Goal: Task Accomplishment & Management: Use online tool/utility

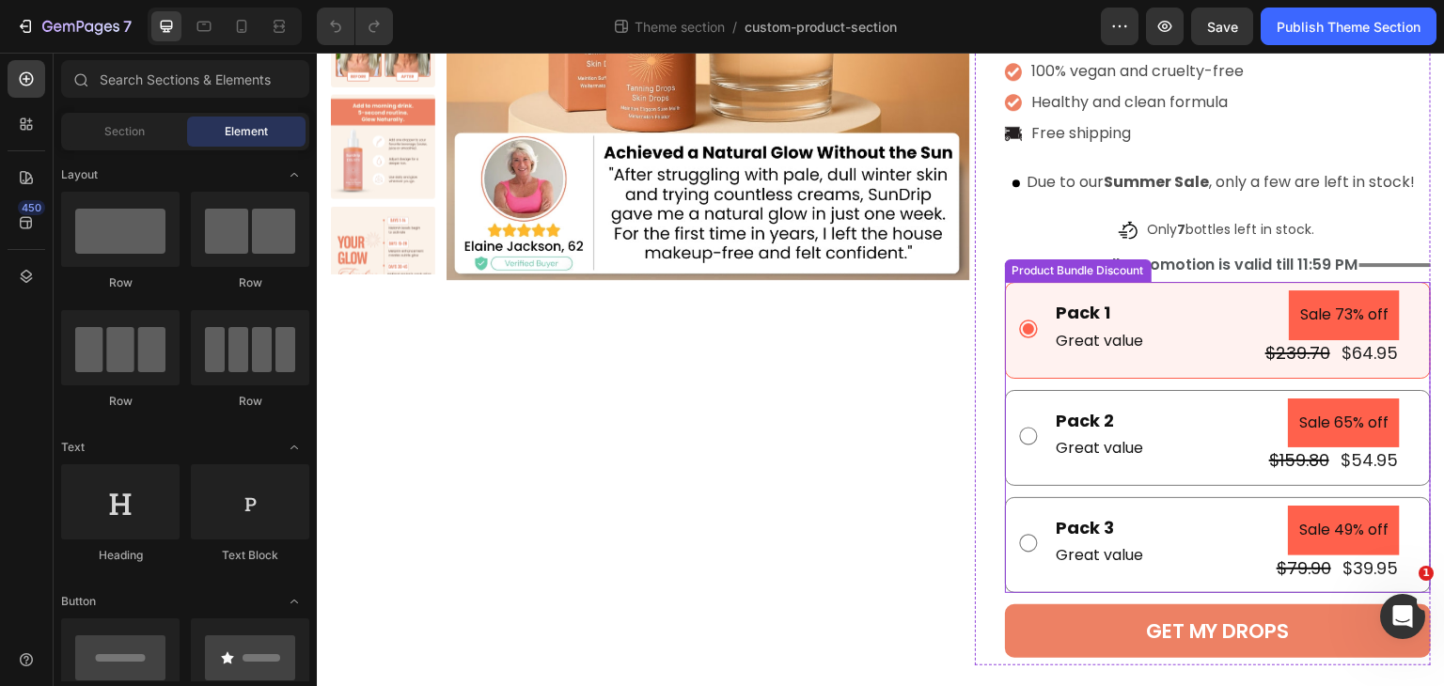
scroll to position [432, 0]
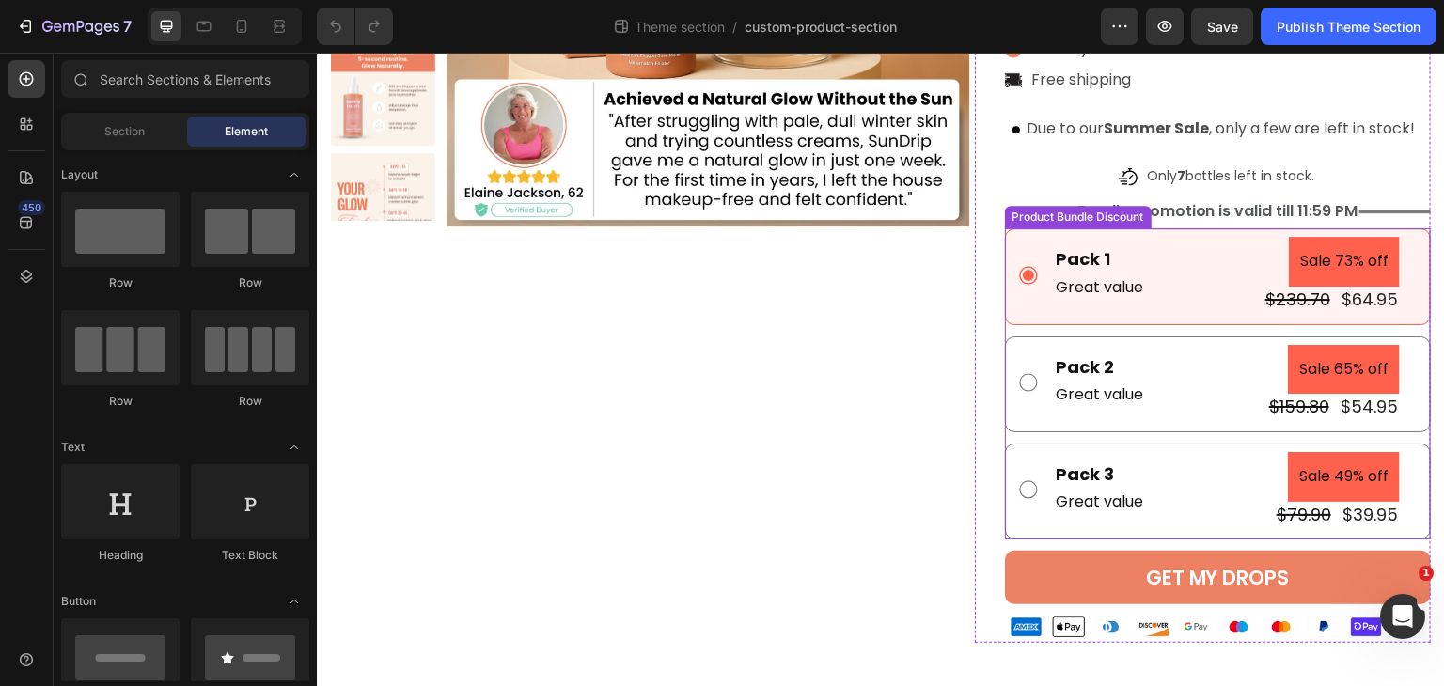
click at [1172, 228] on div "Pack 1 Text Block Great value Text Block Sale 73% off Product Badge $239.70 Pro…" at bounding box center [1218, 276] width 426 height 96
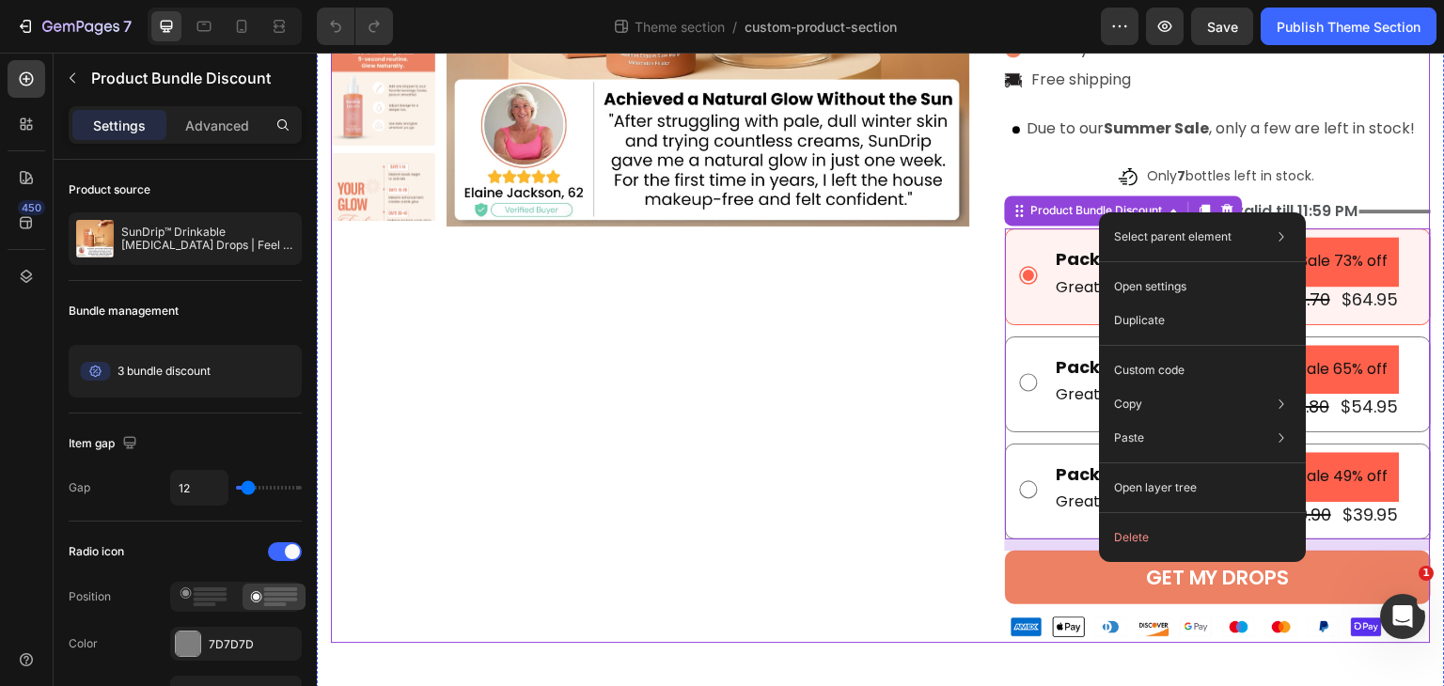
click at [730, 490] on div "Product Images" at bounding box center [650, 173] width 639 height 939
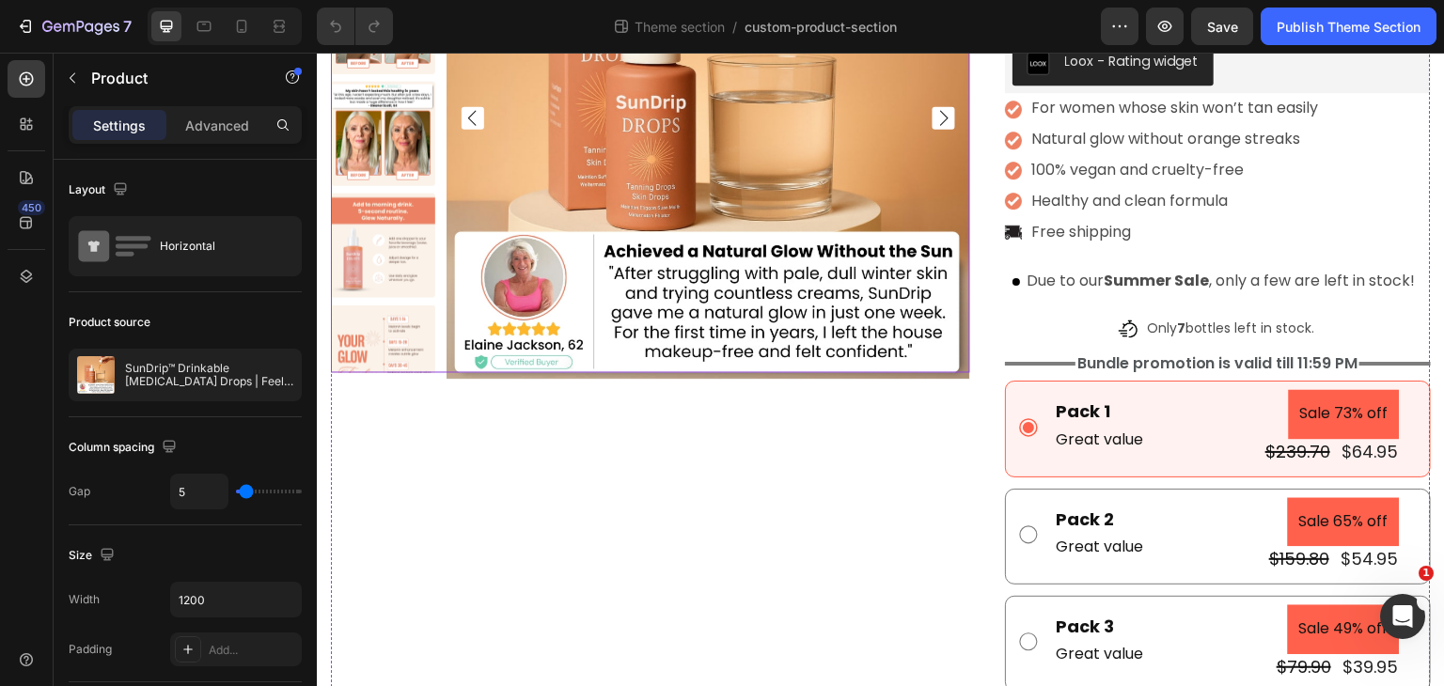
scroll to position [280, 0]
click at [1077, 408] on div "Pack 1" at bounding box center [1100, 410] width 91 height 25
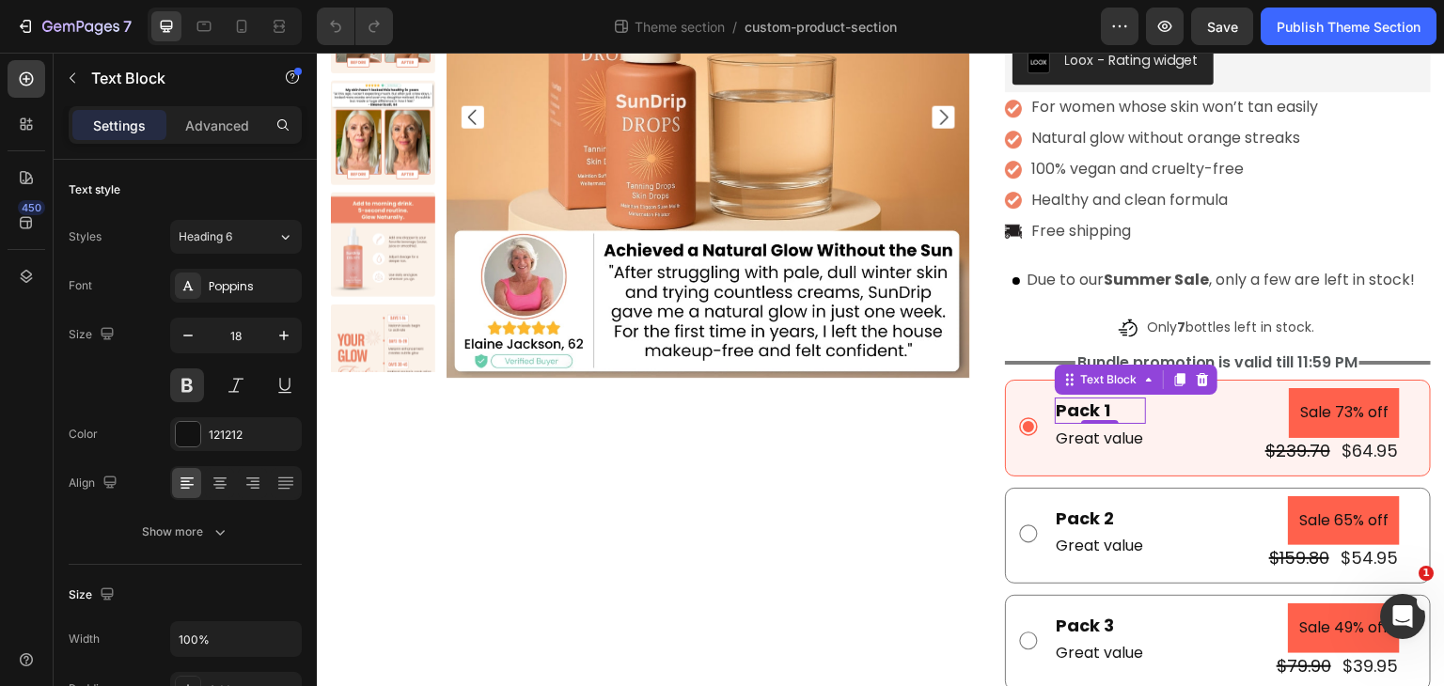
click at [1097, 412] on div "Pack 1" at bounding box center [1100, 410] width 91 height 25
click at [1122, 407] on p "Pack 1" at bounding box center [1100, 411] width 87 height 22
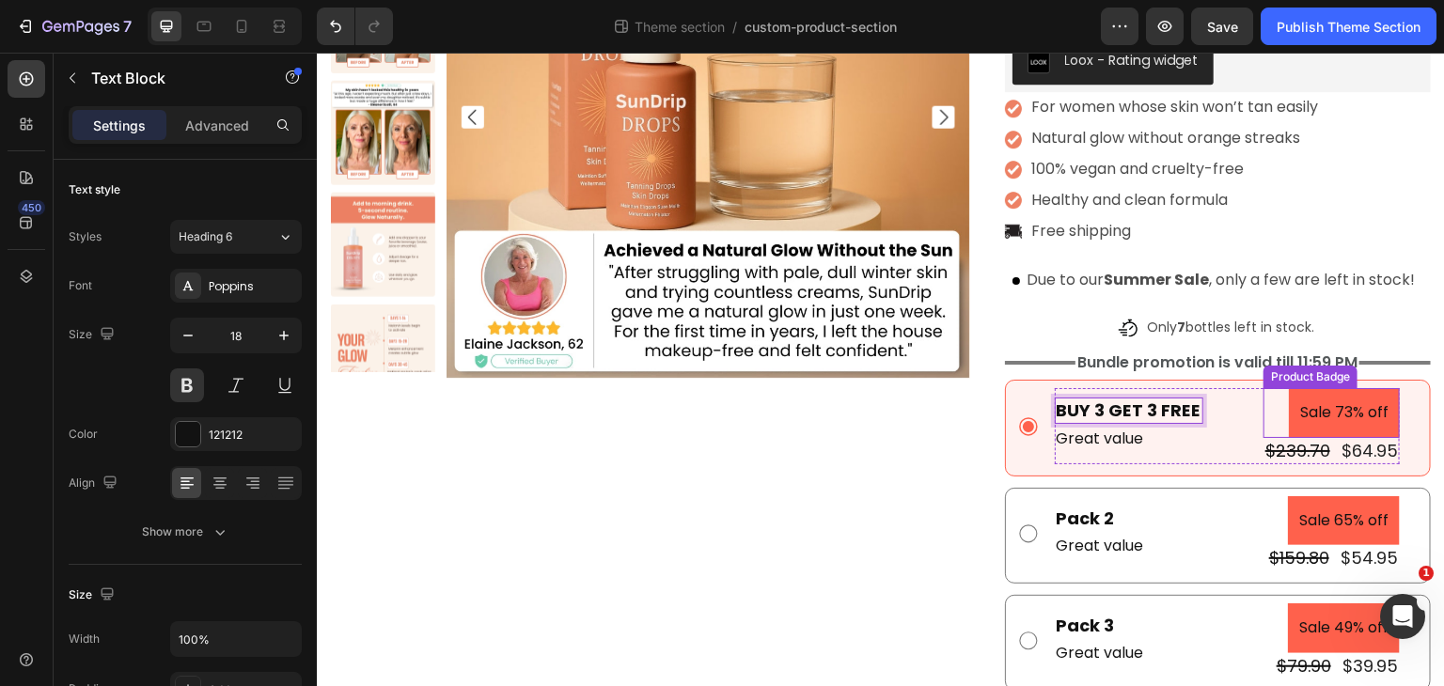
click at [1339, 406] on pre "Sale 73% off" at bounding box center [1344, 413] width 111 height 50
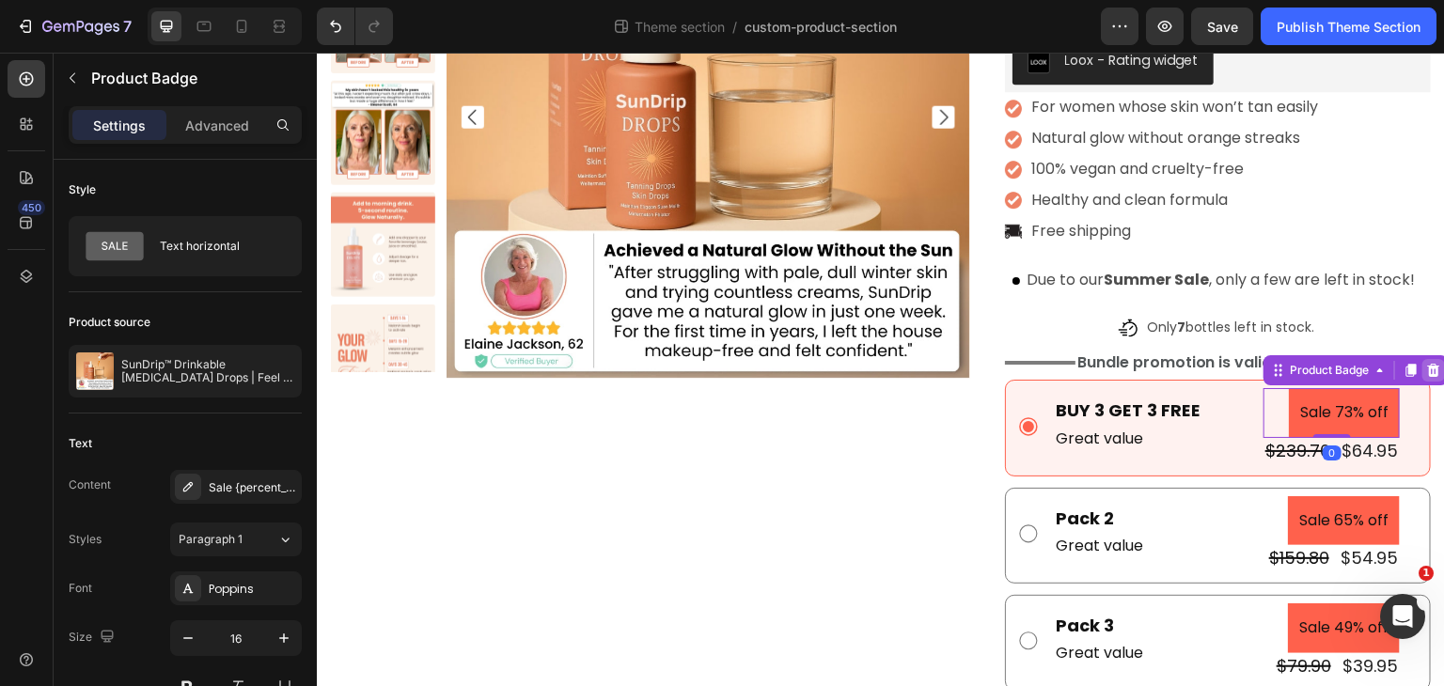
click at [1428, 374] on icon at bounding box center [1434, 370] width 12 height 13
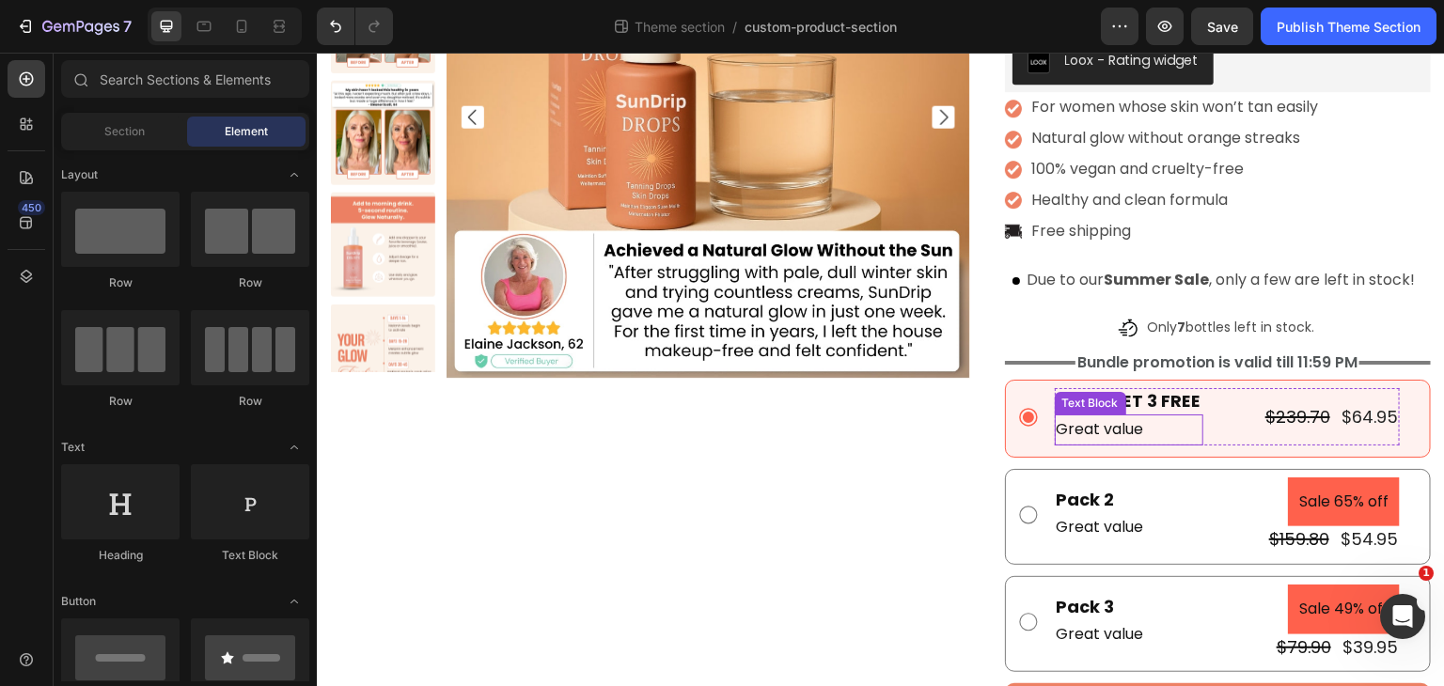
click at [1077, 426] on p "Great value" at bounding box center [1129, 430] width 145 height 27
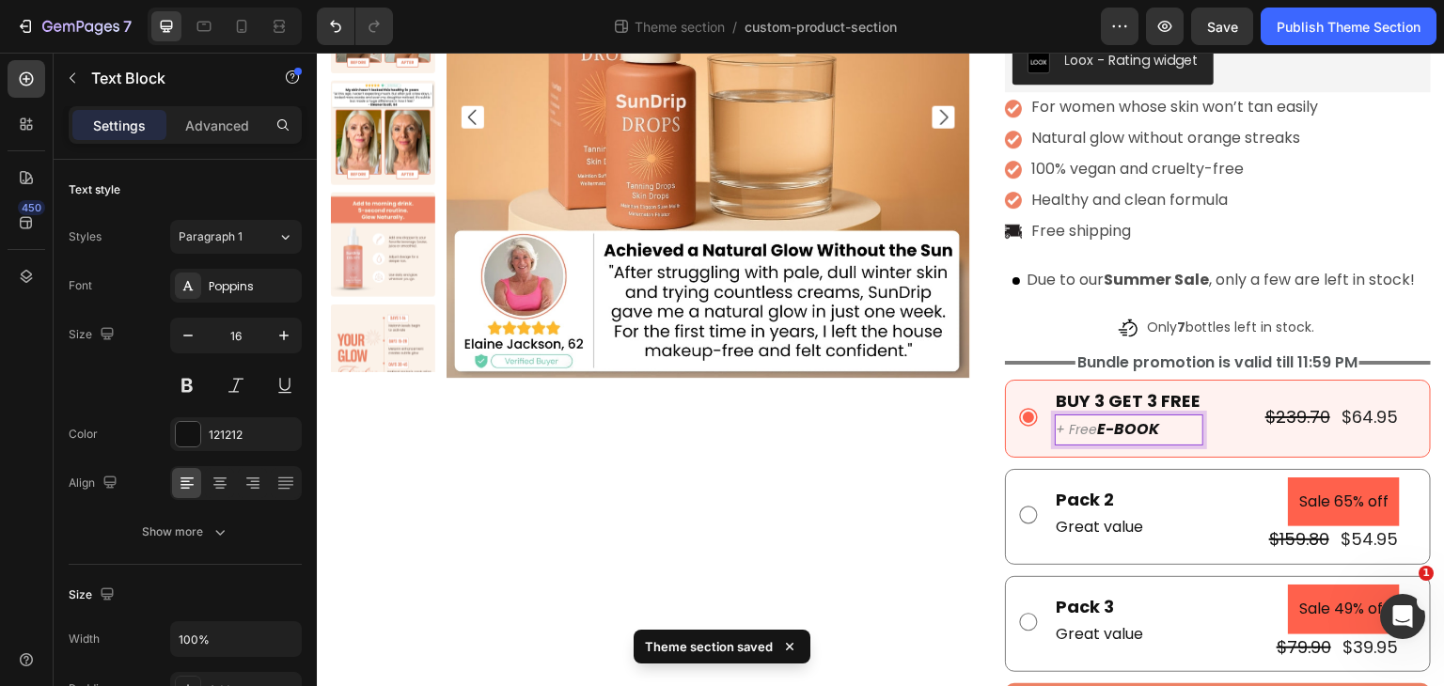
click at [1075, 431] on icon "+ Free" at bounding box center [1077, 429] width 41 height 19
click at [1072, 427] on icon "+ Free" at bounding box center [1077, 429] width 41 height 19
drag, startPoint x: 1082, startPoint y: 431, endPoint x: 1057, endPoint y: 430, distance: 25.4
click at [1057, 430] on icon "+ Free" at bounding box center [1077, 429] width 41 height 19
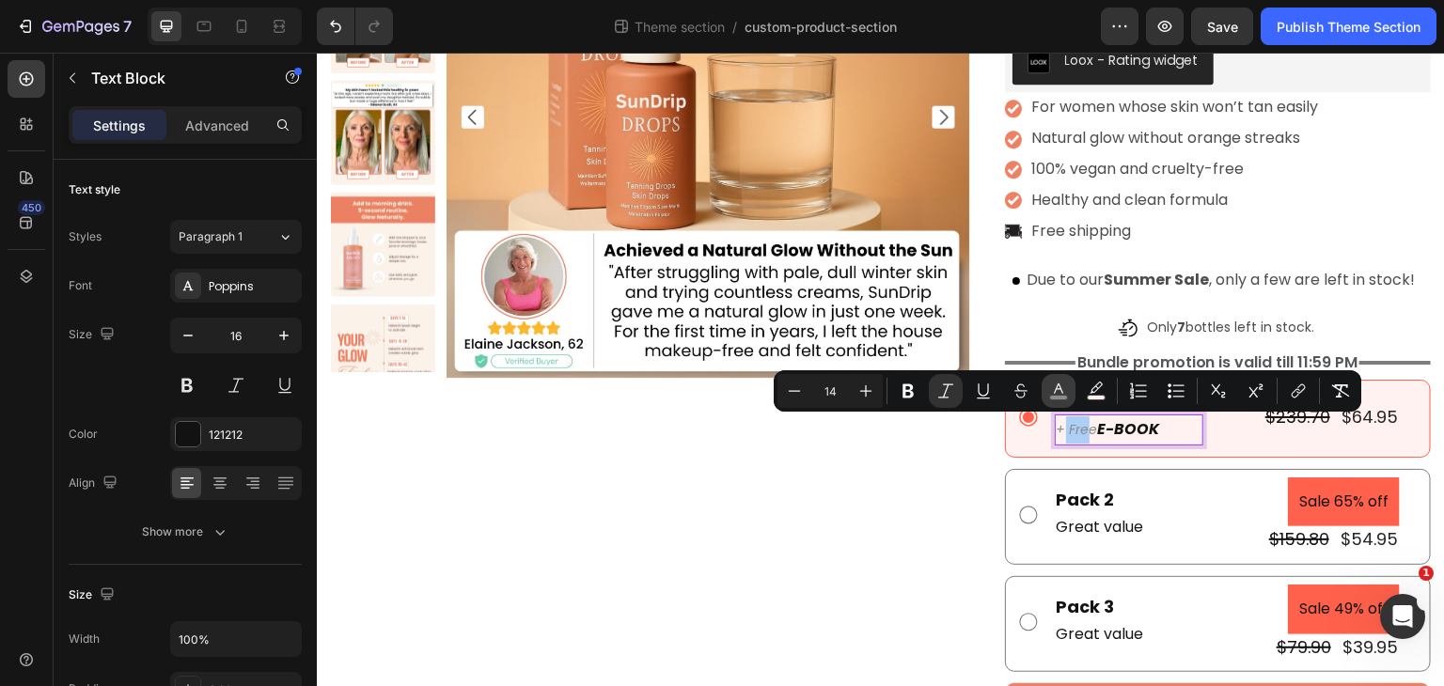
click at [1068, 386] on button "color" at bounding box center [1059, 391] width 34 height 34
type input "8C8C8C"
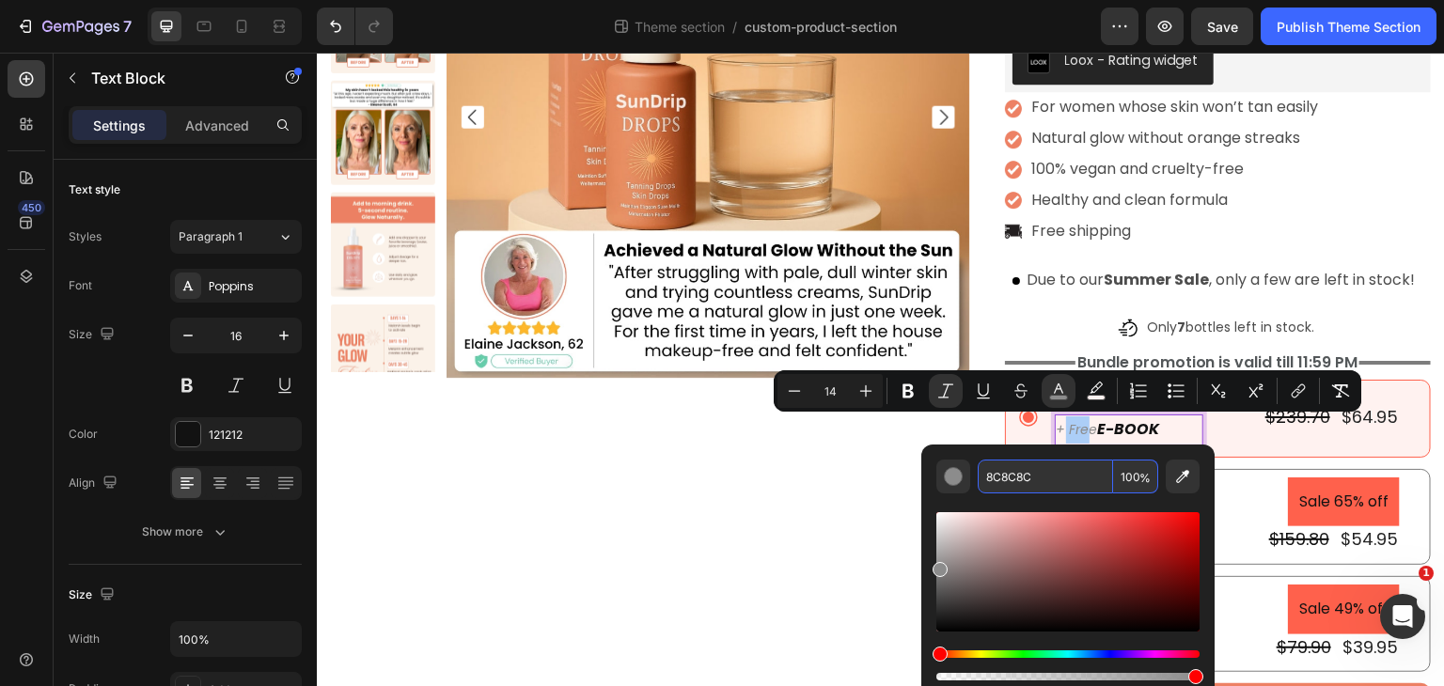
click at [1043, 490] on input "8C8C8C" at bounding box center [1045, 477] width 135 height 34
copy icon "Fre"
click at [1120, 431] on strong "E-BOOK" at bounding box center [1129, 429] width 62 height 22
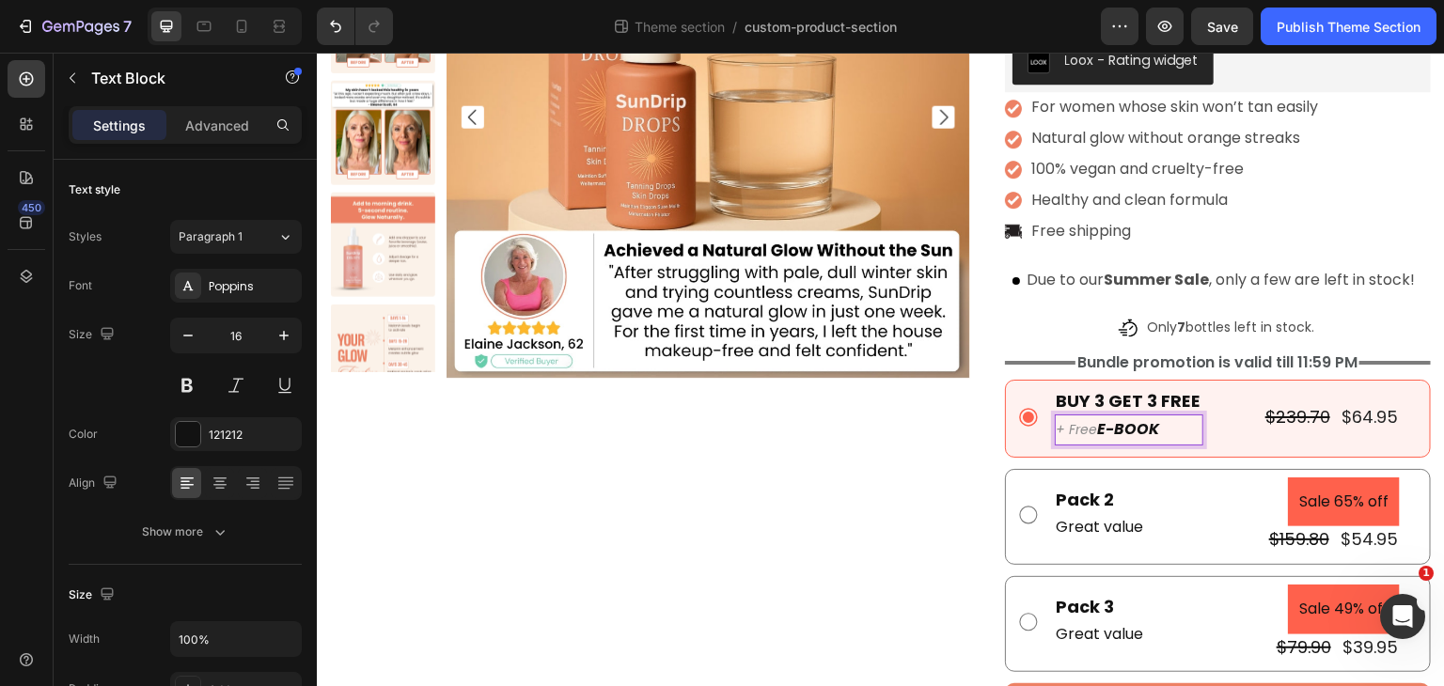
click at [1162, 429] on p "+ Free E-BOOK" at bounding box center [1129, 430] width 145 height 27
click at [233, 435] on div "121212" at bounding box center [236, 435] width 55 height 17
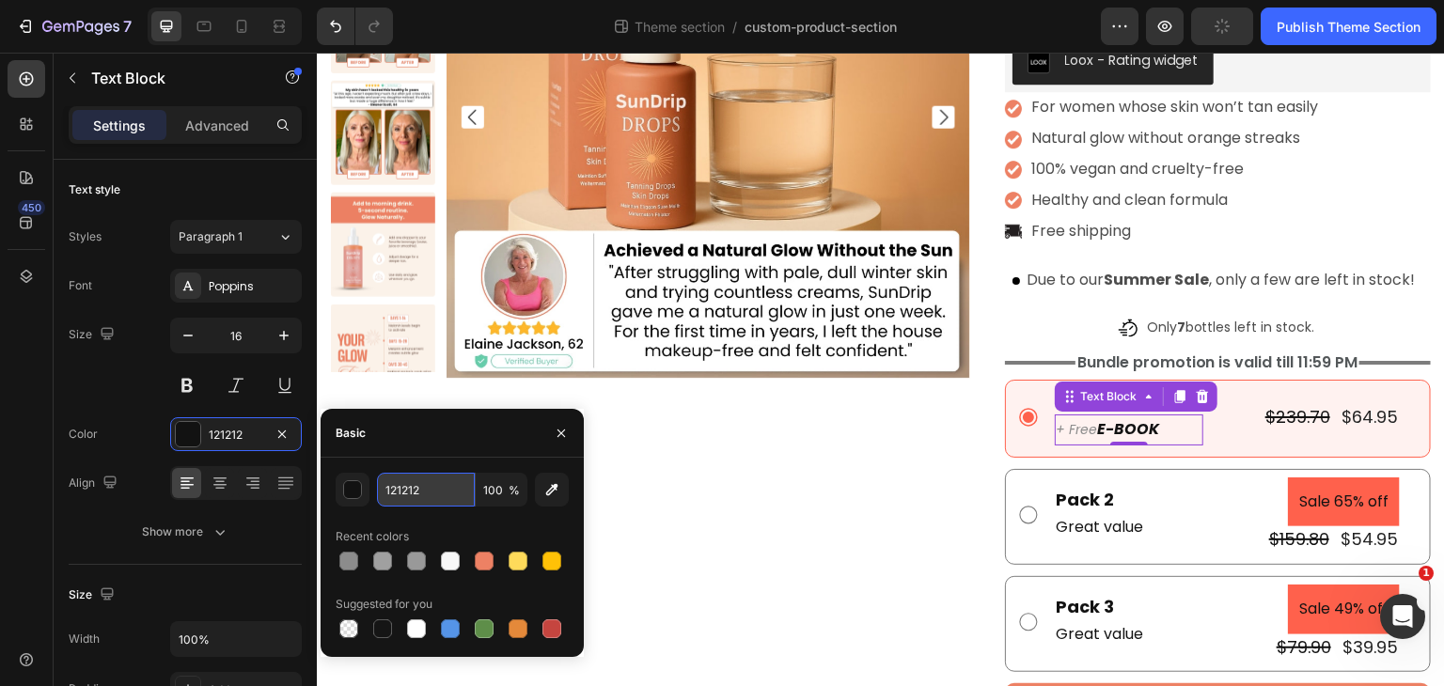
click at [411, 492] on input "121212" at bounding box center [426, 490] width 98 height 34
paste input "8C8C8C"
type input "8C8C8C"
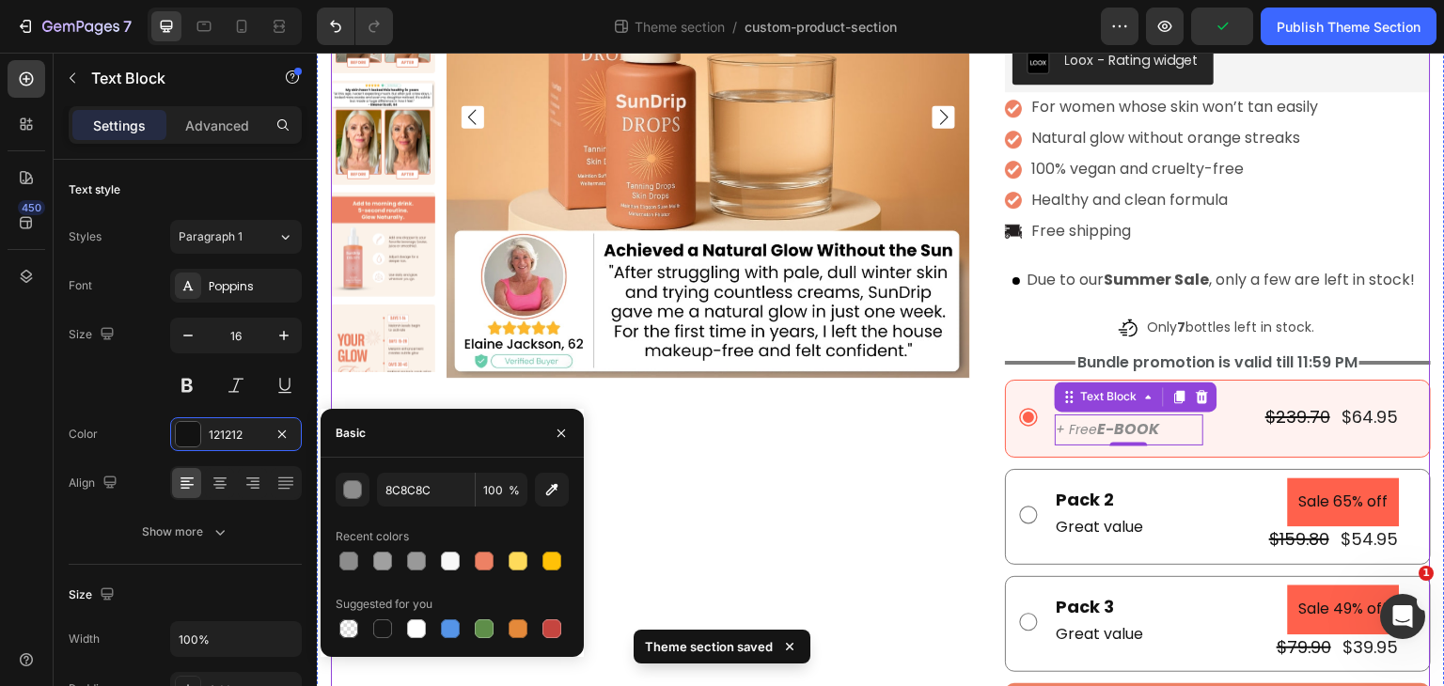
click at [776, 487] on div "Product Images" at bounding box center [650, 315] width 639 height 920
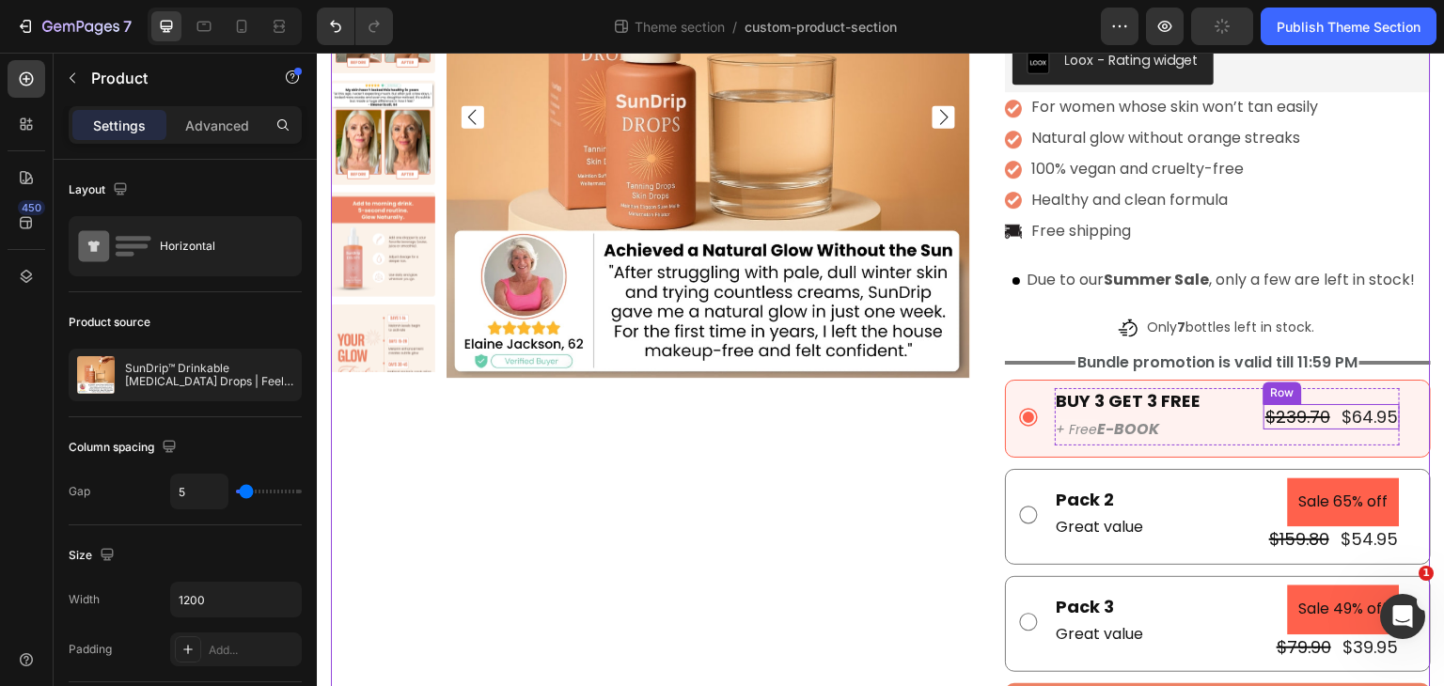
click at [1322, 424] on div "$239.70 Product Price Product Price $64.95 Product Price Product Price Row" at bounding box center [1332, 416] width 136 height 25
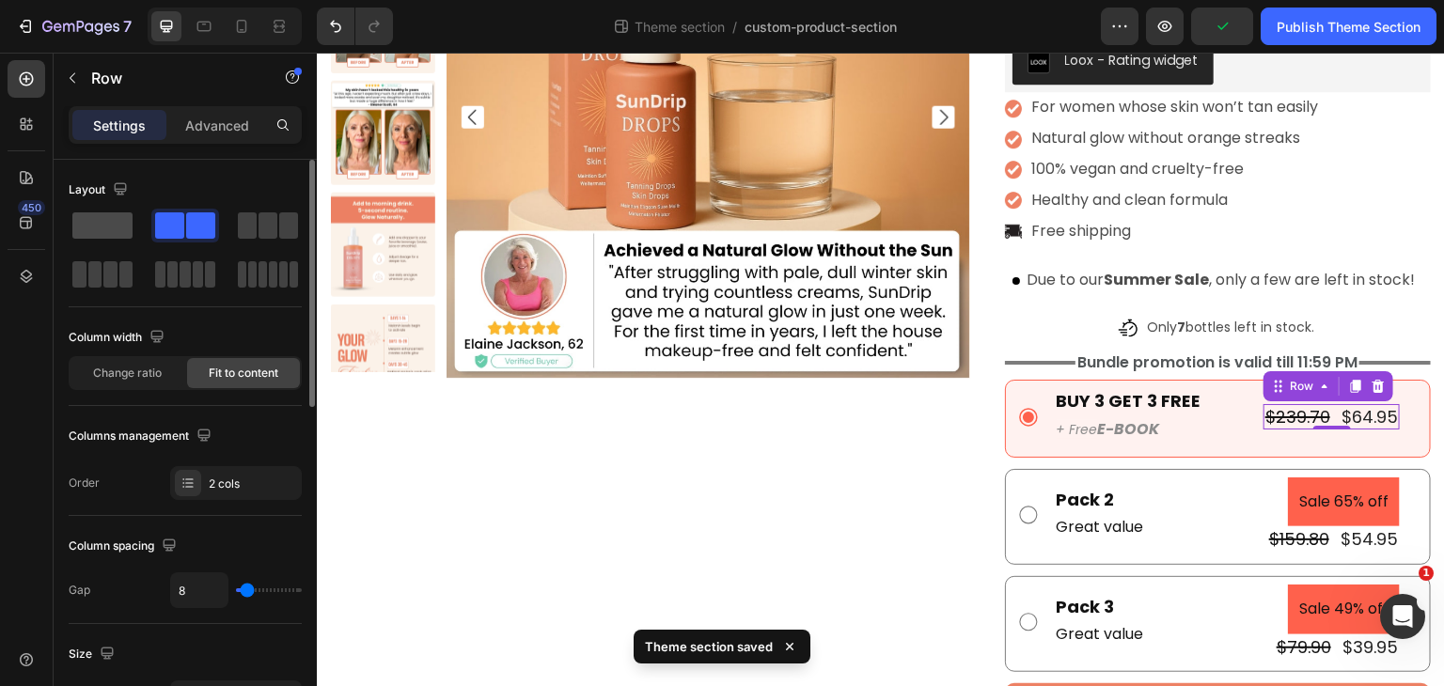
click at [124, 235] on span at bounding box center [102, 225] width 60 height 26
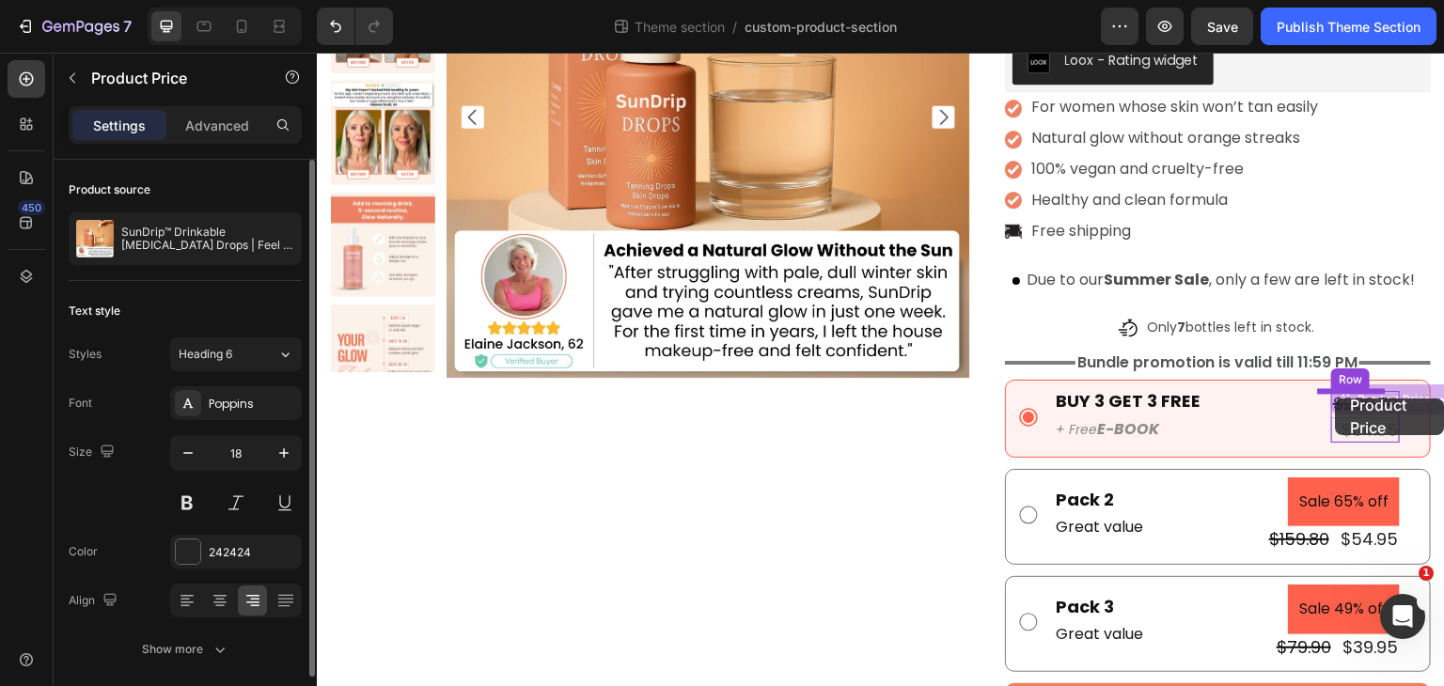
drag, startPoint x: 1345, startPoint y: 425, endPoint x: 1336, endPoint y: 399, distance: 28.0
click at [1336, 399] on div "Product Images Image Recommended by [PERSON_NAME] , board-certified [MEDICAL_DA…" at bounding box center [881, 296] width 1128 height 1048
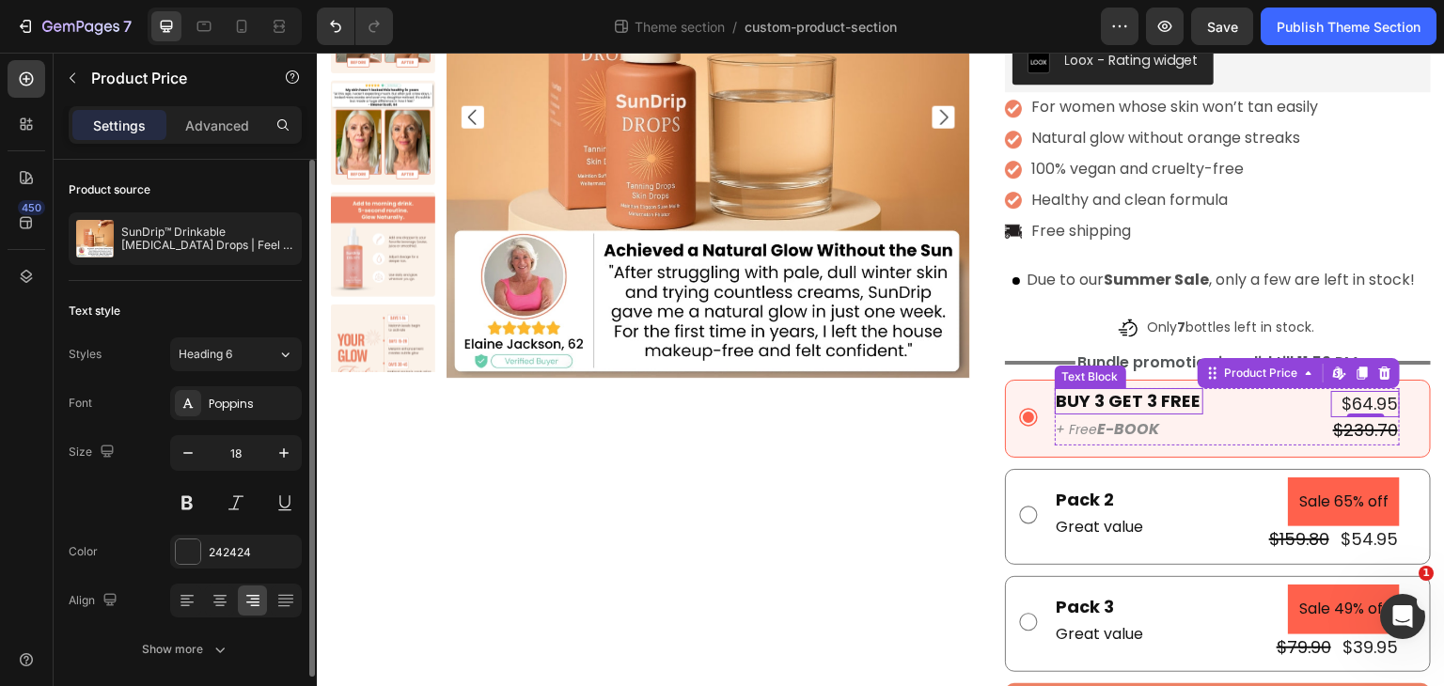
click at [1089, 401] on p "BUY 3 GET 3 FREE" at bounding box center [1129, 401] width 145 height 22
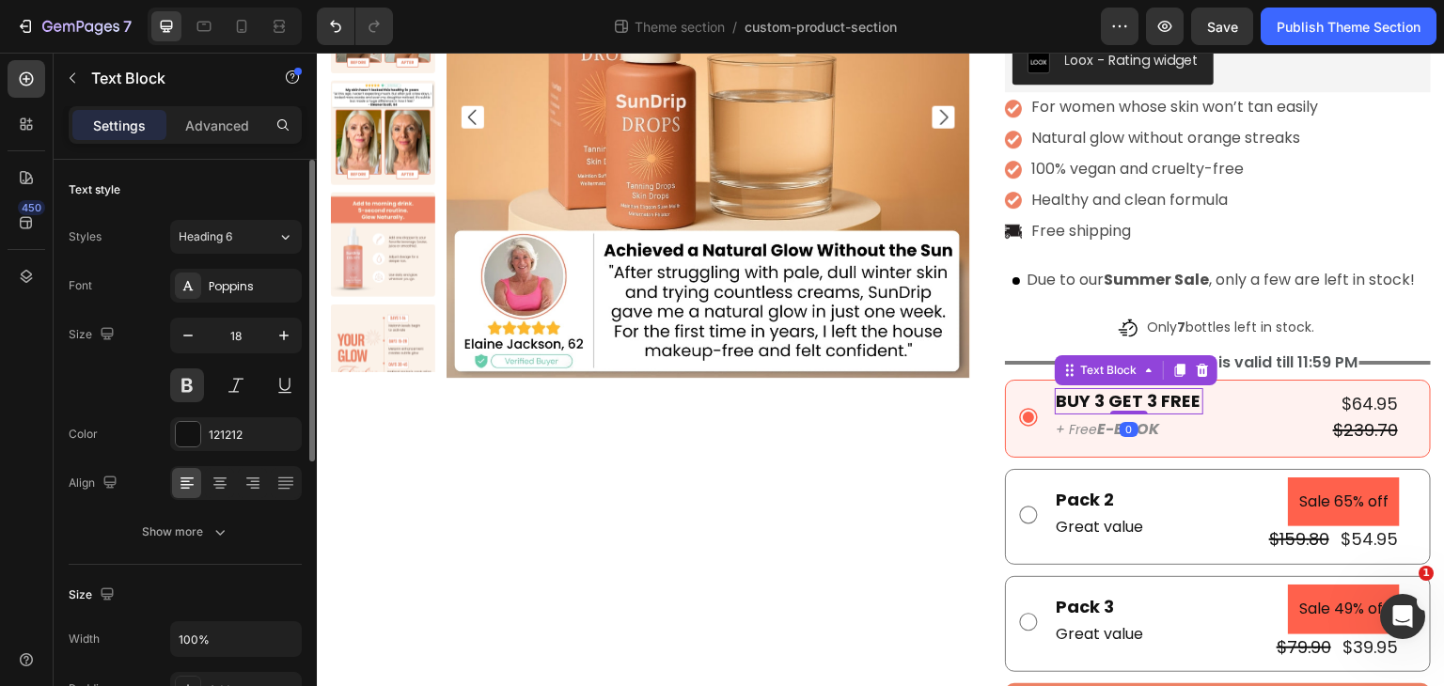
drag, startPoint x: 1120, startPoint y: 411, endPoint x: 1082, endPoint y: 434, distance: 44.3
click at [1121, 396] on div "BUY 3 GET 3 FREE Text Block 0" at bounding box center [1129, 400] width 149 height 25
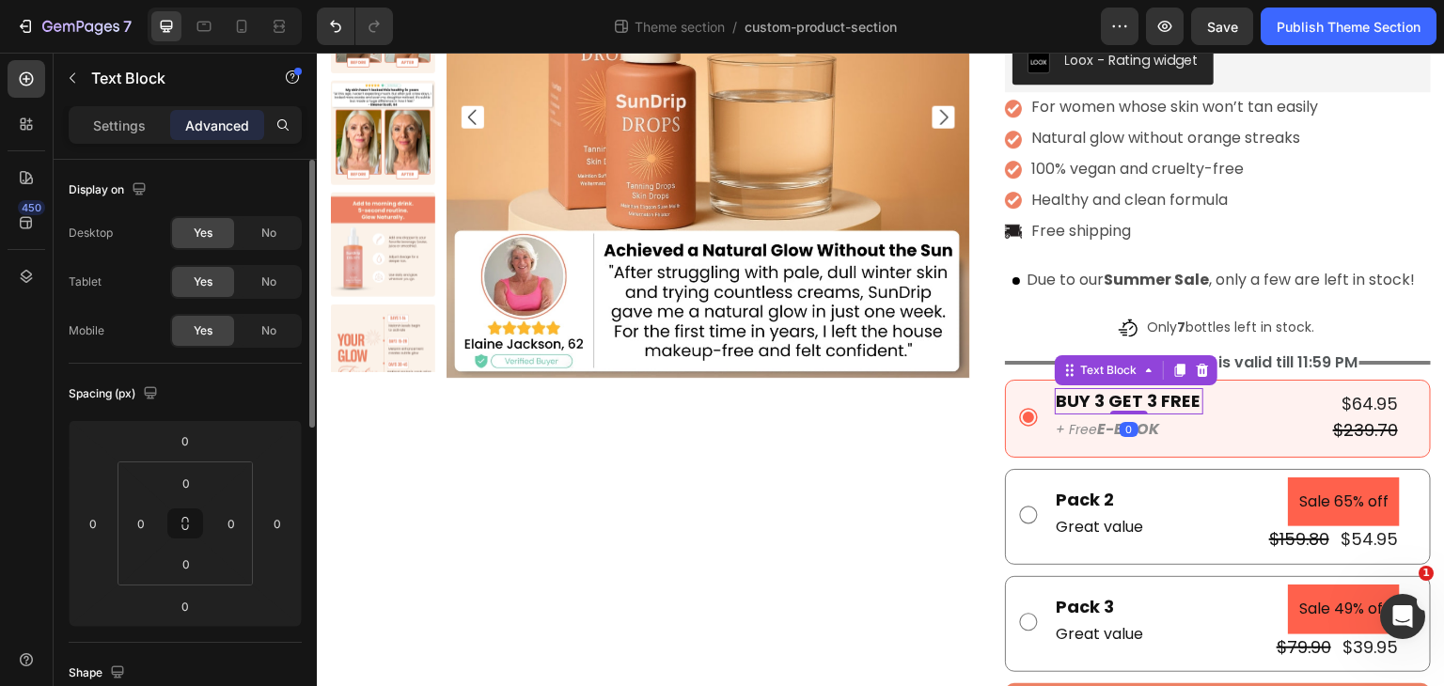
click at [1080, 428] on icon "+ Free" at bounding box center [1077, 429] width 41 height 19
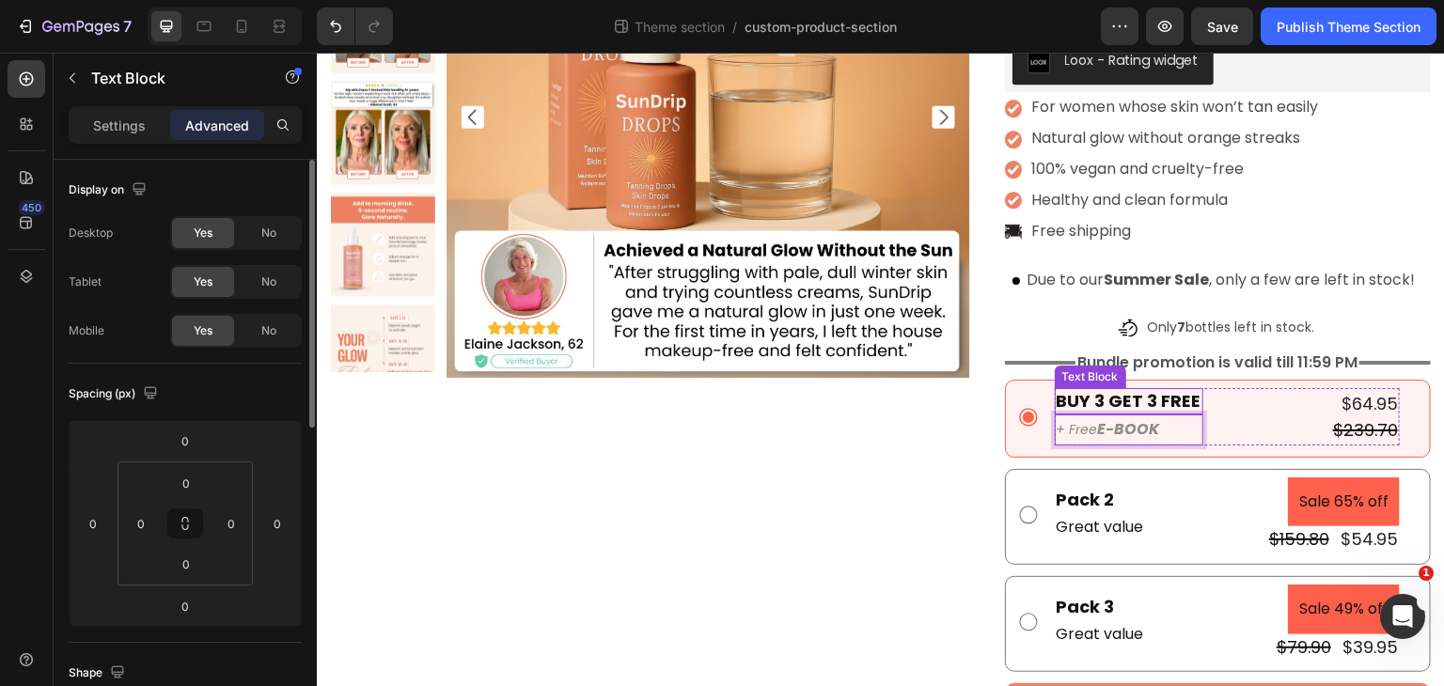
click at [1091, 408] on p "BUY 3 GET 3 FREE" at bounding box center [1129, 401] width 145 height 22
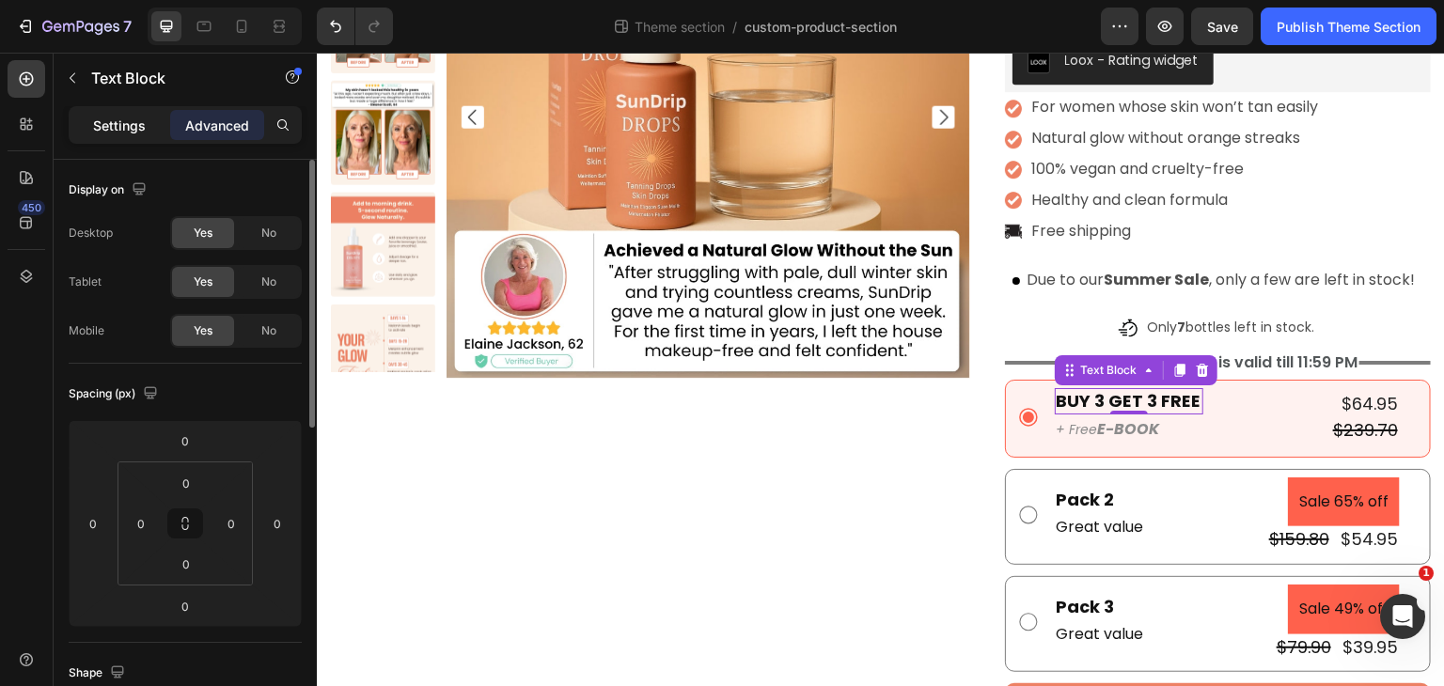
click at [117, 116] on p "Settings" at bounding box center [119, 126] width 53 height 20
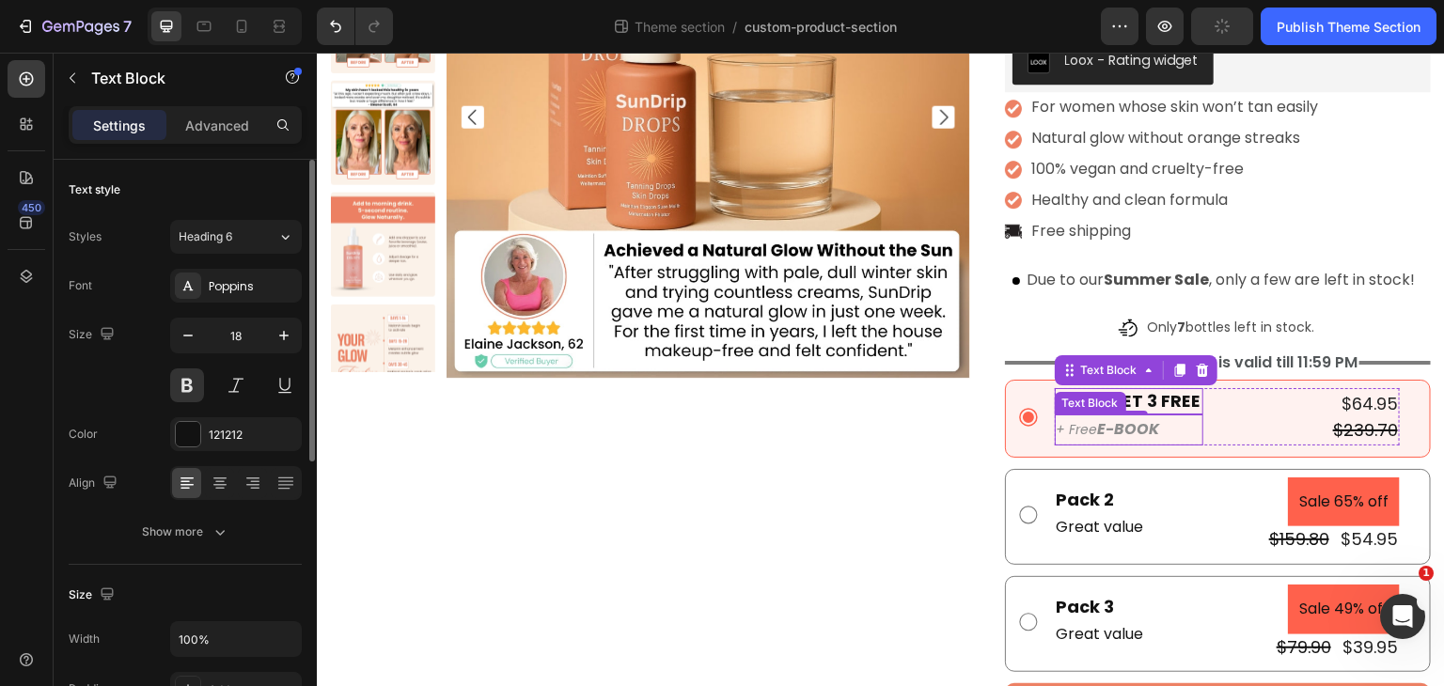
drag, startPoint x: 1154, startPoint y: 432, endPoint x: 1175, endPoint y: 427, distance: 22.3
click at [1154, 432] on p "+ Free E-BOOK" at bounding box center [1129, 430] width 145 height 27
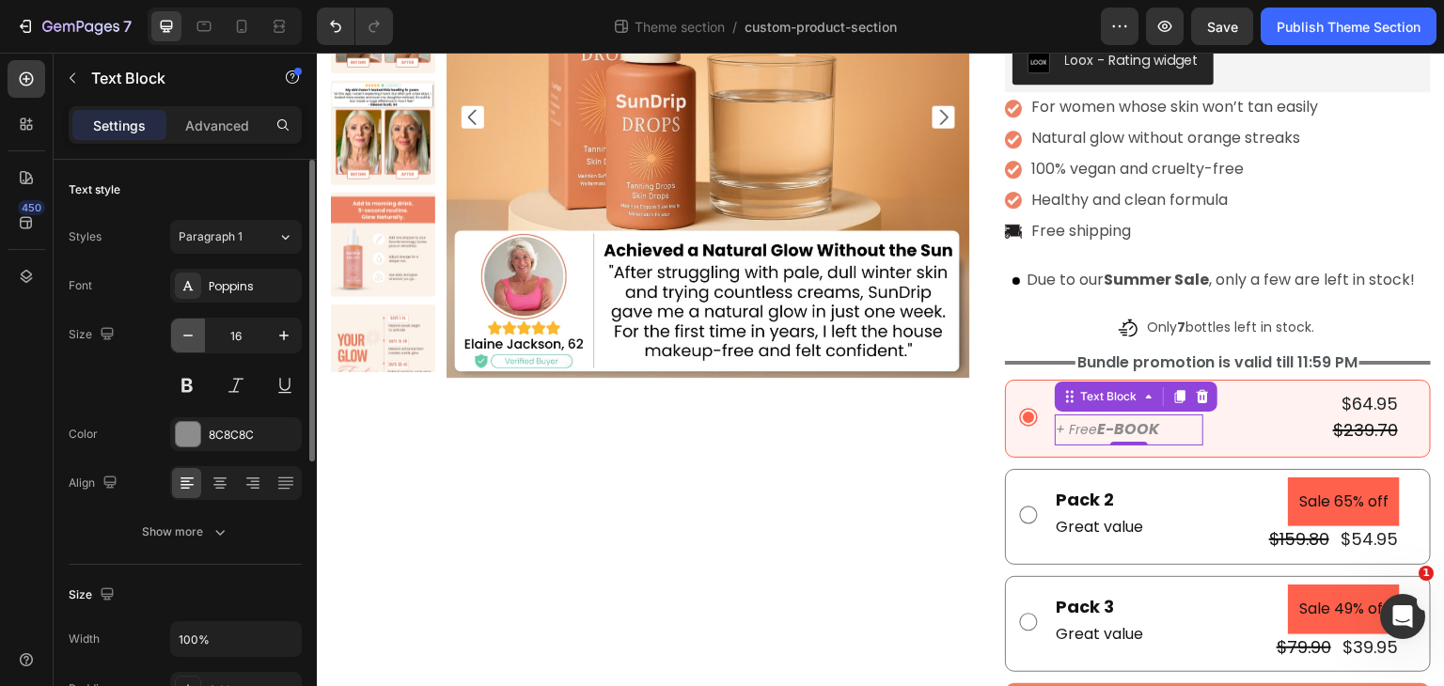
click at [192, 338] on icon "button" at bounding box center [188, 335] width 19 height 19
click at [196, 338] on icon "button" at bounding box center [188, 335] width 19 height 19
type input "14"
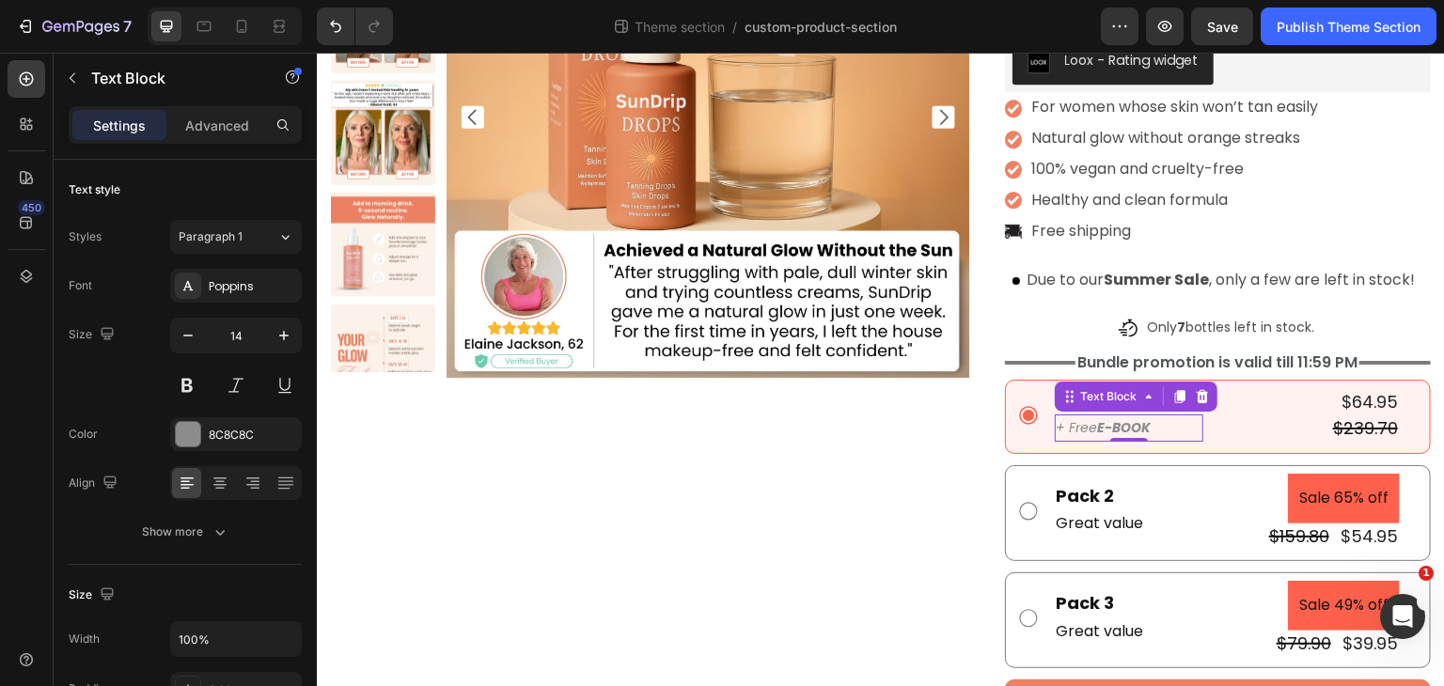
click at [1155, 427] on p "+ Free E-BOOK" at bounding box center [1129, 429] width 145 height 24
click at [1265, 429] on div "BUY 3 GET 3 FREE Text Block + Free E-BOOK Text Block 0 $64.95 Product Price Pro…" at bounding box center [1227, 415] width 345 height 54
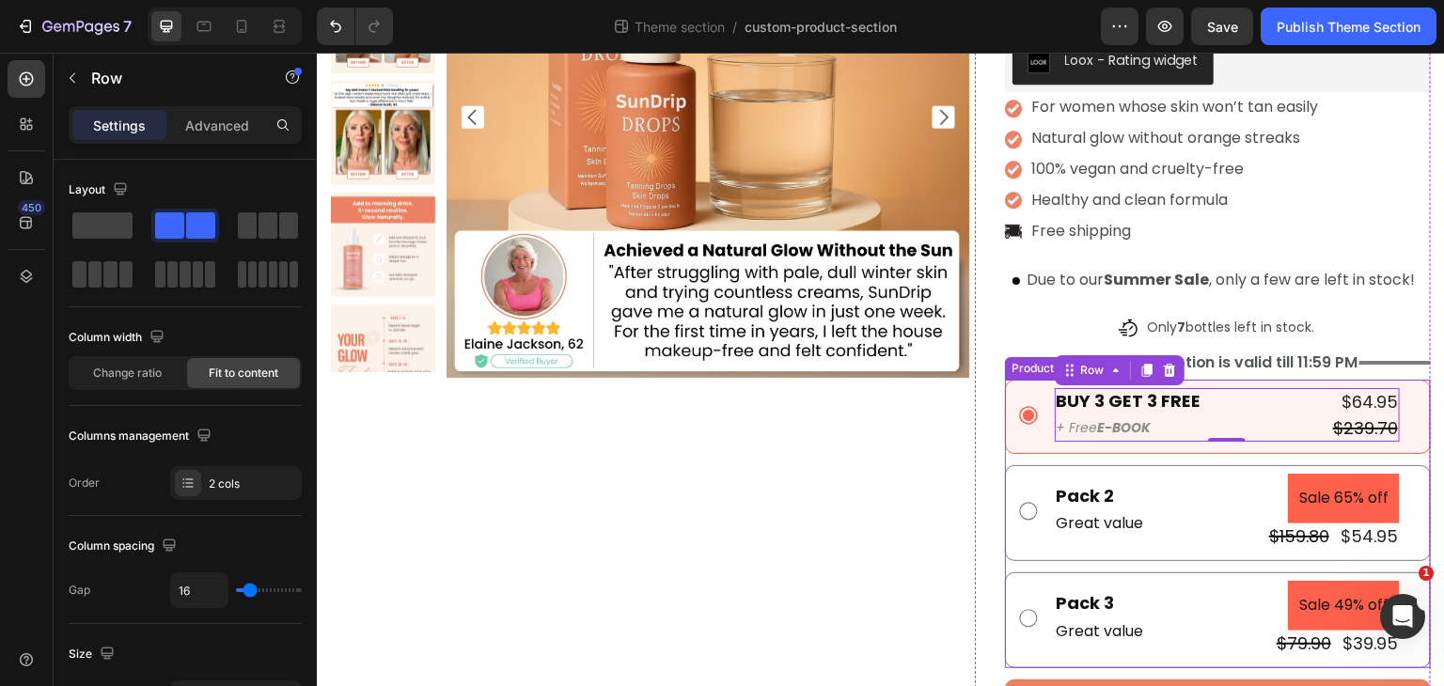
click at [1159, 450] on div "BUY 3 GET 3 FREE Text Block + Free E-BOOK Text Block $64.95 Product Price Produ…" at bounding box center [1218, 417] width 426 height 74
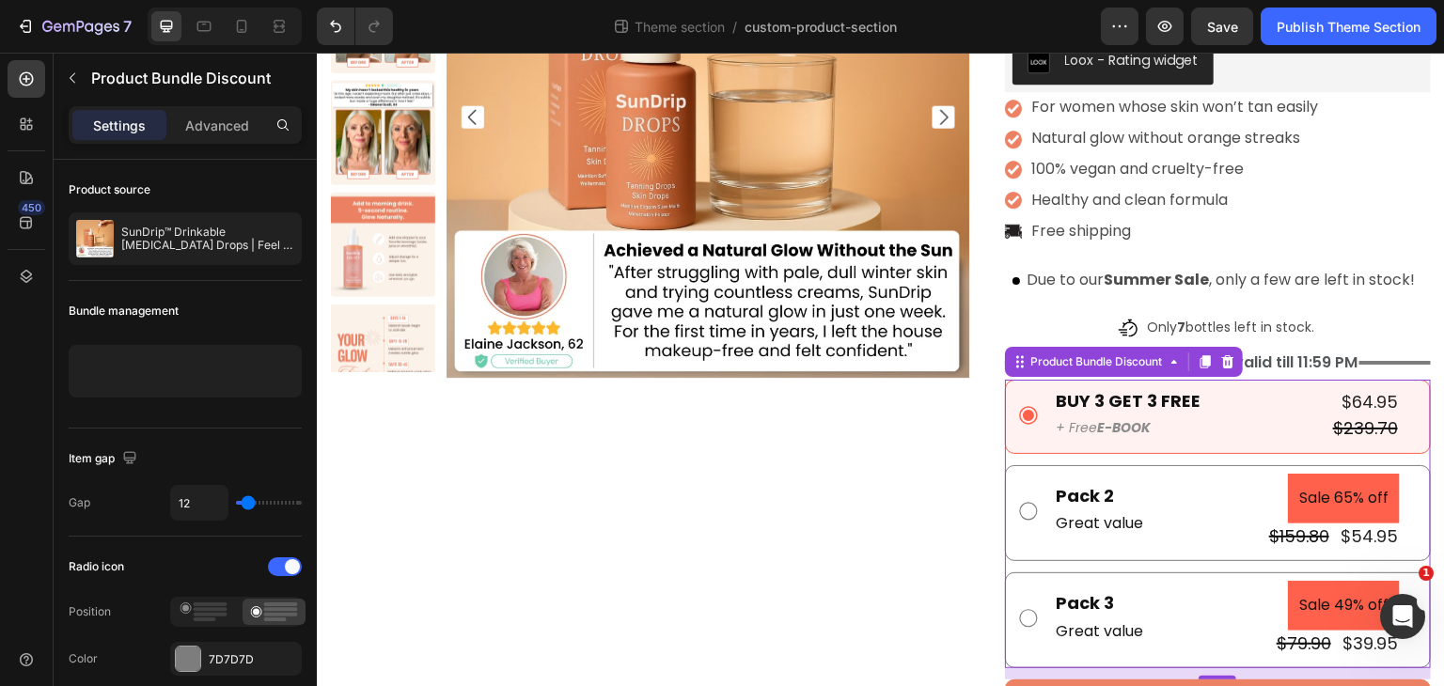
click at [1163, 446] on div "BUY 3 GET 3 FREE Text Block + Free E-BOOK Text Block $64.95 Product Price Produ…" at bounding box center [1218, 417] width 426 height 74
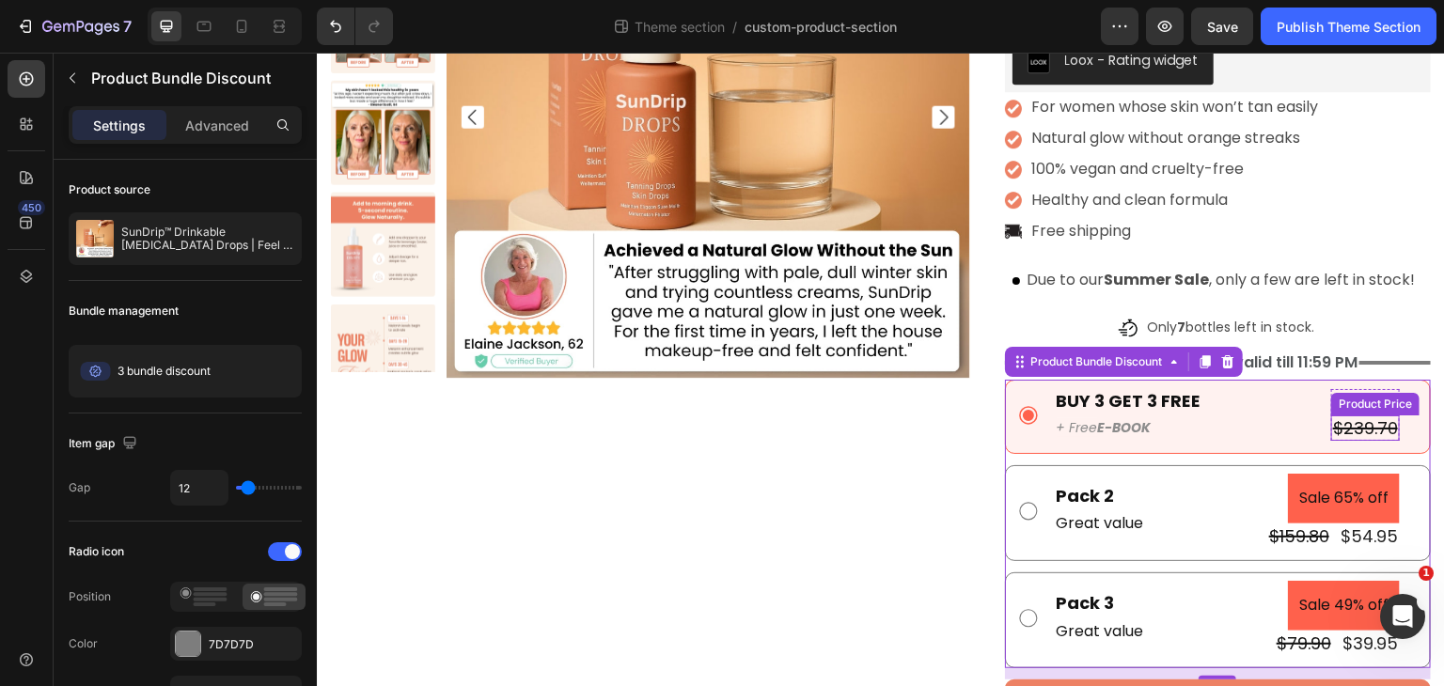
click at [1339, 405] on div "Product Price" at bounding box center [1375, 404] width 81 height 17
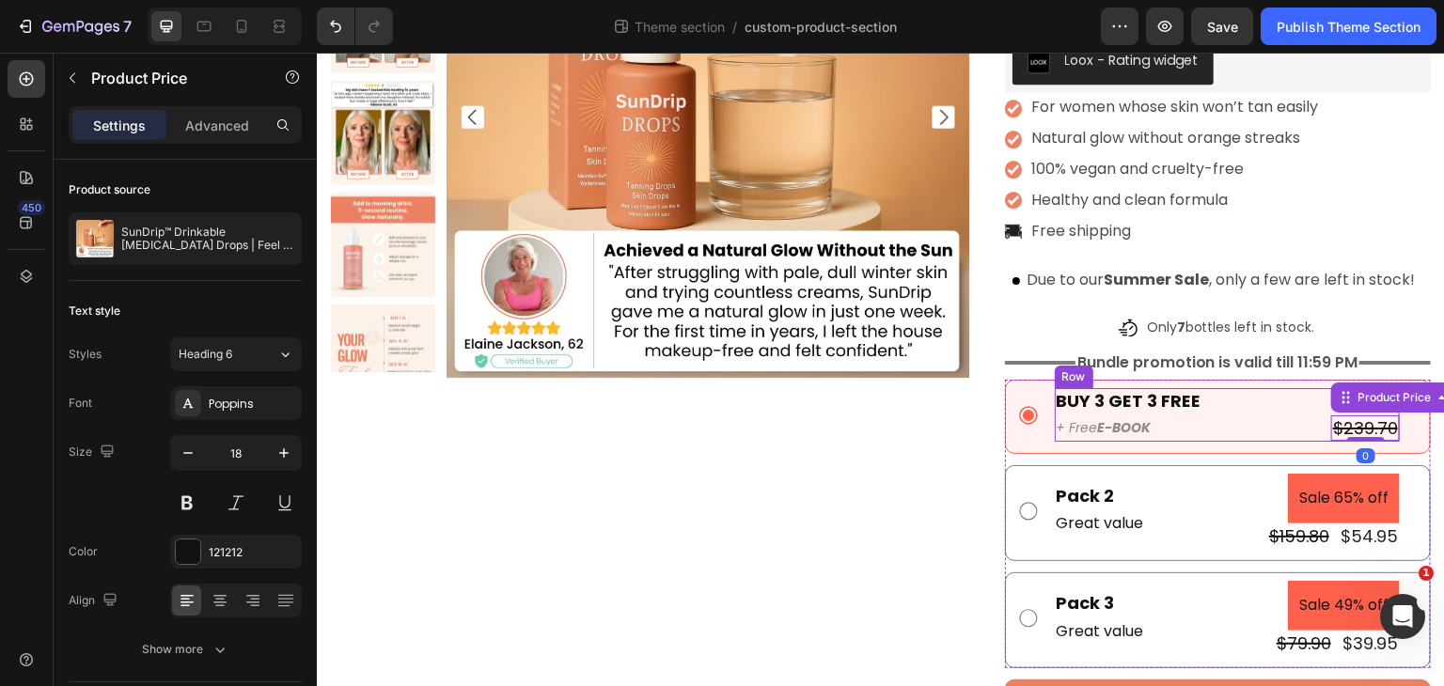
click at [1266, 417] on div "BUY 3 GET 3 FREE Text Block + Free E-BOOK Text Block $64.95 Product Price Produ…" at bounding box center [1227, 415] width 345 height 54
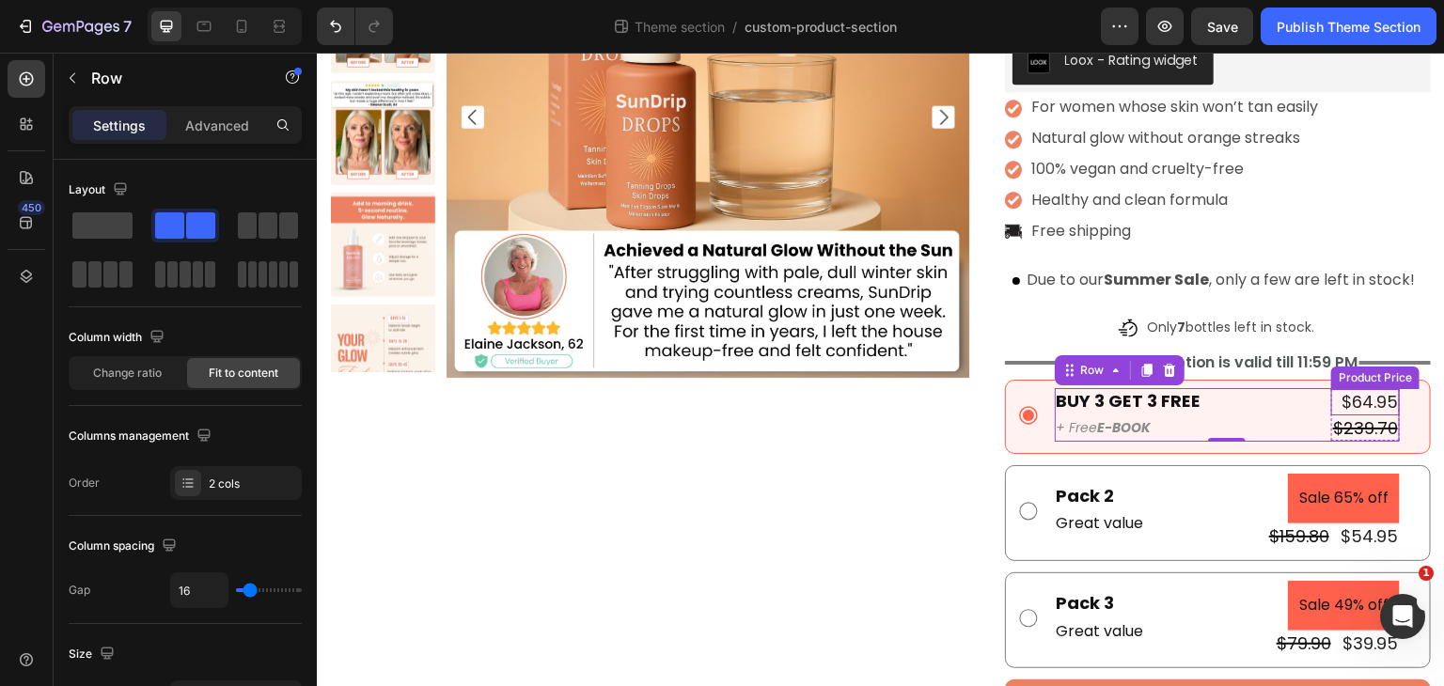
click at [1346, 403] on div "$64.95" at bounding box center [1365, 401] width 69 height 25
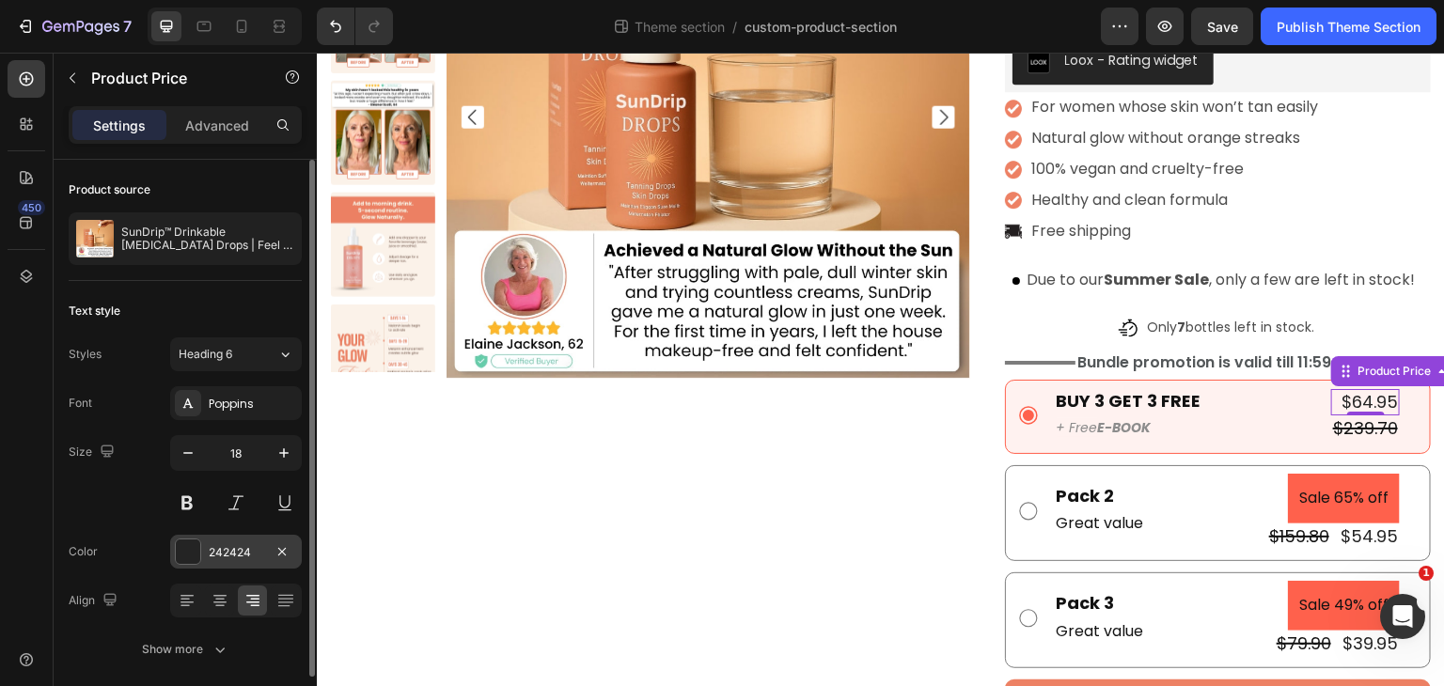
click at [264, 565] on div "242424" at bounding box center [236, 552] width 132 height 34
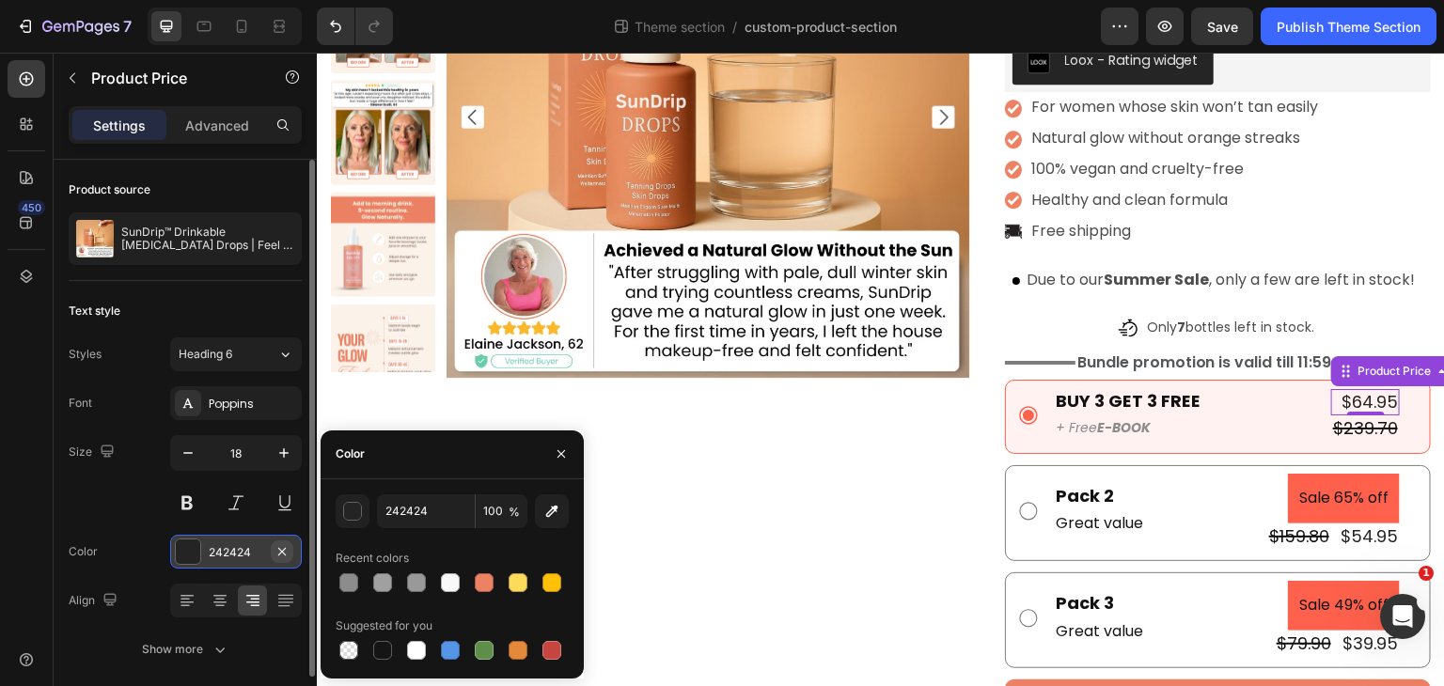
click at [280, 554] on icon "button" at bounding box center [282, 551] width 15 height 15
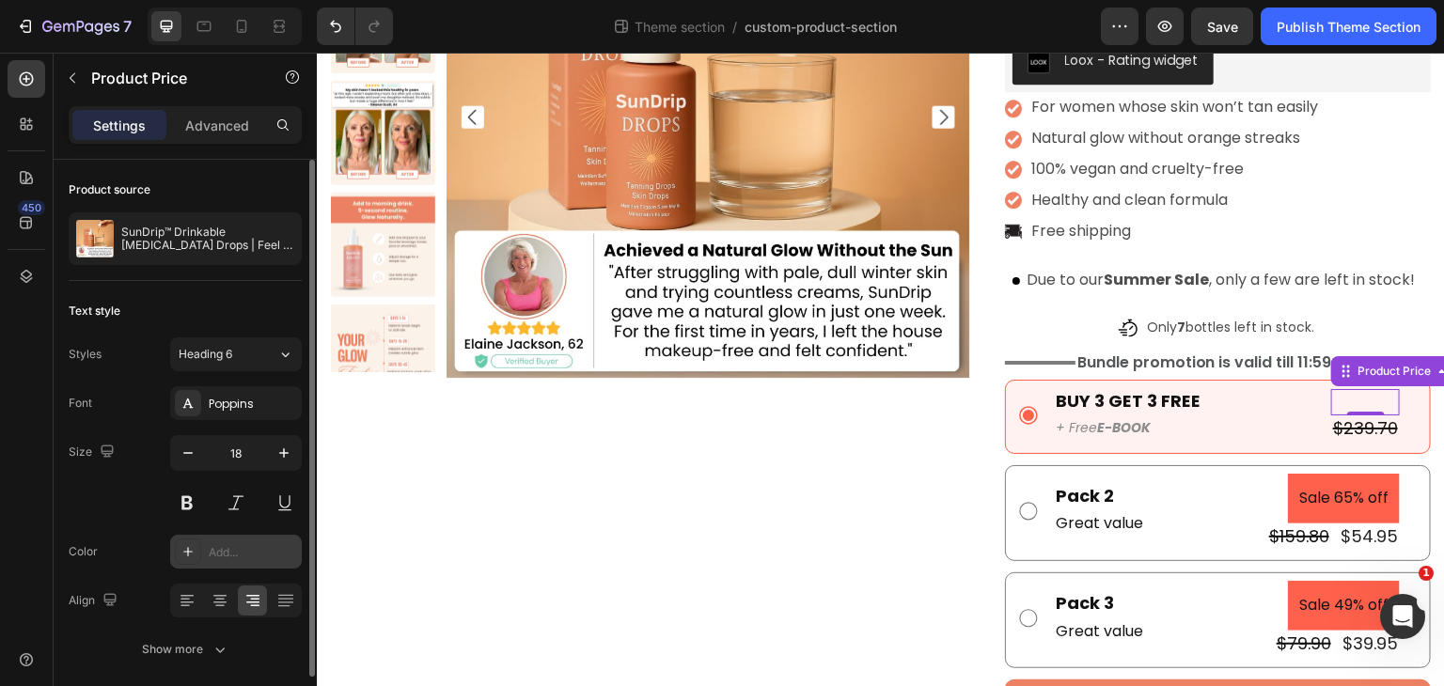
click at [249, 549] on div "Add..." at bounding box center [253, 552] width 88 height 17
type input "4D4D4D"
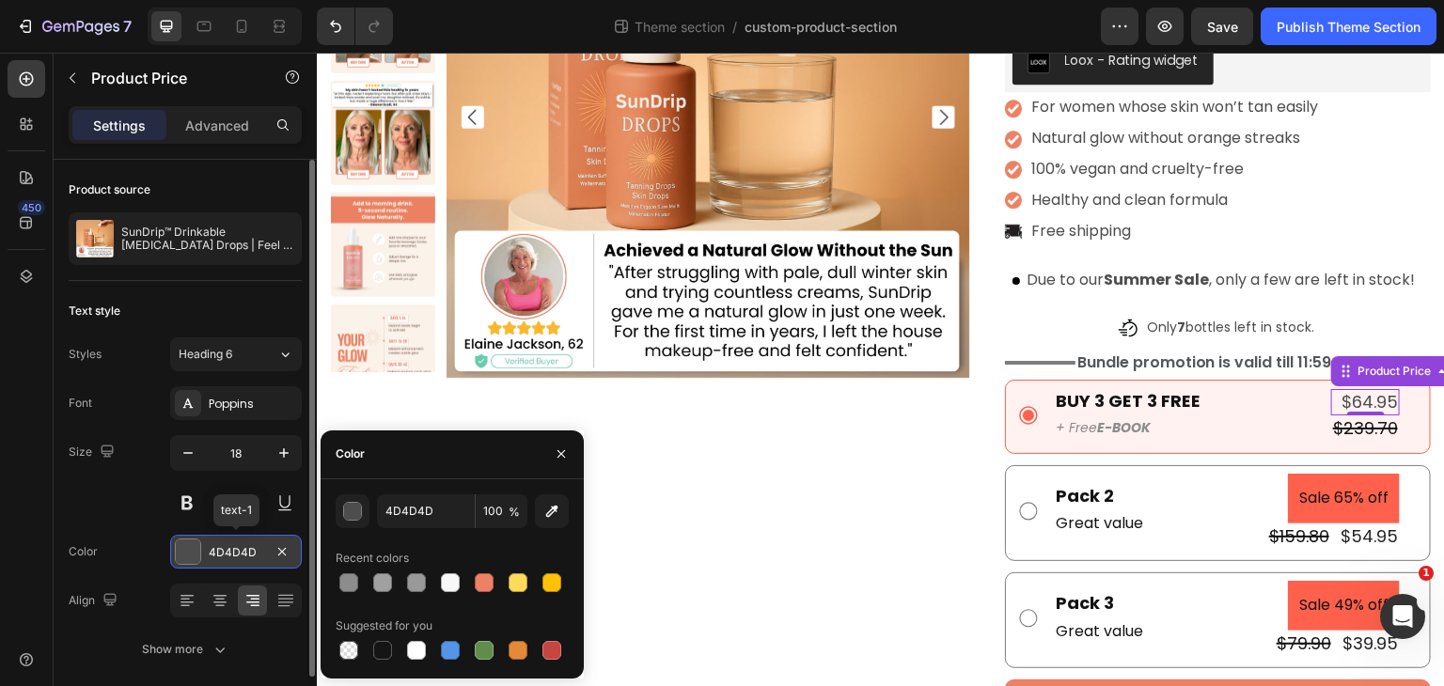
click at [244, 550] on div "4D4D4D" at bounding box center [236, 552] width 55 height 17
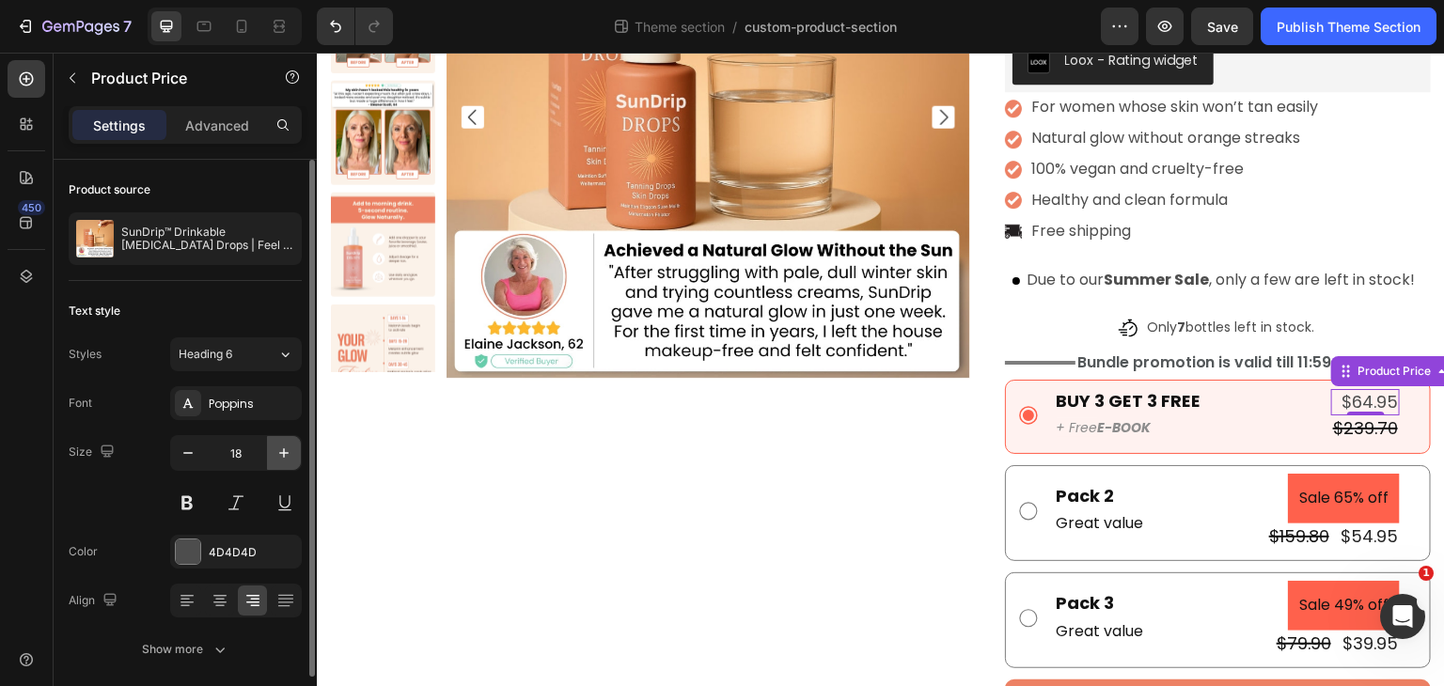
click at [275, 454] on icon "button" at bounding box center [284, 453] width 19 height 19
type input "20"
click at [192, 504] on button at bounding box center [187, 503] width 34 height 34
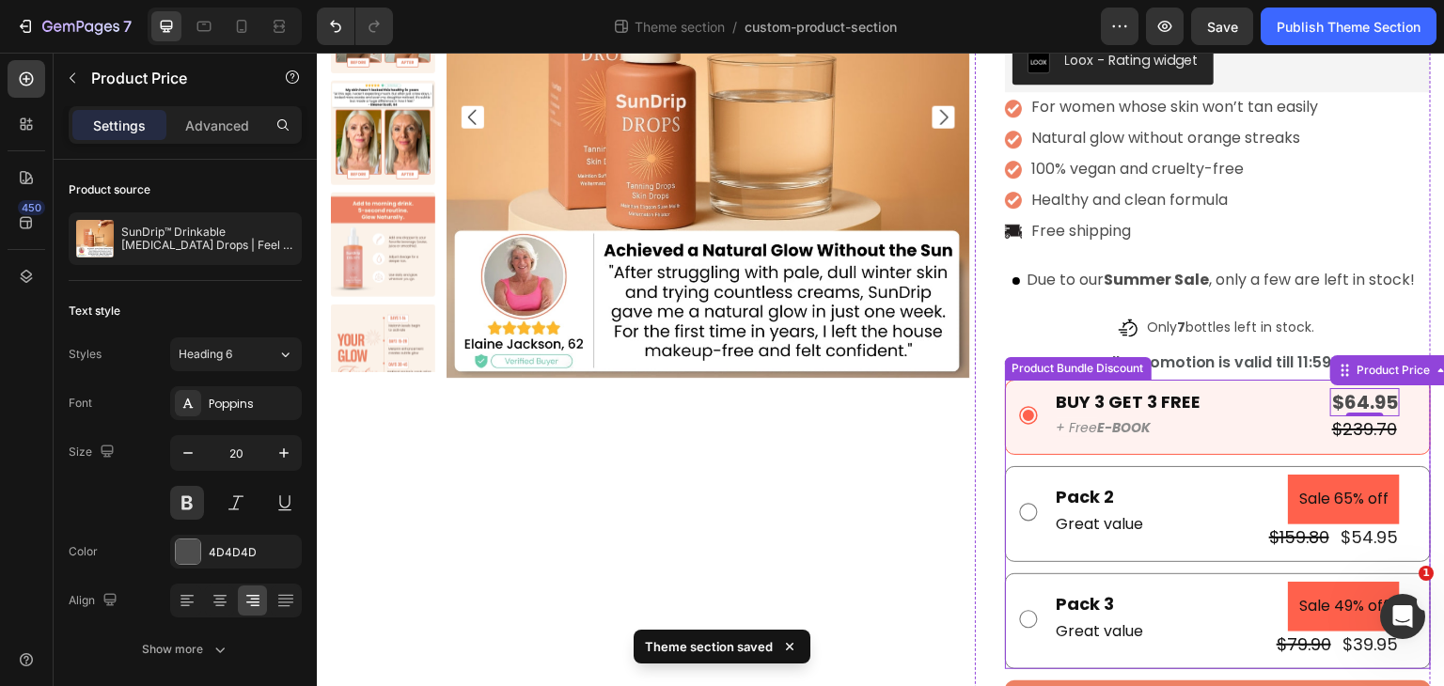
click at [1360, 429] on div "$239.70" at bounding box center [1365, 429] width 70 height 25
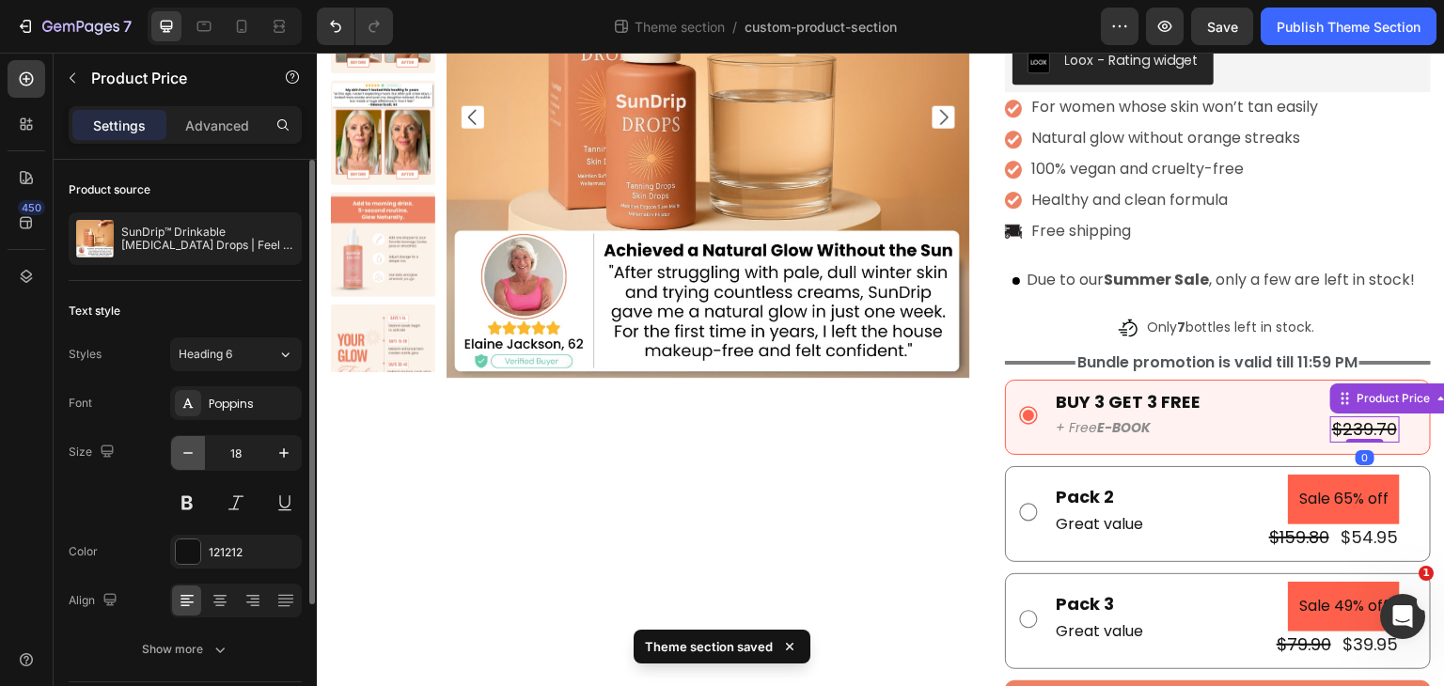
click at [189, 453] on icon "button" at bounding box center [188, 453] width 19 height 19
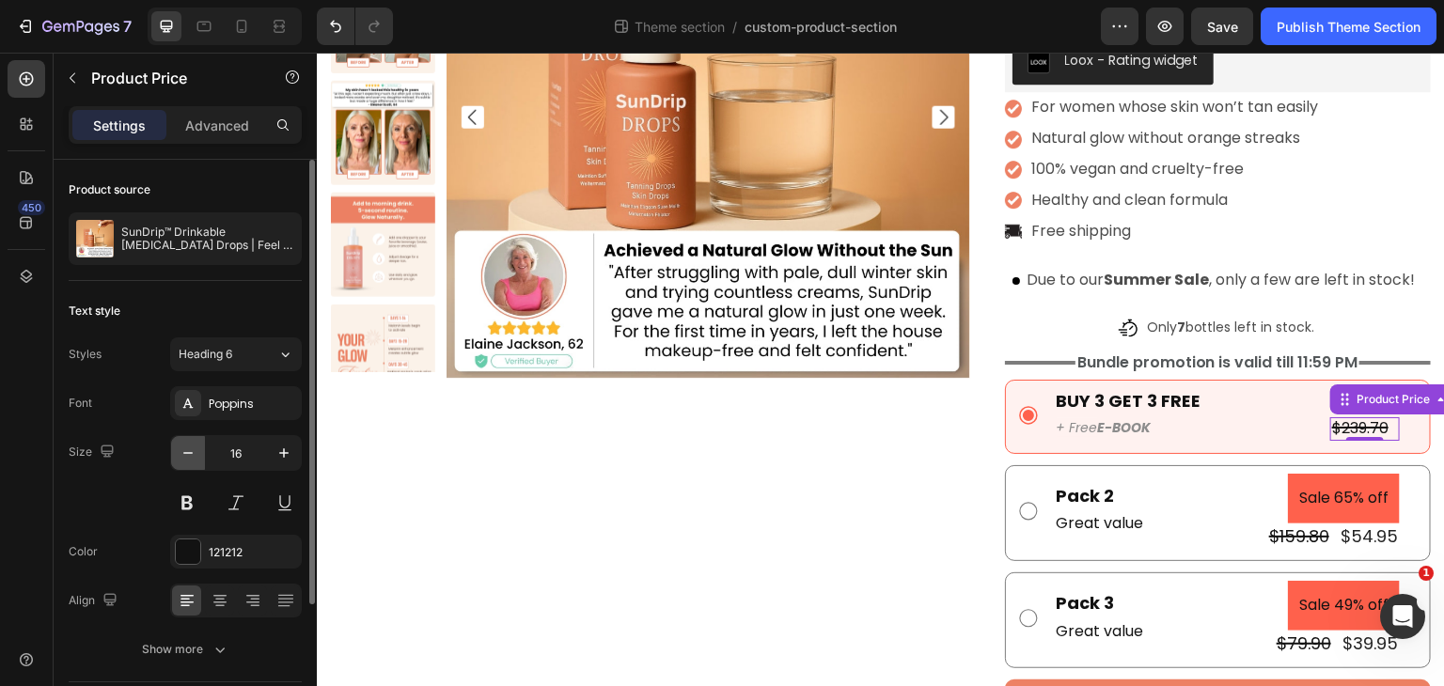
click at [189, 453] on icon "button" at bounding box center [188, 453] width 19 height 19
click at [278, 451] on icon "button" at bounding box center [284, 453] width 19 height 19
type input "15"
drag, startPoint x: 260, startPoint y: 605, endPoint x: 270, endPoint y: 599, distance: 11.5
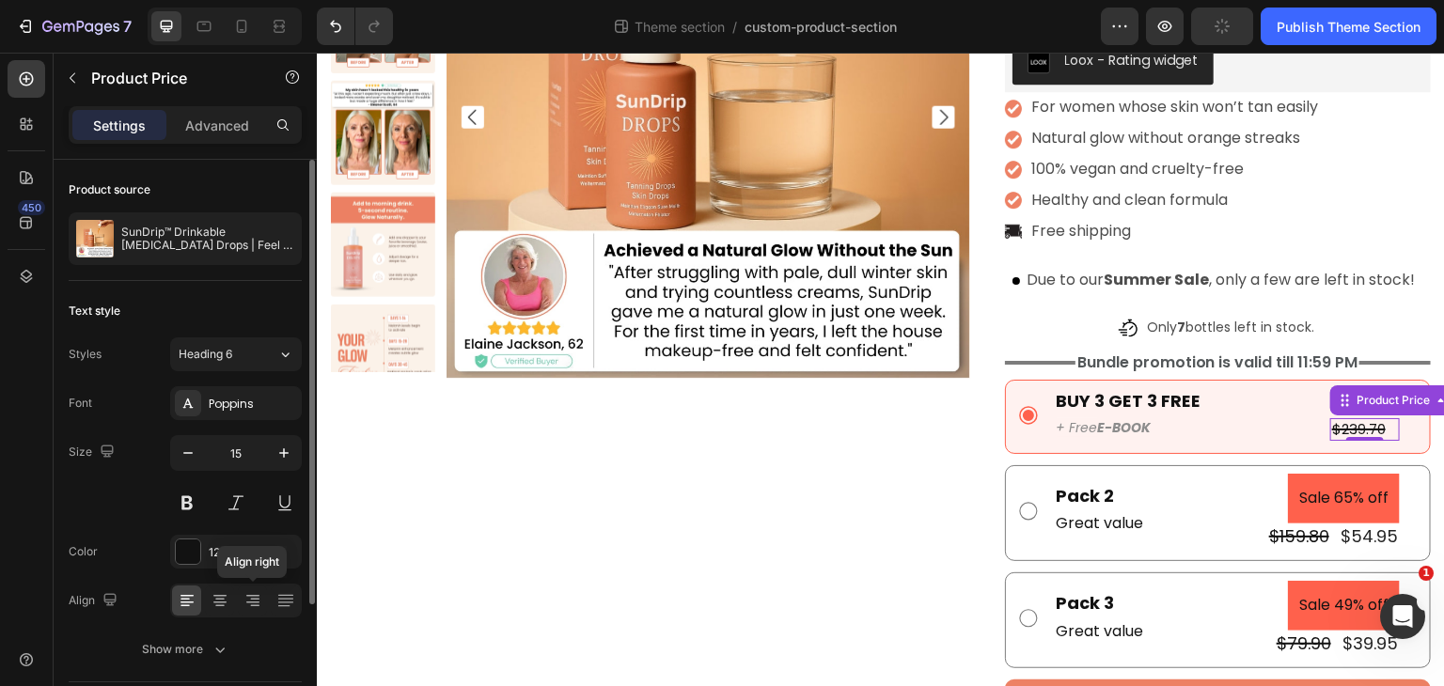
click at [260, 605] on icon at bounding box center [253, 600] width 19 height 19
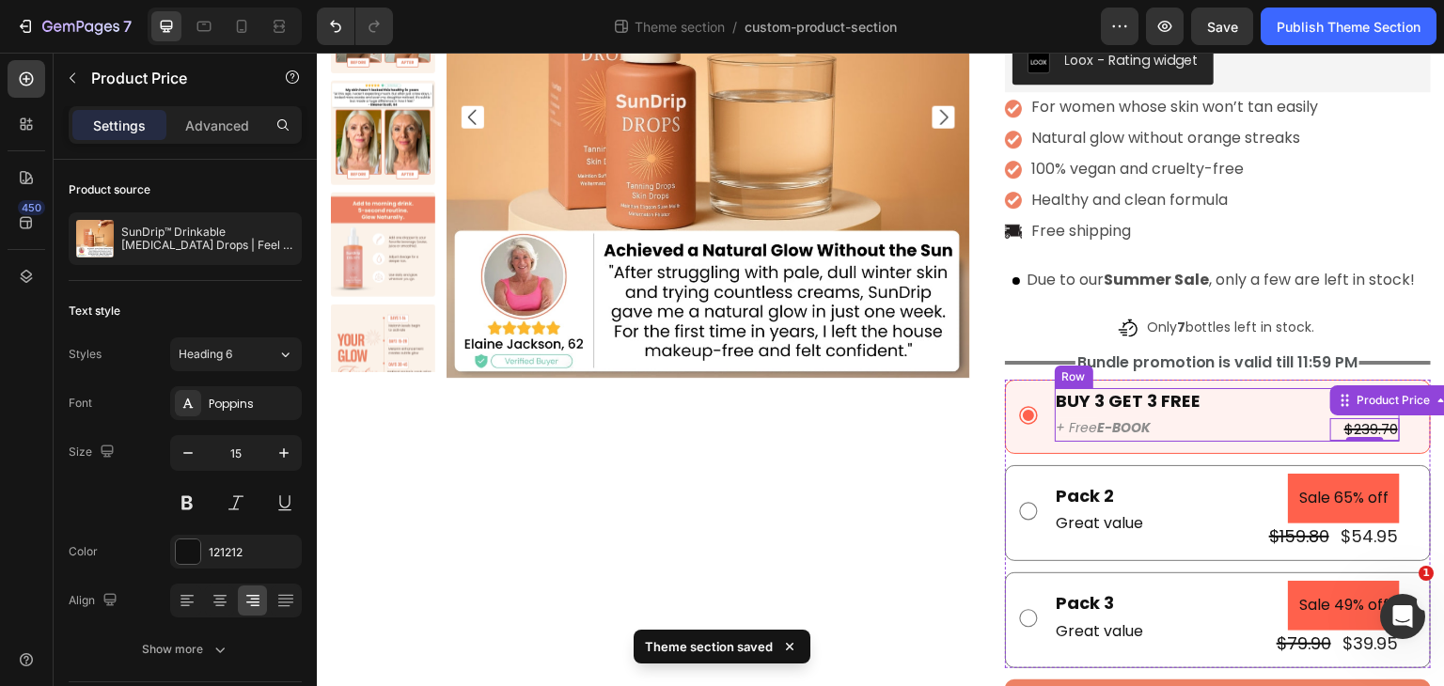
click at [1286, 420] on div "BUY 3 GET 3 FREE Text Block + Free E-BOOK Text Block $64.95 Product Price Produ…" at bounding box center [1227, 415] width 345 height 54
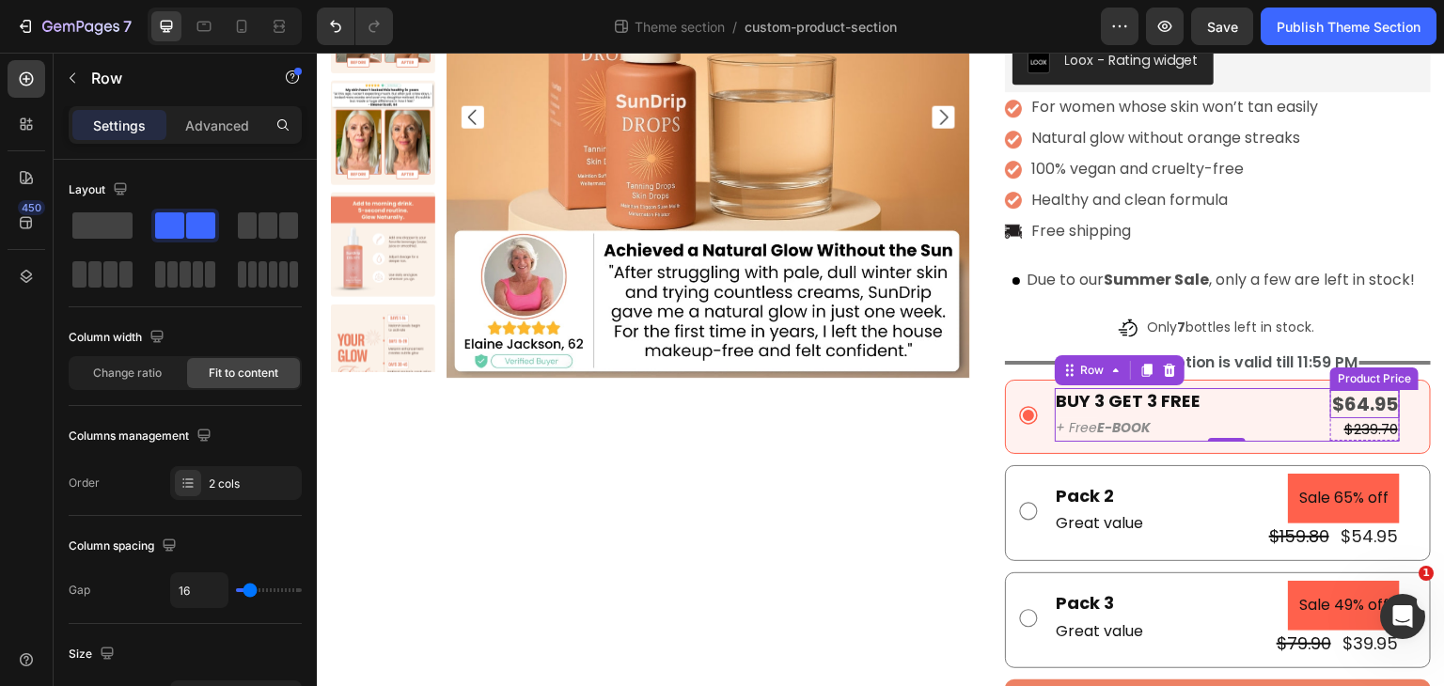
click at [1332, 404] on div "$64.95" at bounding box center [1365, 404] width 70 height 28
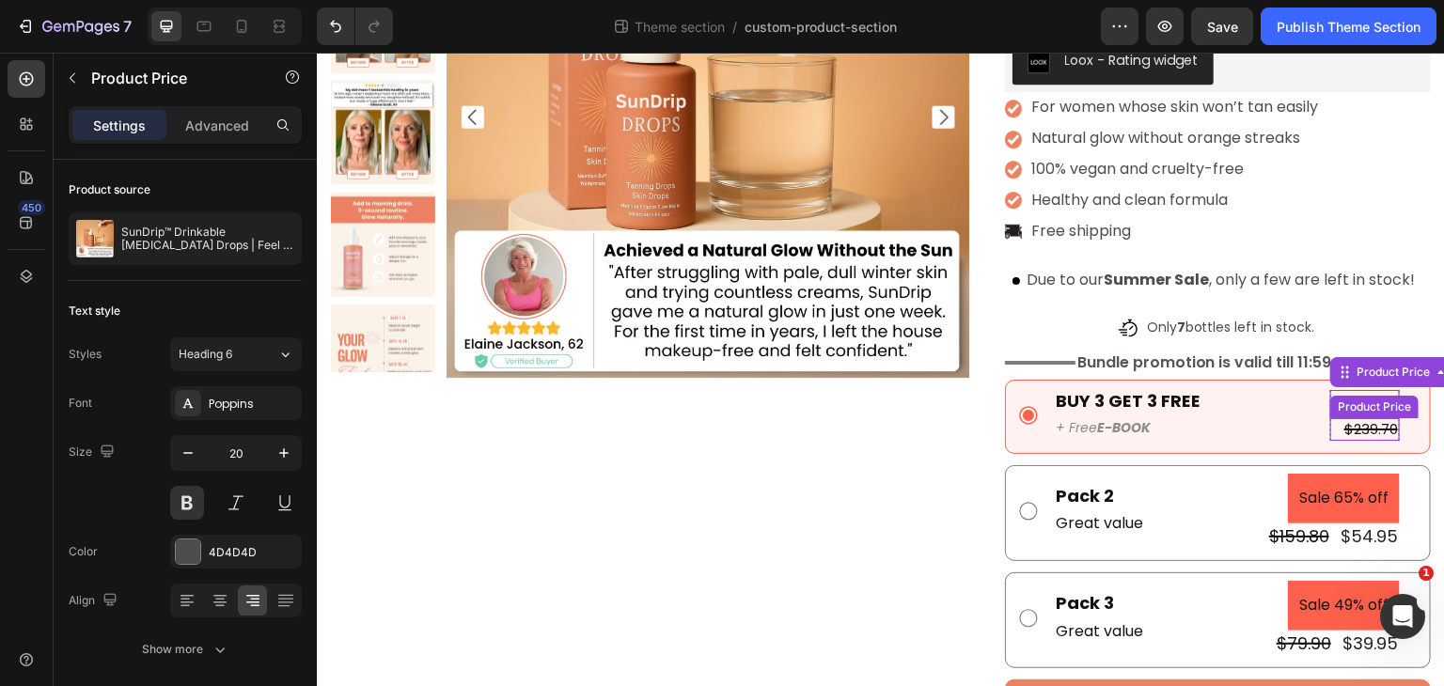
click at [1345, 427] on div "$239.70" at bounding box center [1365, 429] width 70 height 23
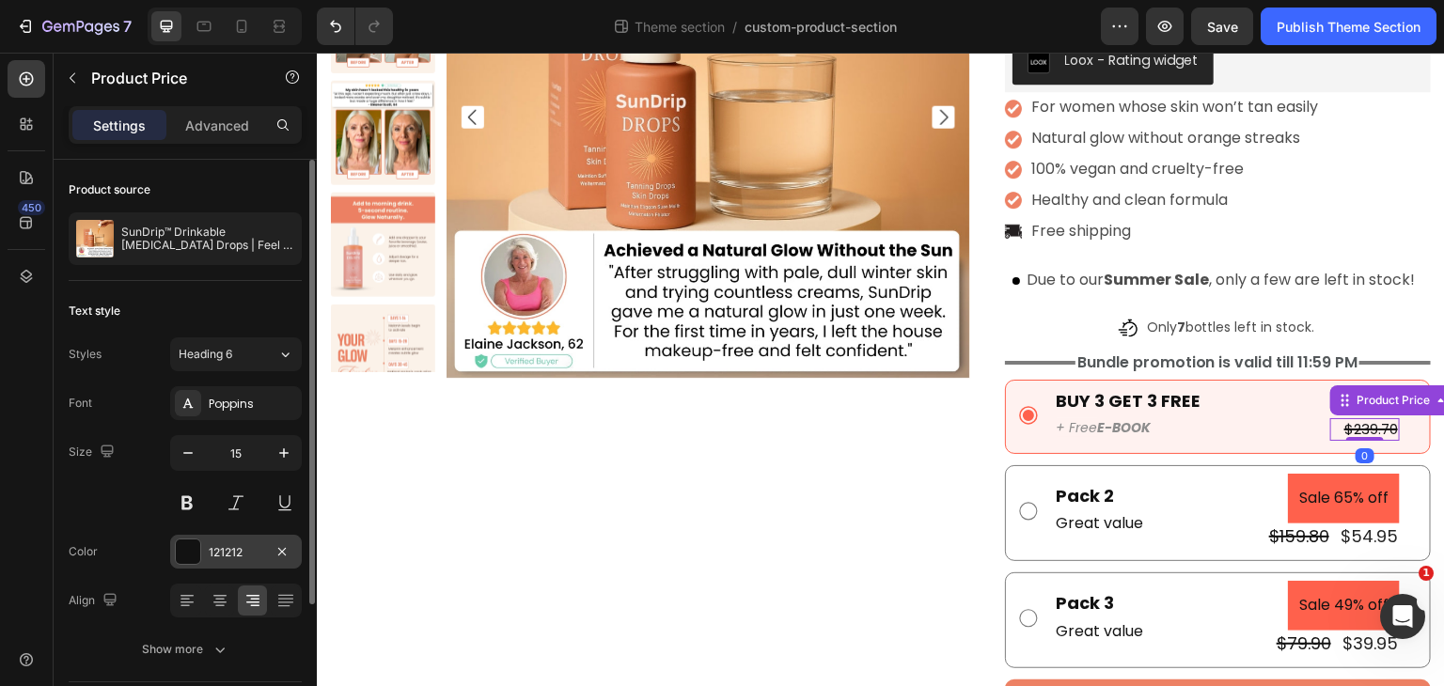
click at [267, 552] on div "121212" at bounding box center [236, 552] width 132 height 34
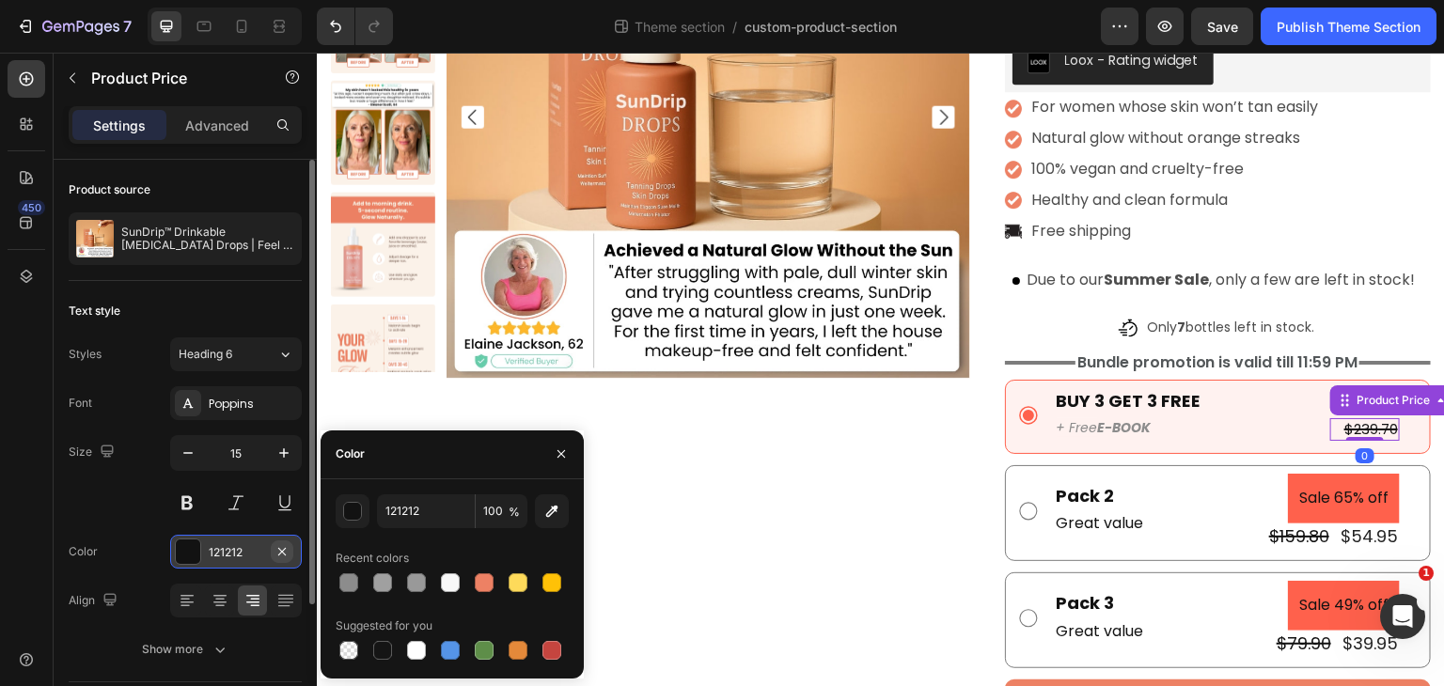
click at [276, 553] on icon "button" at bounding box center [282, 551] width 15 height 15
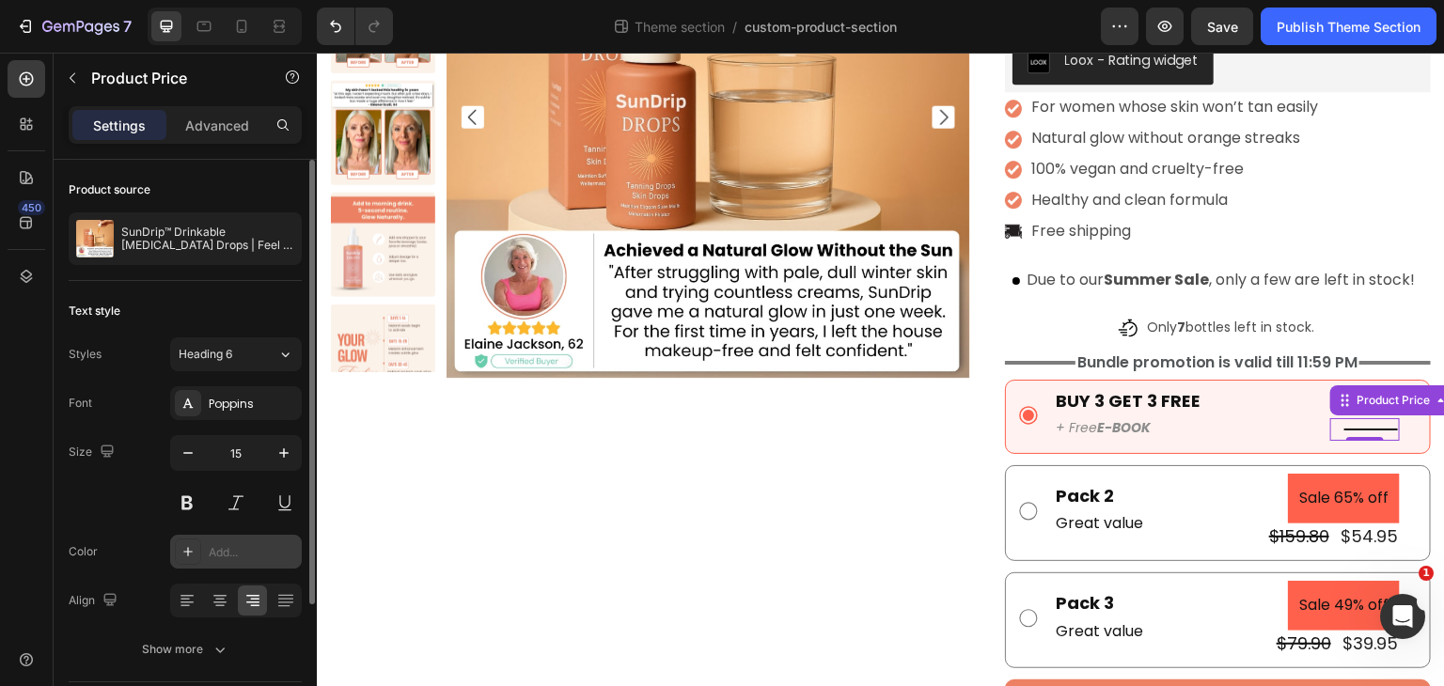
click at [259, 553] on div "Add..." at bounding box center [253, 552] width 88 height 17
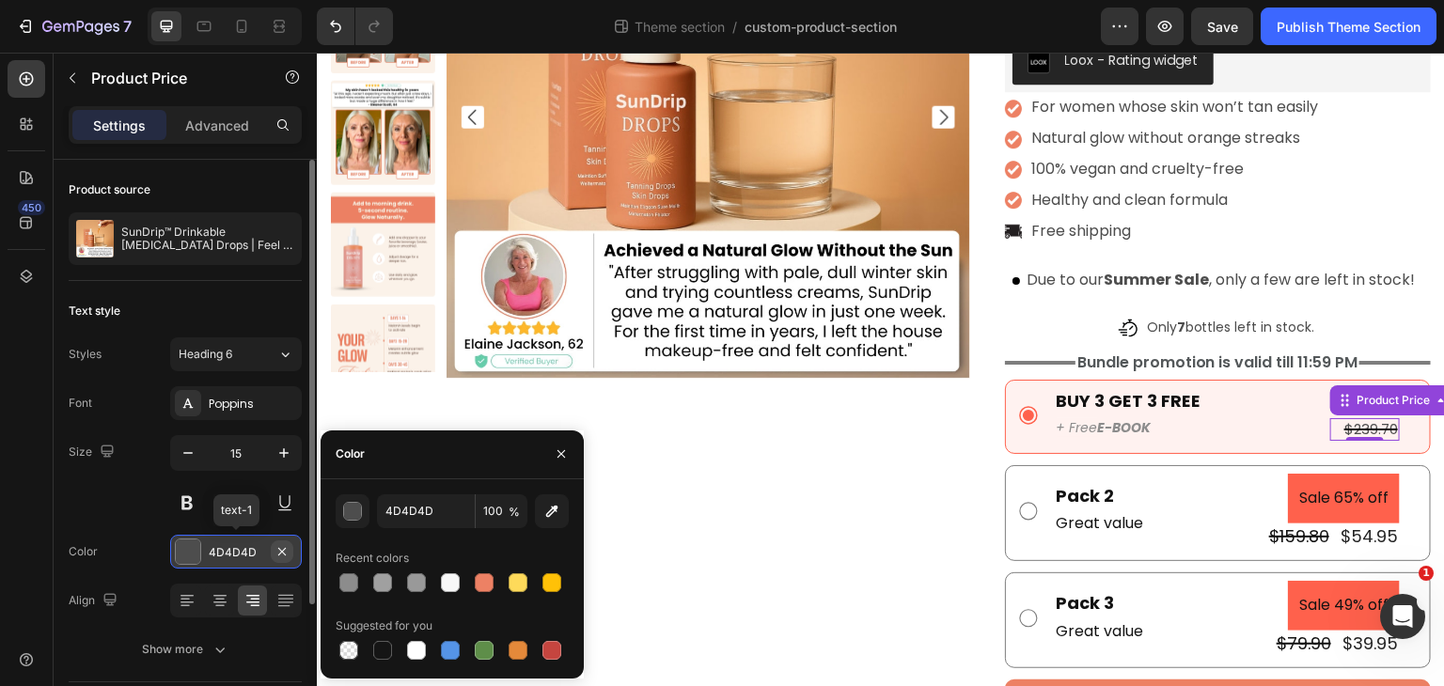
click at [286, 549] on icon "button" at bounding box center [282, 551] width 15 height 15
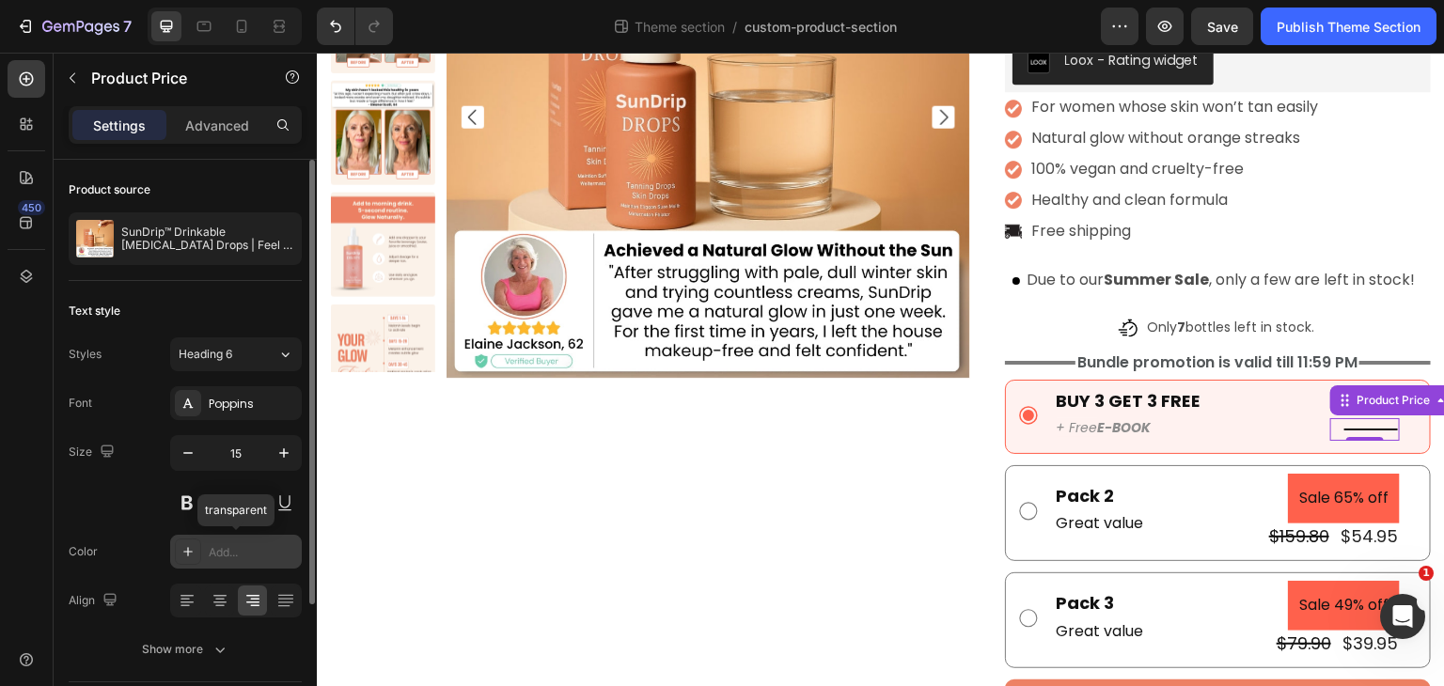
click at [246, 549] on div "Add..." at bounding box center [253, 552] width 88 height 17
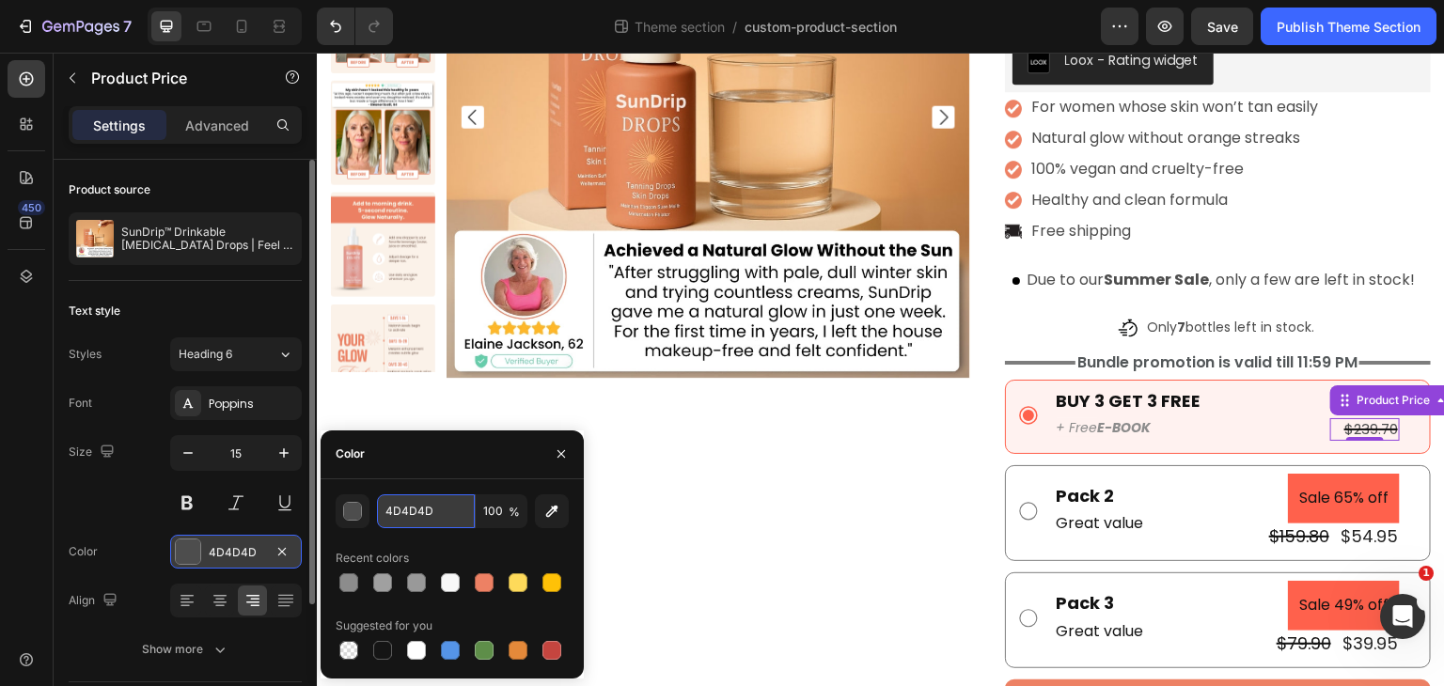
click at [448, 503] on input "4D4D4D" at bounding box center [426, 512] width 98 height 34
paste input "#121212"
type input "#121212"
click at [560, 460] on icon "button" at bounding box center [561, 454] width 15 height 15
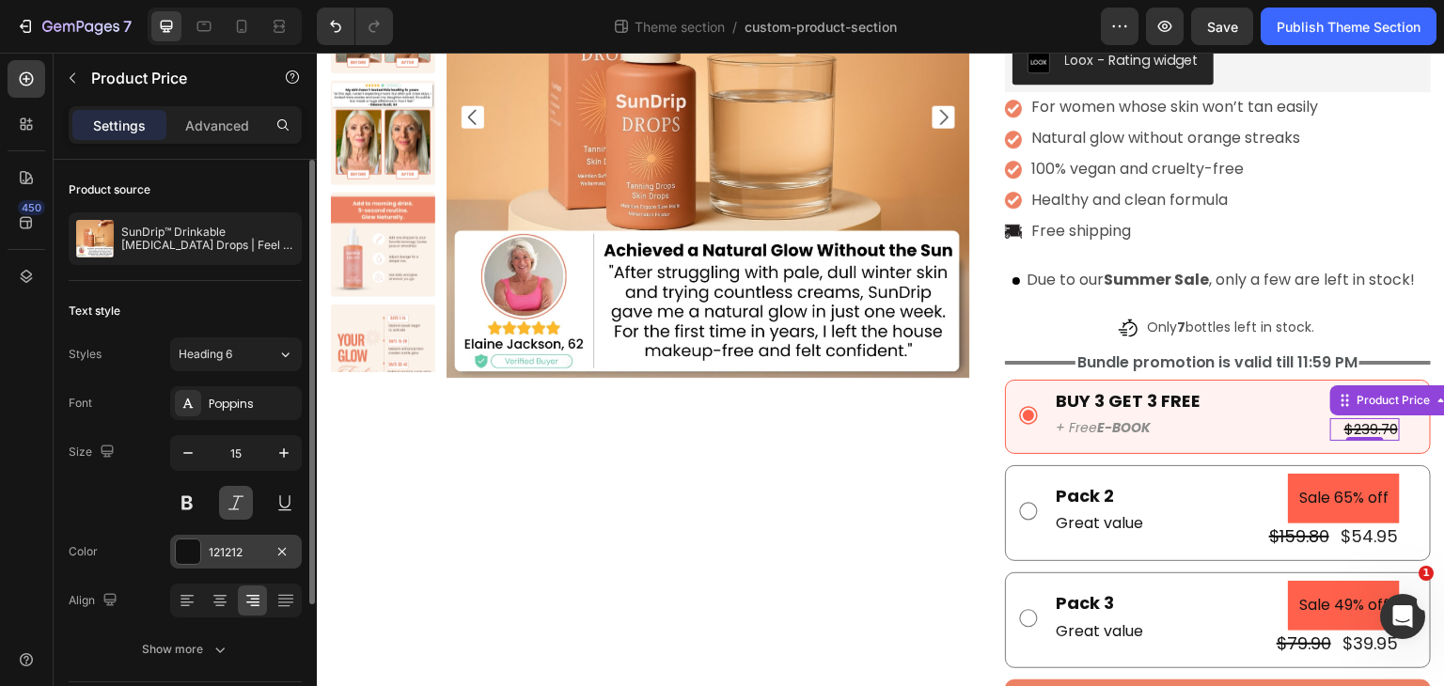
click at [228, 503] on button at bounding box center [236, 503] width 34 height 34
click at [198, 509] on button at bounding box center [187, 503] width 34 height 34
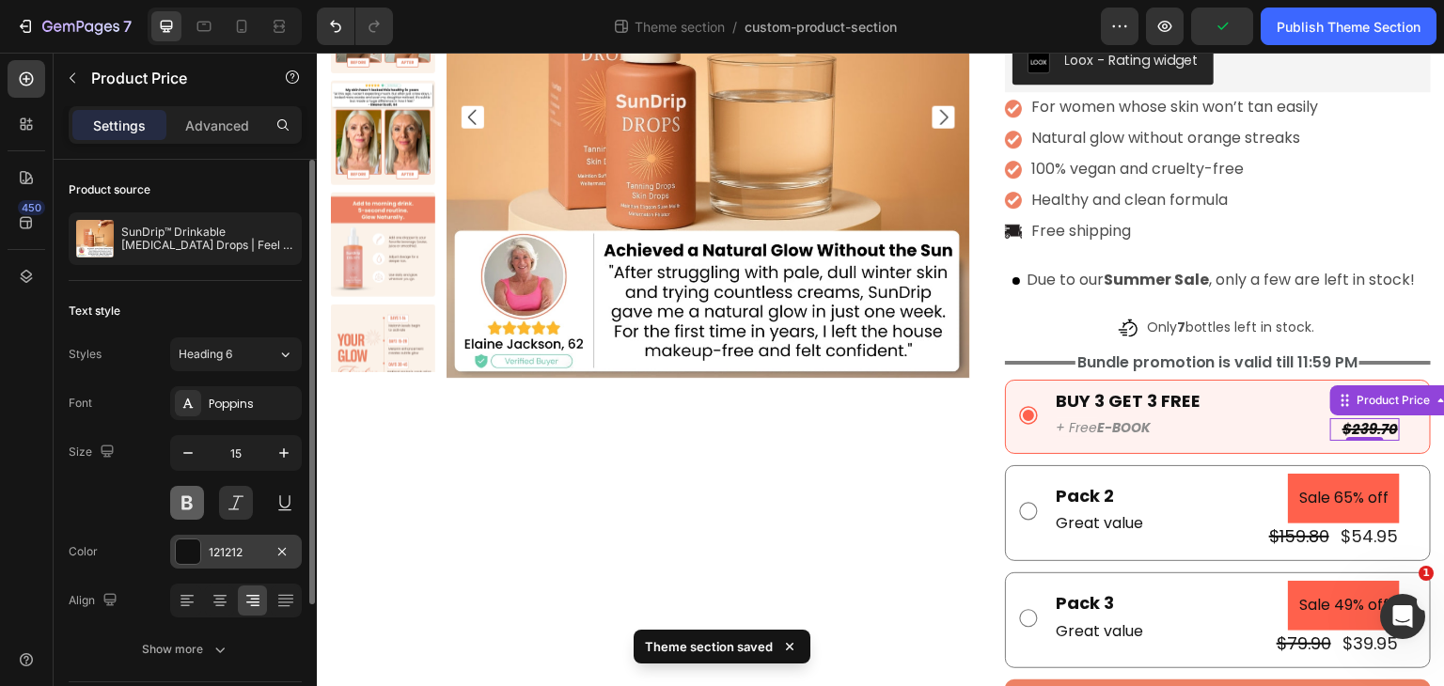
click at [198, 509] on button at bounding box center [187, 503] width 34 height 34
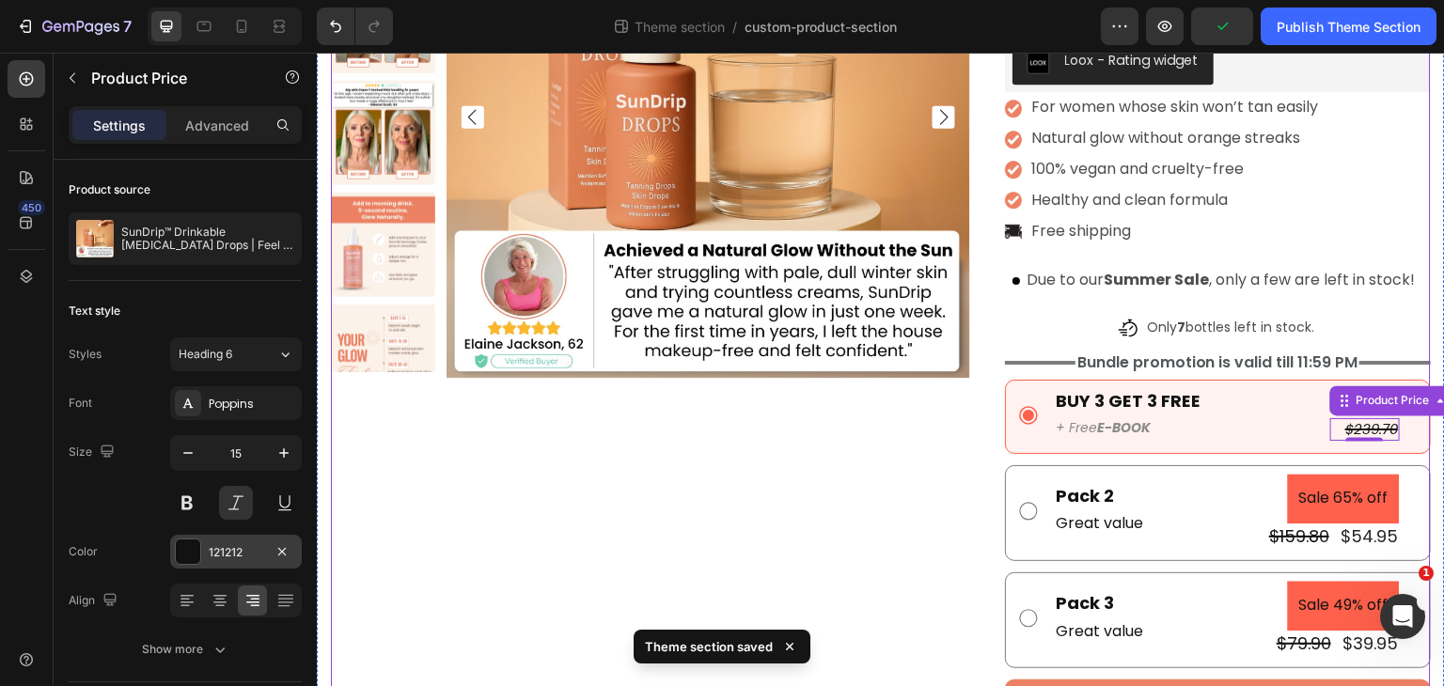
click at [552, 515] on div "Product Images" at bounding box center [650, 314] width 639 height 918
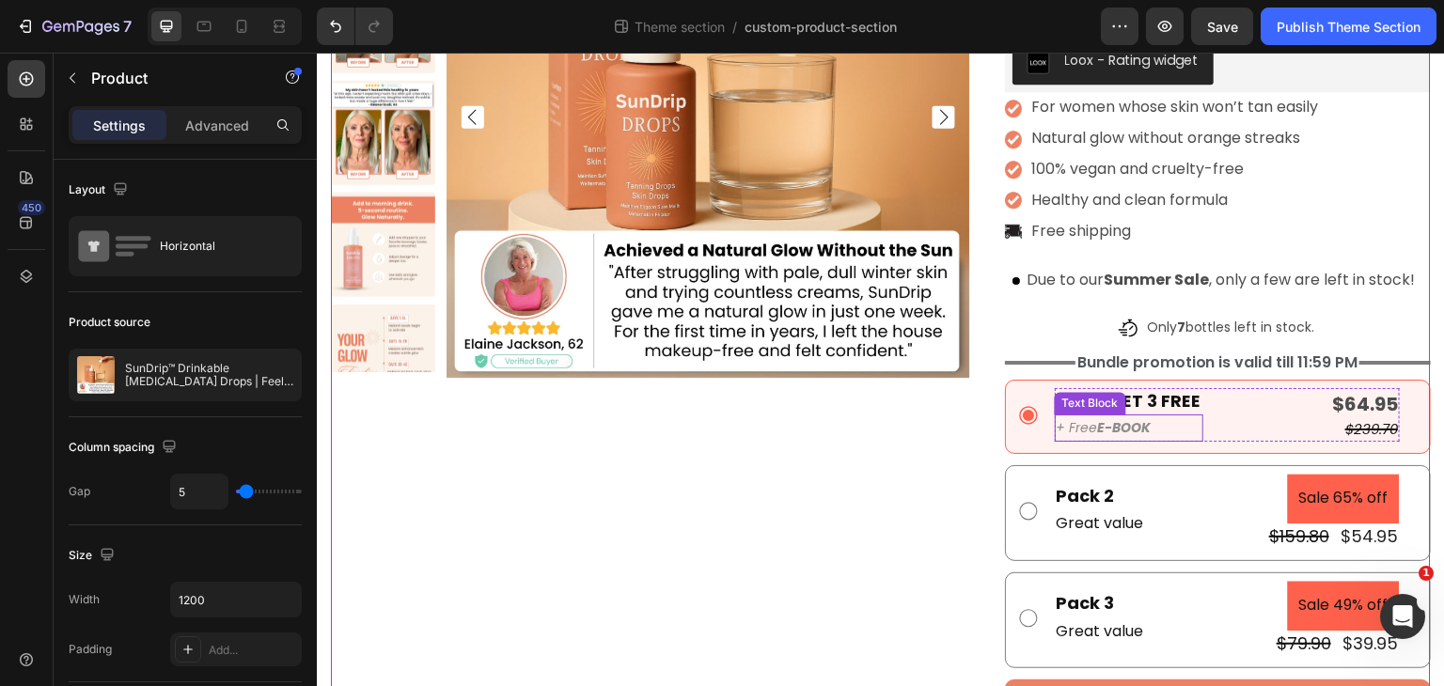
click at [1141, 426] on strong "E-BOOK" at bounding box center [1125, 427] width 54 height 19
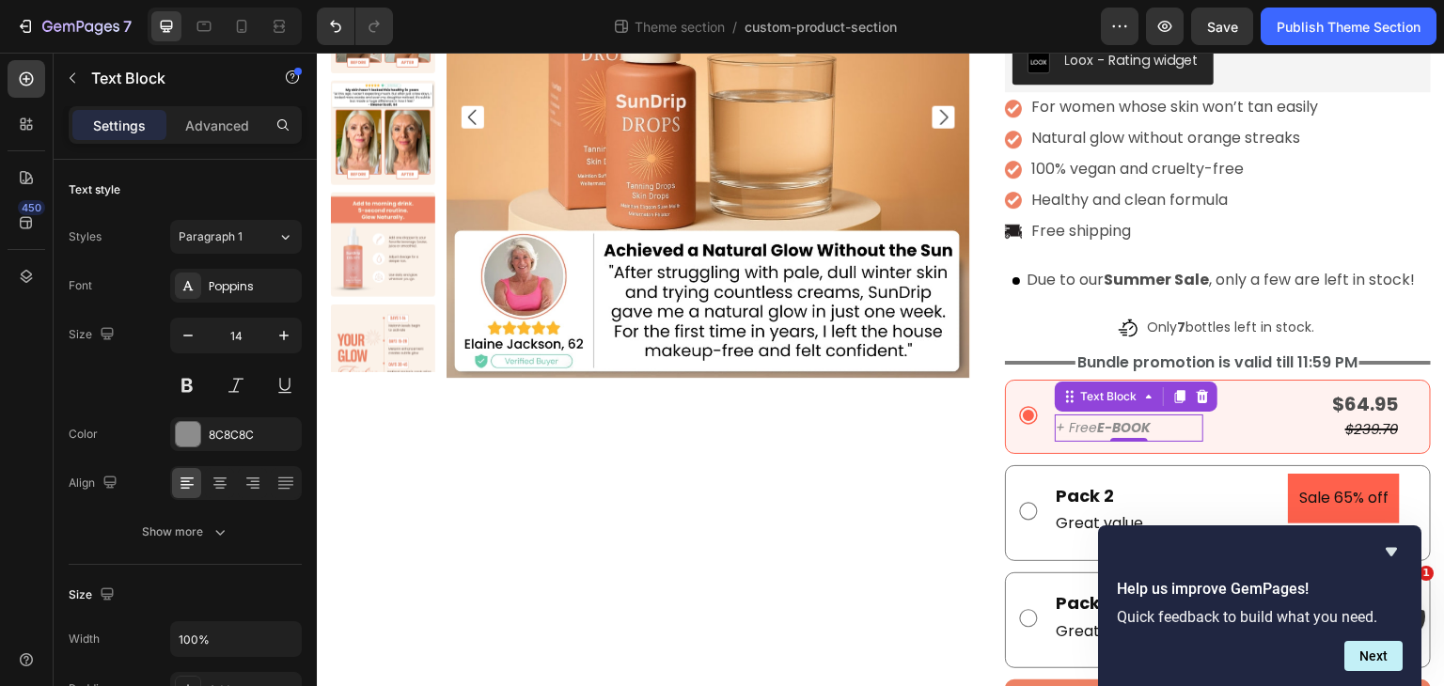
click at [1405, 546] on div "Help us improve GemPages! Quick feedback to build what you need. Next" at bounding box center [1259, 606] width 323 height 161
click at [1392, 546] on icon "Hide survey" at bounding box center [1391, 552] width 23 height 23
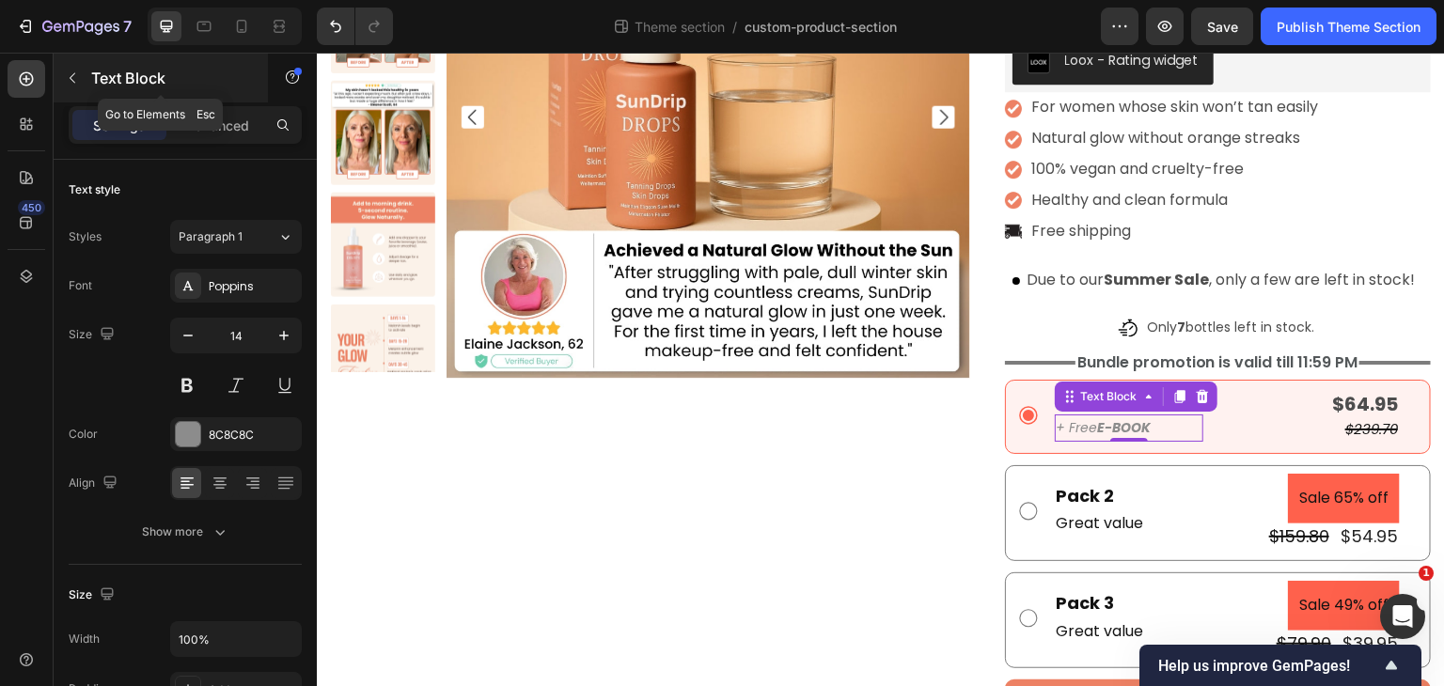
click at [69, 86] on button "button" at bounding box center [72, 78] width 30 height 30
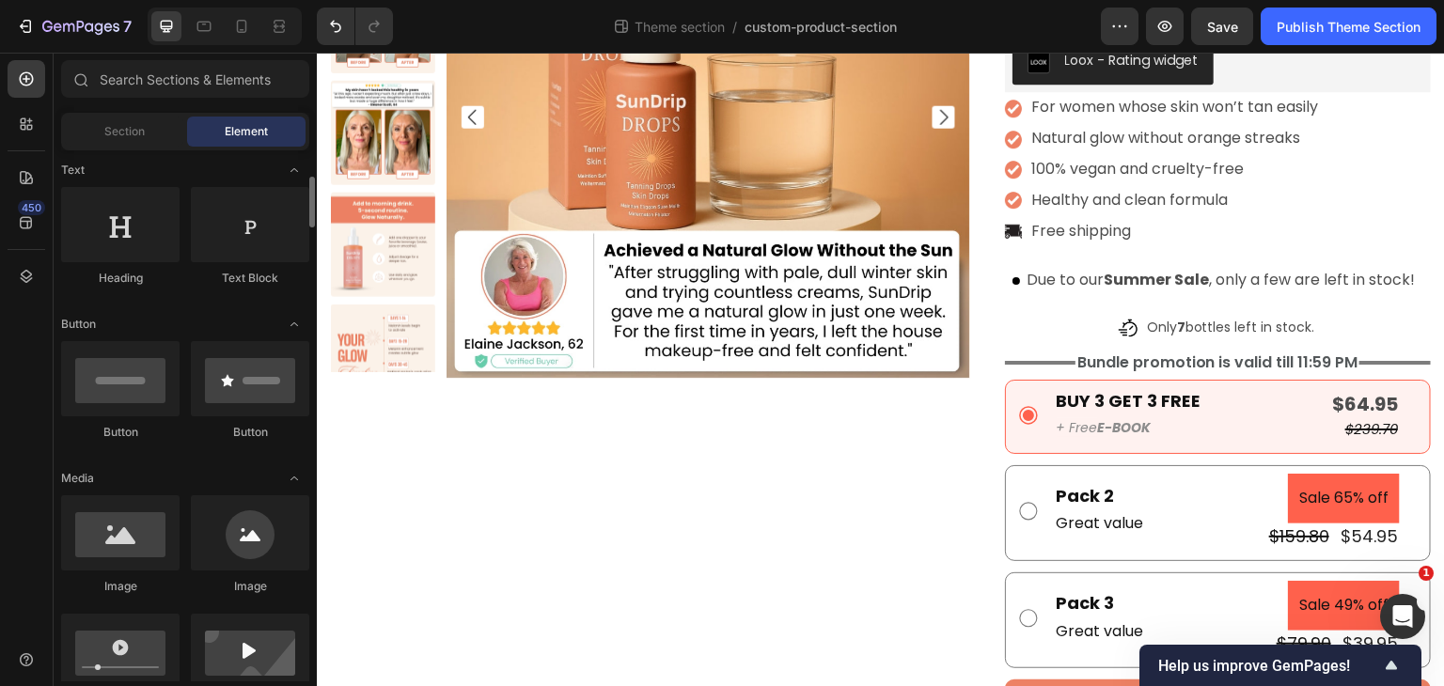
scroll to position [278, 0]
drag, startPoint x: 244, startPoint y: 538, endPoint x: 78, endPoint y: 471, distance: 179.3
click at [1089, 407] on div "Text Block" at bounding box center [1090, 403] width 71 height 23
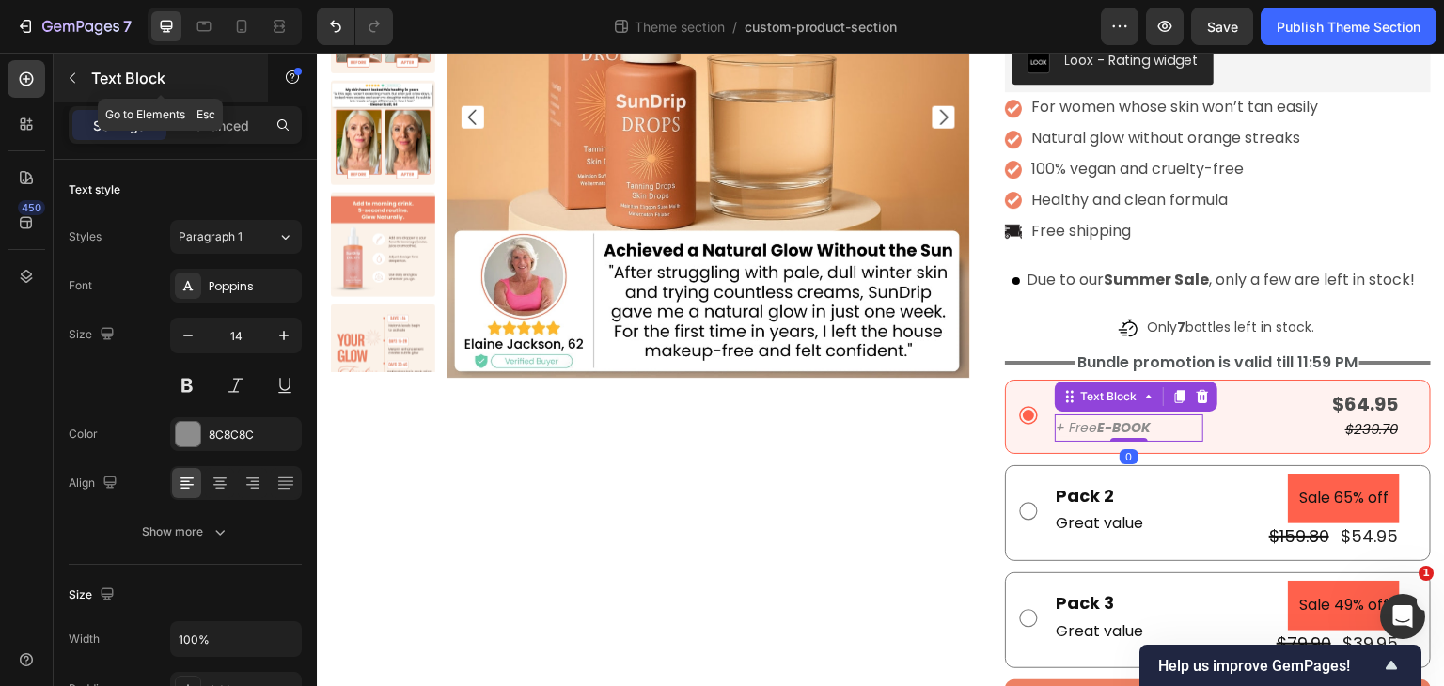
click at [68, 76] on icon "button" at bounding box center [72, 78] width 15 height 15
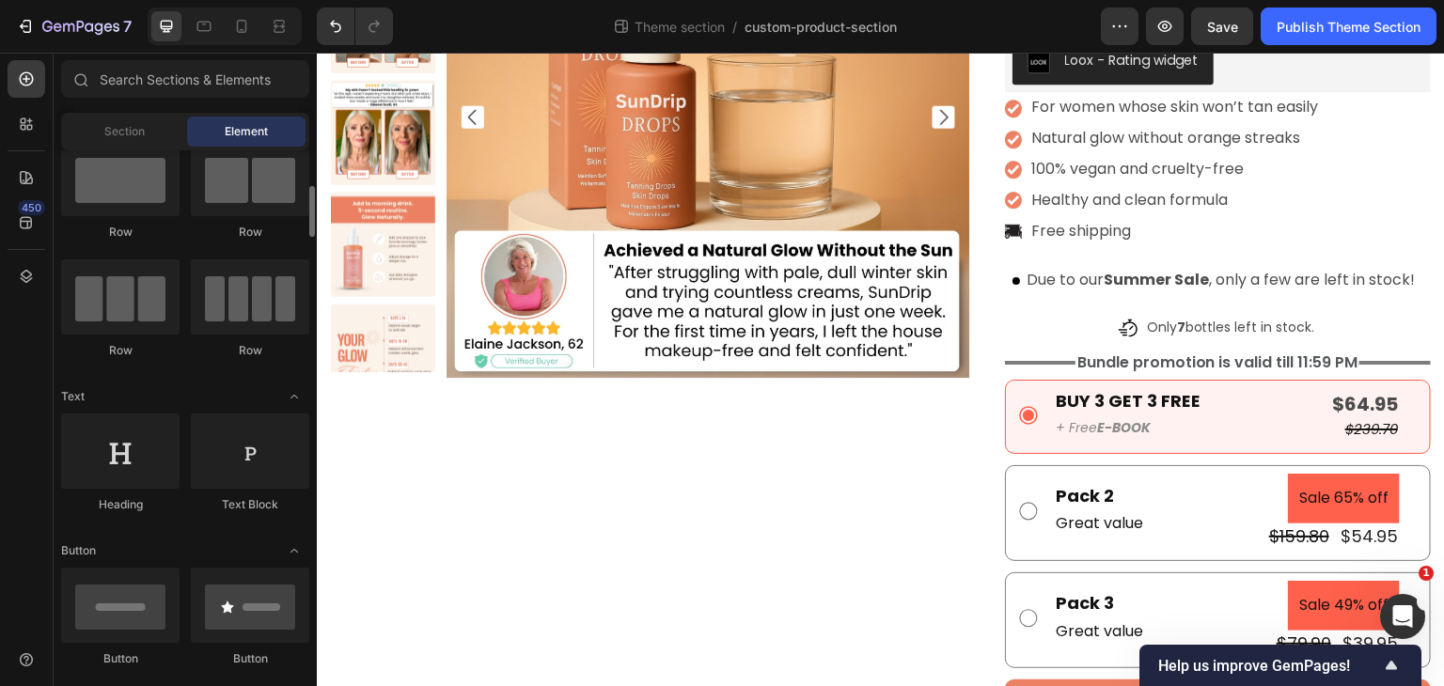
scroll to position [0, 0]
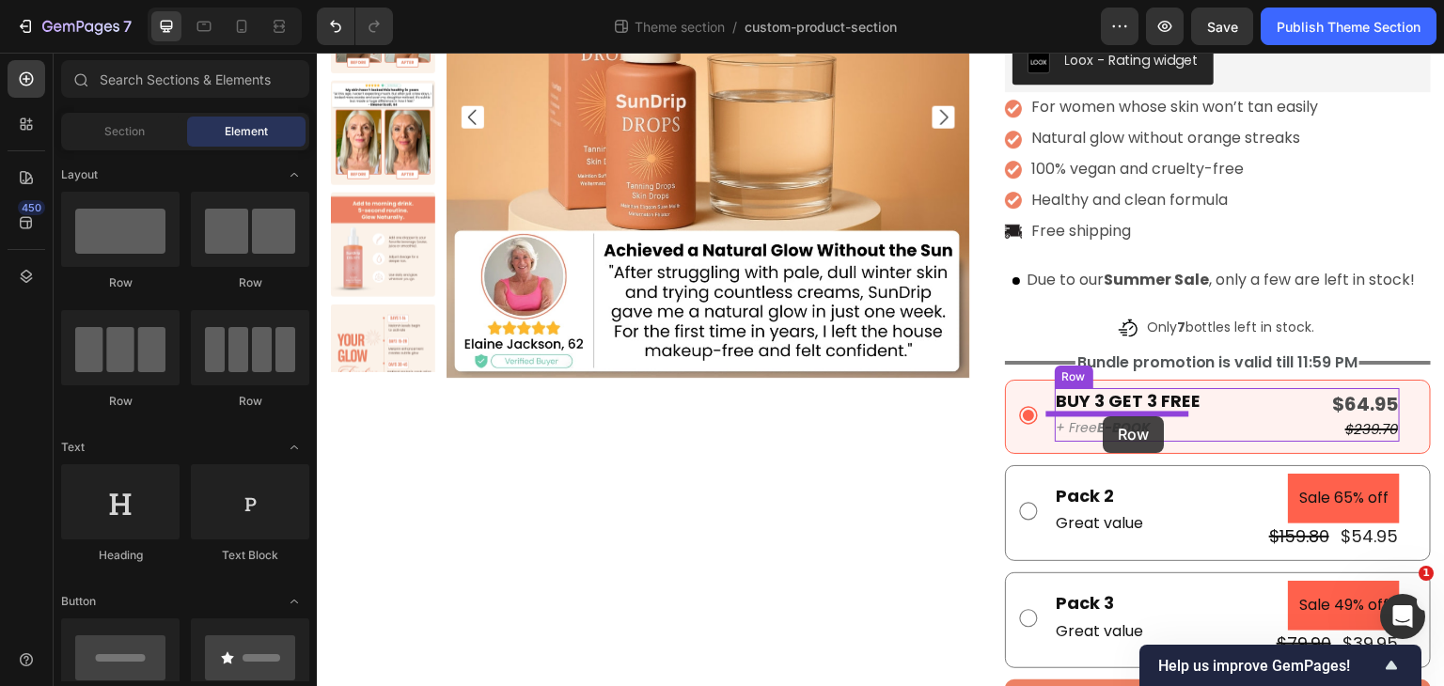
drag, startPoint x: 391, startPoint y: 328, endPoint x: 1104, endPoint y: 417, distance: 718.1
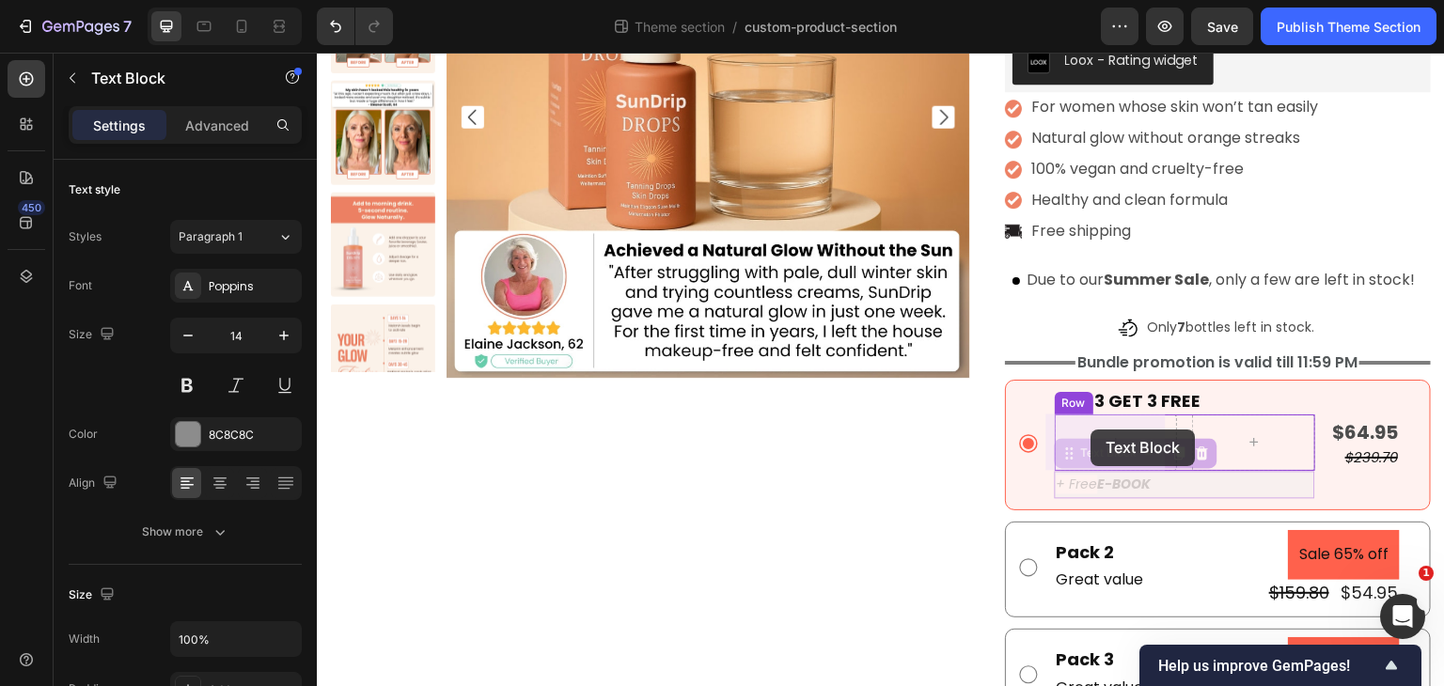
drag, startPoint x: 1099, startPoint y: 479, endPoint x: 1092, endPoint y: 430, distance: 49.5
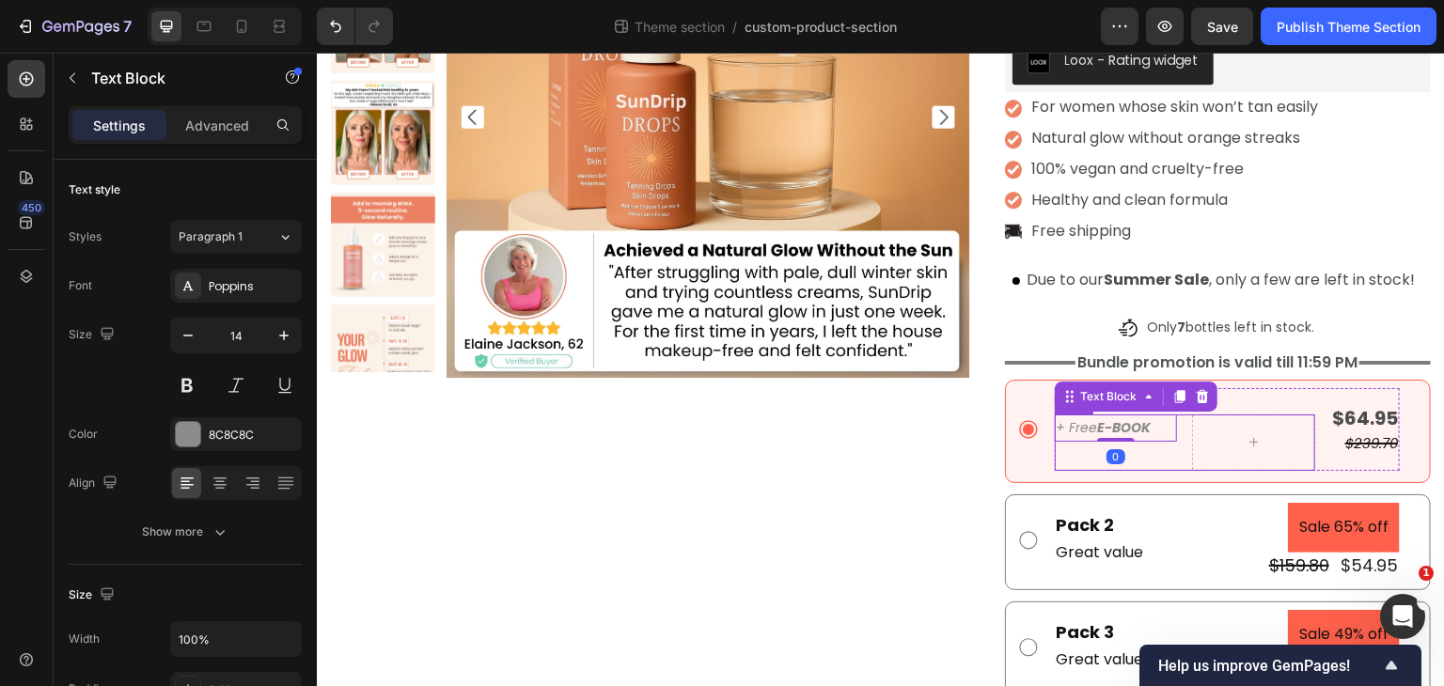
click at [1165, 464] on div "+ Free E-BOOK Text Block 0" at bounding box center [1116, 443] width 123 height 56
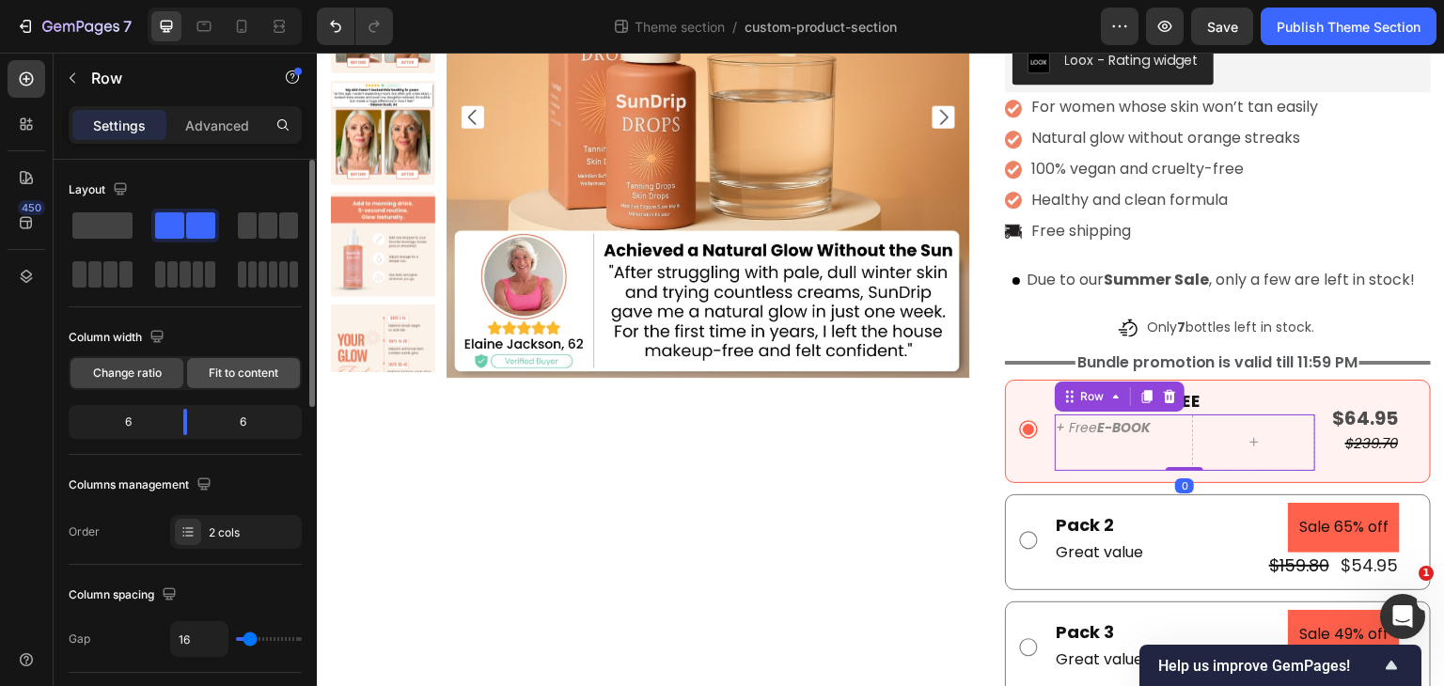
click at [260, 374] on span "Fit to content" at bounding box center [244, 373] width 70 height 17
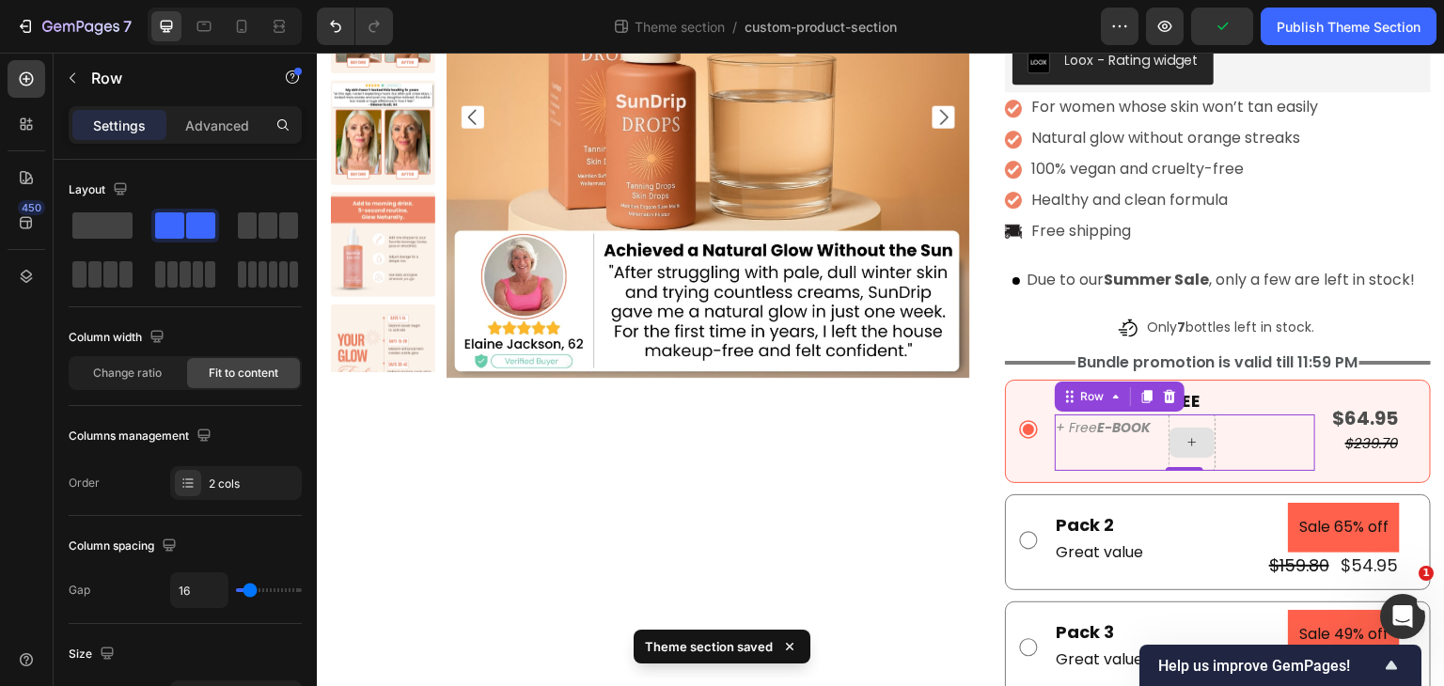
click at [1186, 438] on icon at bounding box center [1192, 442] width 15 height 16
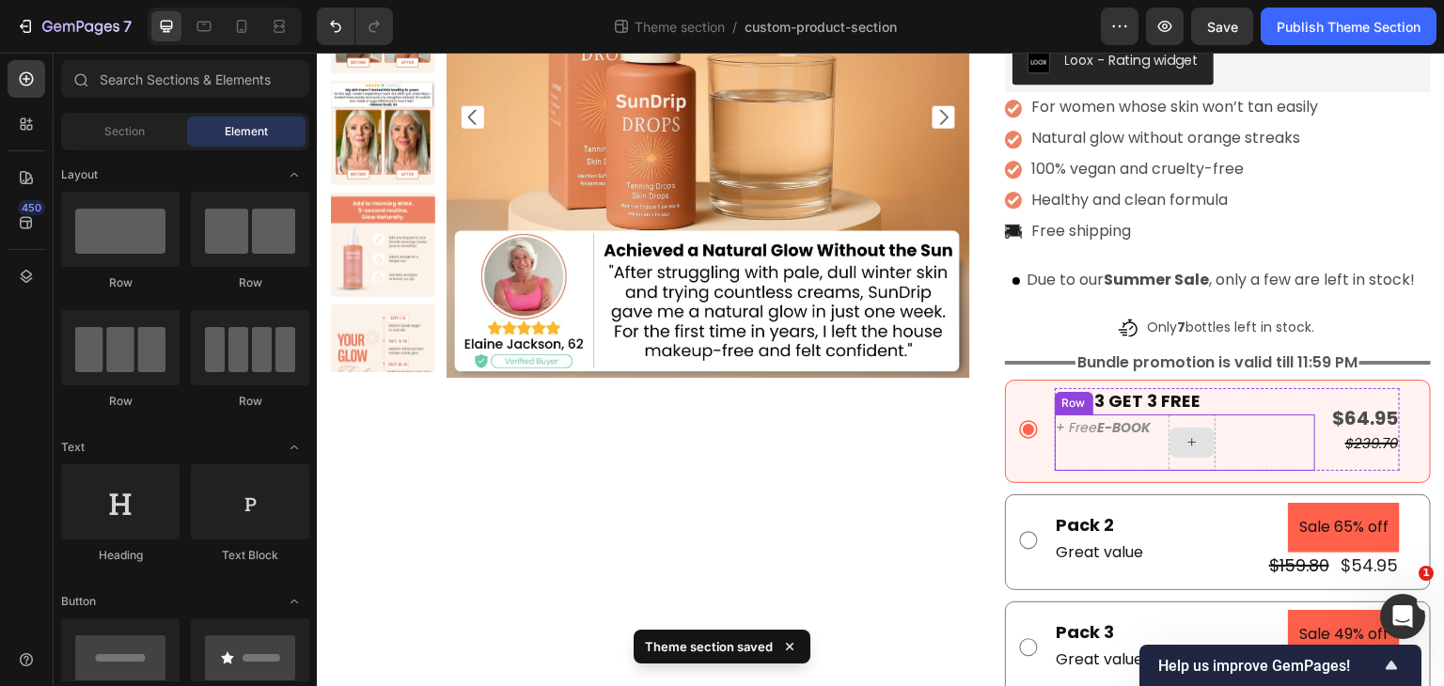
click at [1187, 444] on icon at bounding box center [1192, 442] width 15 height 16
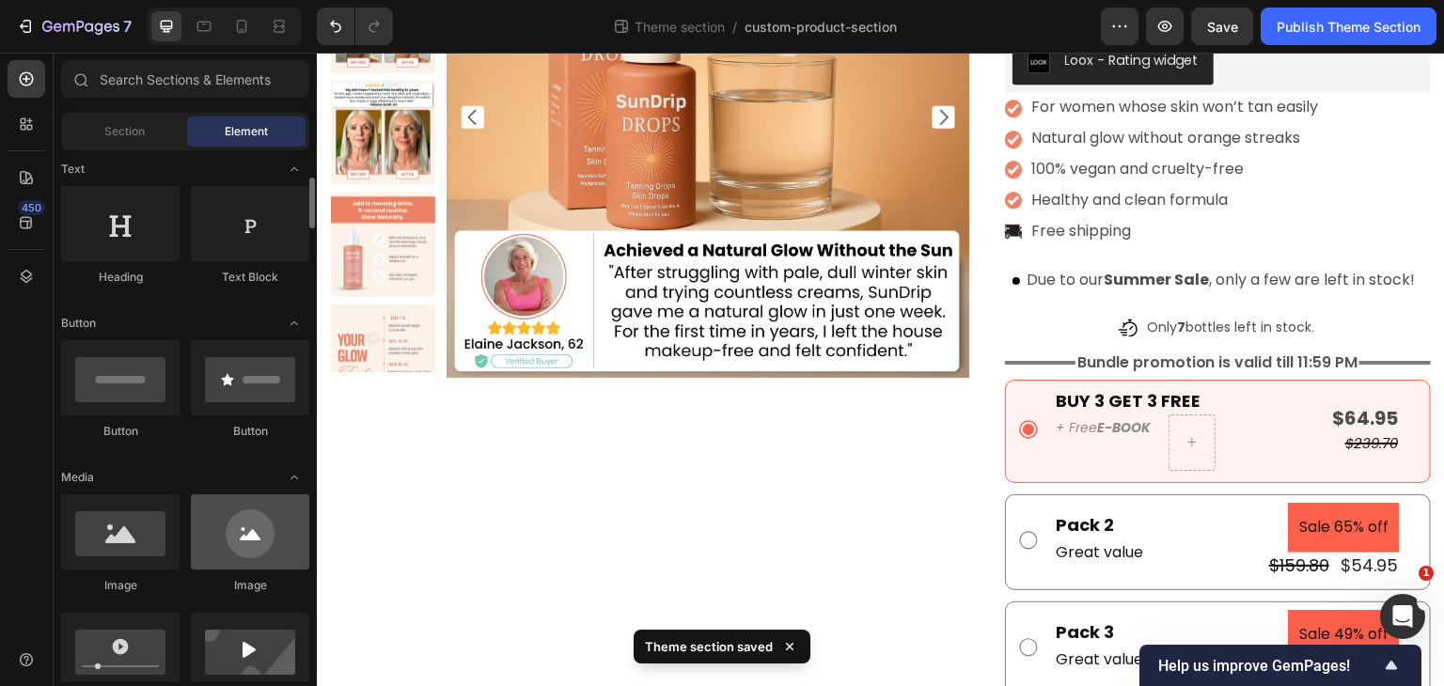
scroll to position [280, 0]
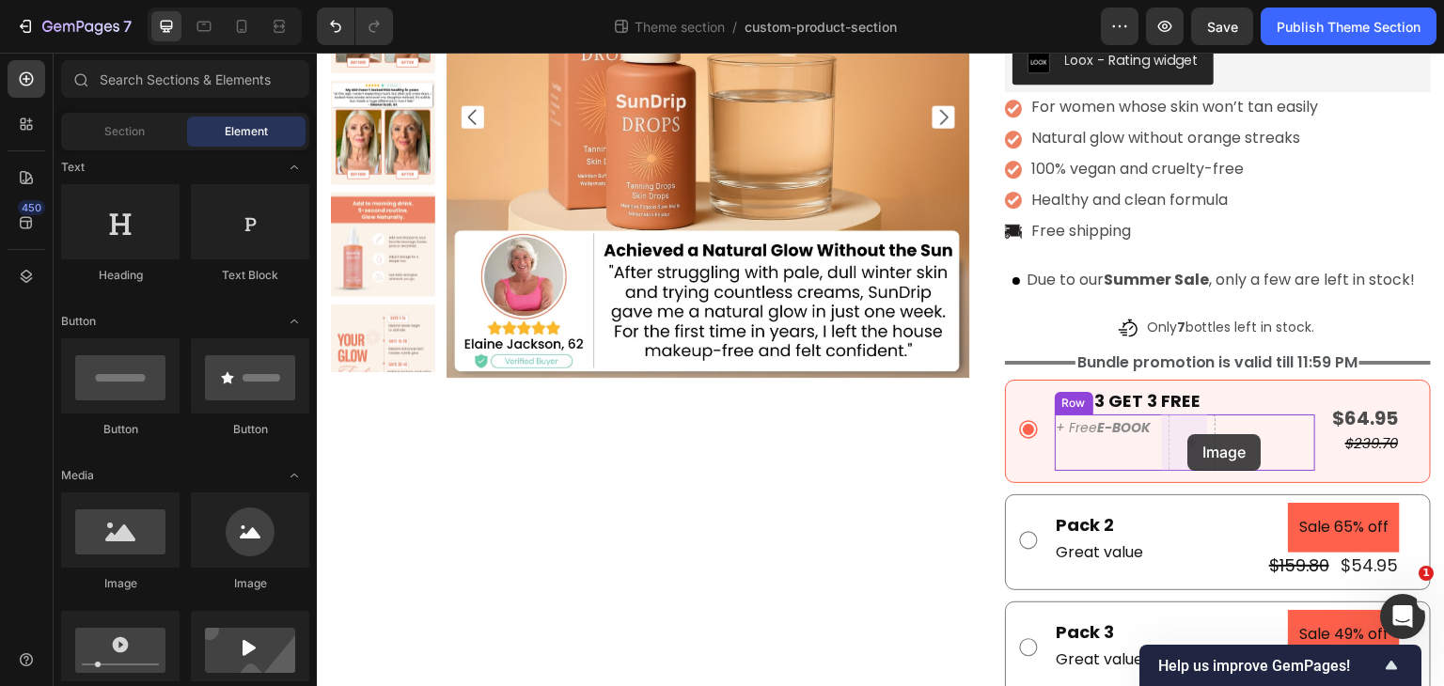
drag, startPoint x: 445, startPoint y: 587, endPoint x: 1188, endPoint y: 434, distance: 759.1
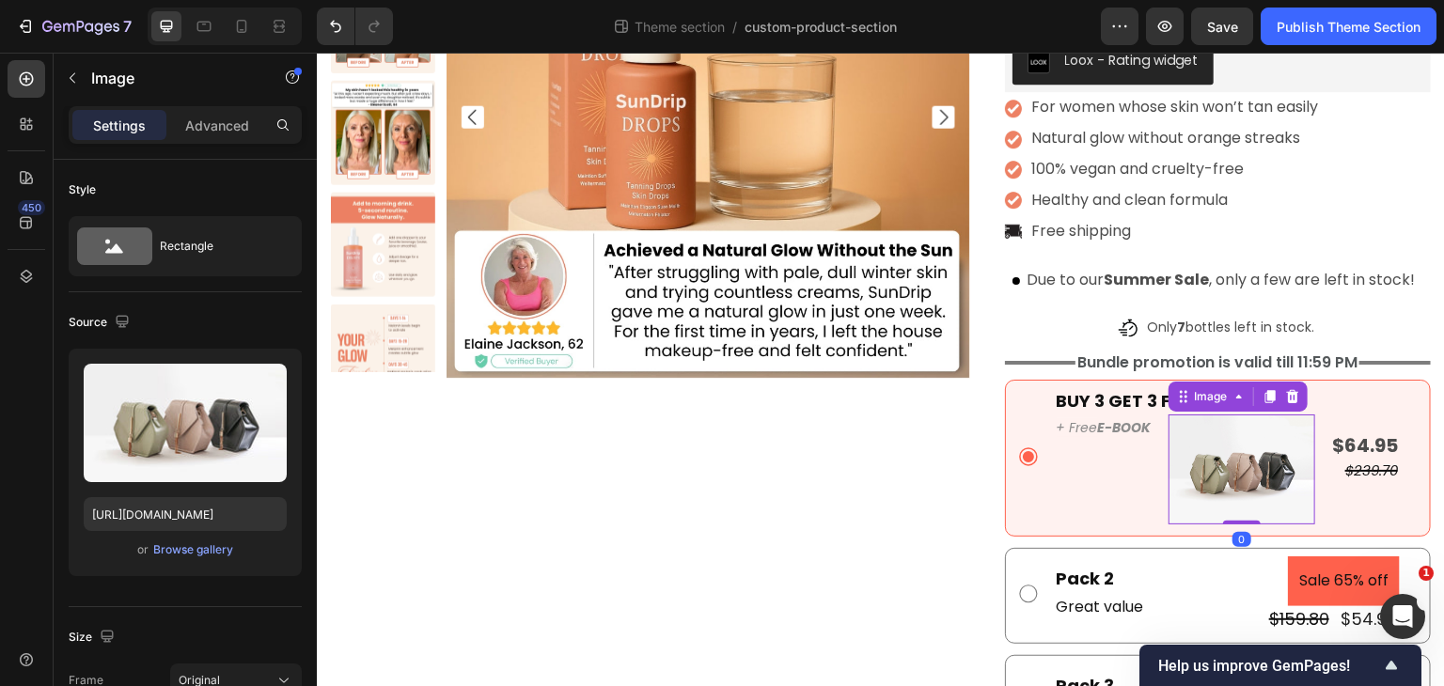
click at [1214, 440] on img at bounding box center [1242, 470] width 147 height 110
click at [188, 544] on div "Browse gallery" at bounding box center [193, 550] width 80 height 17
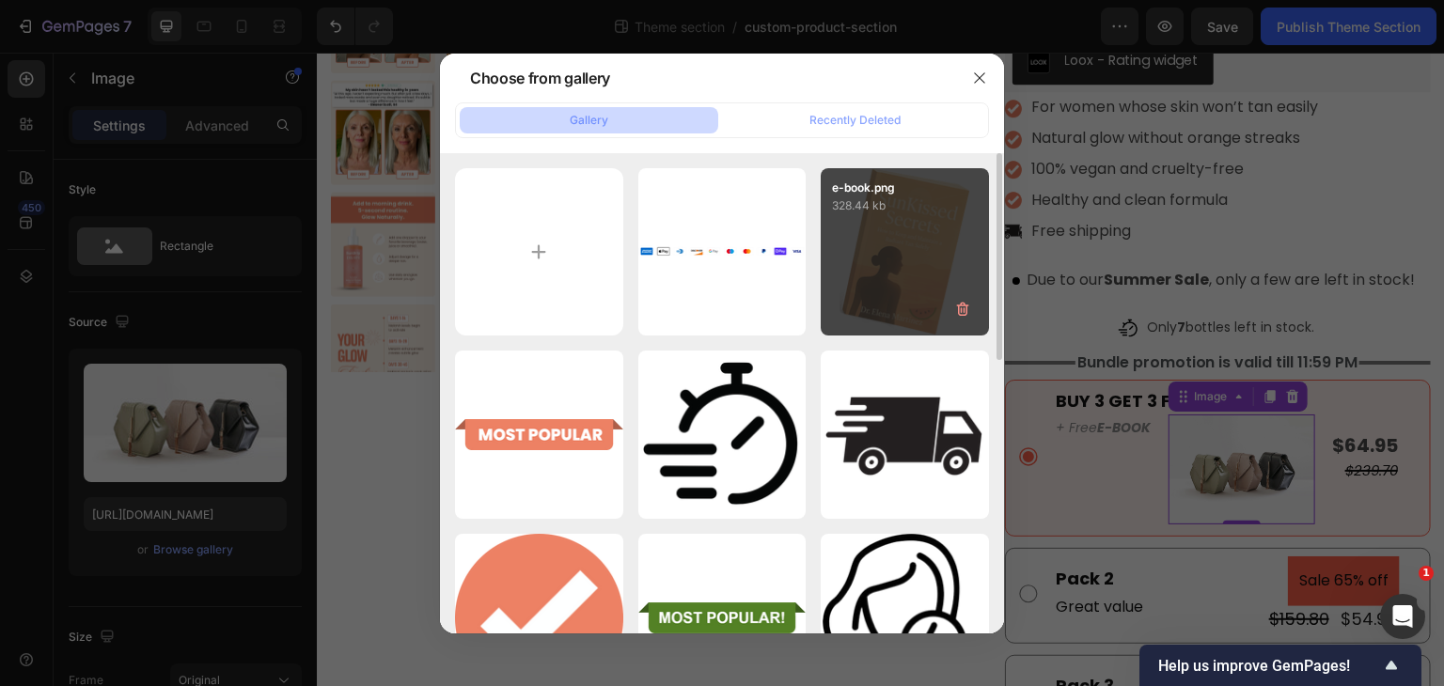
click at [917, 270] on div "e-book.png 328.44 kb" at bounding box center [905, 252] width 168 height 168
type input "[URL][DOMAIN_NAME]"
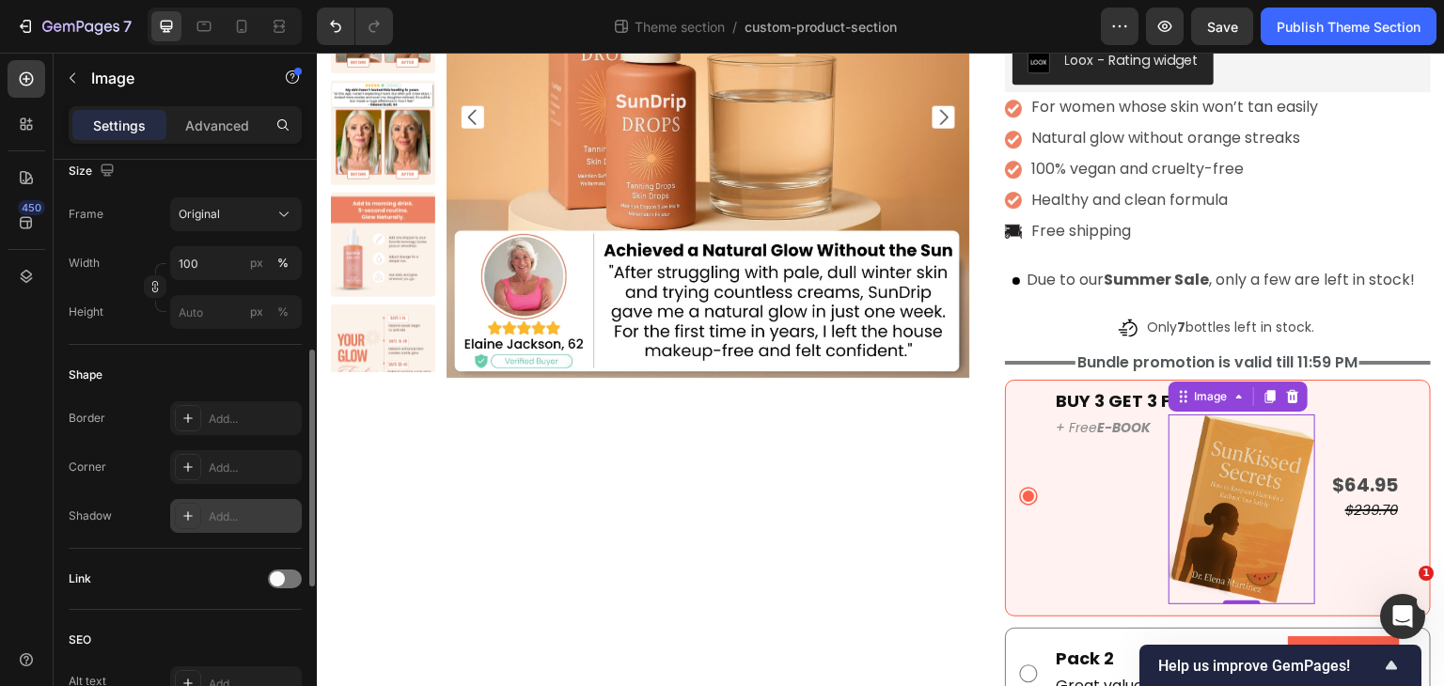
scroll to position [466, 0]
click at [259, 266] on div "px" at bounding box center [256, 263] width 13 height 17
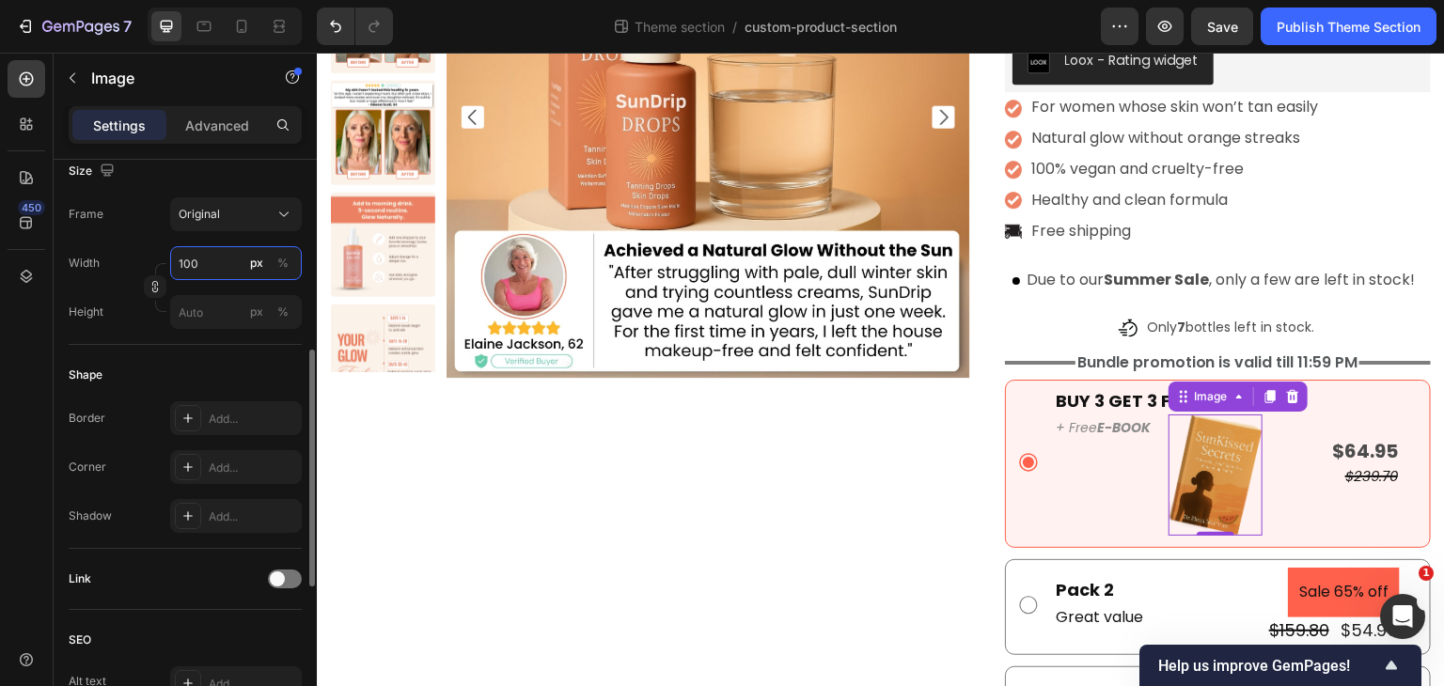
click at [223, 262] on input "100" at bounding box center [236, 263] width 132 height 34
click at [229, 263] on input "100" at bounding box center [236, 263] width 132 height 34
drag, startPoint x: 229, startPoint y: 263, endPoint x: 173, endPoint y: 256, distance: 56.9
click at [173, 256] on input "100" at bounding box center [236, 263] width 132 height 34
click at [1208, 486] on img at bounding box center [1216, 475] width 94 height 121
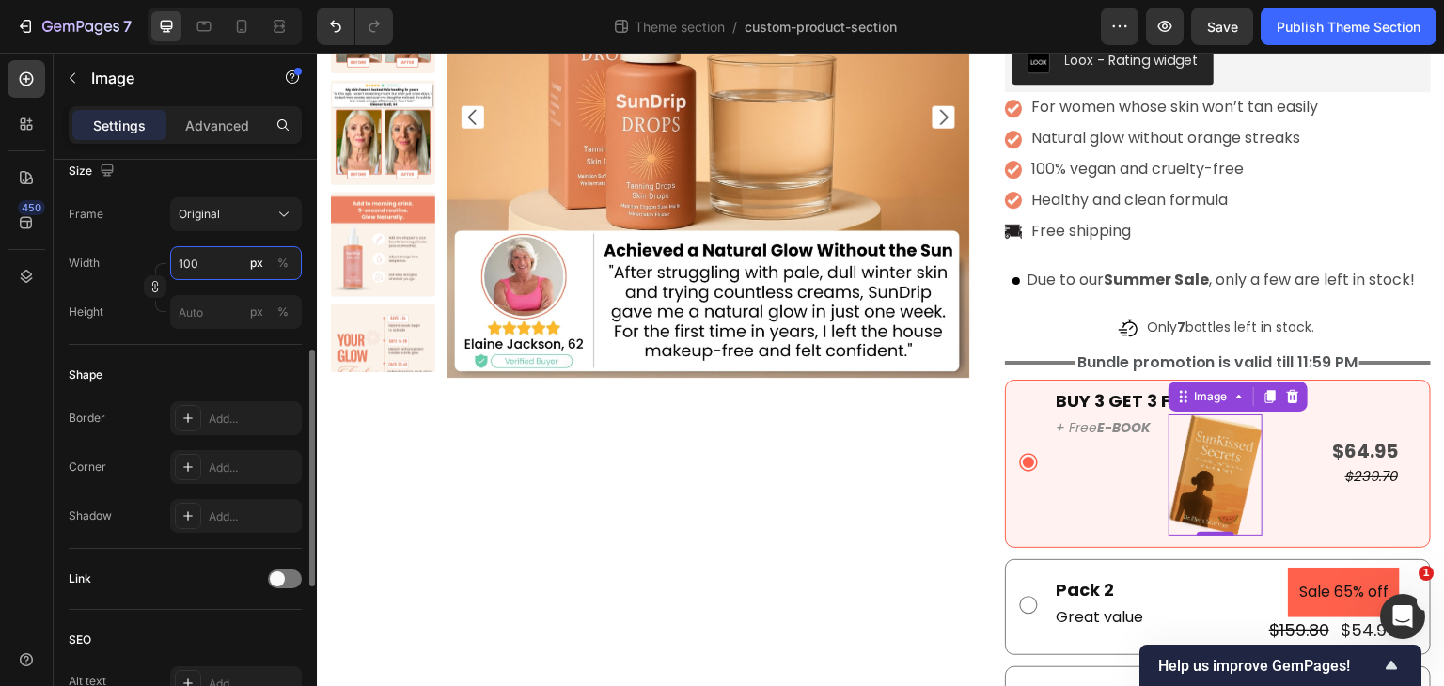
click at [207, 264] on input "100" at bounding box center [236, 263] width 132 height 34
click at [166, 264] on div "Width 100 px %" at bounding box center [185, 263] width 233 height 34
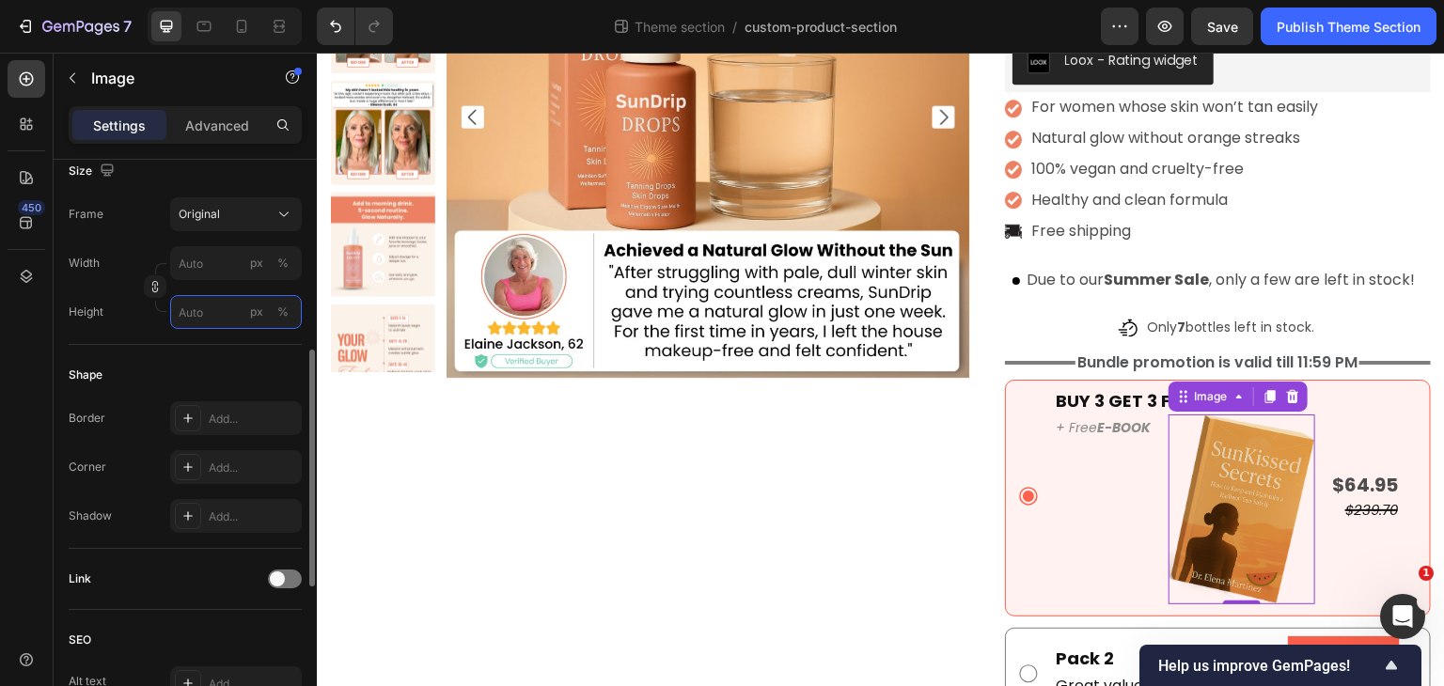
click at [198, 307] on input "px %" at bounding box center [236, 312] width 132 height 34
type input "32"
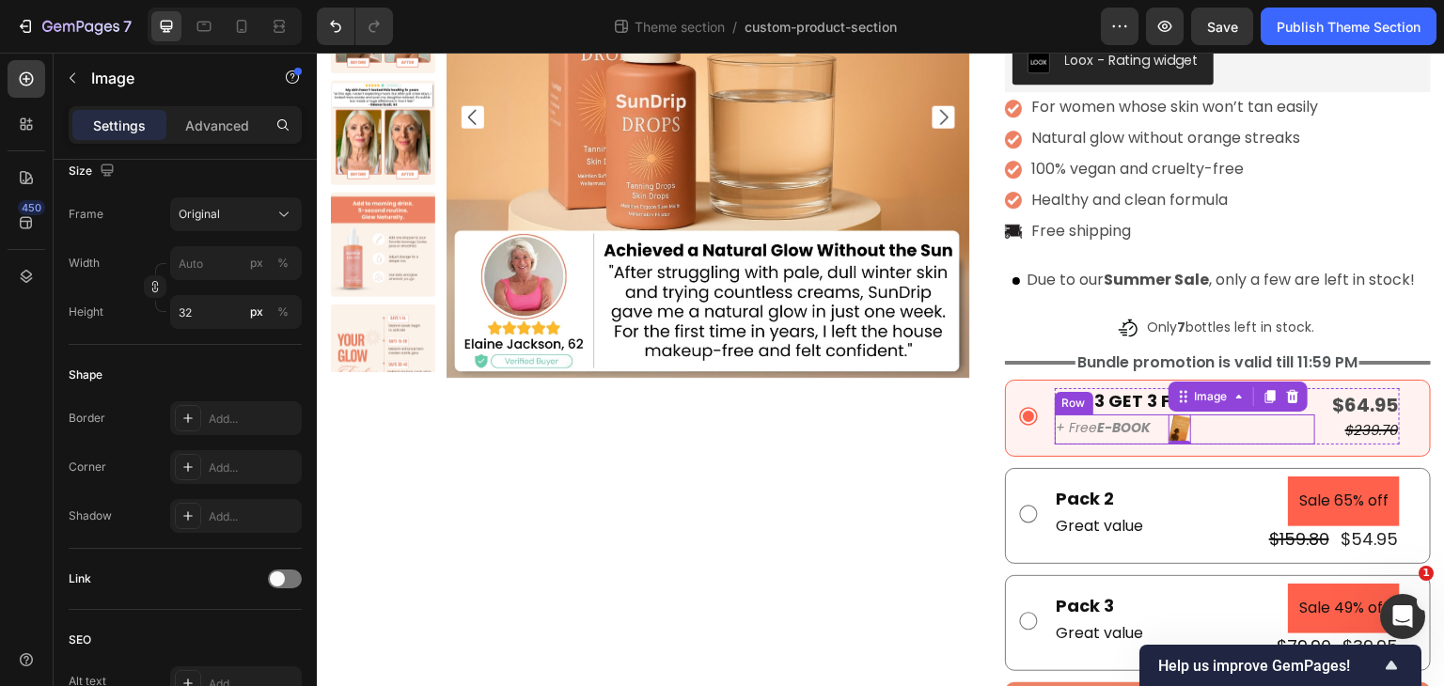
click at [1156, 429] on div "+ Free E-BOOK Text Block Image 0 Row" at bounding box center [1185, 430] width 260 height 30
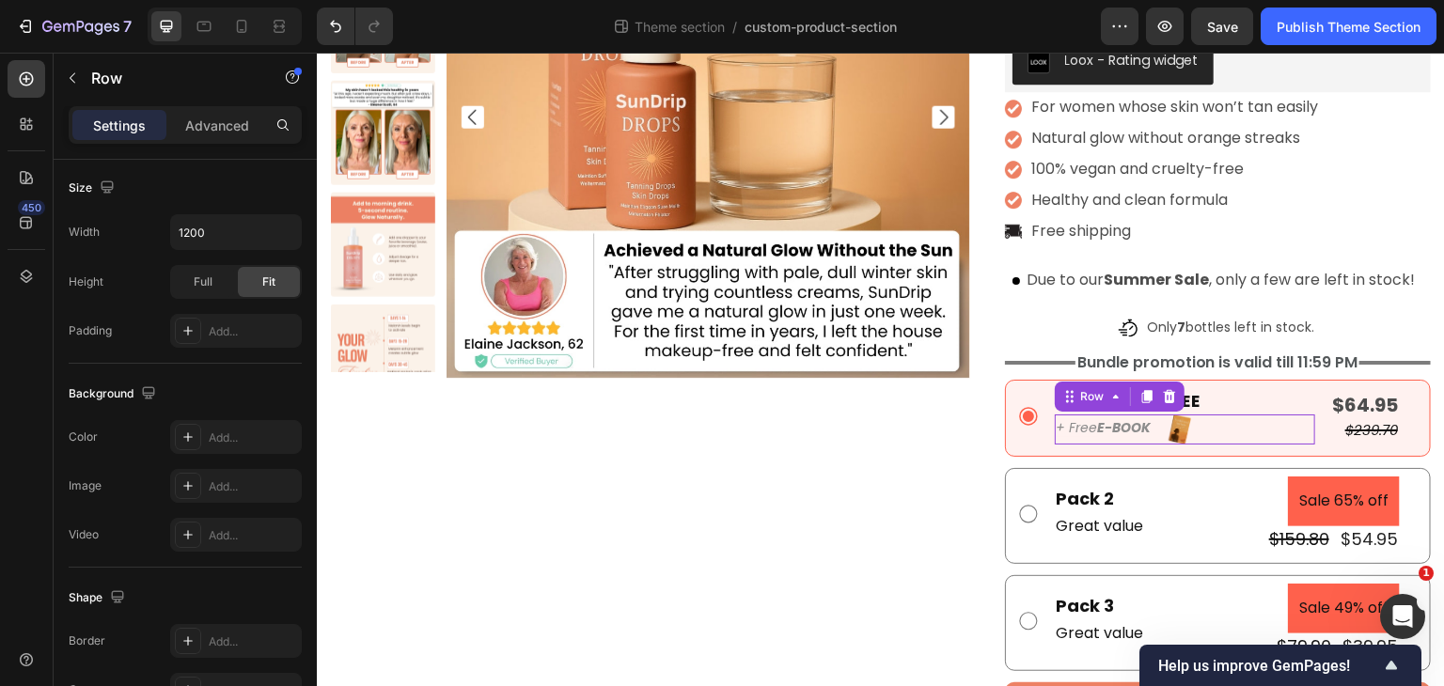
scroll to position [0, 0]
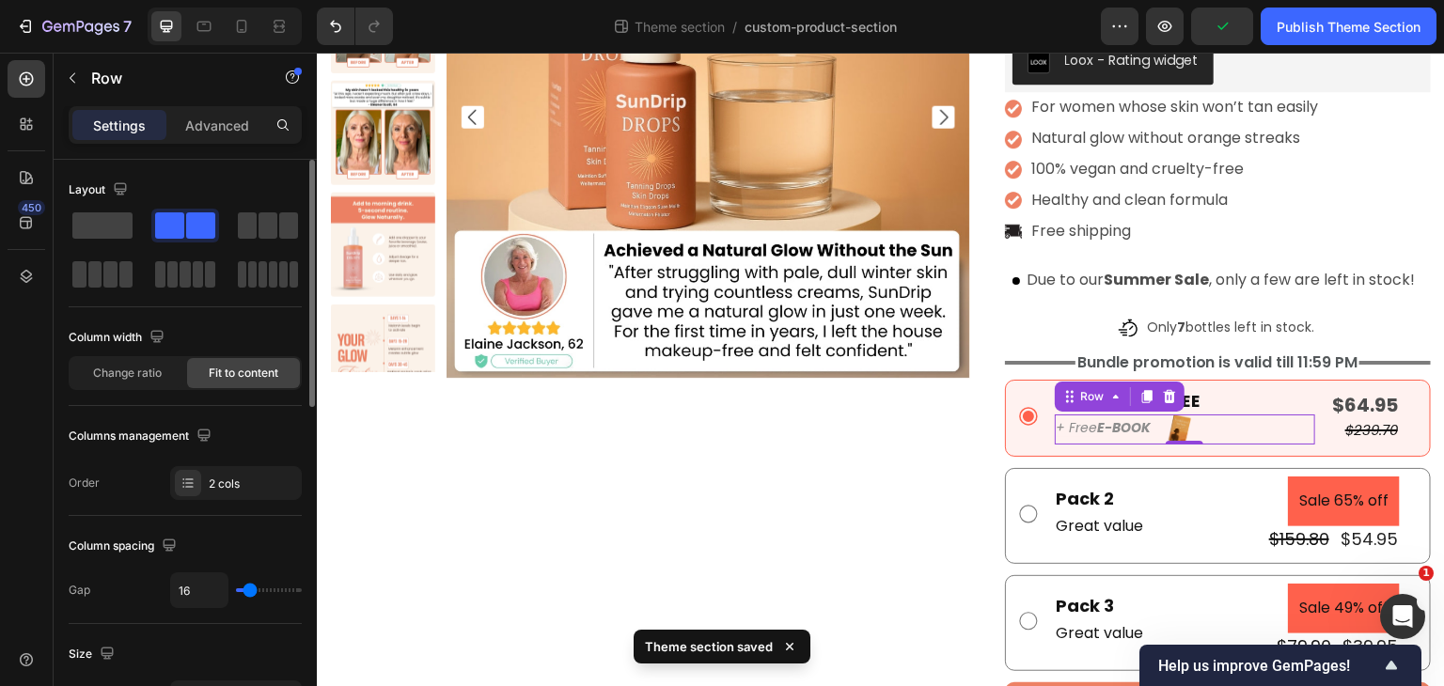
type input "0"
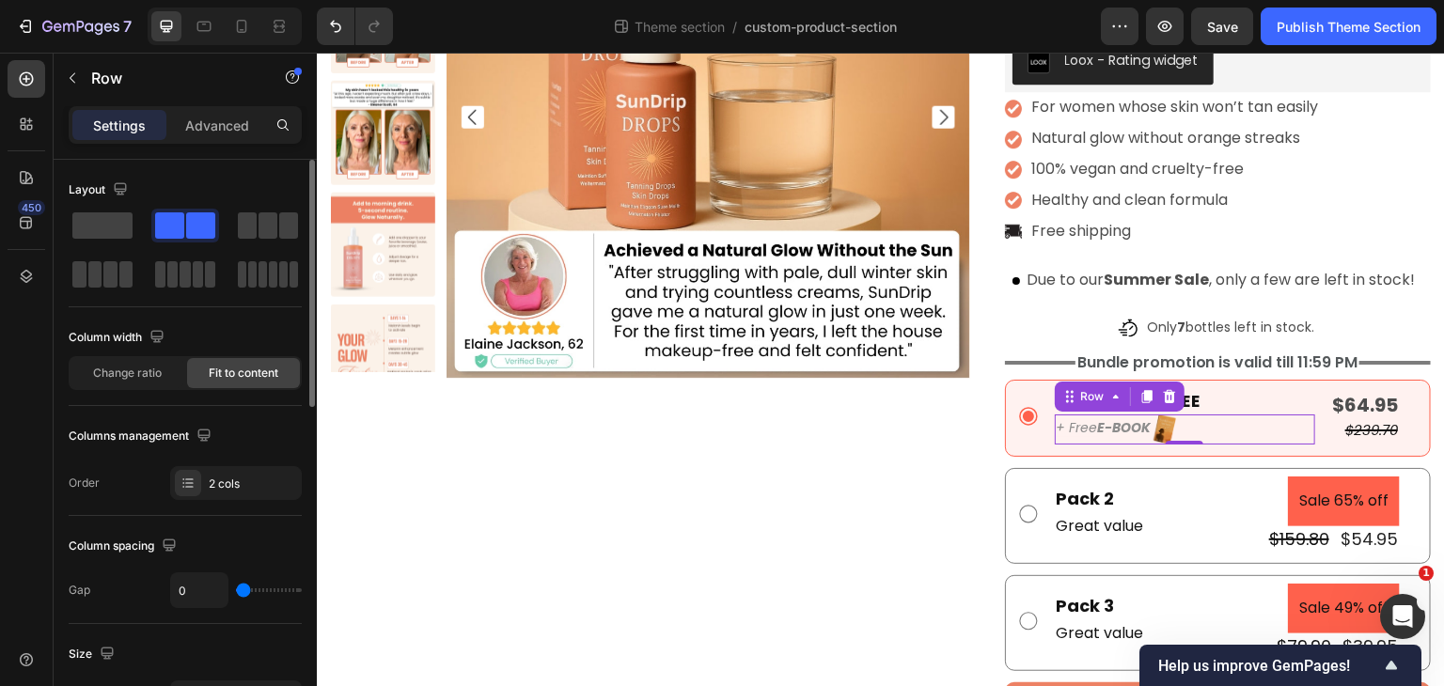
type input "11"
type input "13"
type input "9"
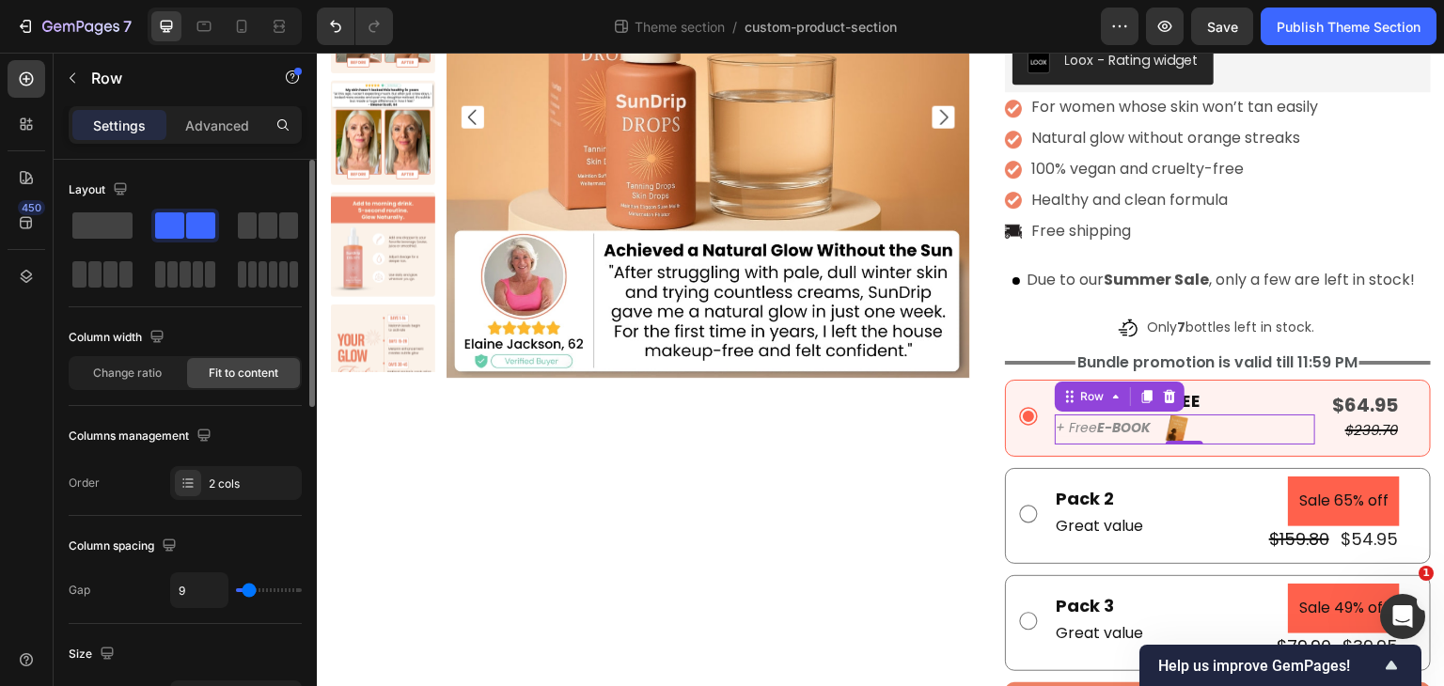
type input "9"
type input "6"
type input "0"
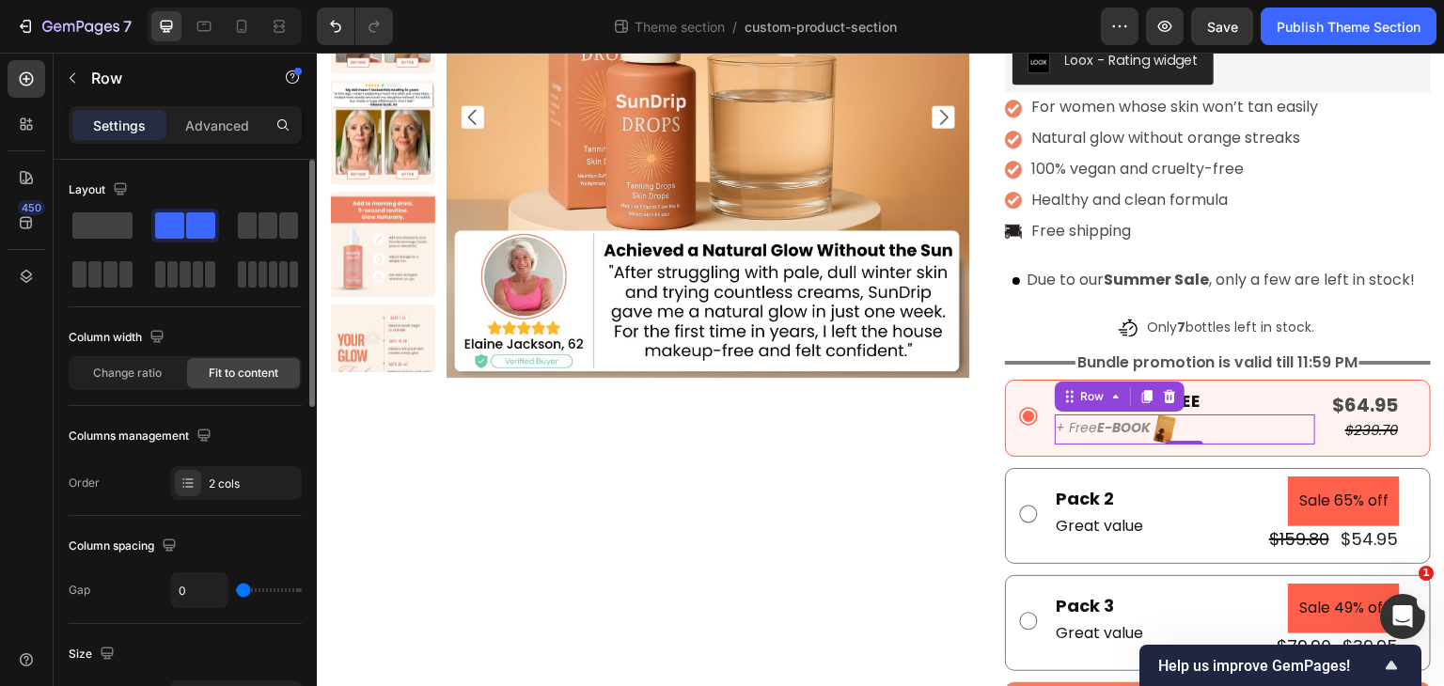
type input "2"
drag, startPoint x: 248, startPoint y: 591, endPoint x: 223, endPoint y: 507, distance: 88.3
type input "2"
click at [244, 589] on input "range" at bounding box center [269, 591] width 66 height 4
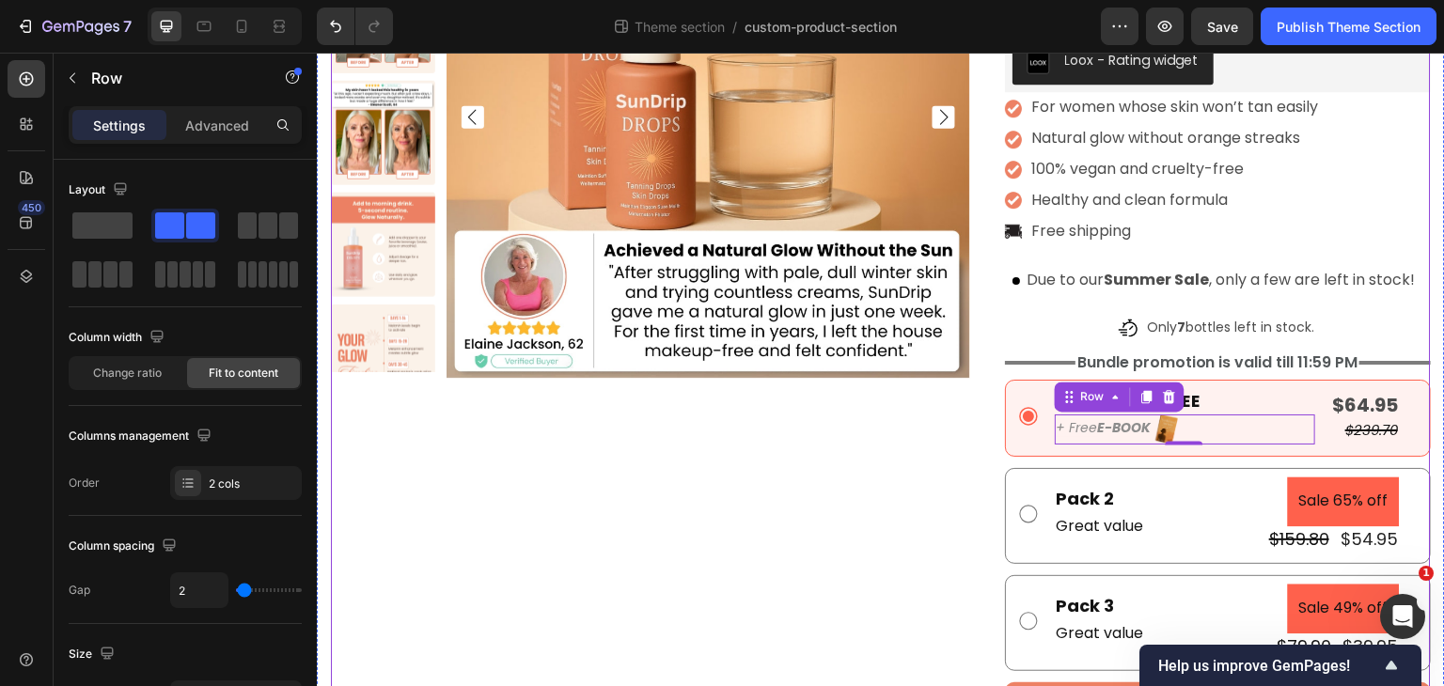
click at [646, 557] on div "Product Images" at bounding box center [650, 315] width 639 height 920
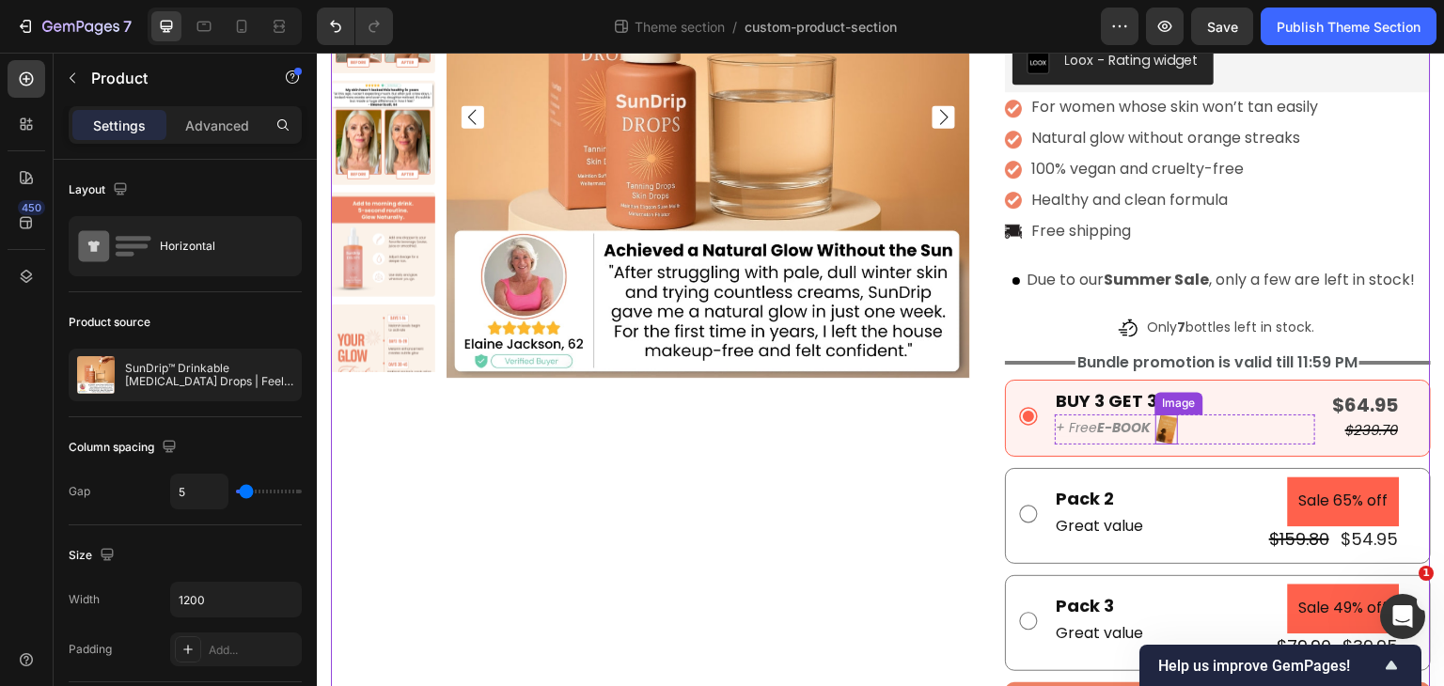
click at [1156, 426] on img at bounding box center [1168, 430] width 24 height 30
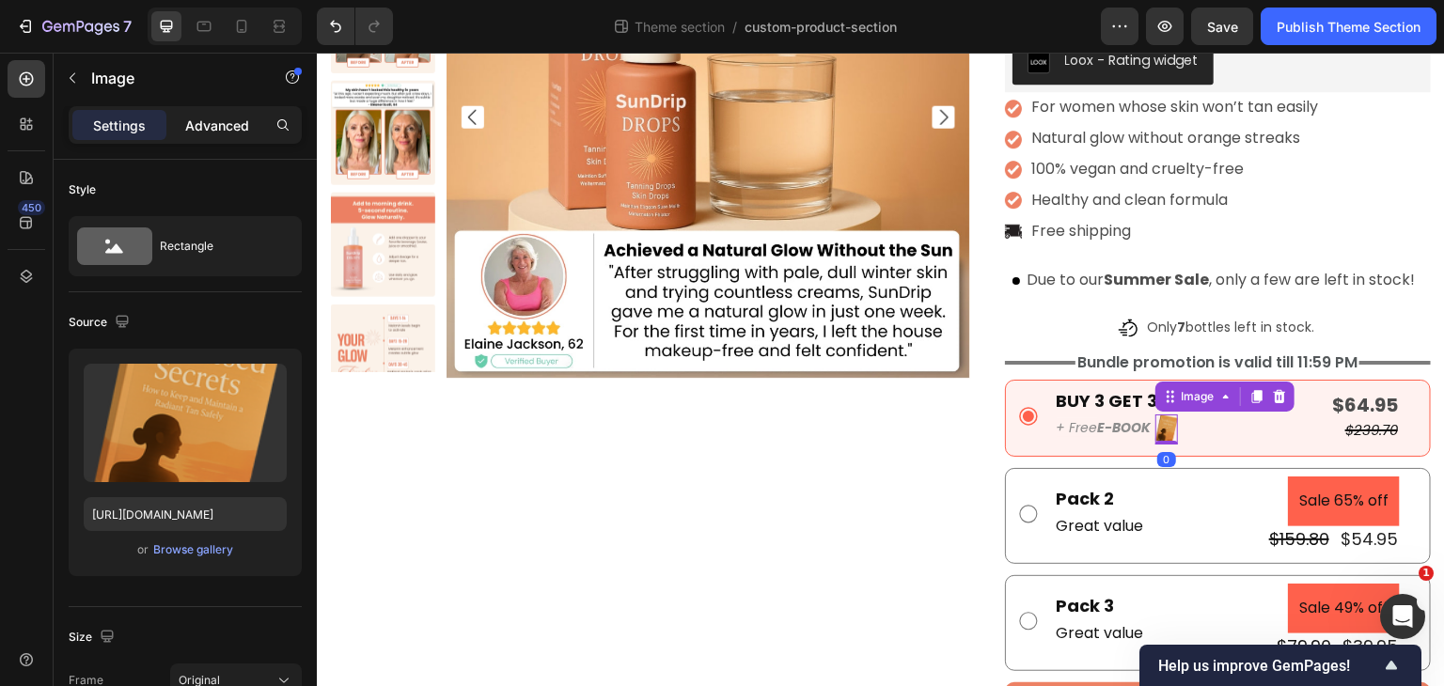
click at [235, 118] on p "Advanced" at bounding box center [217, 126] width 64 height 20
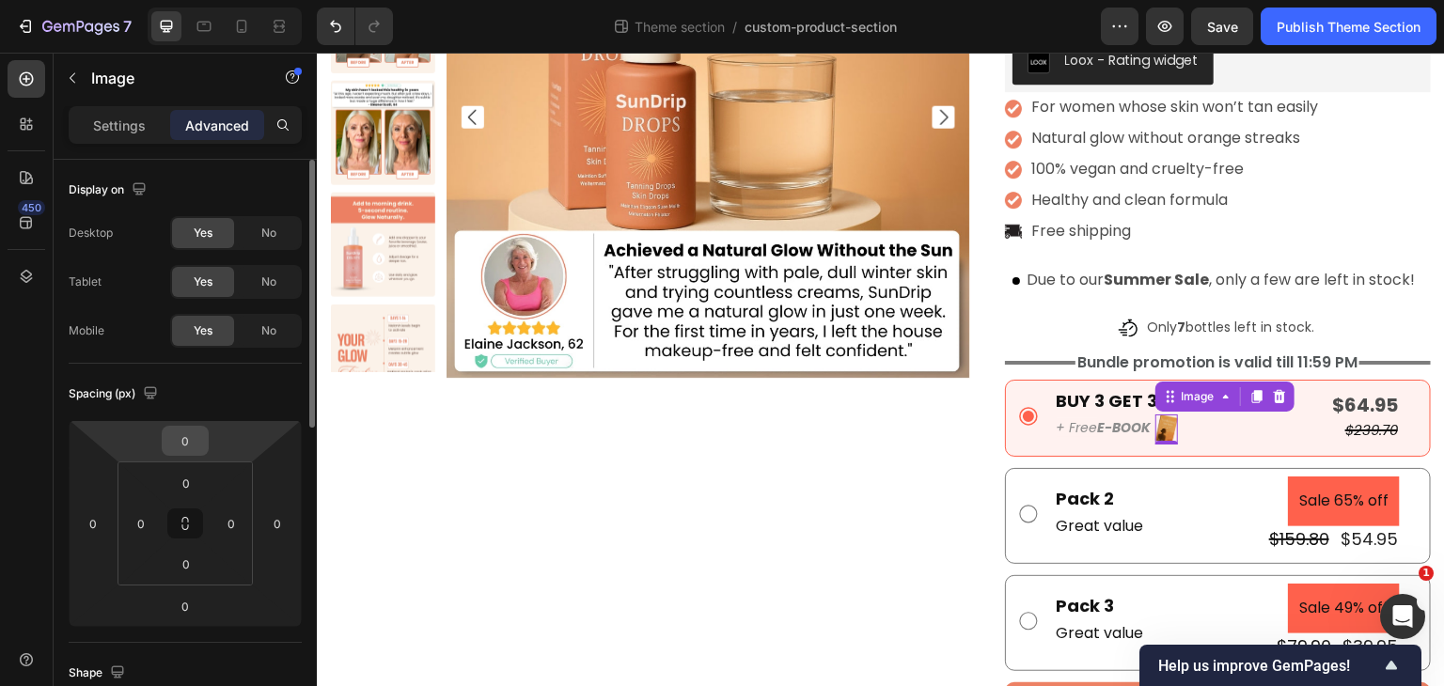
click at [190, 435] on input "0" at bounding box center [185, 441] width 38 height 28
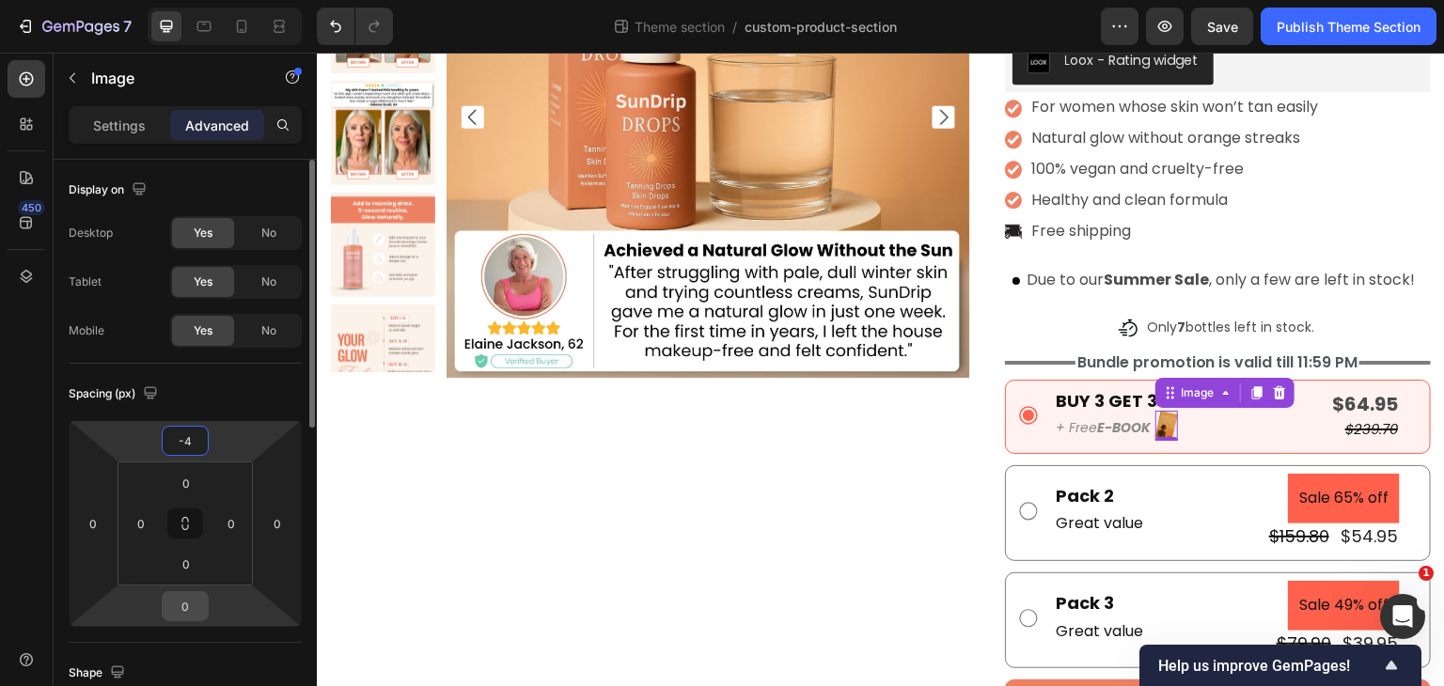
type input "-4"
click at [191, 597] on input "0" at bounding box center [185, 606] width 38 height 28
type input "-8"
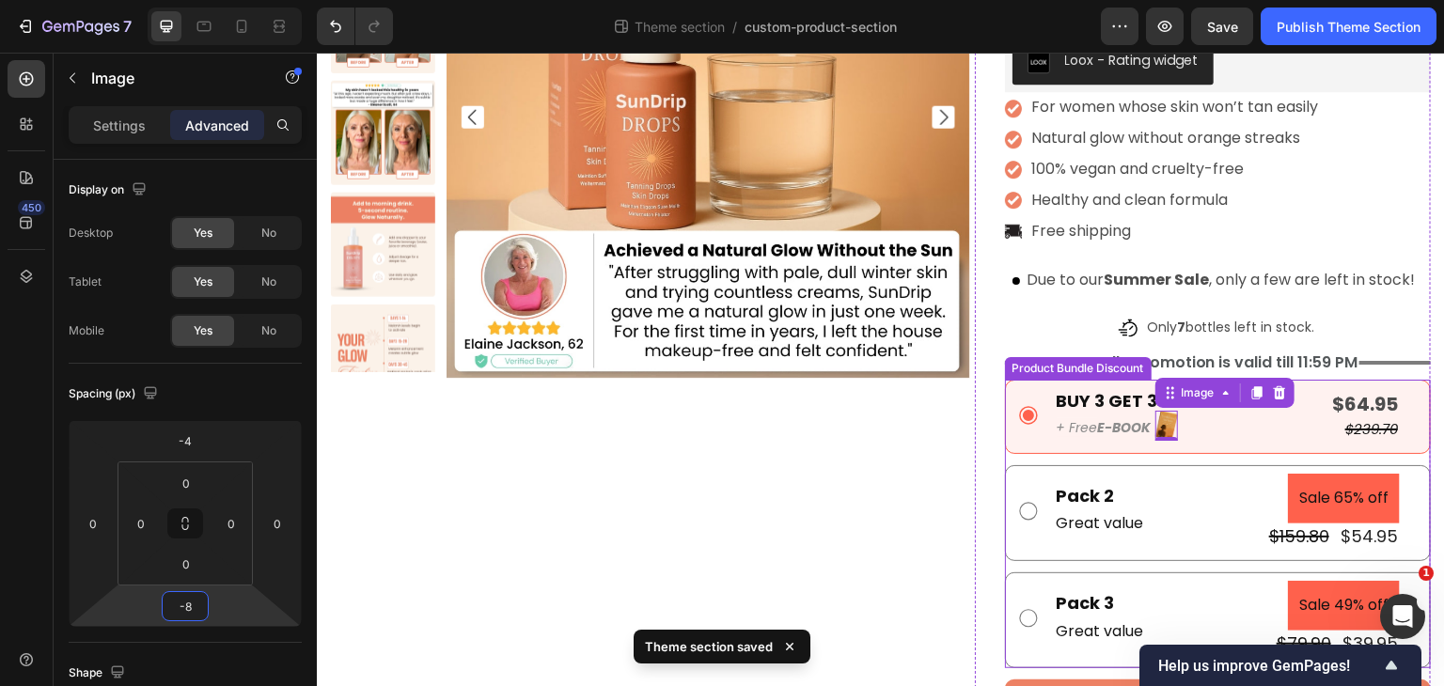
click at [1037, 454] on div "BUY 3 GET 3 FREE Text Block + Free E-BOOK Text Block Image -8 Row $64.95 Produc…" at bounding box center [1218, 524] width 426 height 289
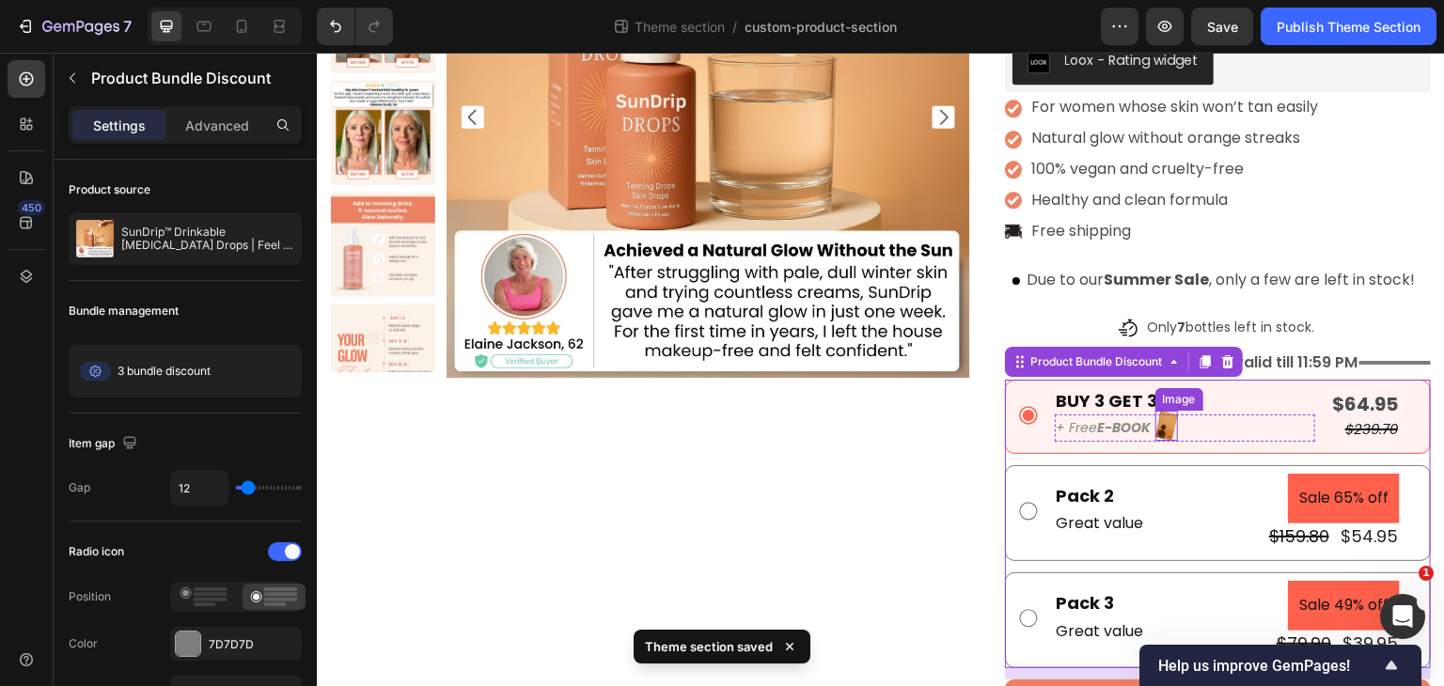
click at [1161, 422] on img at bounding box center [1168, 426] width 24 height 30
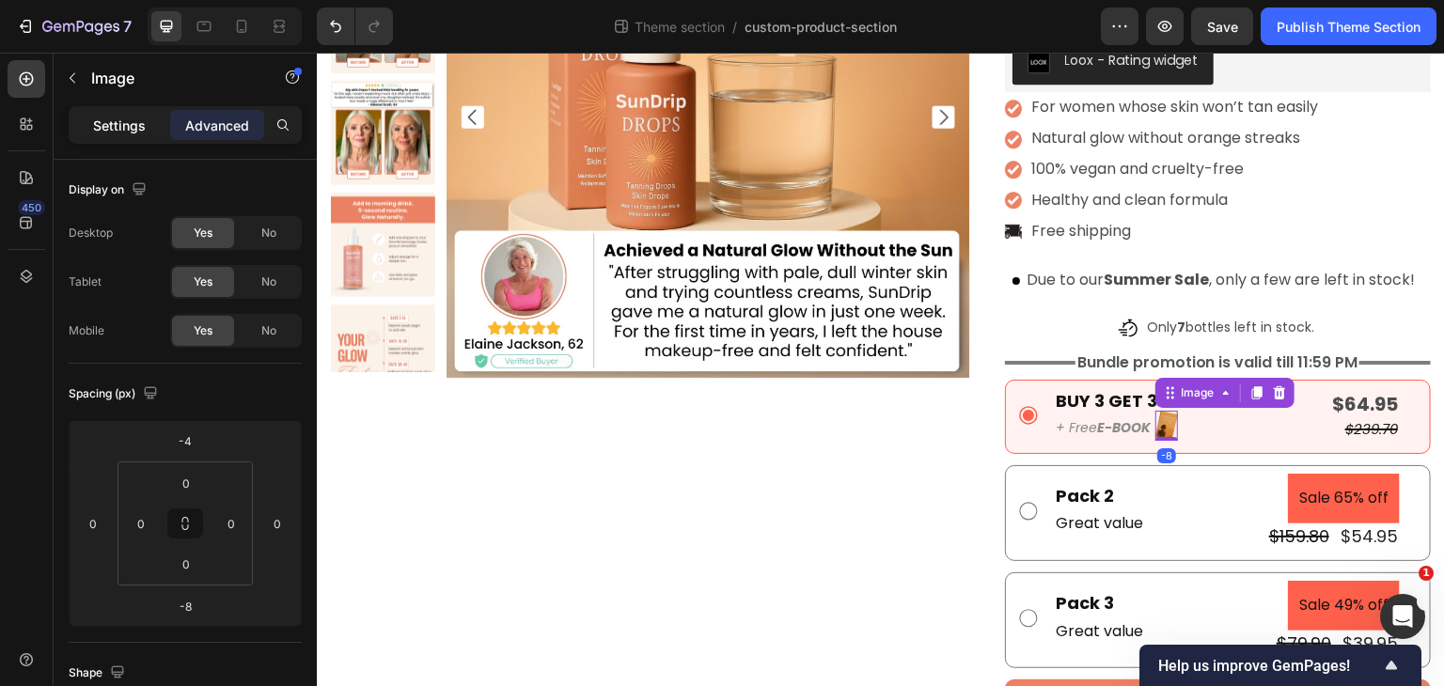
click at [146, 129] on div "Settings" at bounding box center [119, 125] width 94 height 30
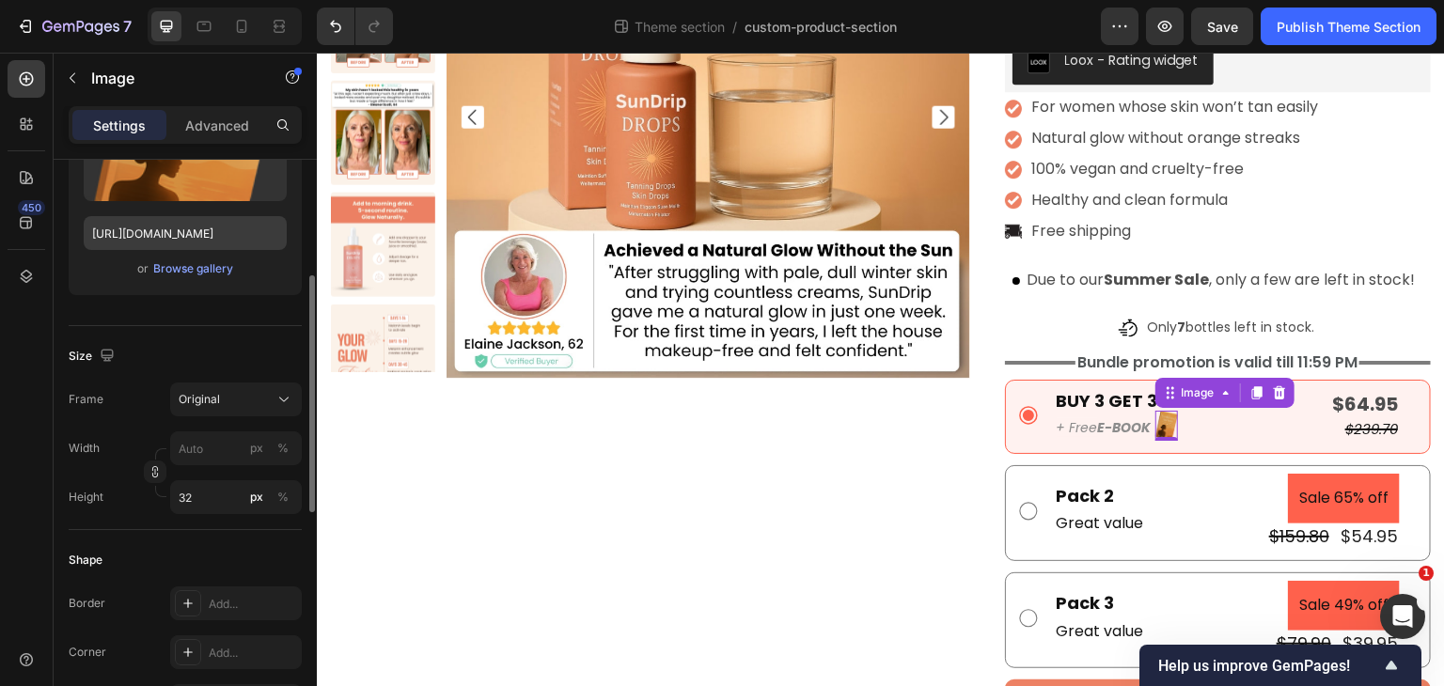
scroll to position [282, 0]
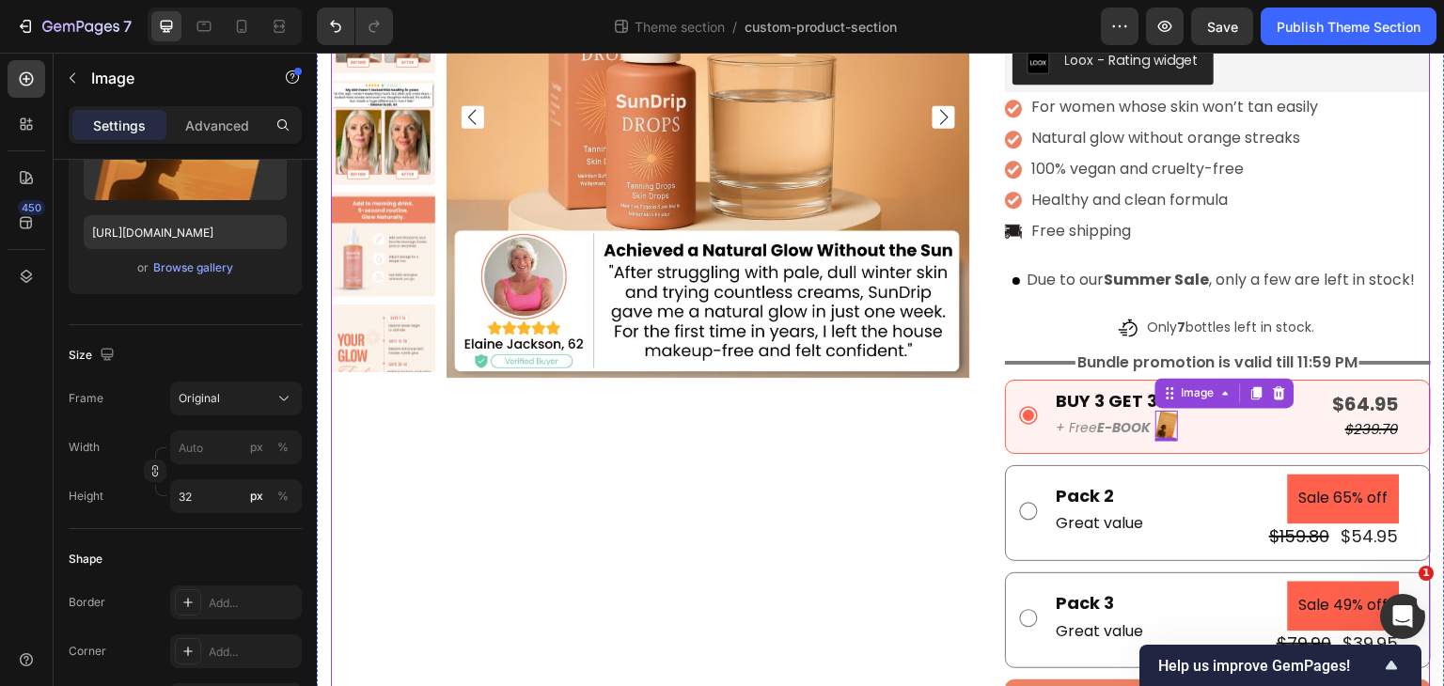
click at [904, 453] on div "Product Images" at bounding box center [650, 314] width 639 height 918
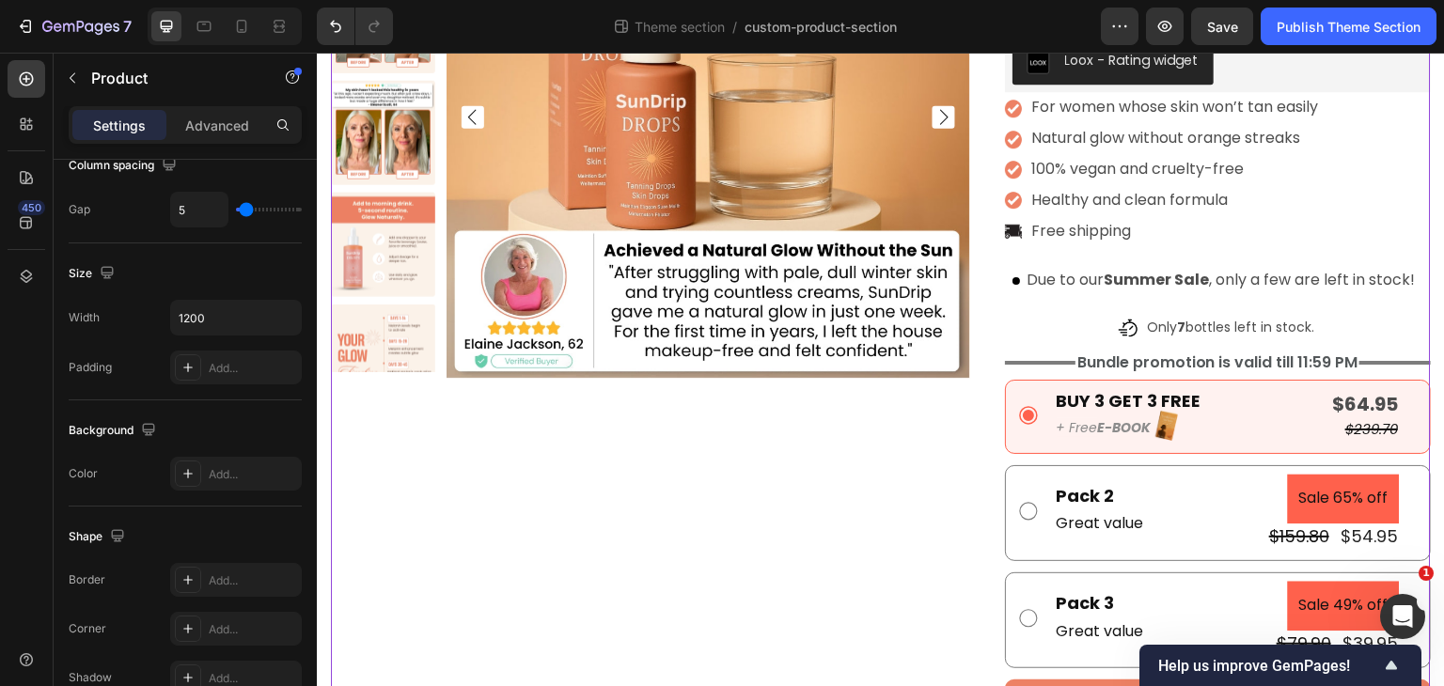
scroll to position [0, 0]
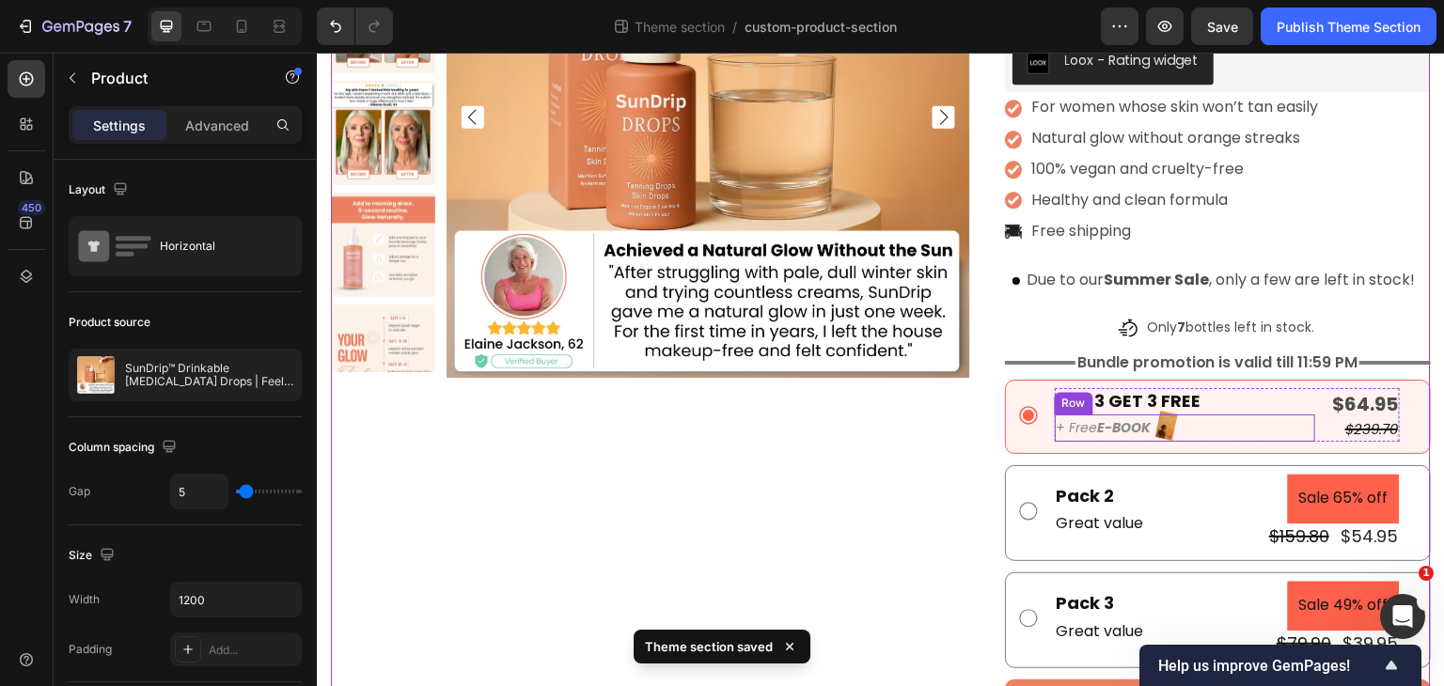
click at [1146, 438] on div "+ Free E-BOOK Text Block Image Row" at bounding box center [1185, 428] width 260 height 27
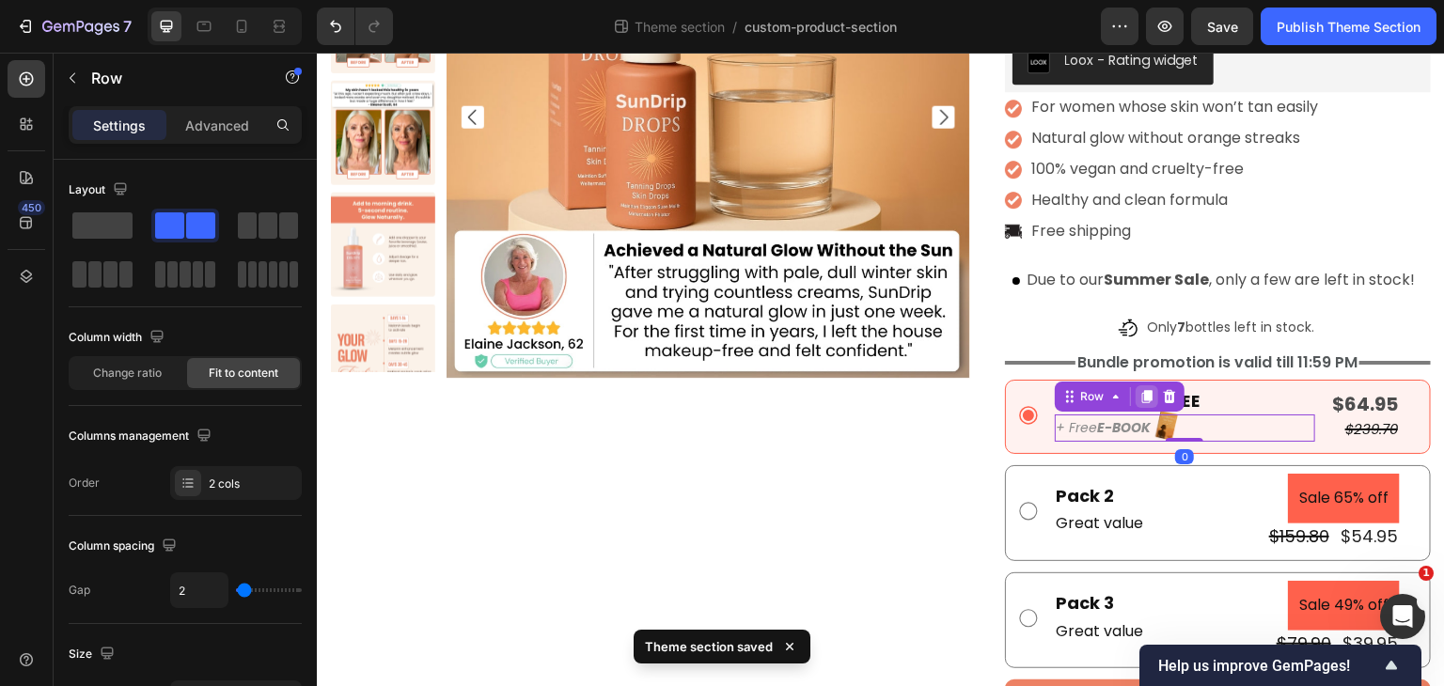
click at [1141, 391] on icon at bounding box center [1146, 396] width 10 height 13
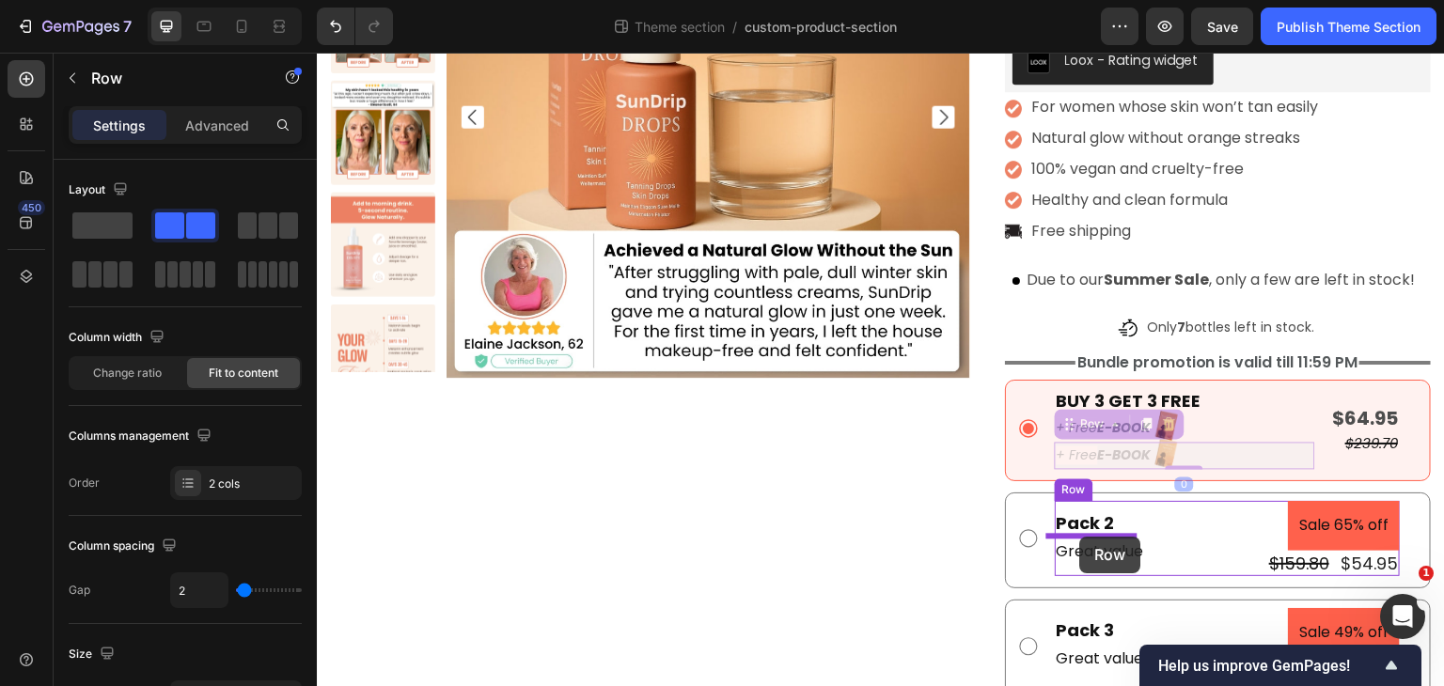
drag, startPoint x: 1084, startPoint y: 416, endPoint x: 1080, endPoint y: 537, distance: 121.3
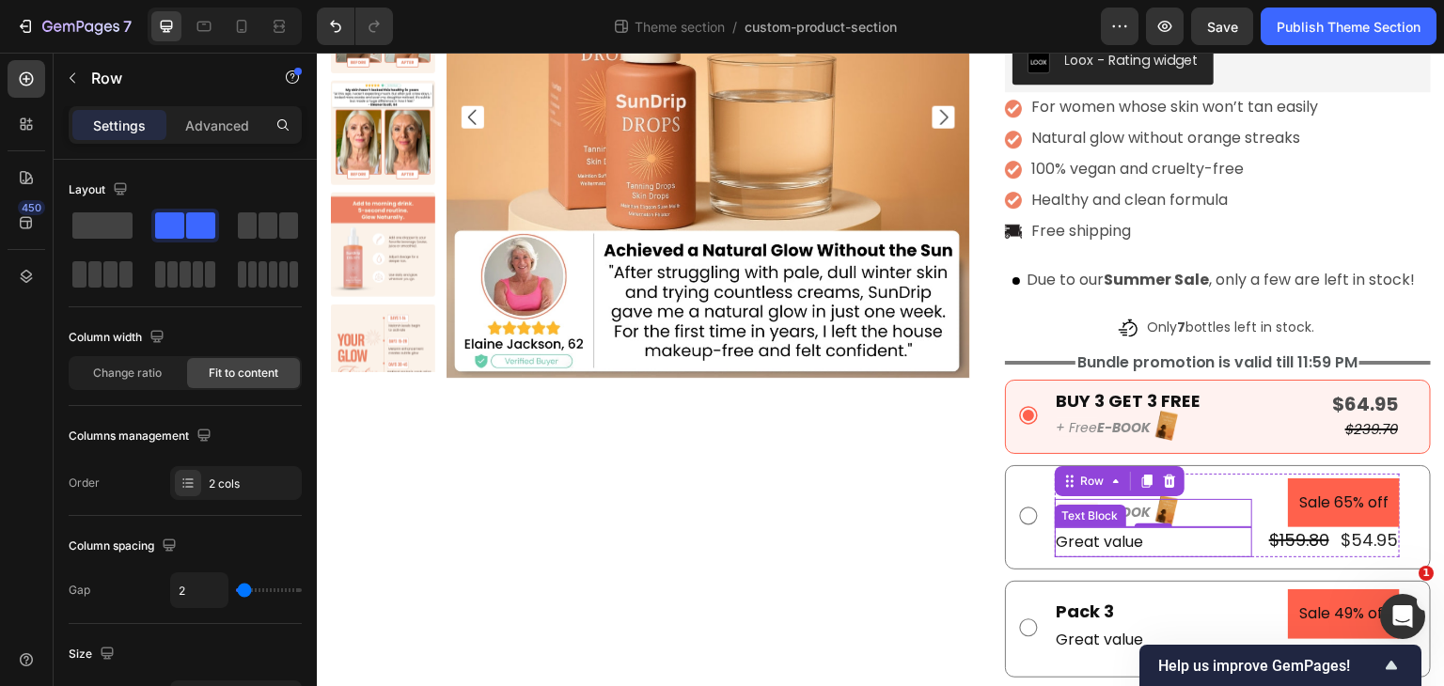
click at [1134, 540] on p "Great value" at bounding box center [1154, 542] width 194 height 27
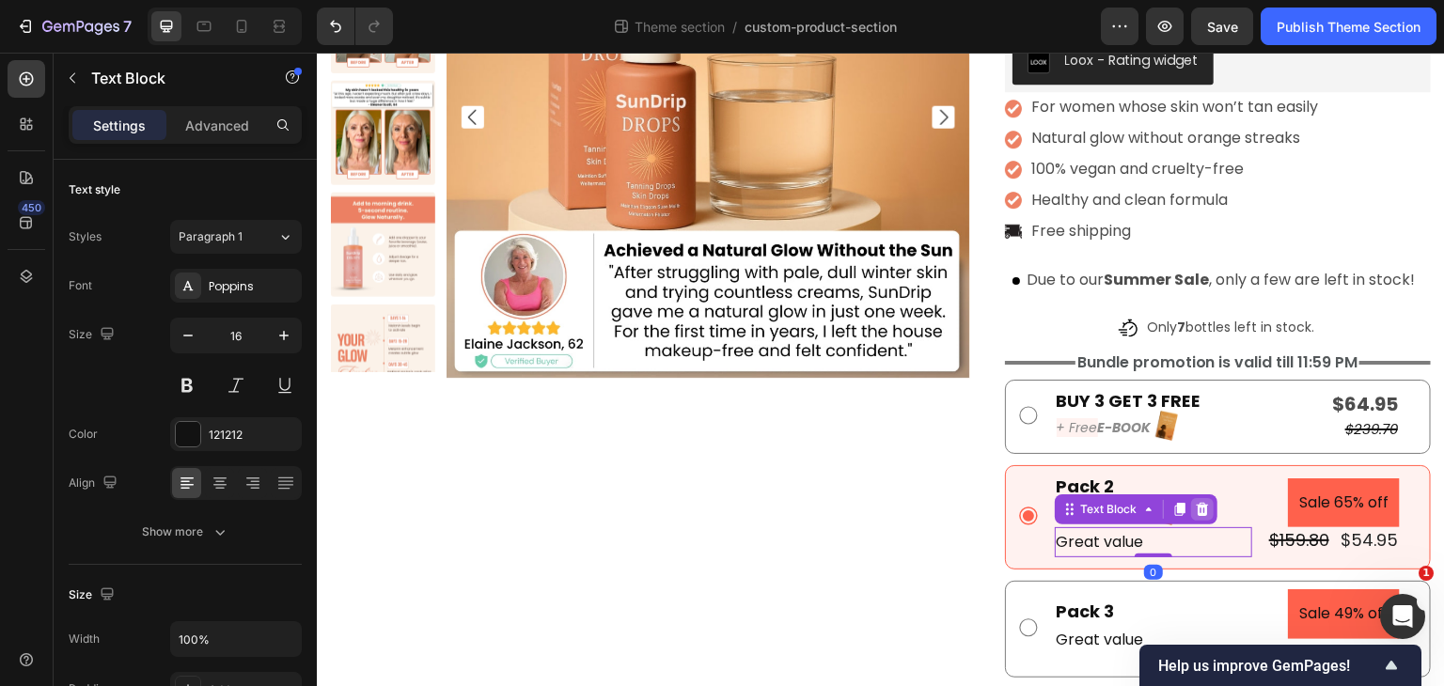
click at [1197, 508] on icon at bounding box center [1202, 509] width 12 height 13
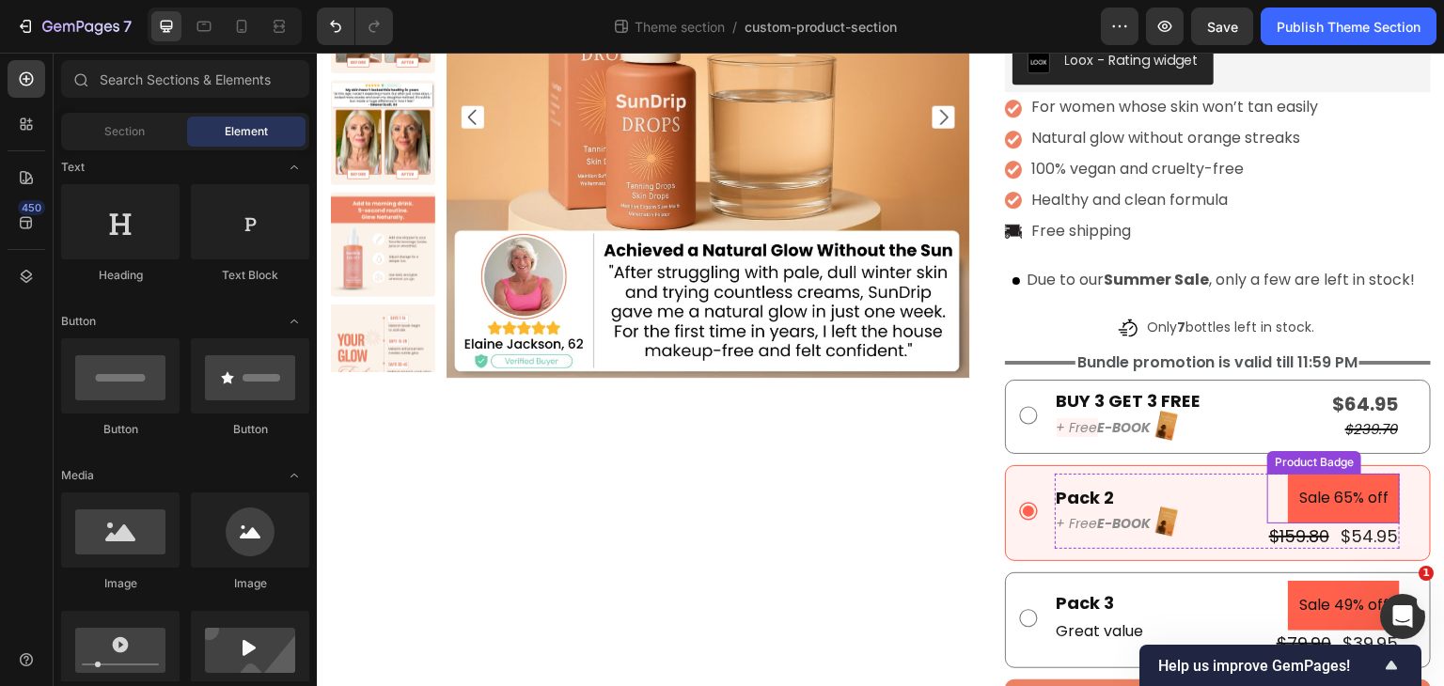
click at [1326, 496] on pre "Sale 65% off" at bounding box center [1344, 499] width 112 height 50
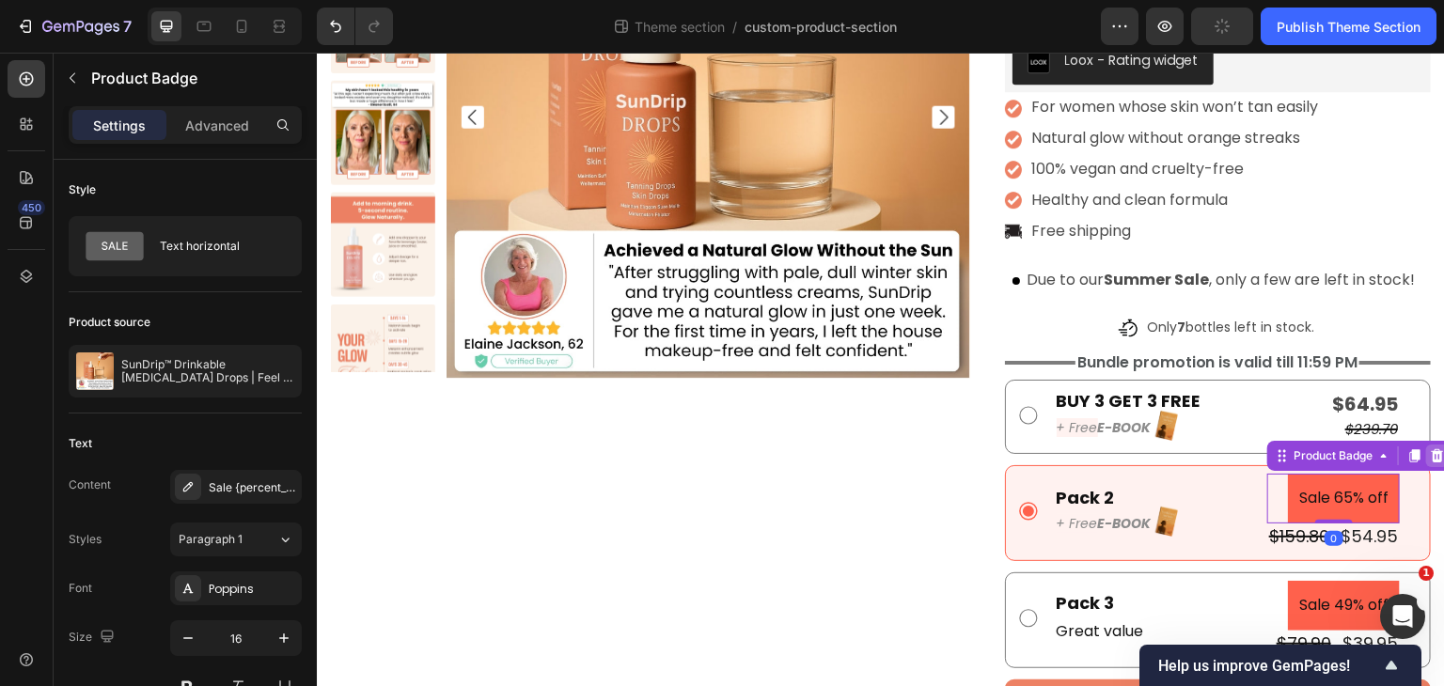
click at [1430, 455] on icon at bounding box center [1437, 455] width 15 height 15
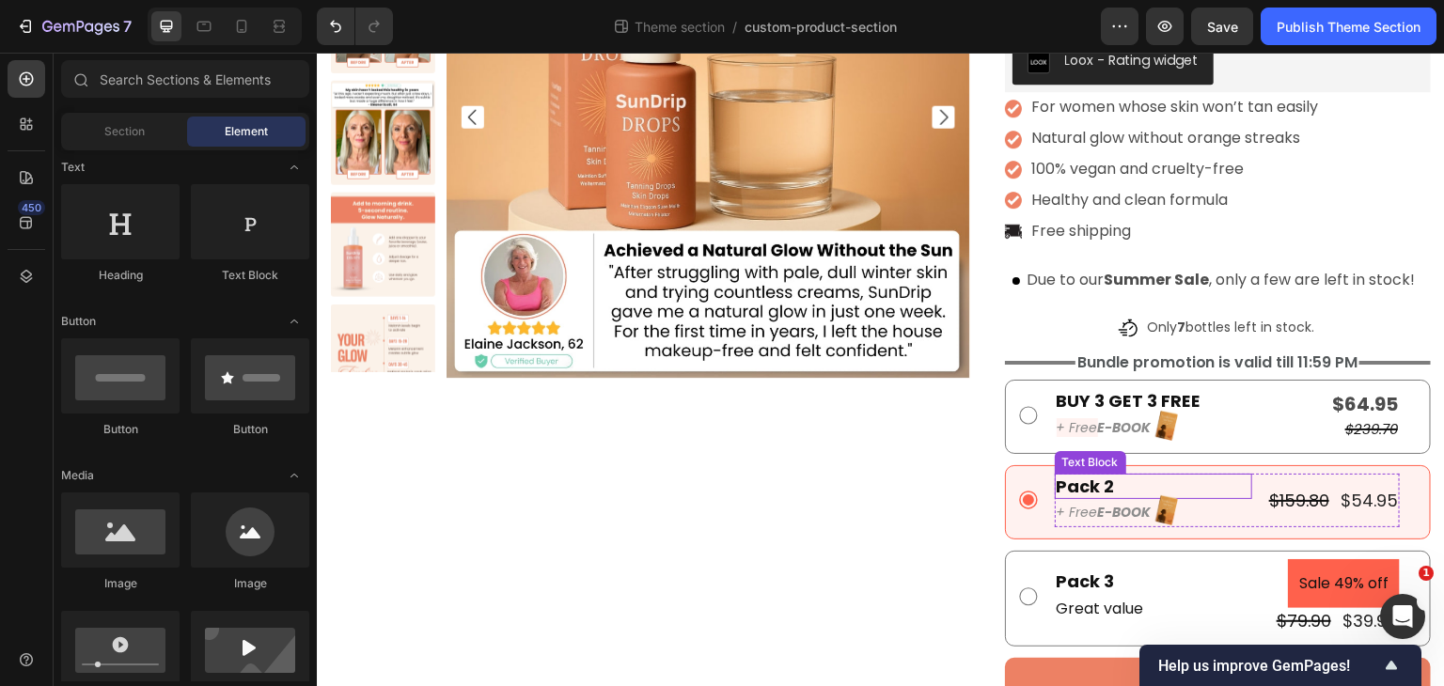
click at [1084, 483] on div "Pack 2" at bounding box center [1153, 486] width 197 height 25
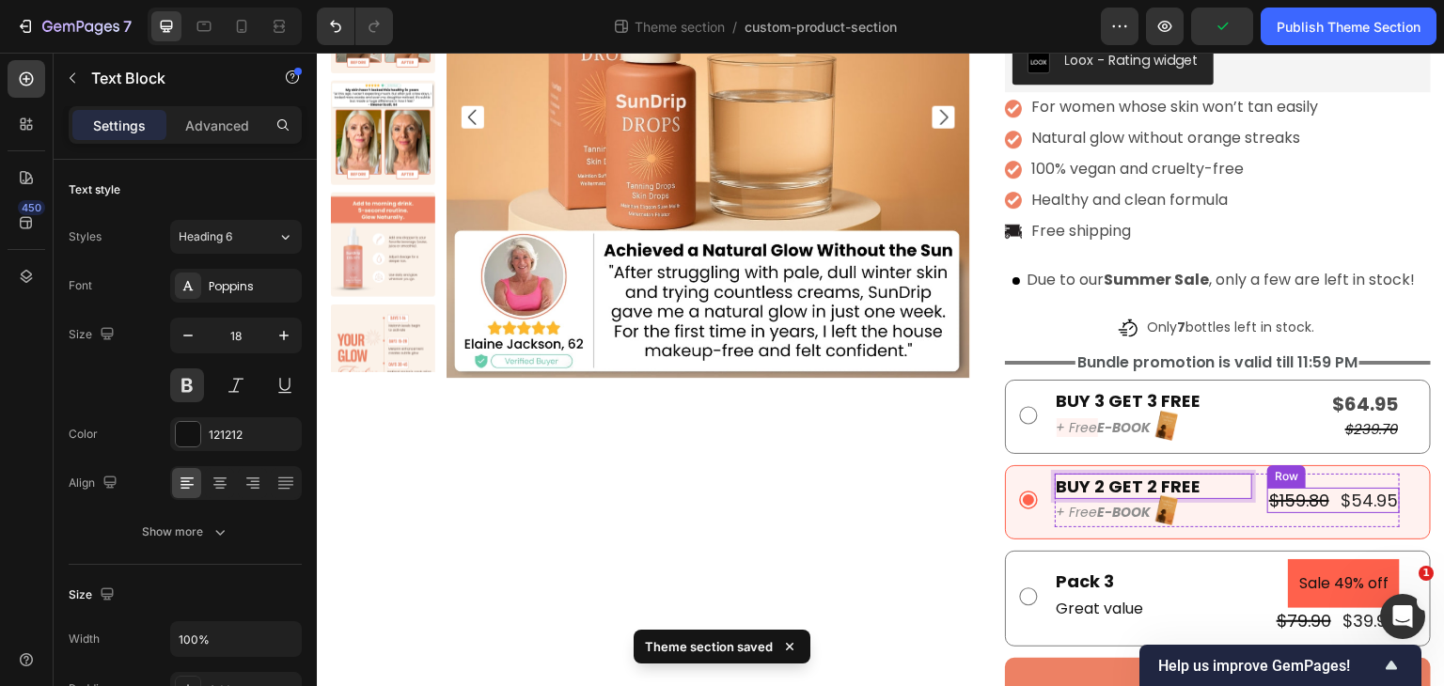
click at [1322, 507] on div "$159.80 Product Price Product Price $54.95 Product Price Product Price Row" at bounding box center [1333, 500] width 133 height 25
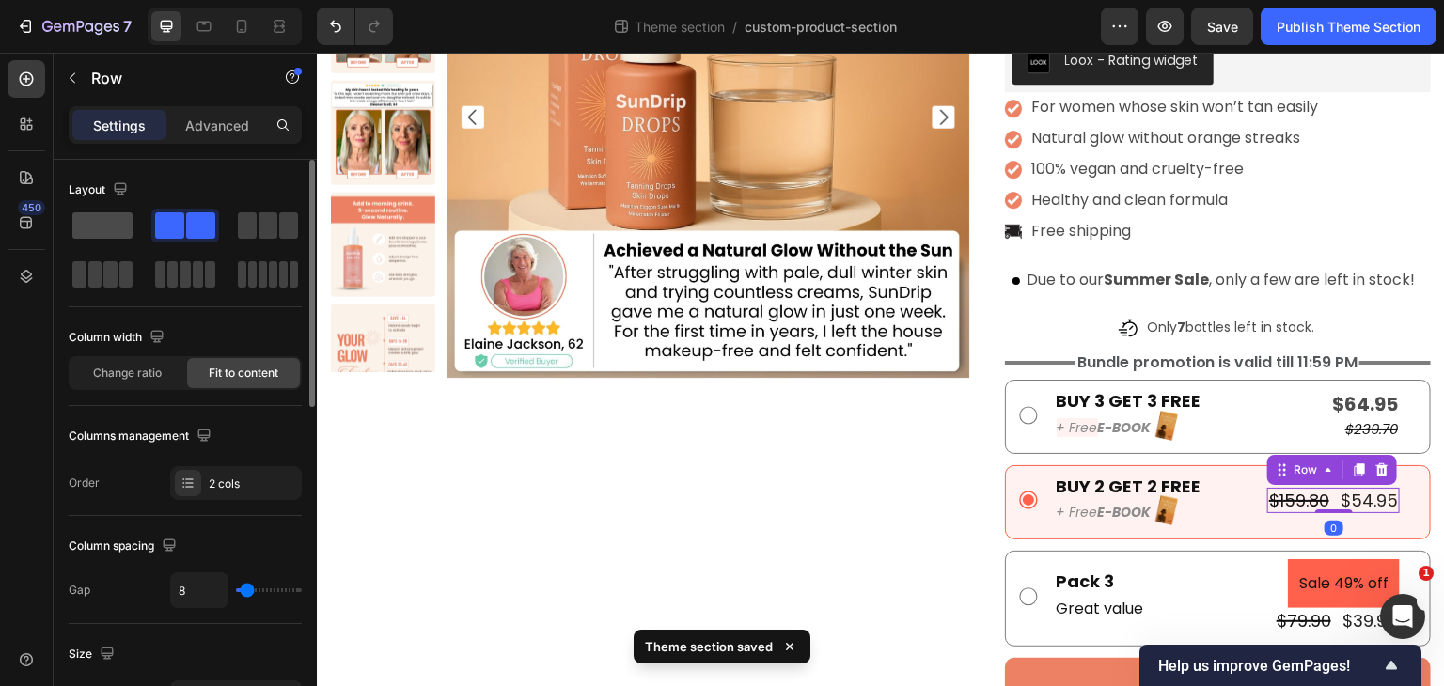
click at [117, 227] on span at bounding box center [102, 225] width 60 height 26
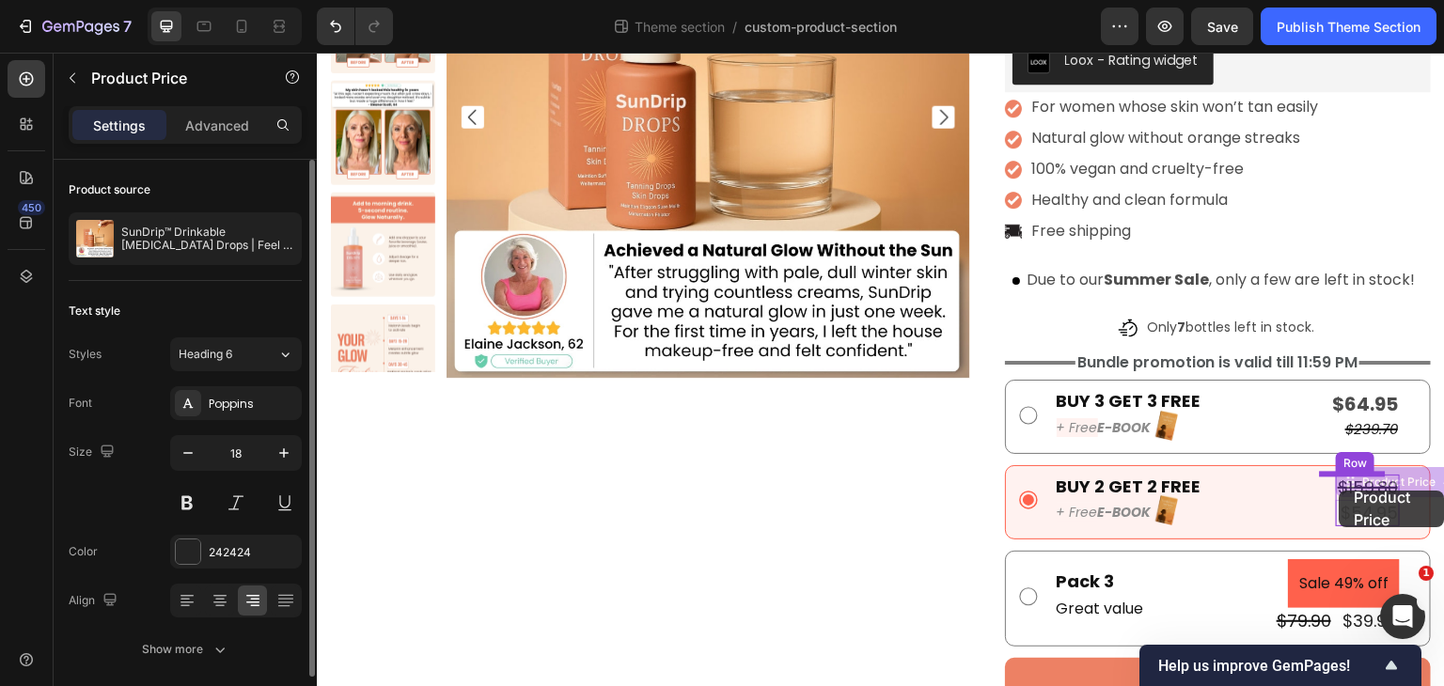
drag, startPoint x: 1359, startPoint y: 487, endPoint x: 1340, endPoint y: 491, distance: 19.2
click at [1340, 491] on div "Product Images Image Recommended by [PERSON_NAME] , board-certified [MEDICAL_DA…" at bounding box center [881, 283] width 1128 height 1023
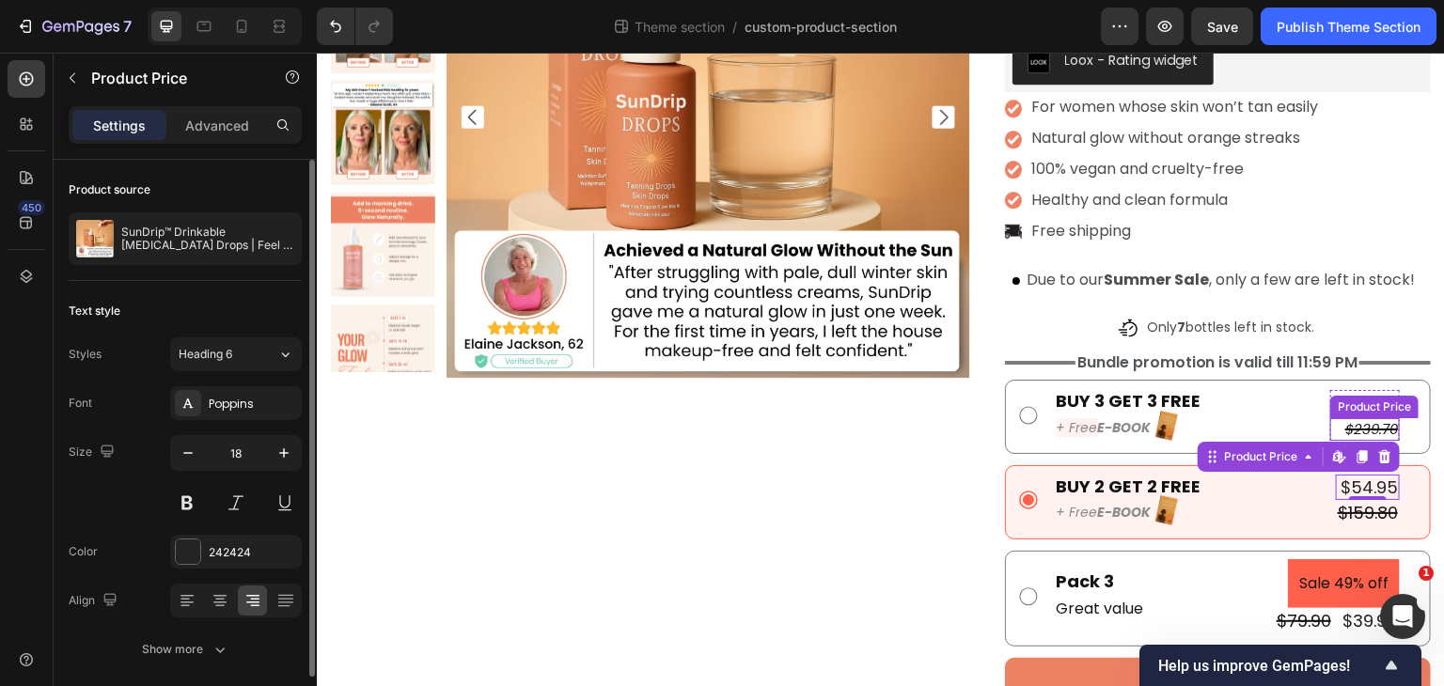
click at [1354, 407] on div "Product Price" at bounding box center [1374, 407] width 81 height 17
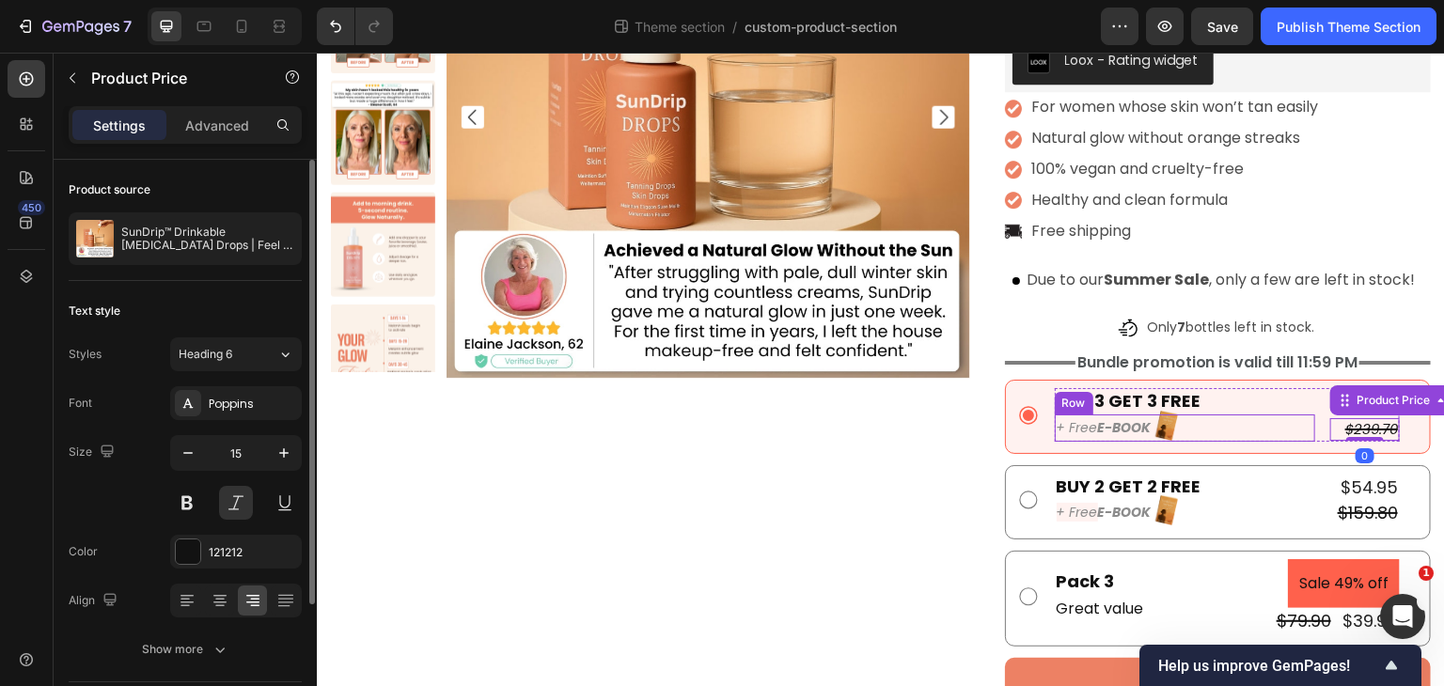
click at [1279, 417] on div "+ Free E-BOOK Text Block Image Row" at bounding box center [1185, 428] width 260 height 27
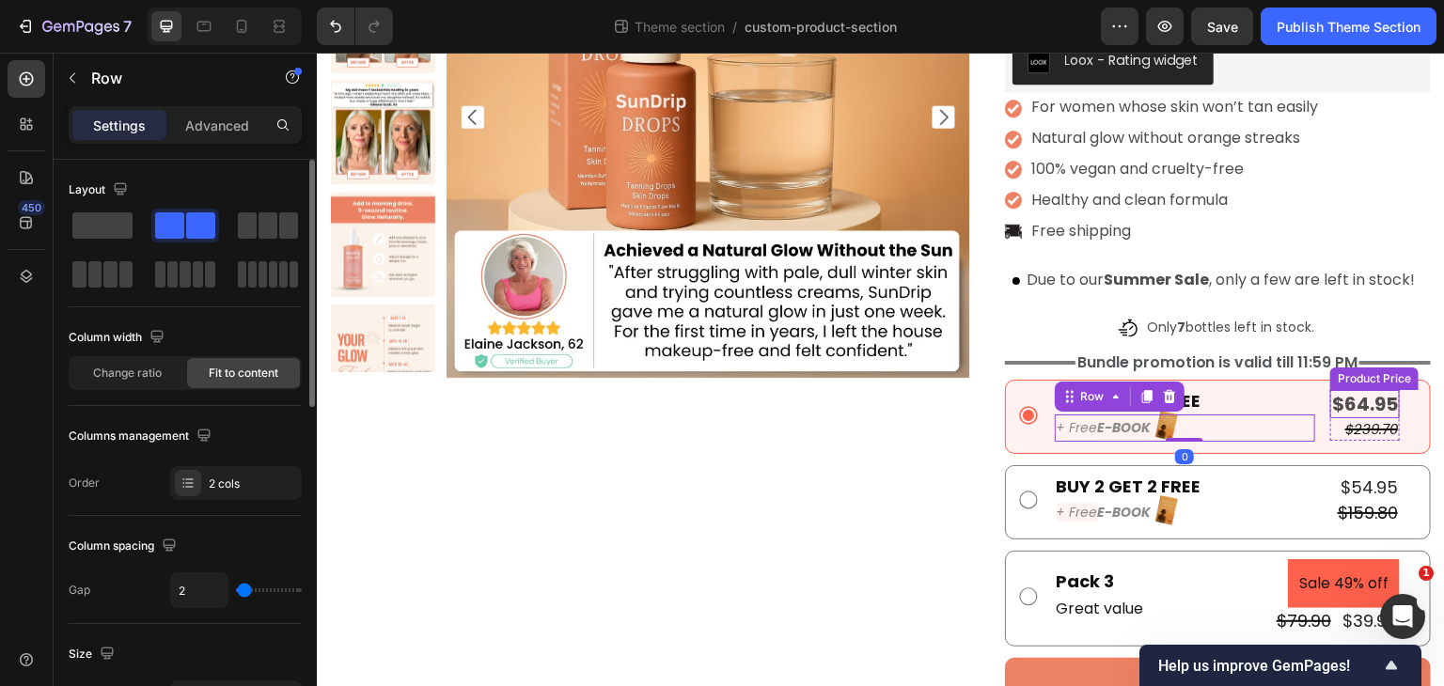
click at [1339, 404] on div "$64.95" at bounding box center [1365, 404] width 70 height 28
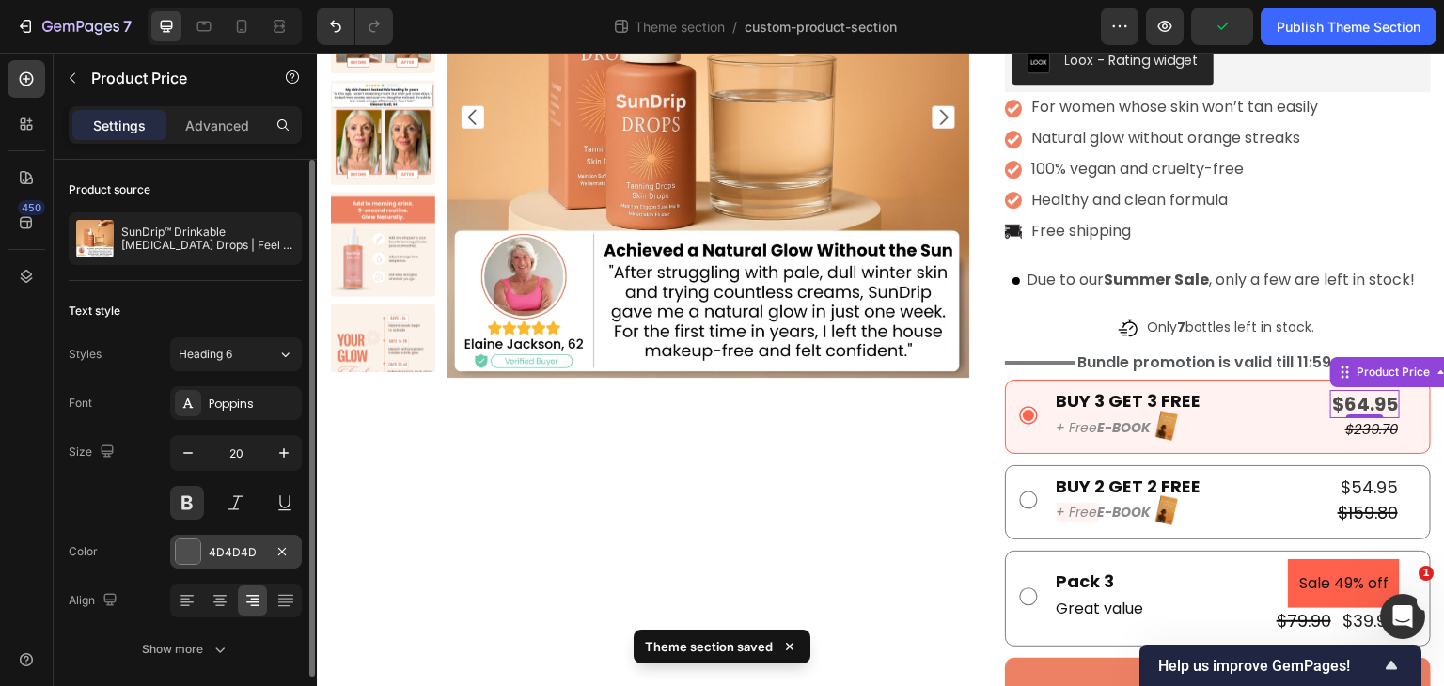
click at [214, 553] on div "4D4D4D" at bounding box center [236, 552] width 55 height 17
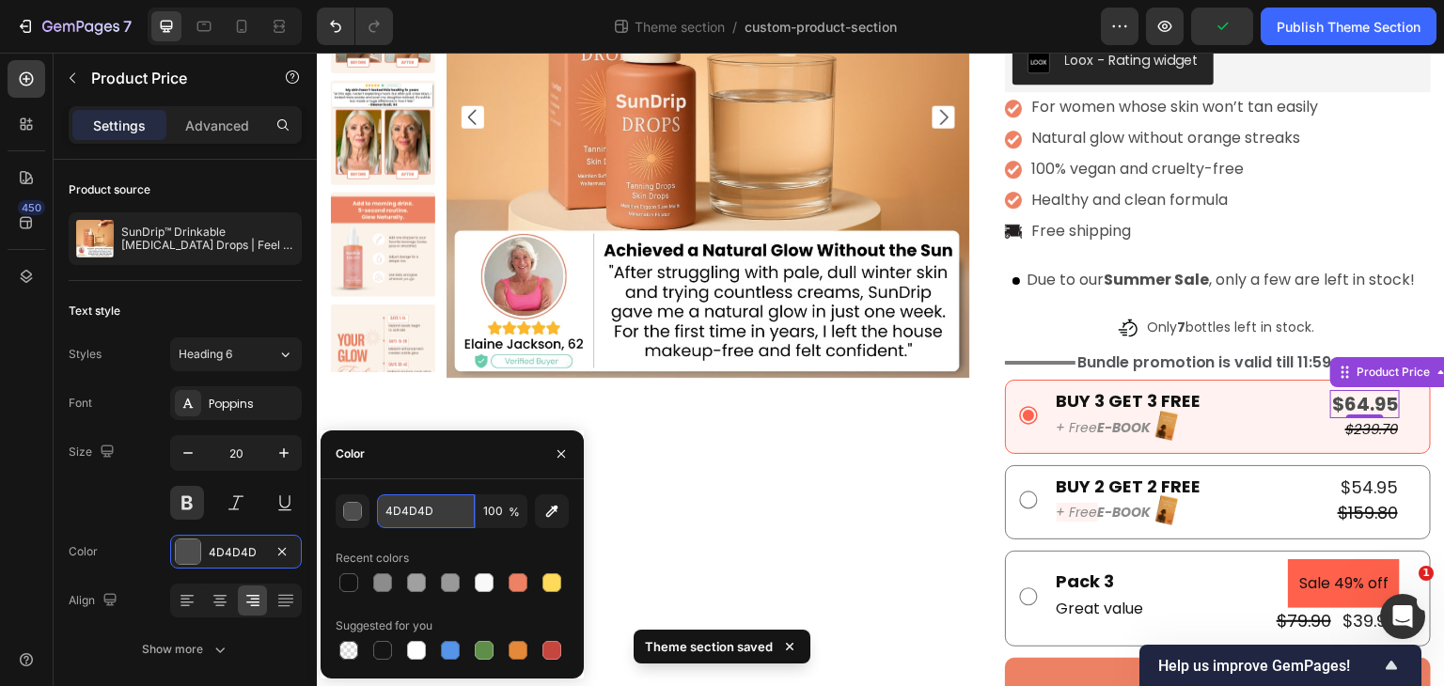
click at [450, 504] on input "4D4D4D" at bounding box center [426, 512] width 98 height 34
click at [1363, 483] on div "$54.95" at bounding box center [1368, 487] width 64 height 25
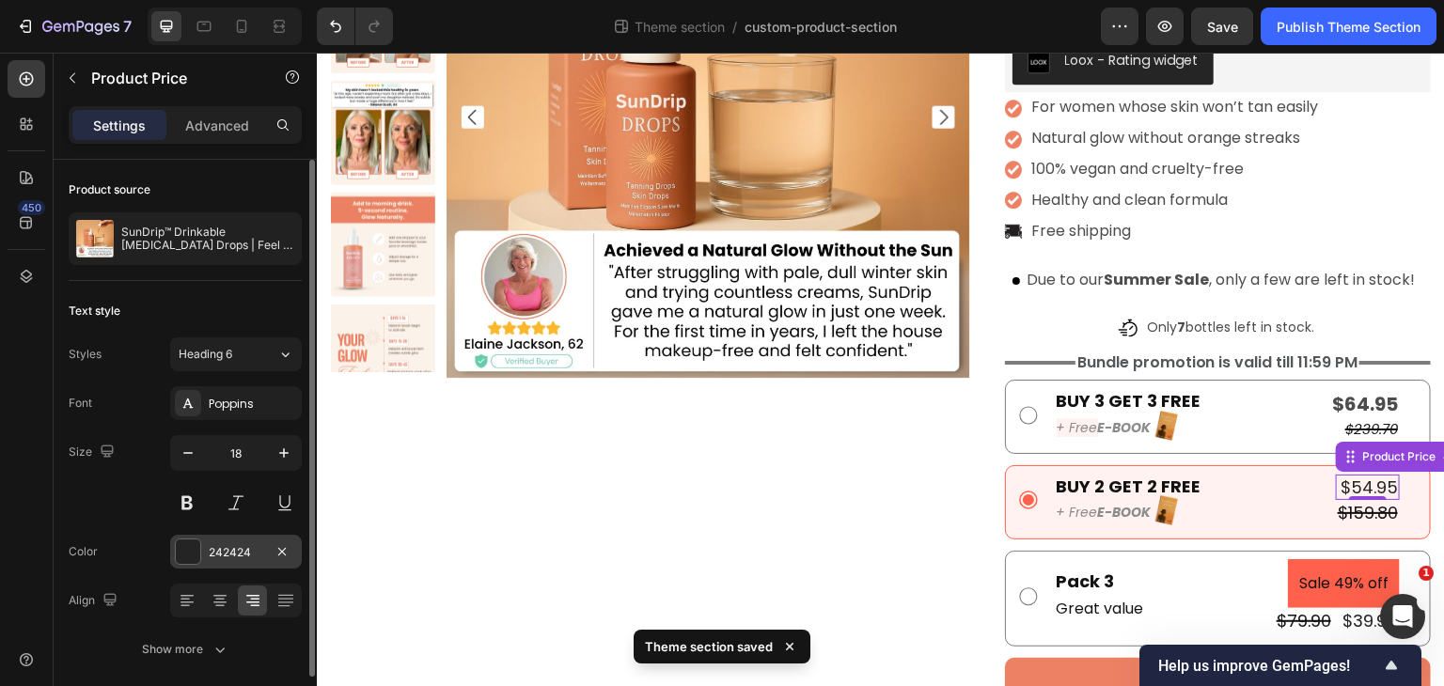
click at [240, 555] on div "242424" at bounding box center [236, 552] width 55 height 17
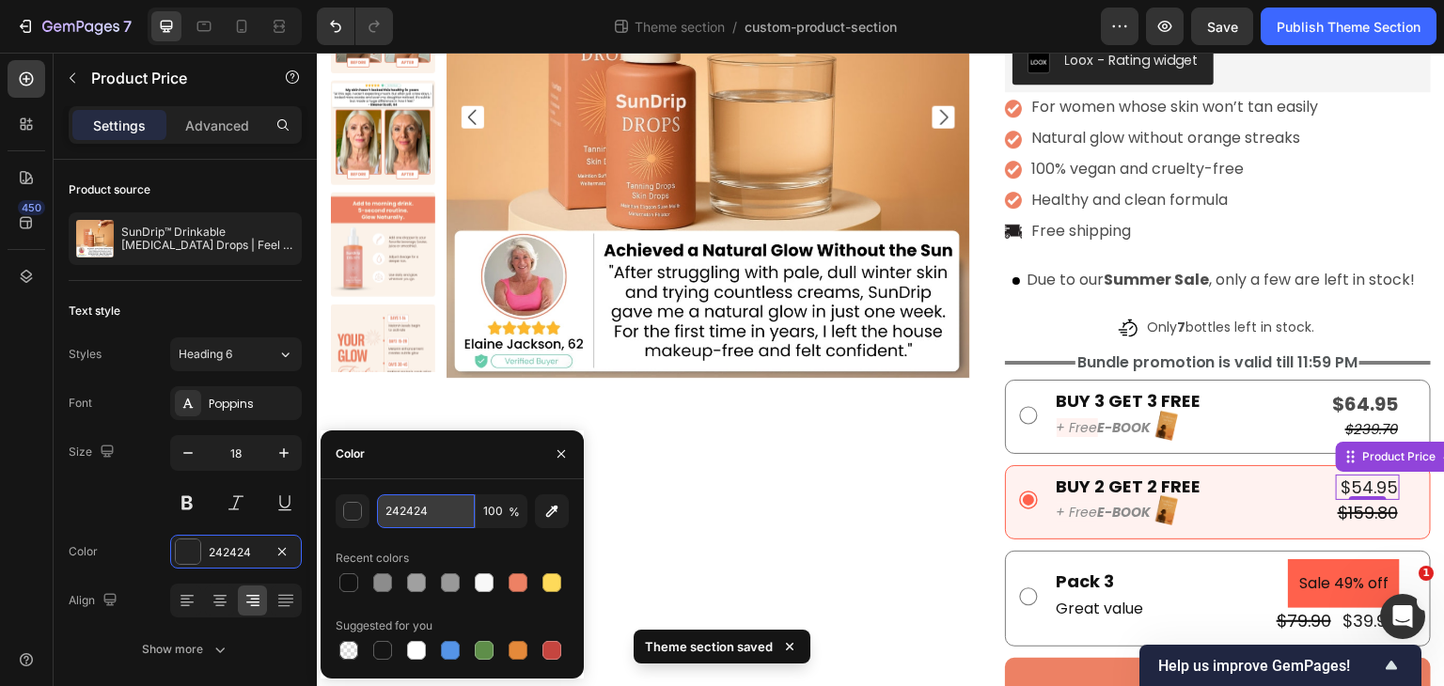
click at [440, 506] on input "242424" at bounding box center [426, 512] width 98 height 34
paste input "4D4D4D"
type input "4D4D4D"
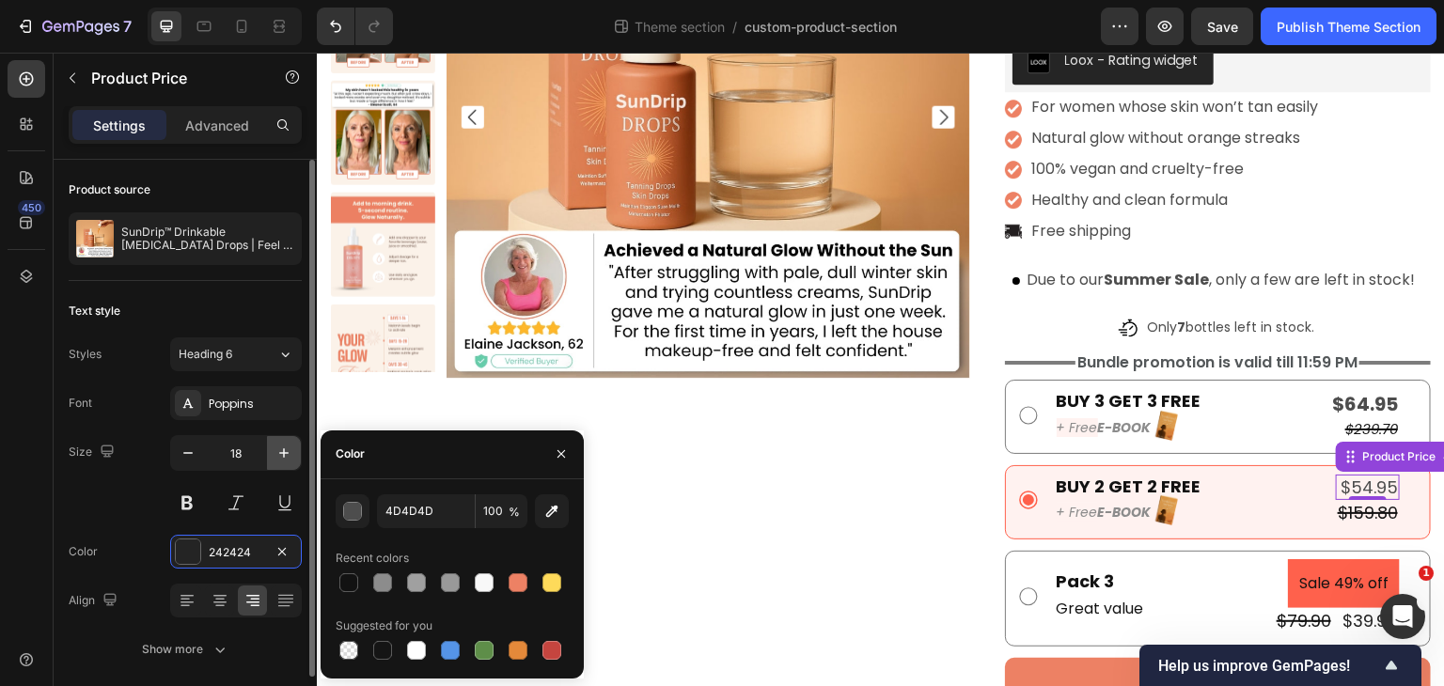
click at [277, 448] on icon "button" at bounding box center [284, 453] width 19 height 19
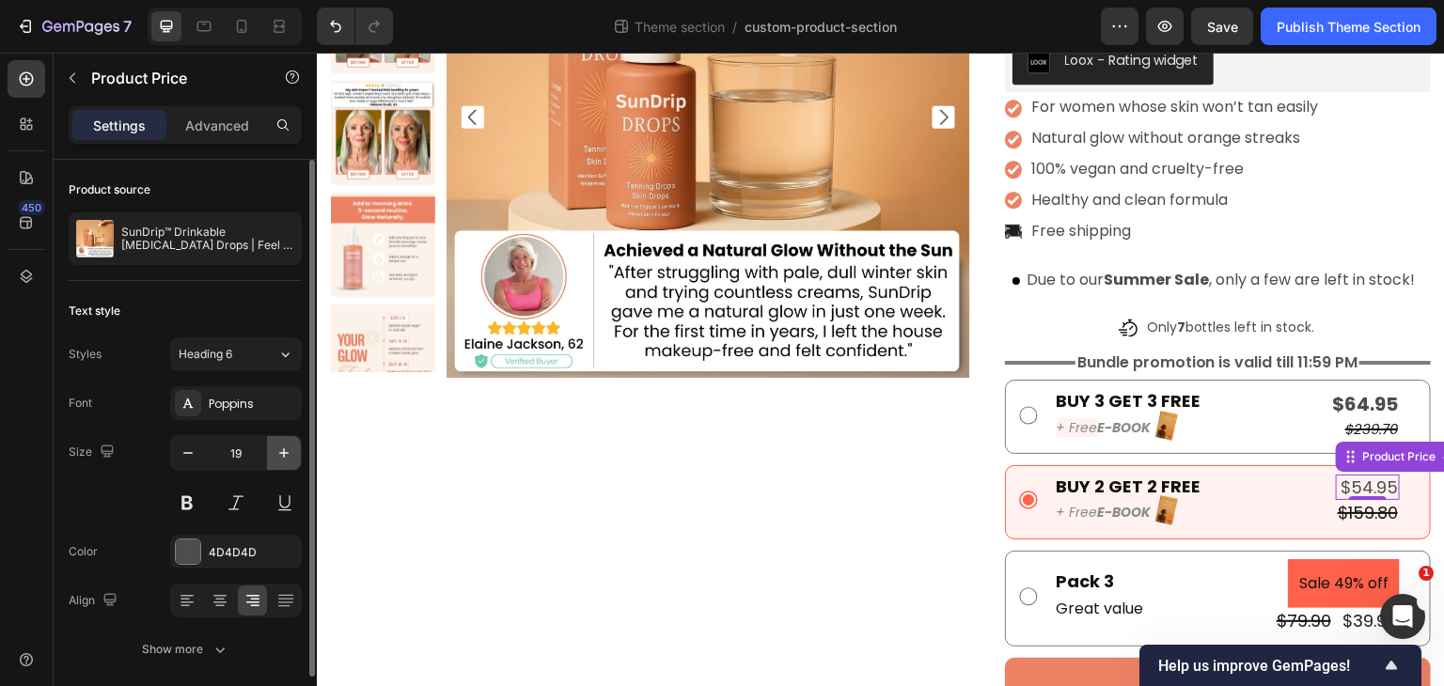
click at [277, 448] on icon "button" at bounding box center [284, 453] width 19 height 19
type input "20"
click at [199, 509] on button at bounding box center [187, 503] width 34 height 34
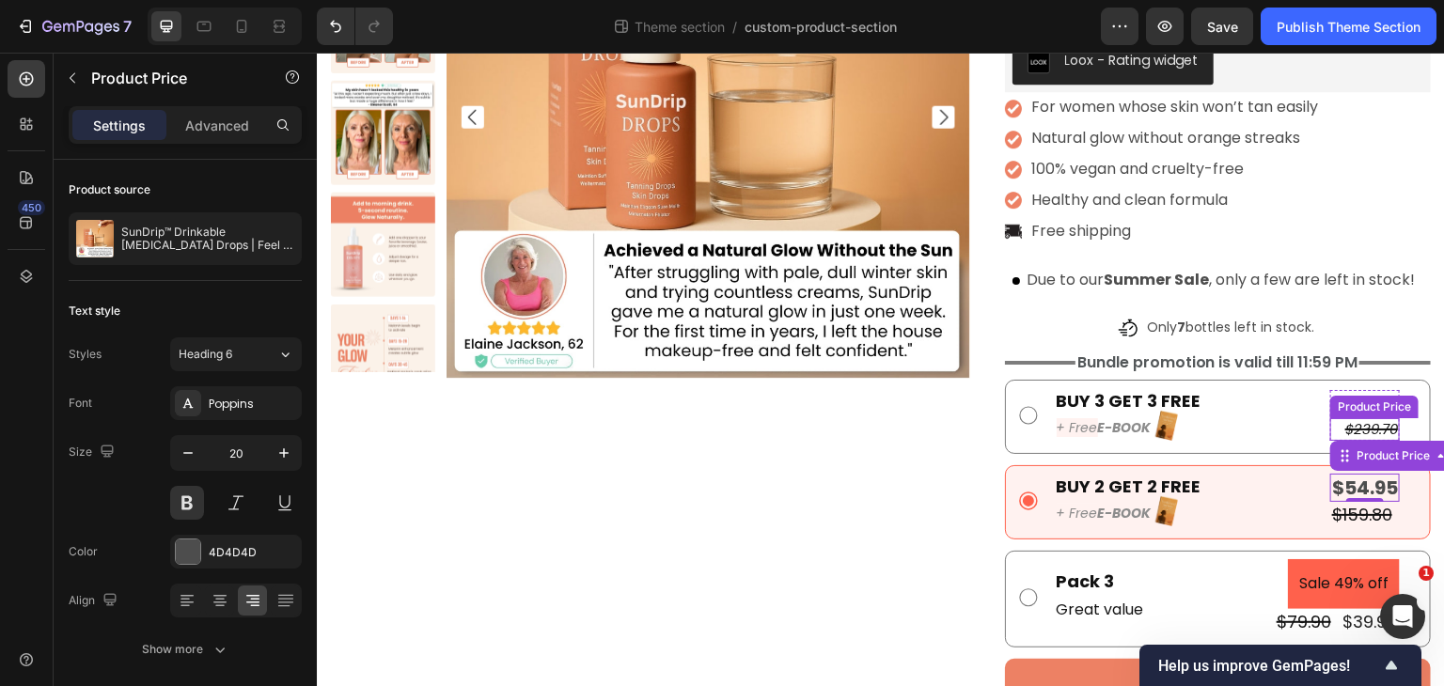
click at [1341, 425] on div "$239.70" at bounding box center [1365, 429] width 70 height 23
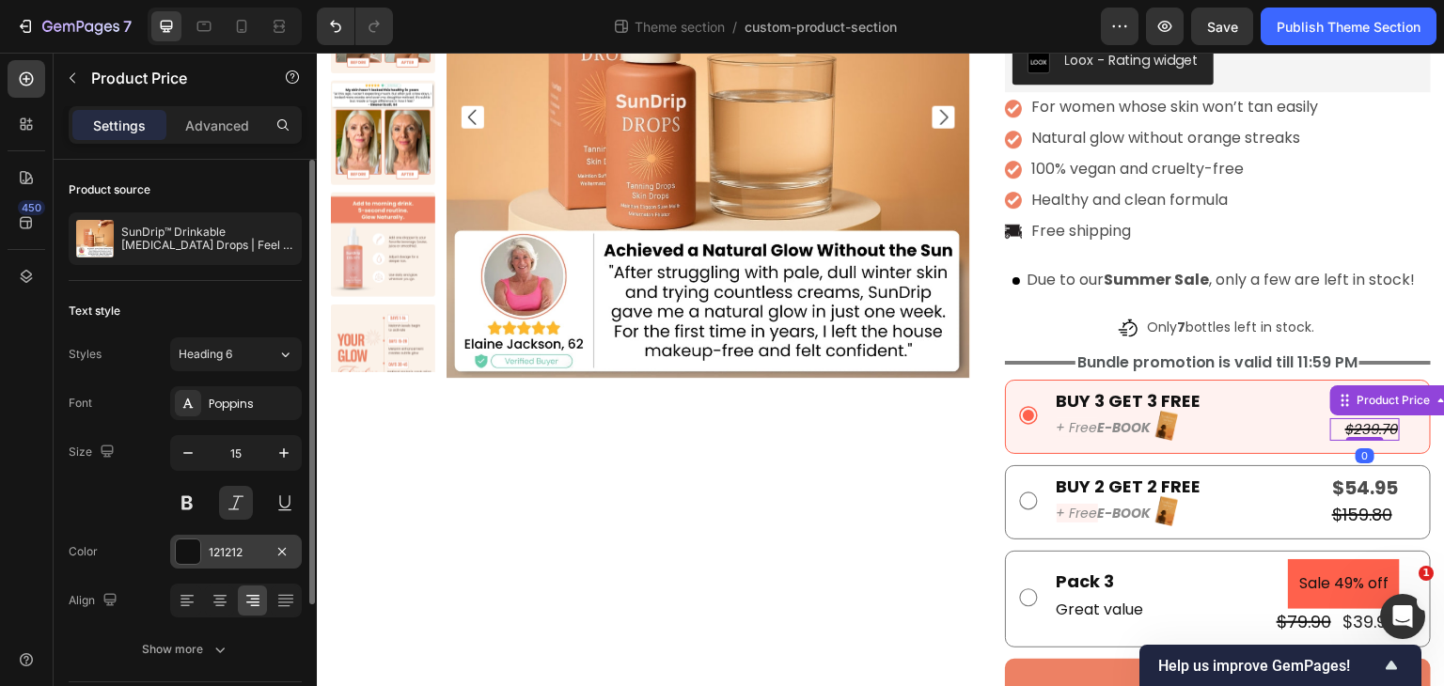
click at [225, 550] on div "121212" at bounding box center [236, 552] width 55 height 17
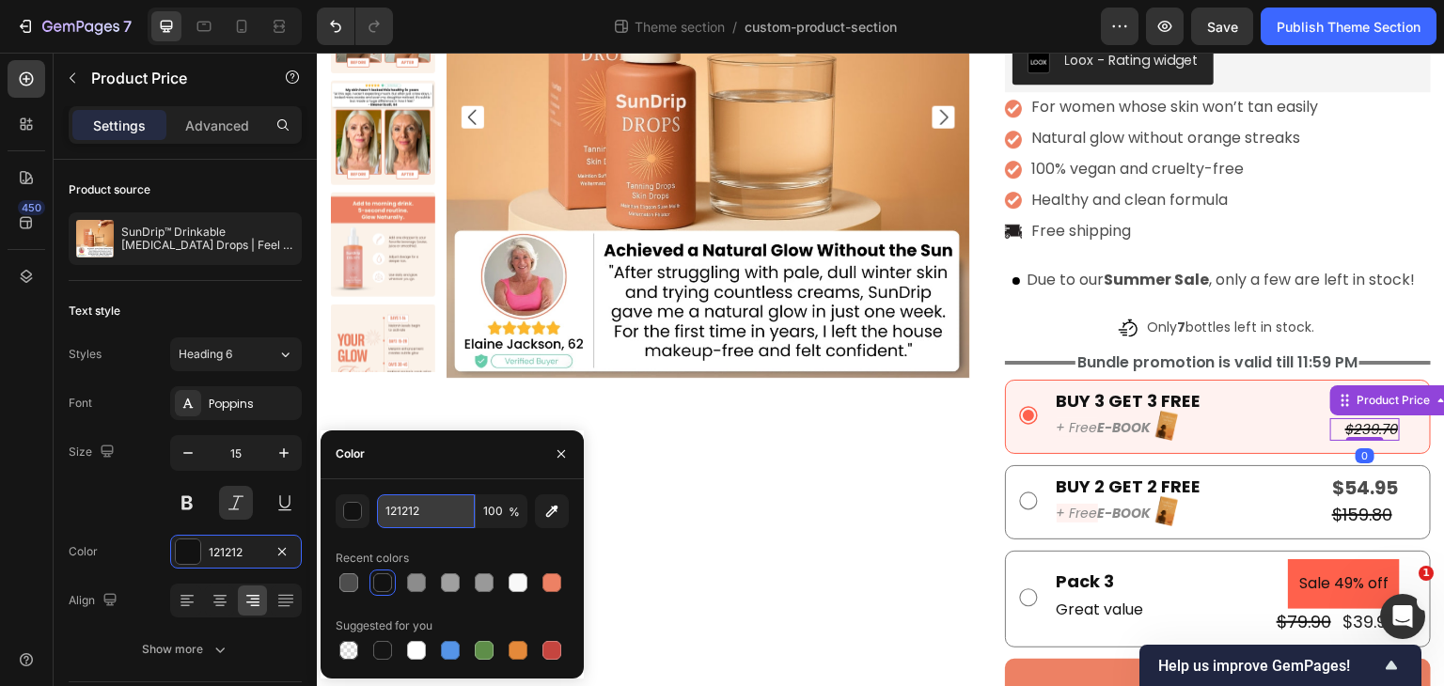
click at [417, 511] on input "121212" at bounding box center [426, 512] width 98 height 34
click at [1345, 506] on div "$159.80" at bounding box center [1365, 514] width 70 height 25
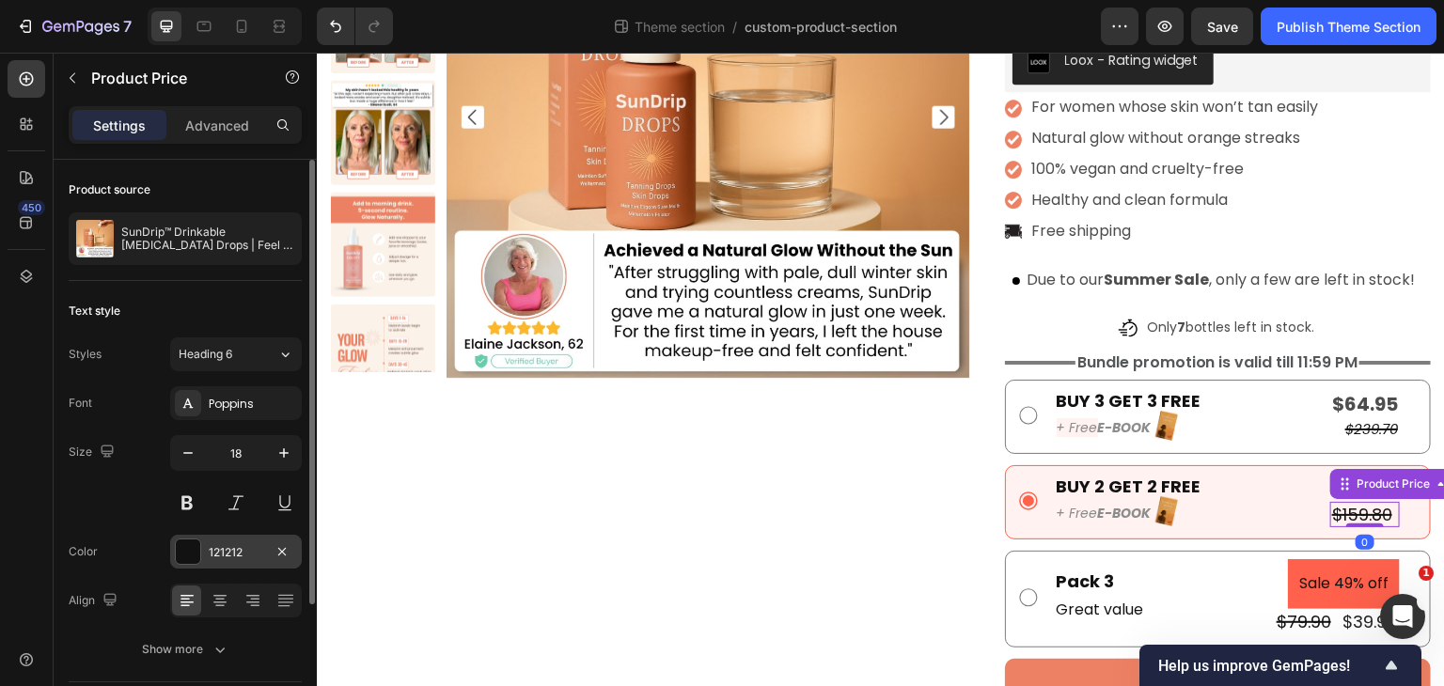
click at [251, 554] on div "121212" at bounding box center [236, 552] width 55 height 17
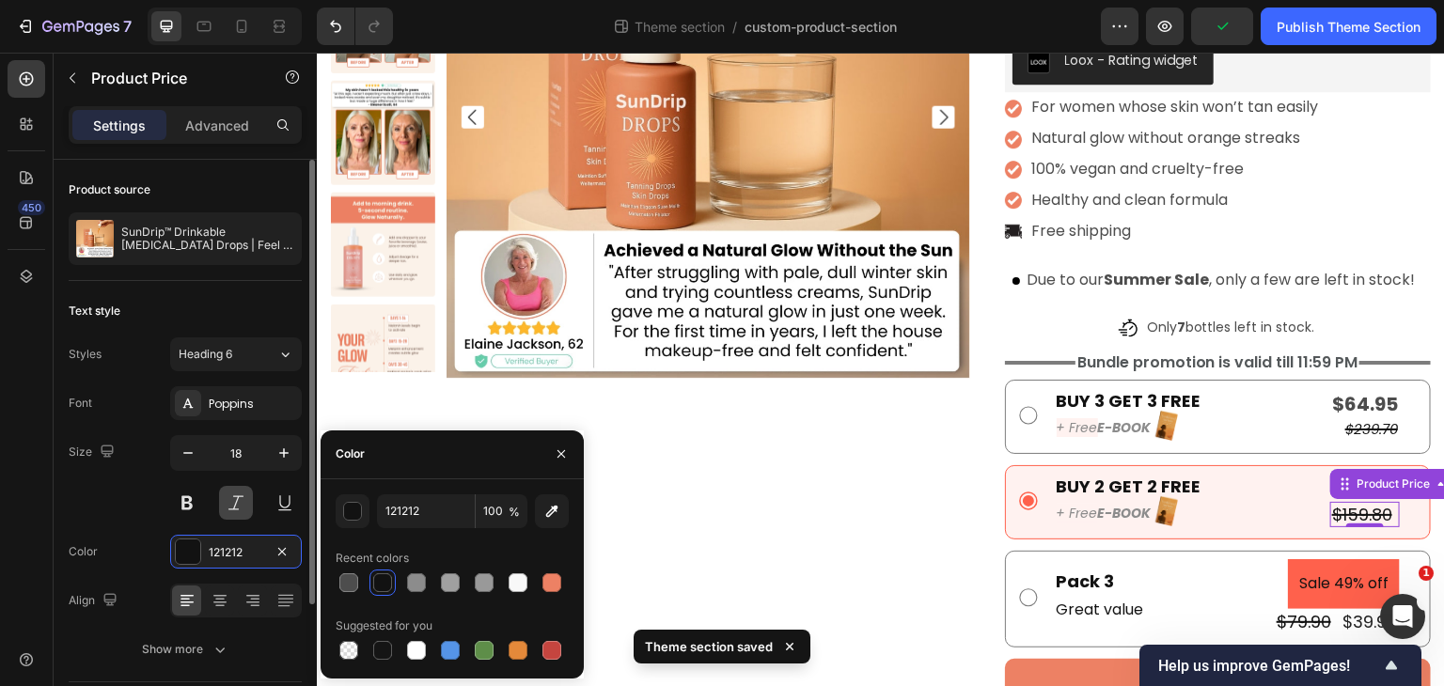
click at [228, 511] on button at bounding box center [236, 503] width 34 height 34
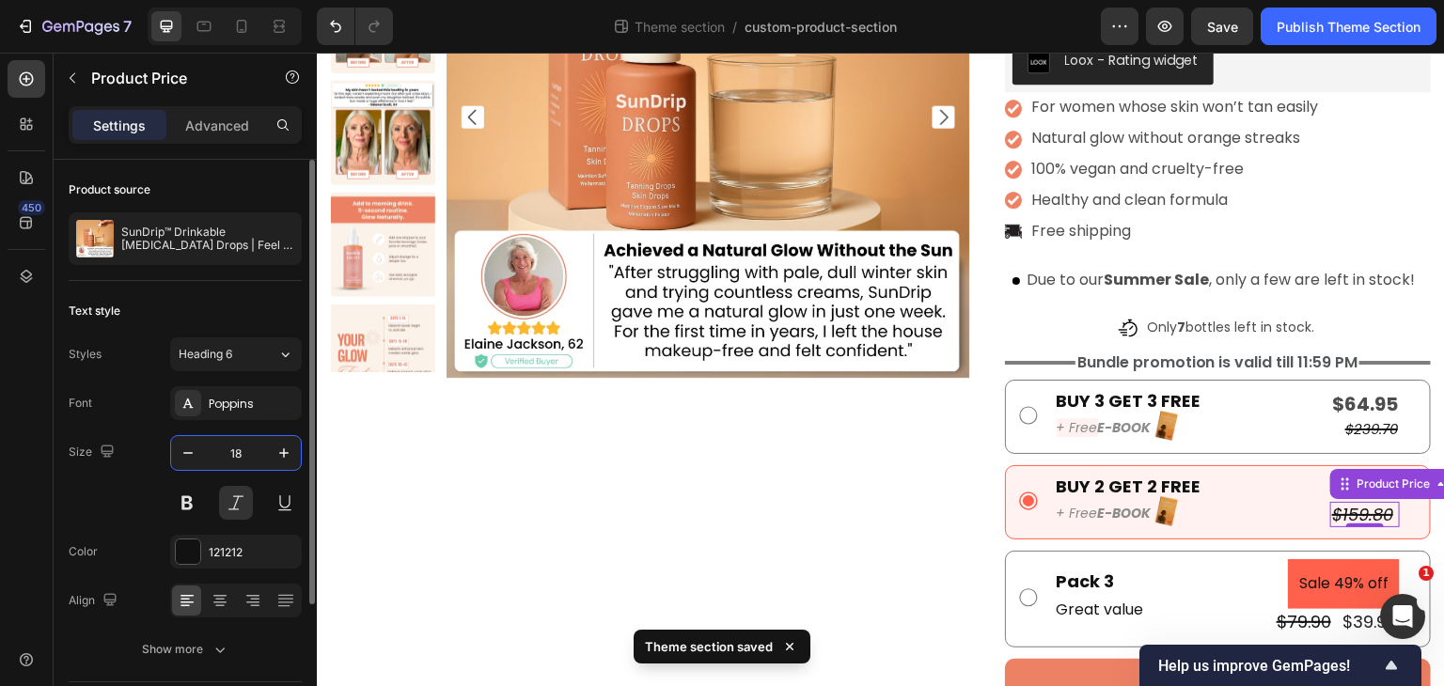
click at [237, 450] on input "18" at bounding box center [236, 453] width 62 height 34
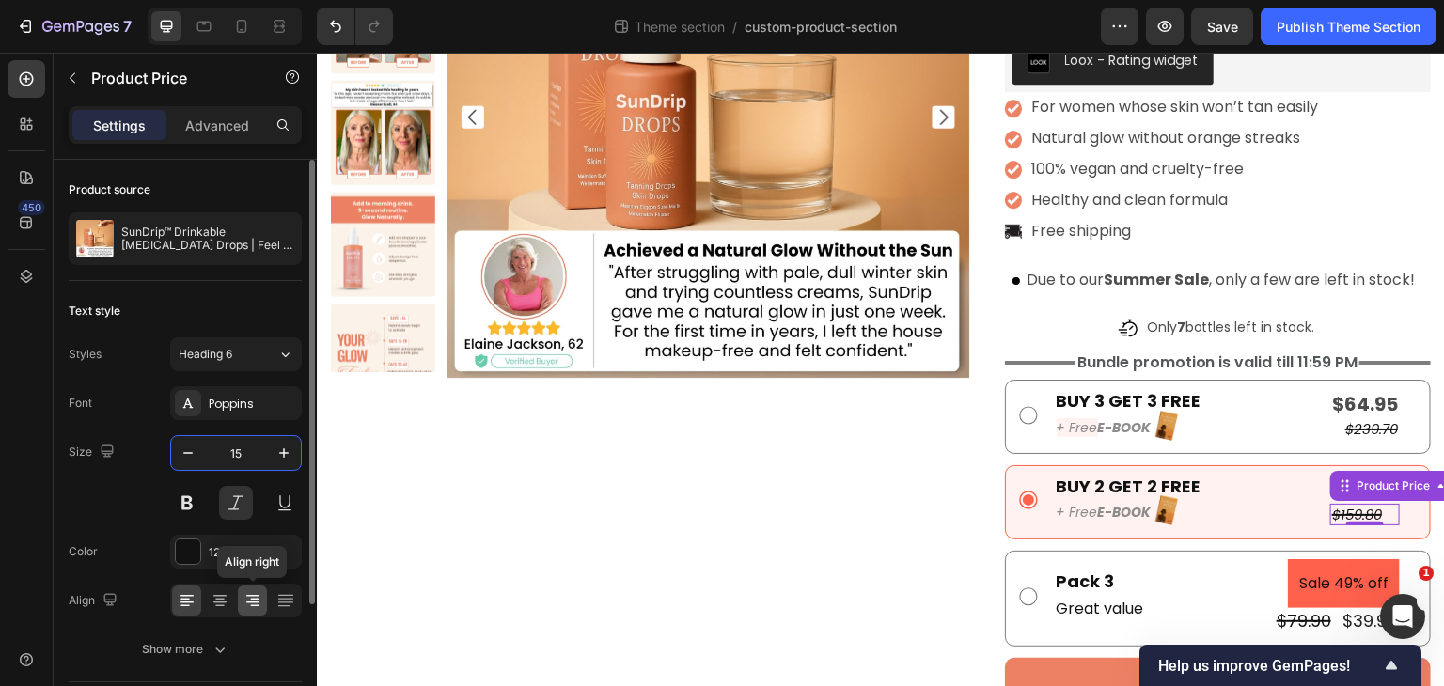
type input "15"
click at [242, 595] on div at bounding box center [252, 601] width 29 height 30
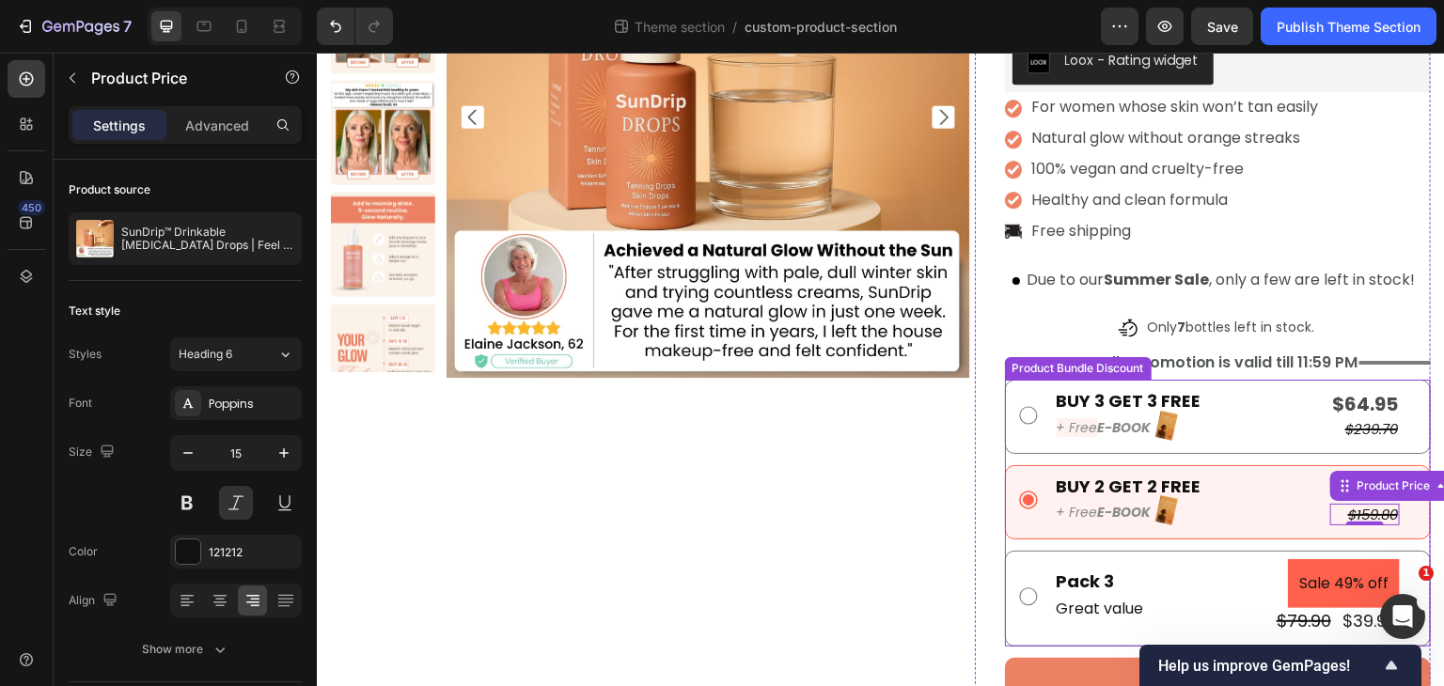
click at [1346, 437] on div "$239.70" at bounding box center [1365, 429] width 70 height 23
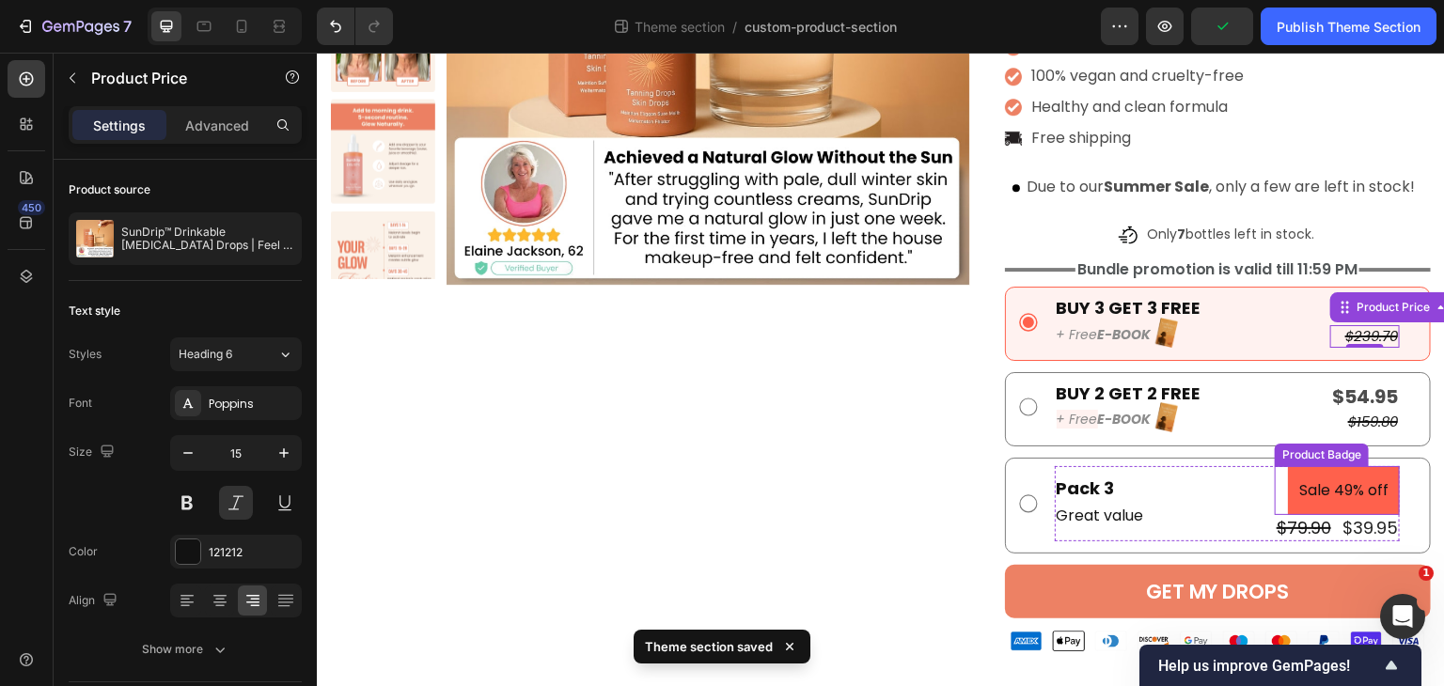
click at [1315, 480] on pre "Sale 49% off" at bounding box center [1344, 491] width 112 height 50
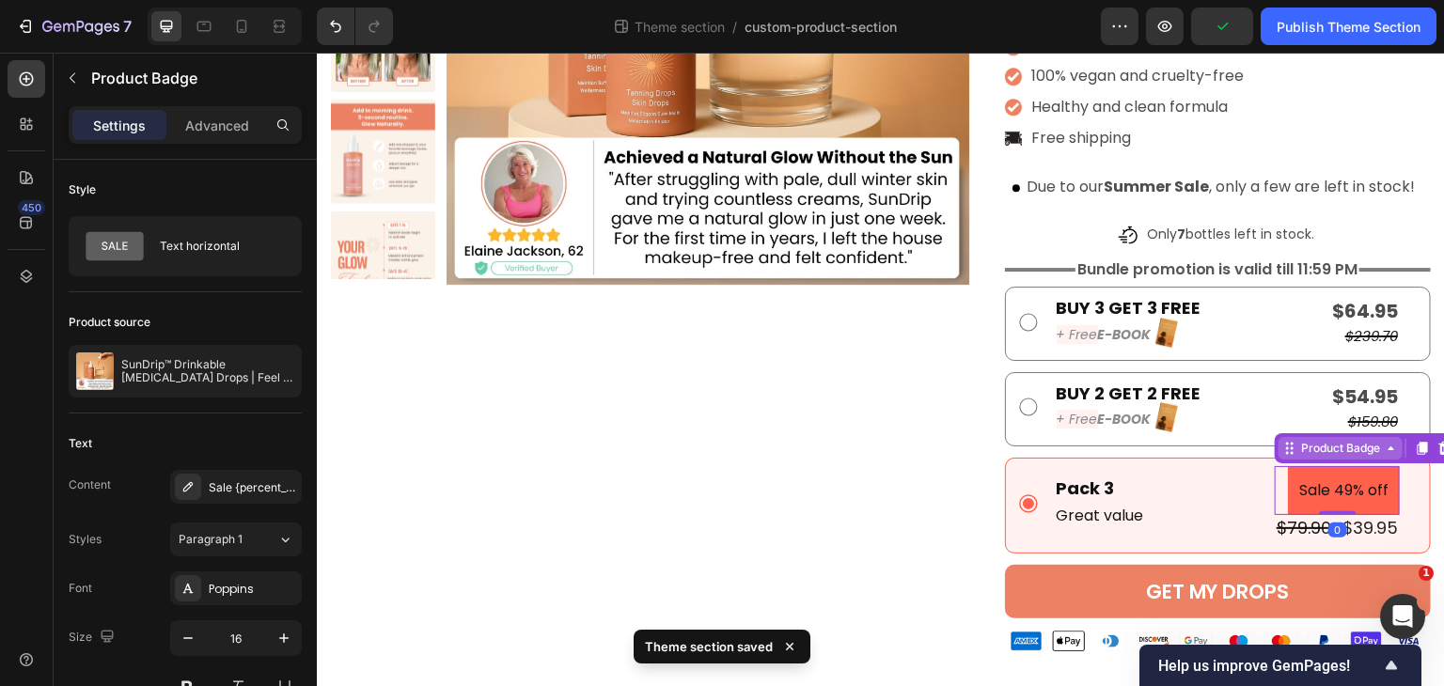
scroll to position [374, 0]
click at [1438, 447] on icon at bounding box center [1445, 447] width 15 height 15
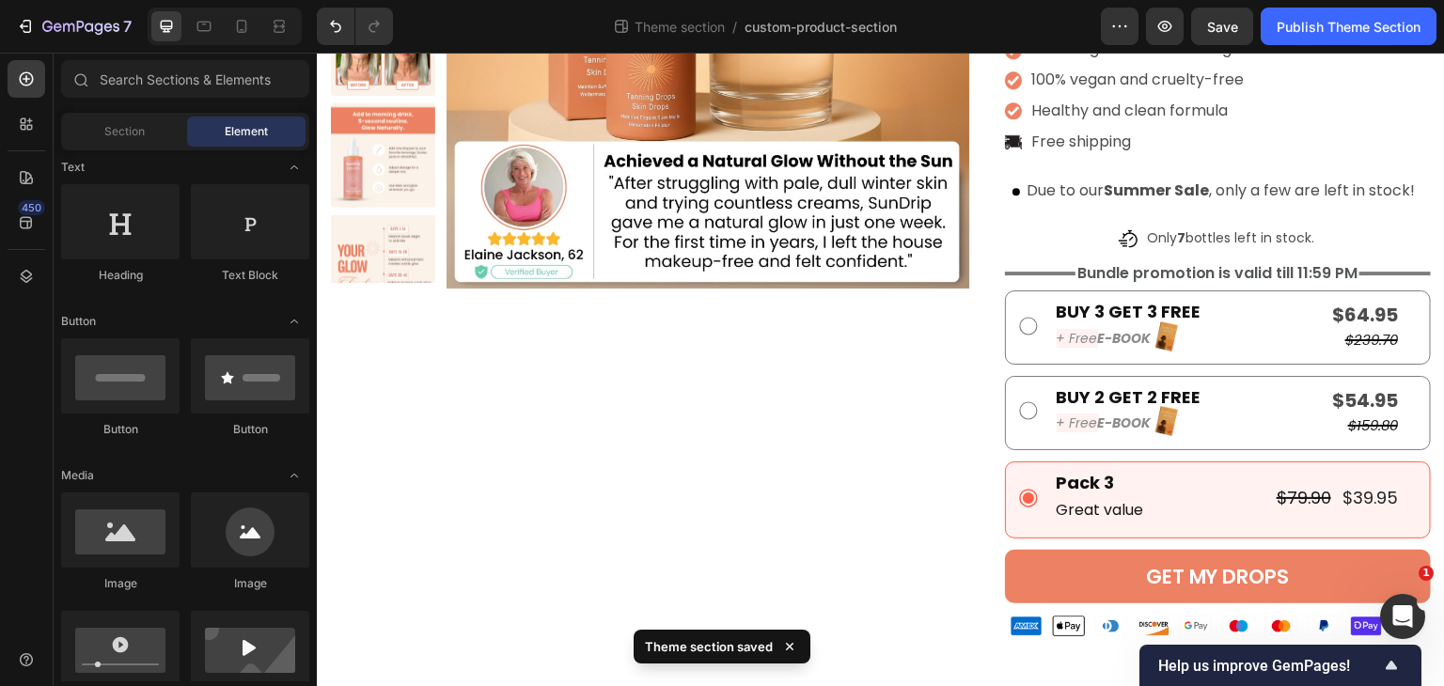
scroll to position [369, 0]
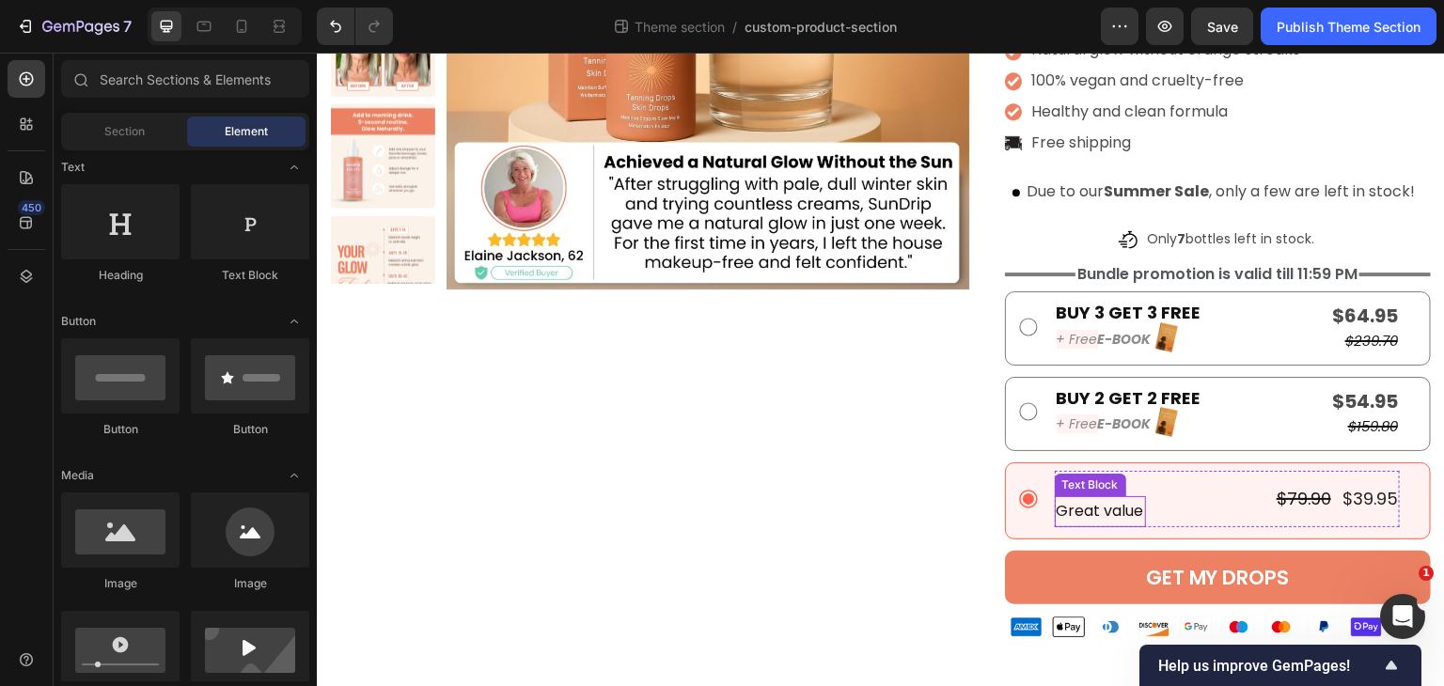
drag, startPoint x: 1064, startPoint y: 511, endPoint x: 1093, endPoint y: 508, distance: 28.5
click at [1064, 511] on p "Great value" at bounding box center [1100, 511] width 87 height 27
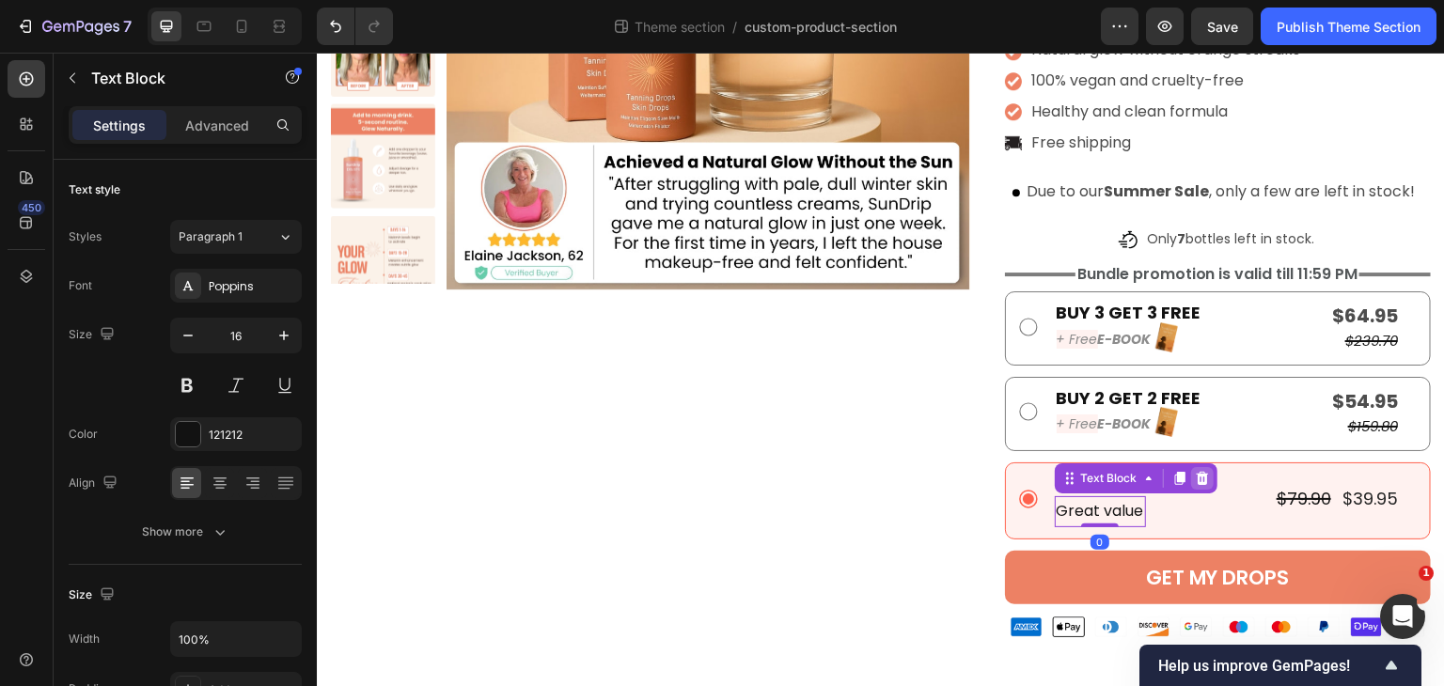
click at [1195, 479] on icon at bounding box center [1202, 478] width 15 height 15
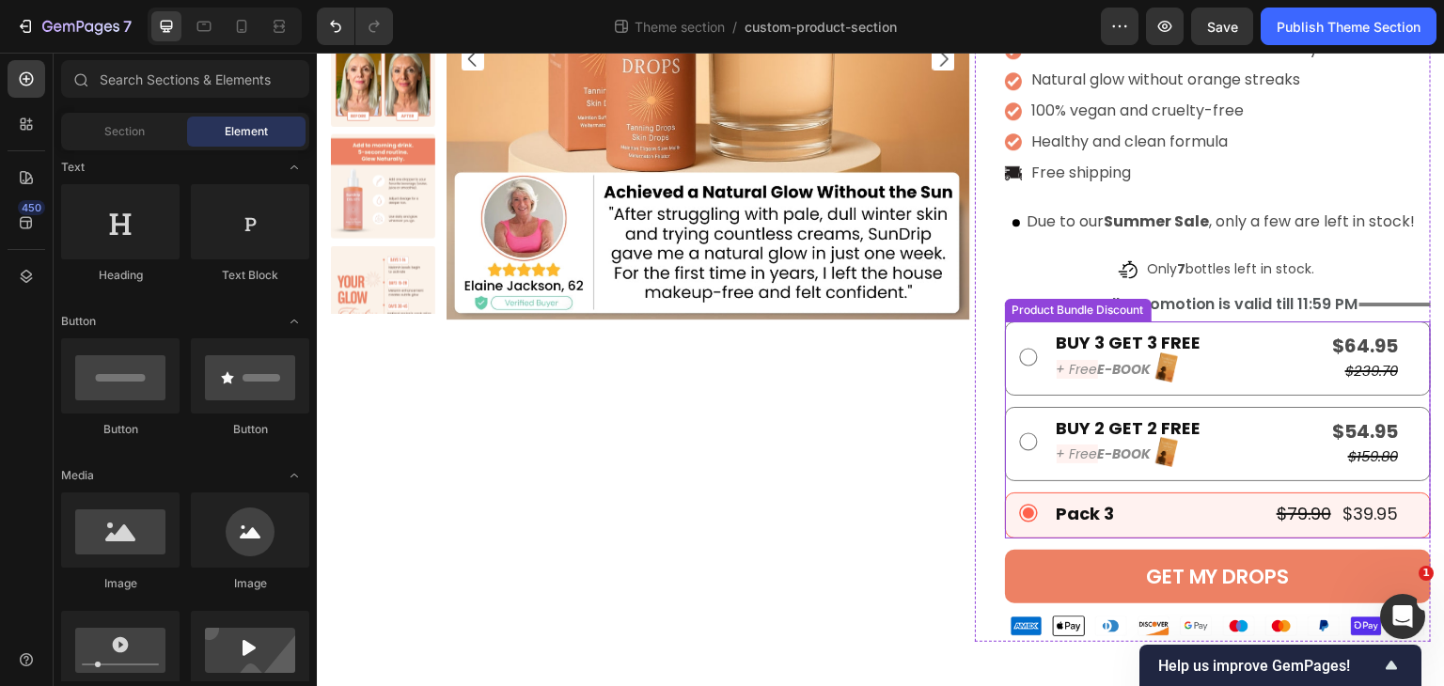
scroll to position [338, 0]
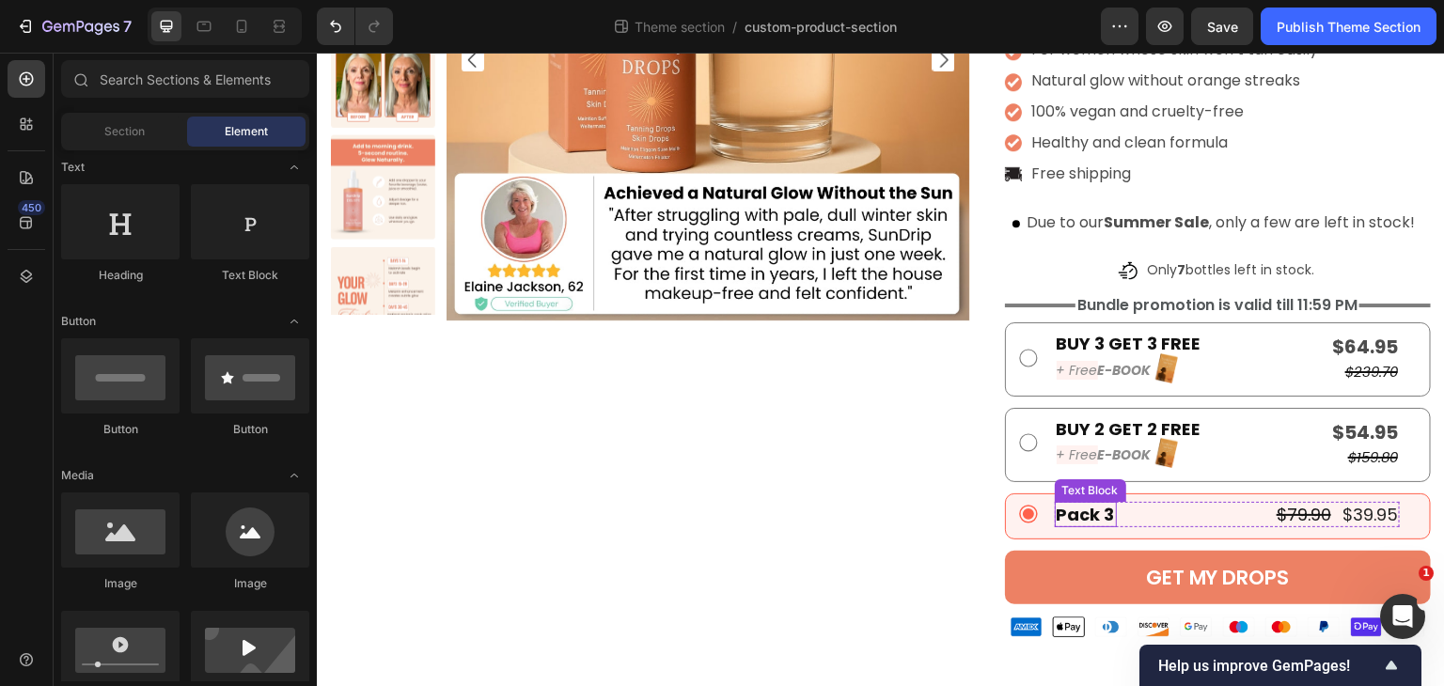
click at [1082, 513] on div "Pack 3" at bounding box center [1086, 514] width 62 height 25
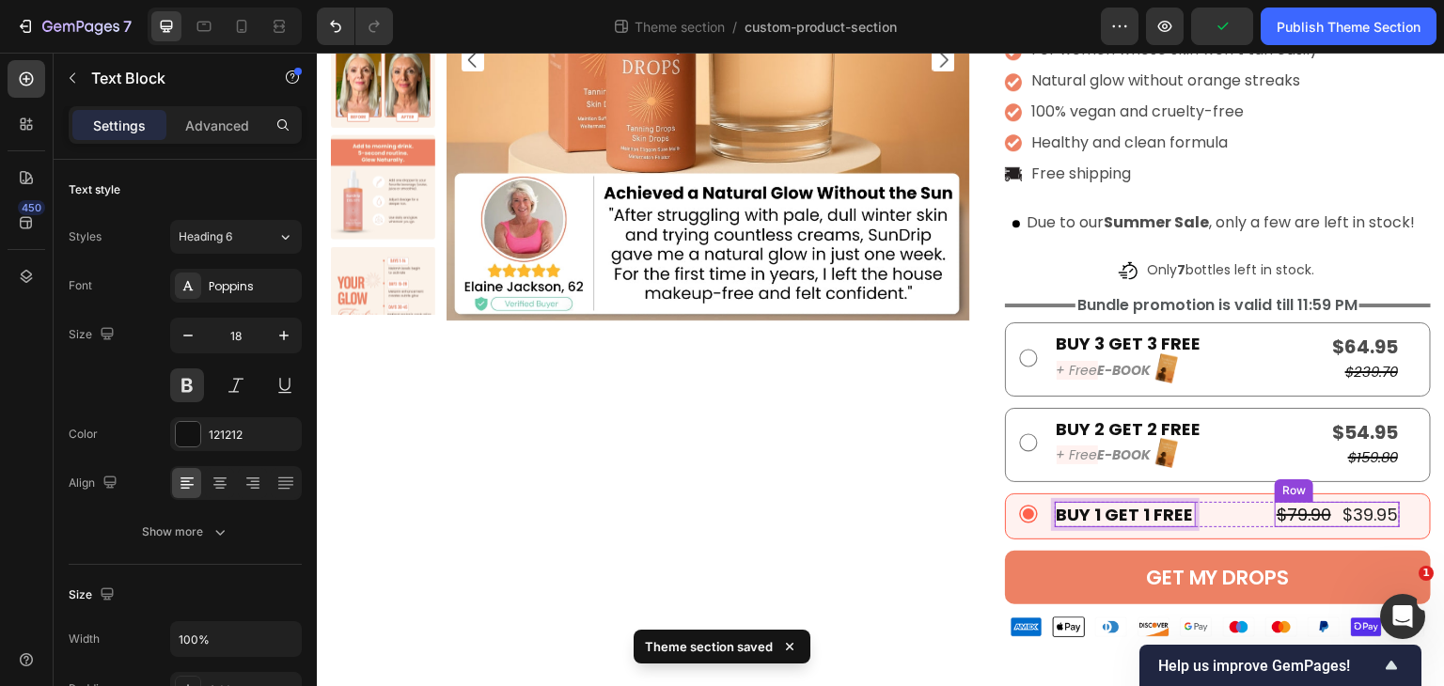
click at [1322, 522] on div "$79.90 Product Price Product Price $39.95 Product Price Product Price Row" at bounding box center [1337, 514] width 125 height 25
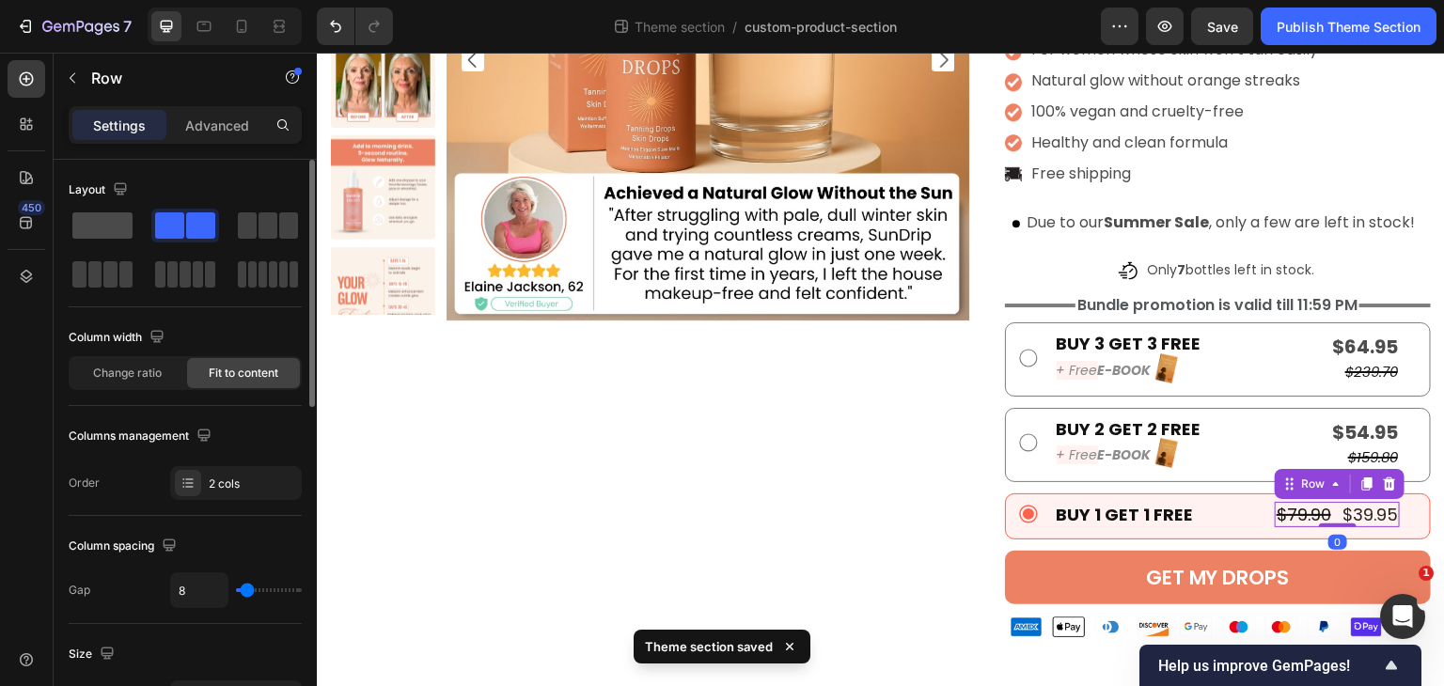
click at [109, 212] on span at bounding box center [102, 225] width 60 height 26
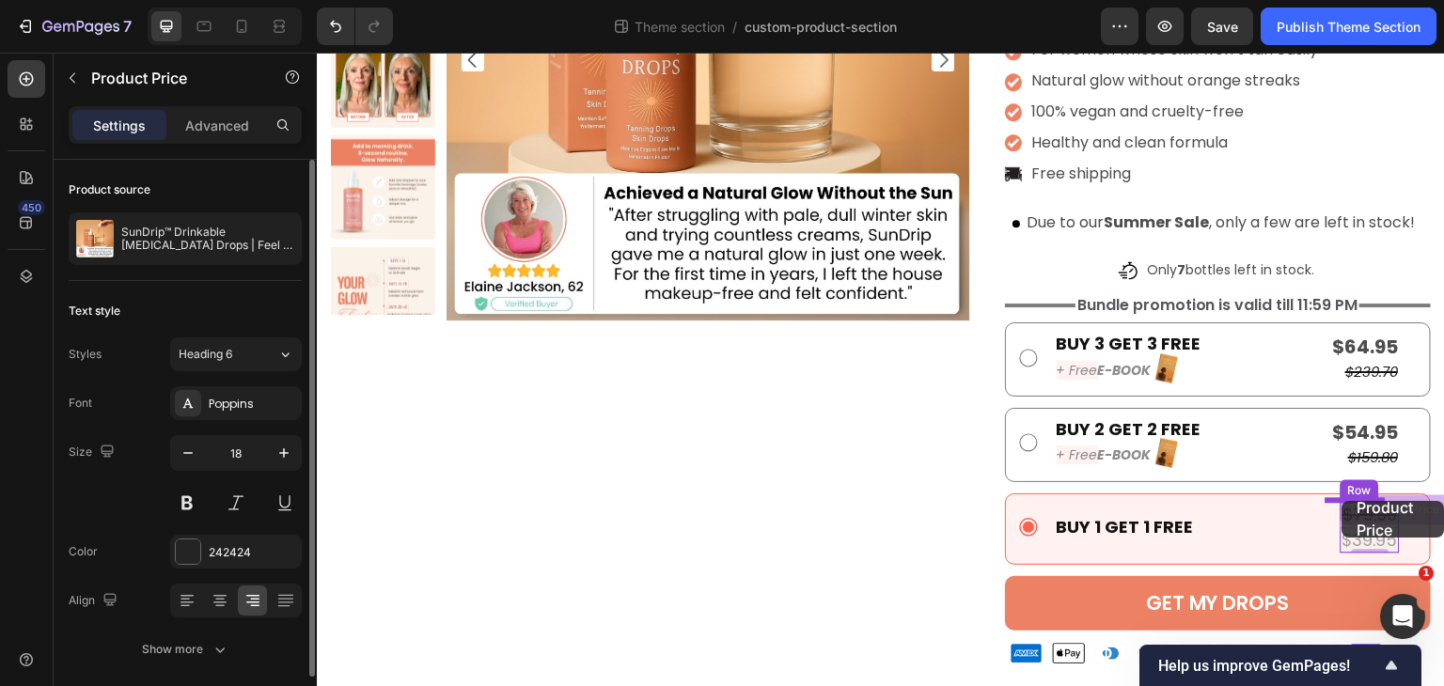
drag, startPoint x: 1342, startPoint y: 529, endPoint x: 1343, endPoint y: 501, distance: 28.2
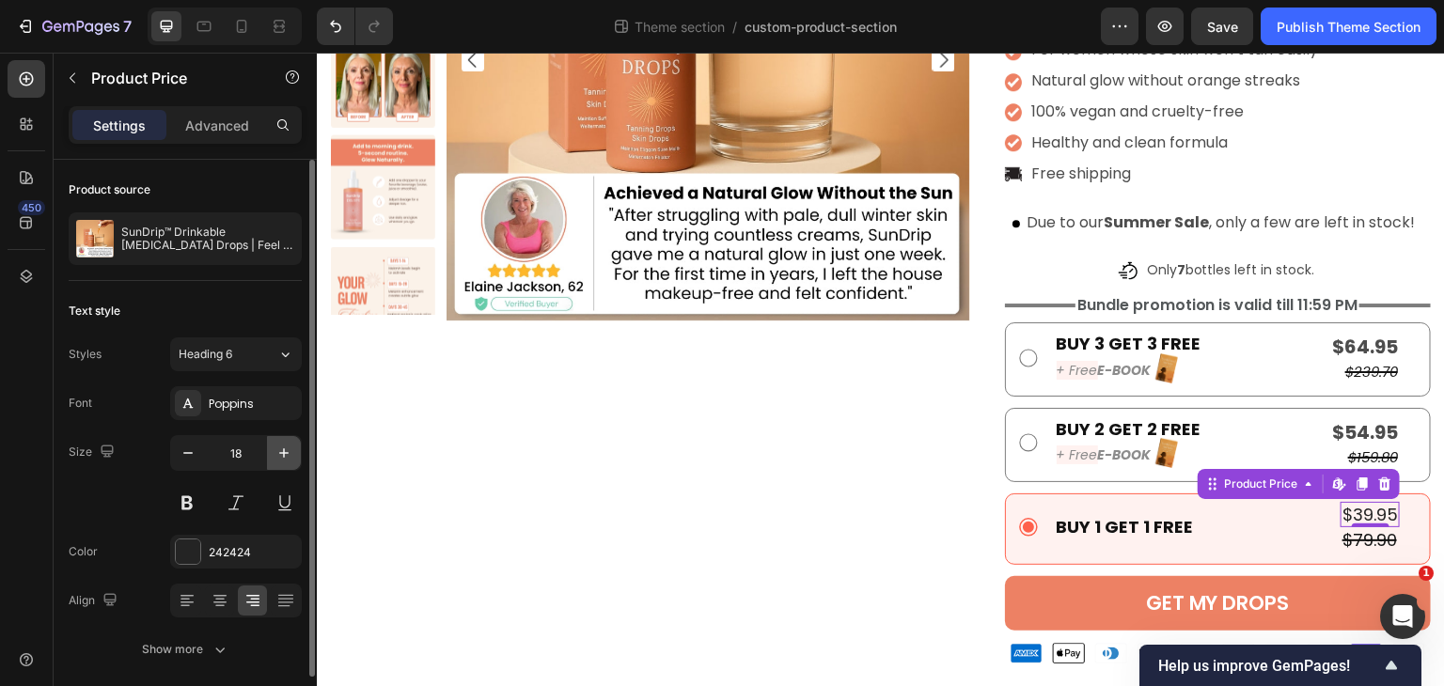
click at [270, 458] on button "button" at bounding box center [284, 453] width 34 height 34
click at [275, 448] on icon "button" at bounding box center [284, 453] width 19 height 19
type input "20"
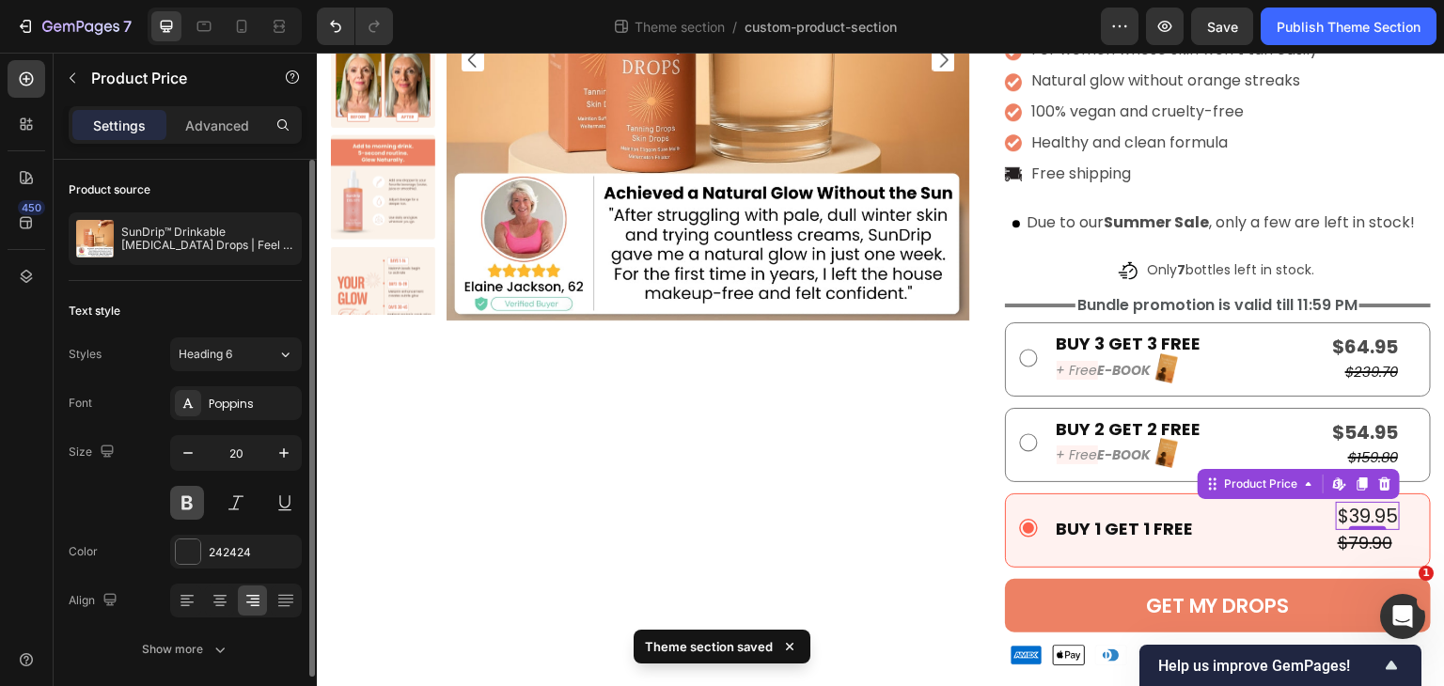
click at [187, 507] on button at bounding box center [187, 503] width 34 height 34
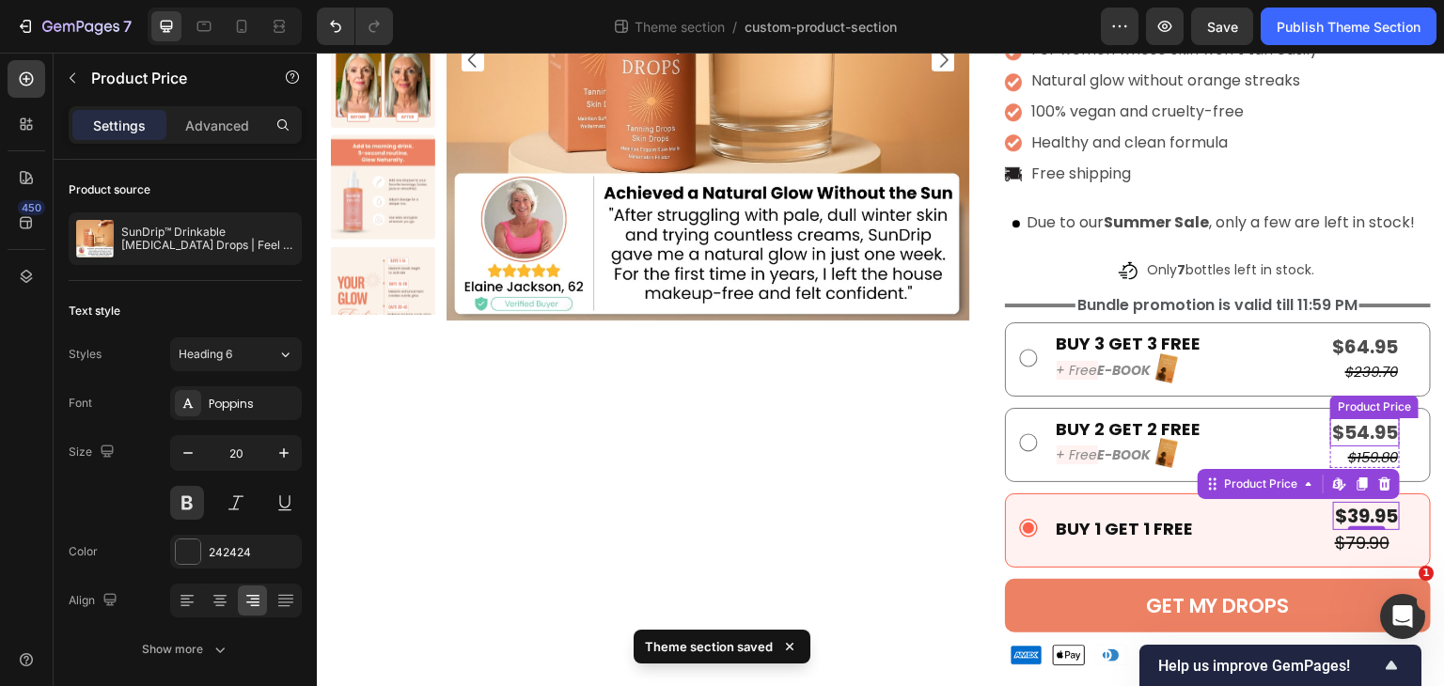
click at [1343, 430] on div "$54.95" at bounding box center [1365, 432] width 70 height 28
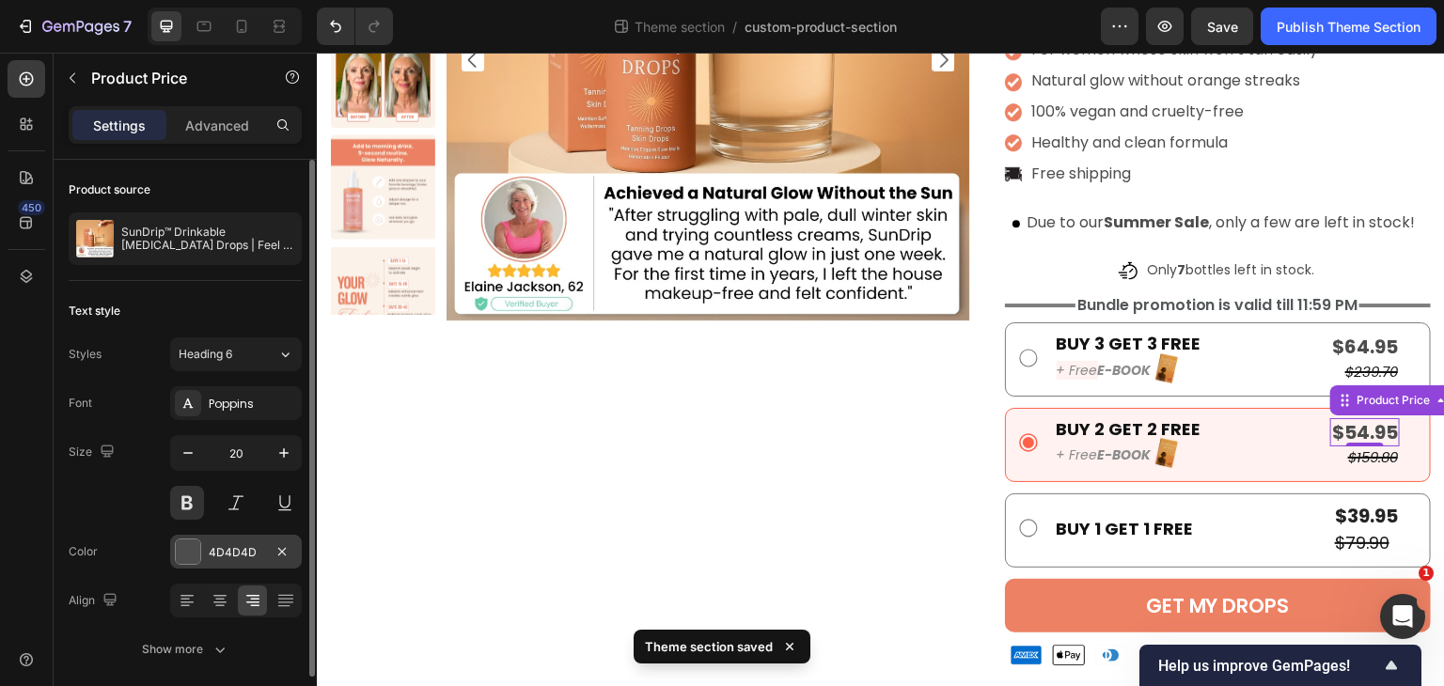
click at [215, 546] on div "4D4D4D" at bounding box center [236, 552] width 55 height 17
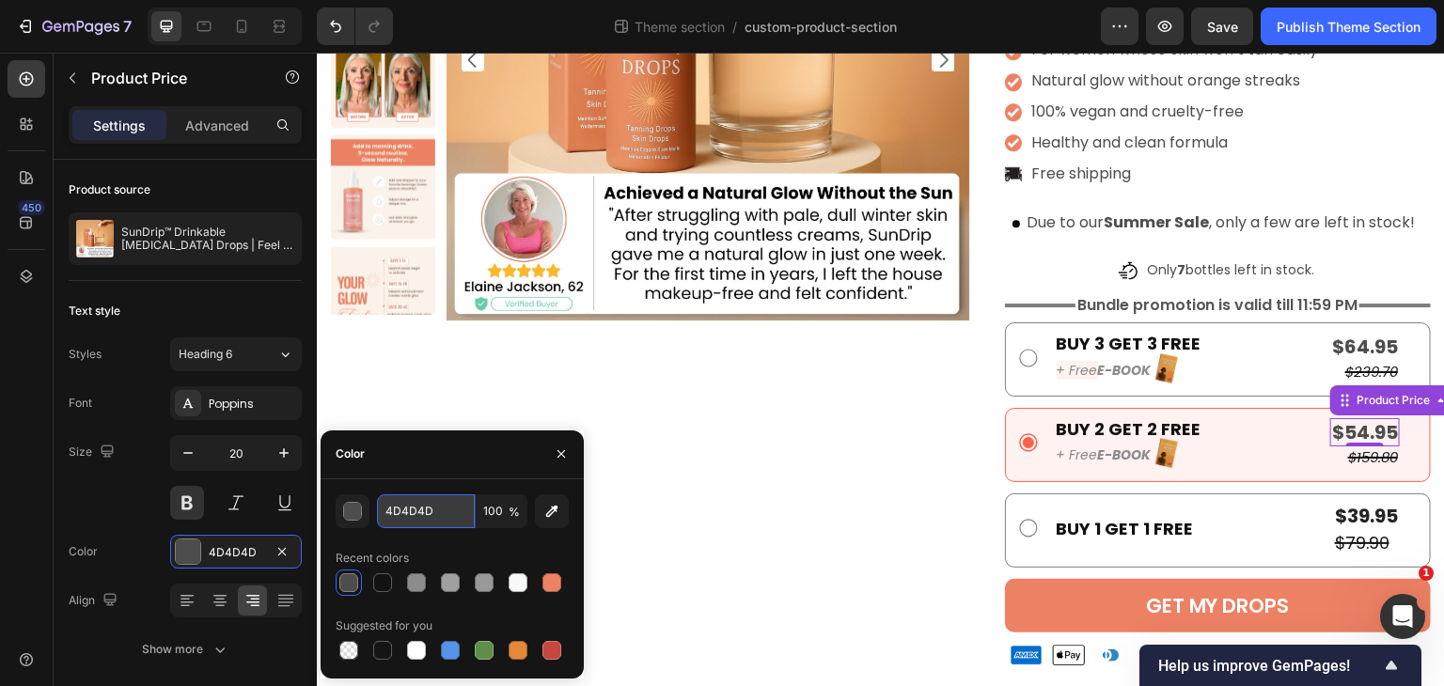
click at [436, 506] on input "4D4D4D" at bounding box center [426, 512] width 98 height 34
click at [1333, 518] on div "$39.95" at bounding box center [1366, 516] width 67 height 28
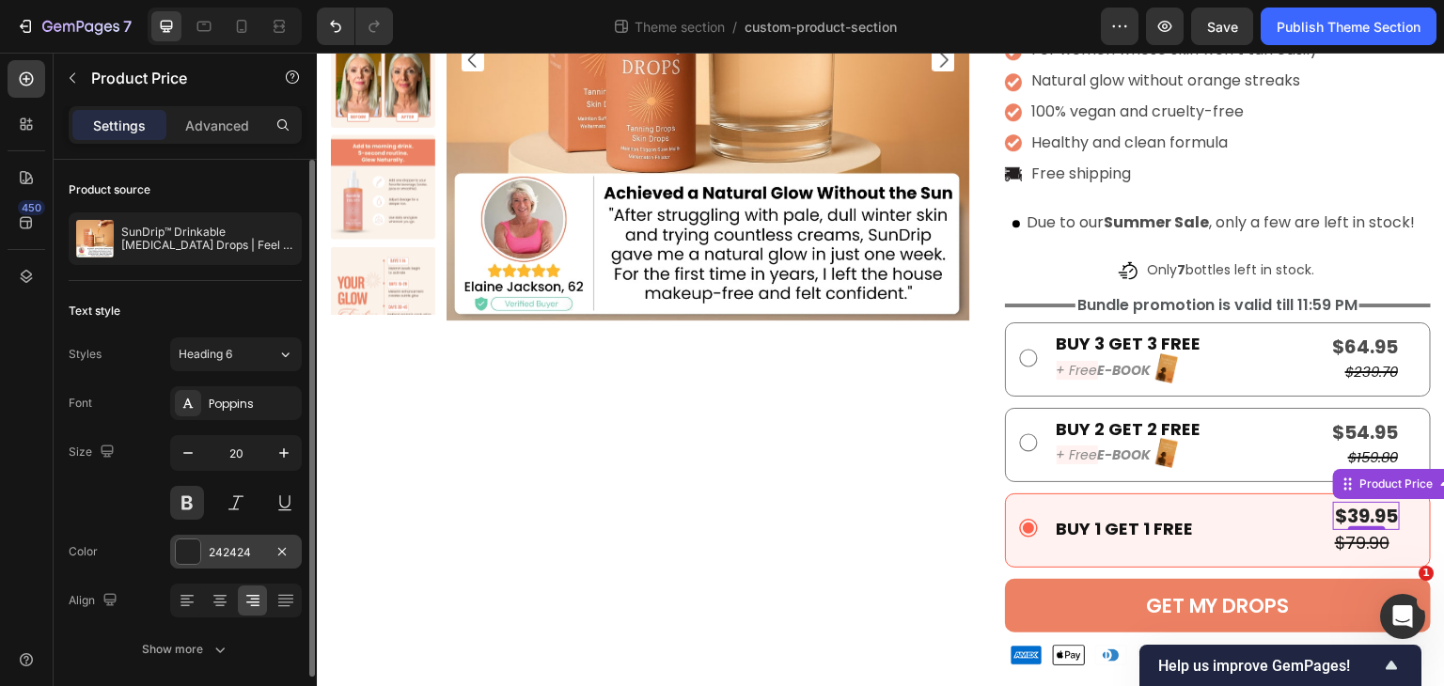
click at [232, 550] on div "242424" at bounding box center [236, 552] width 55 height 17
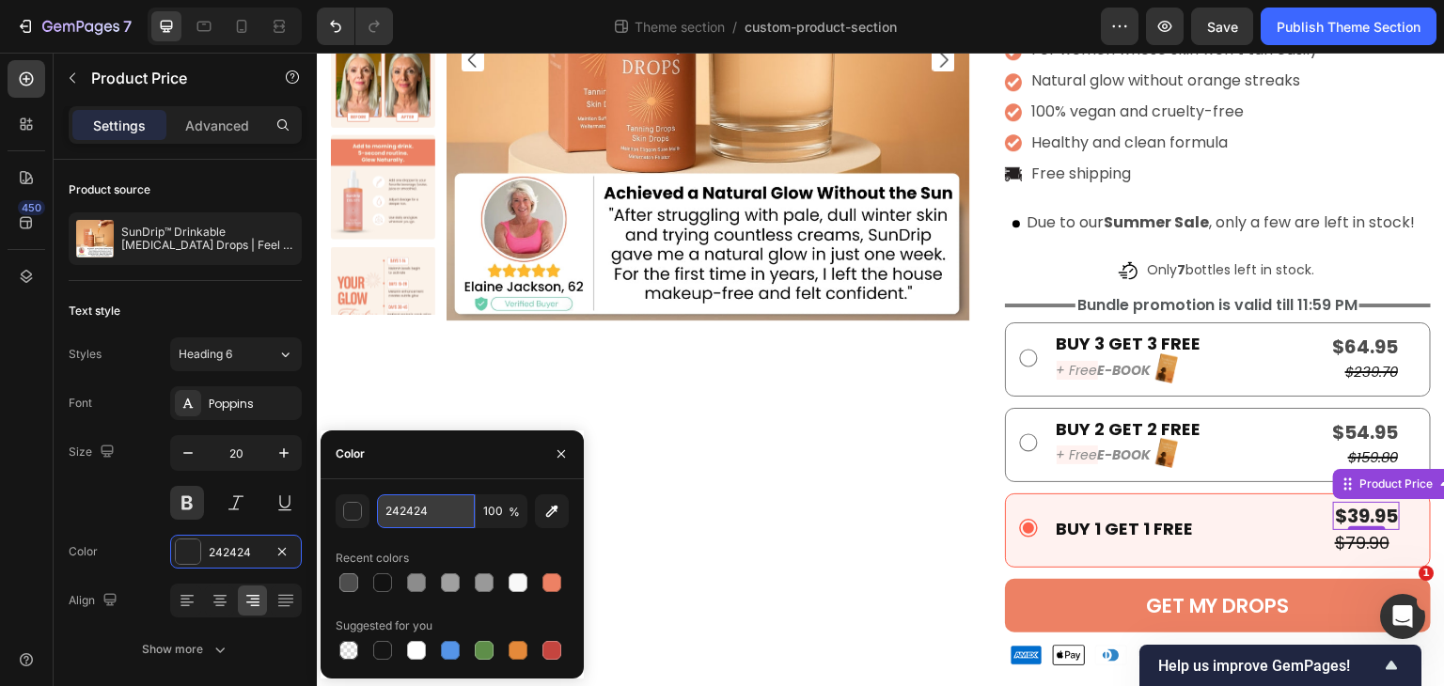
click at [445, 510] on input "242424" at bounding box center [426, 512] width 98 height 34
paste input "4D4D4D"
type input "4D4D4D"
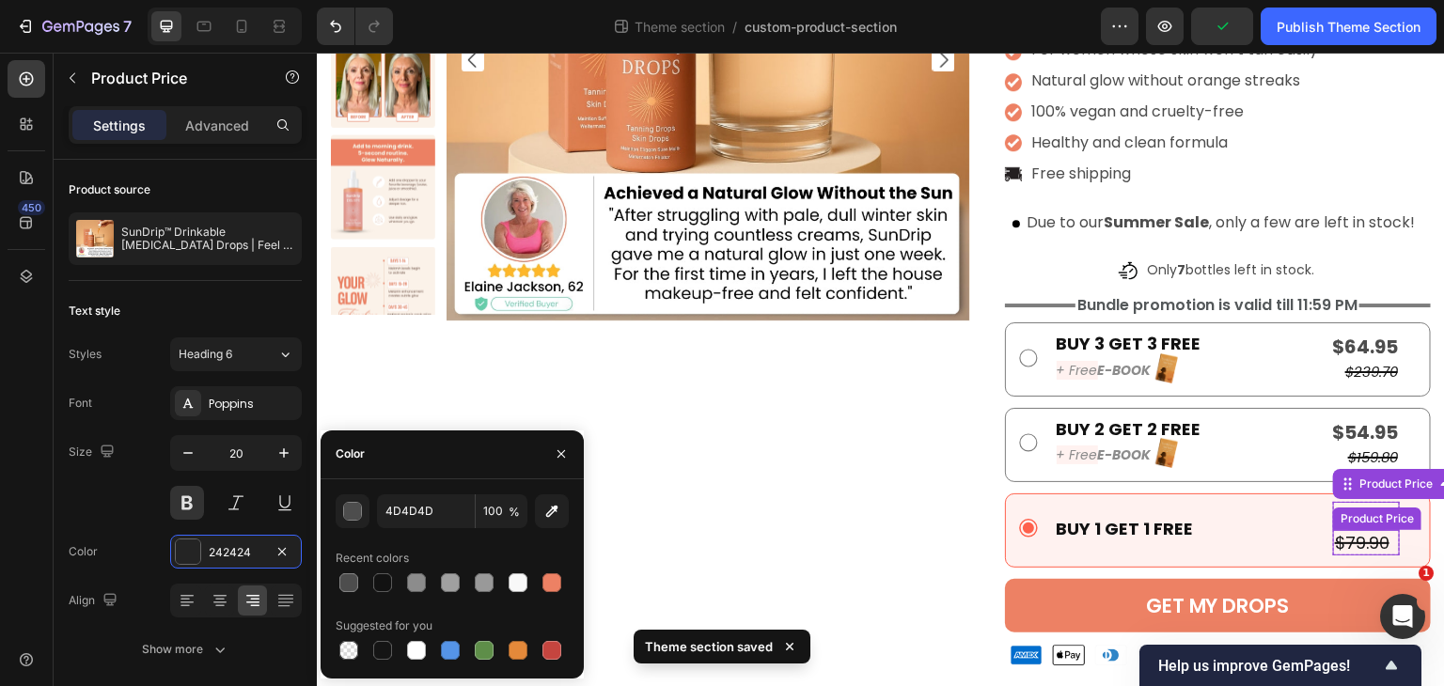
click at [1343, 548] on div "$79.90" at bounding box center [1366, 542] width 67 height 25
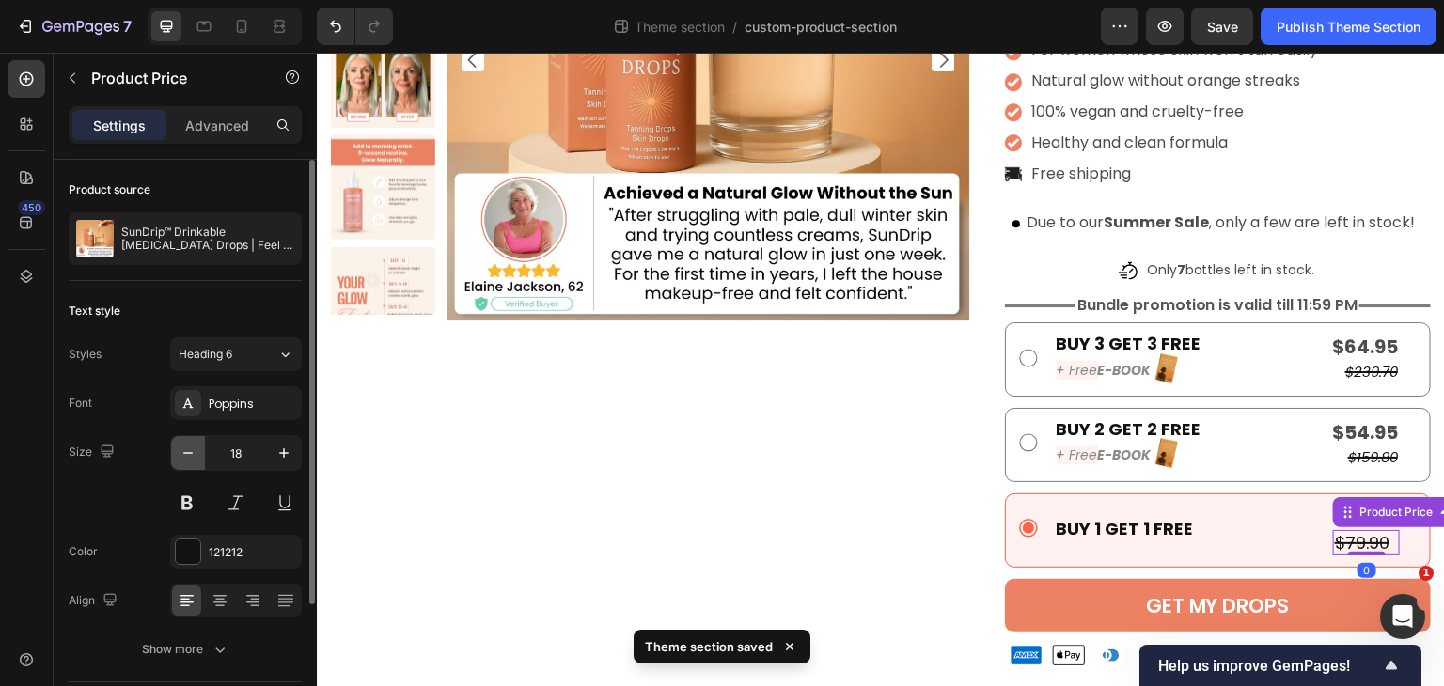
click at [192, 452] on icon "button" at bounding box center [188, 453] width 19 height 19
click at [191, 452] on icon "button" at bounding box center [187, 453] width 9 height 2
type input "15"
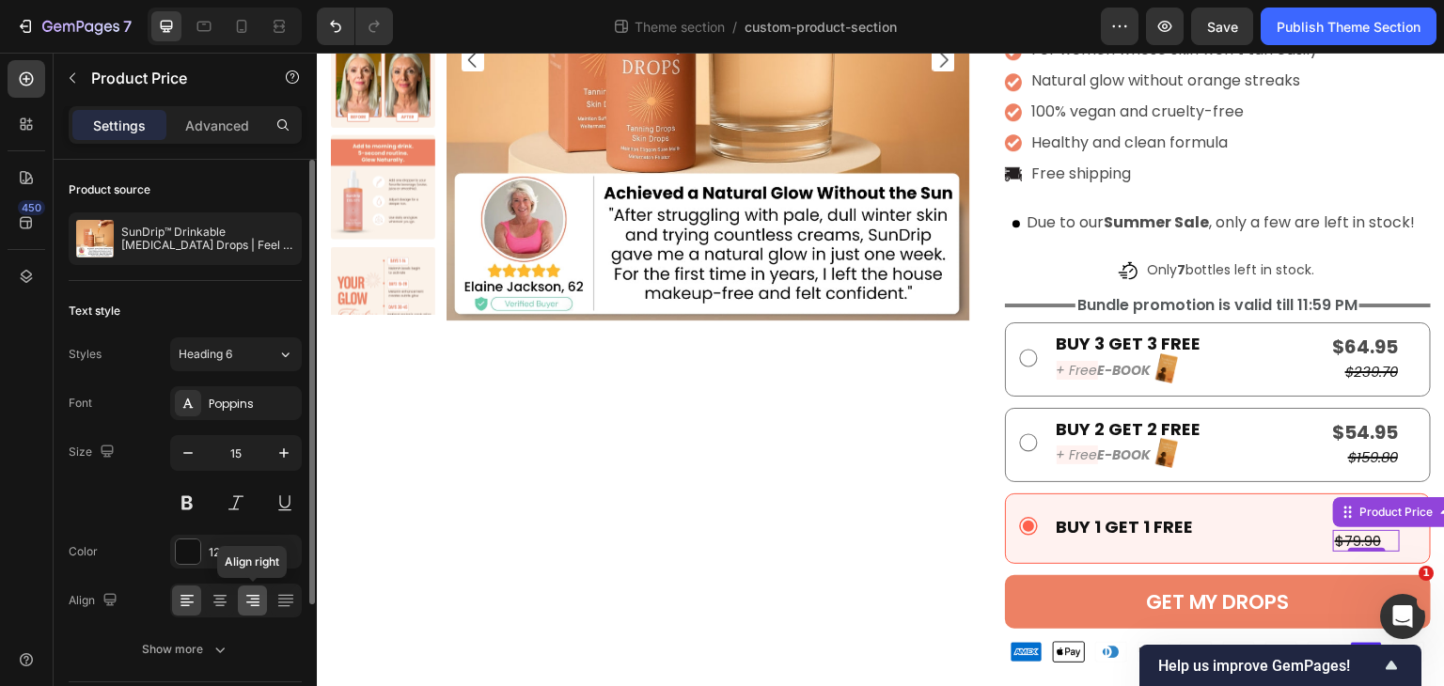
click at [255, 596] on icon at bounding box center [253, 600] width 19 height 19
click at [239, 507] on button at bounding box center [236, 503] width 34 height 34
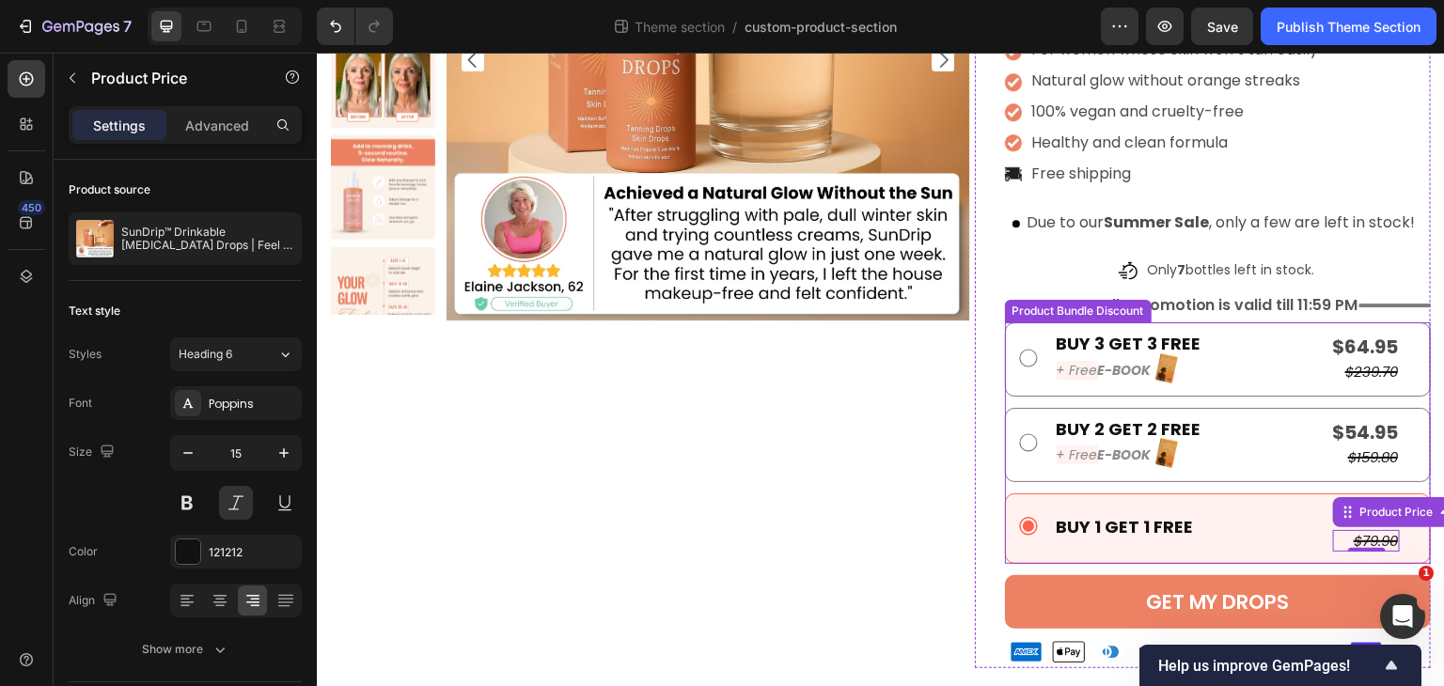
click at [908, 562] on div "Product Images" at bounding box center [650, 233] width 639 height 871
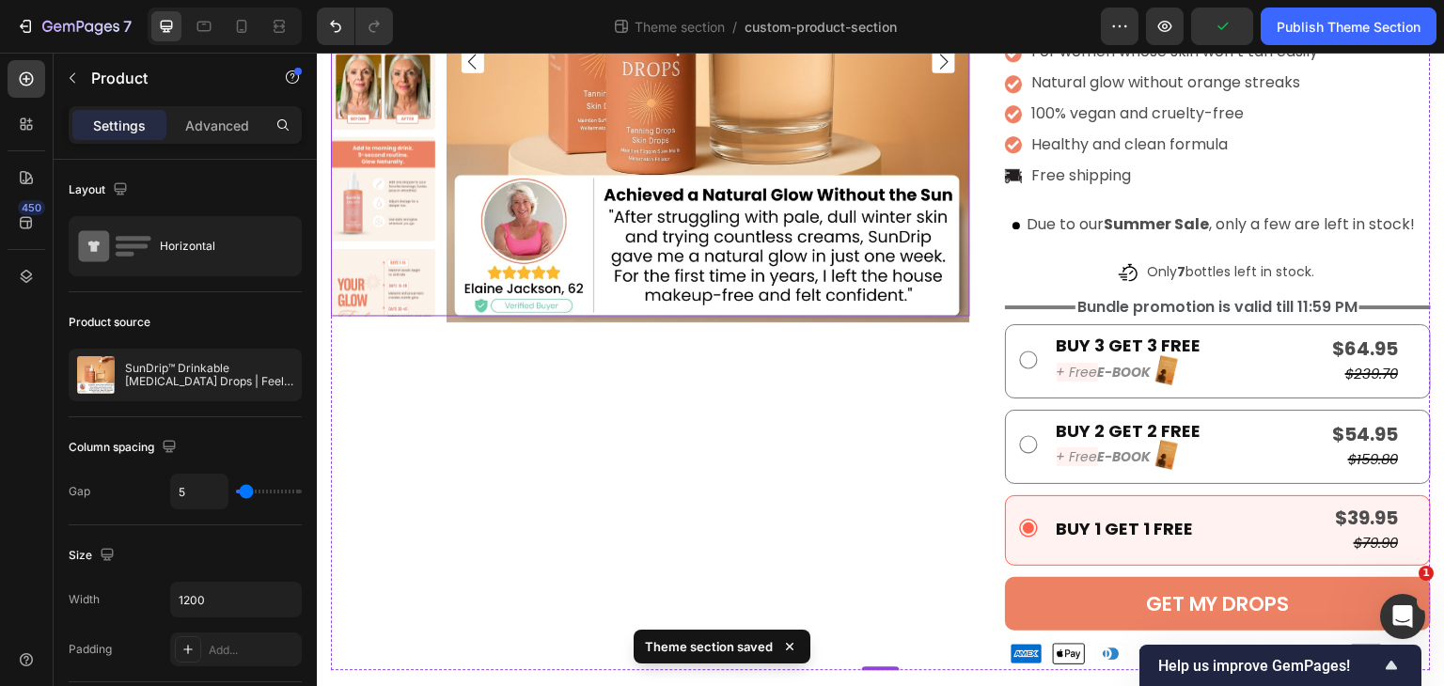
scroll to position [361, 0]
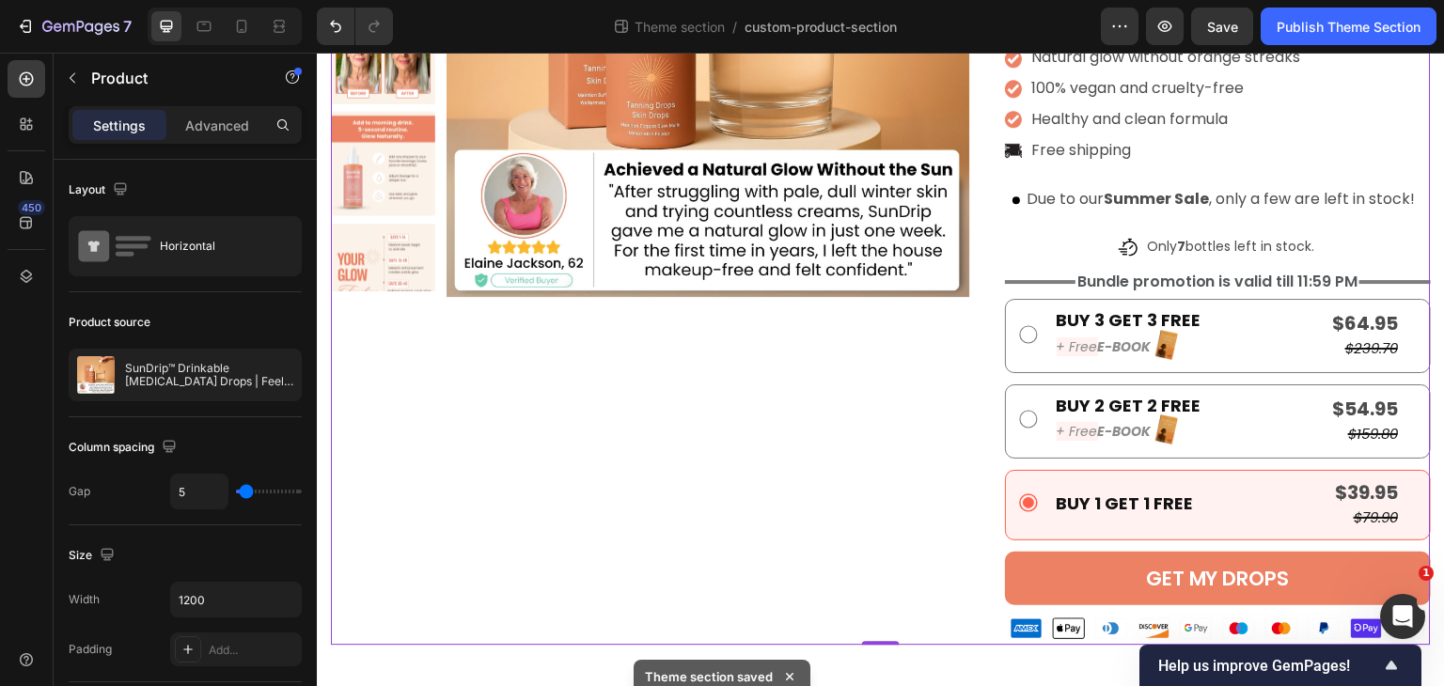
click at [833, 382] on div "Product Images" at bounding box center [650, 209] width 639 height 871
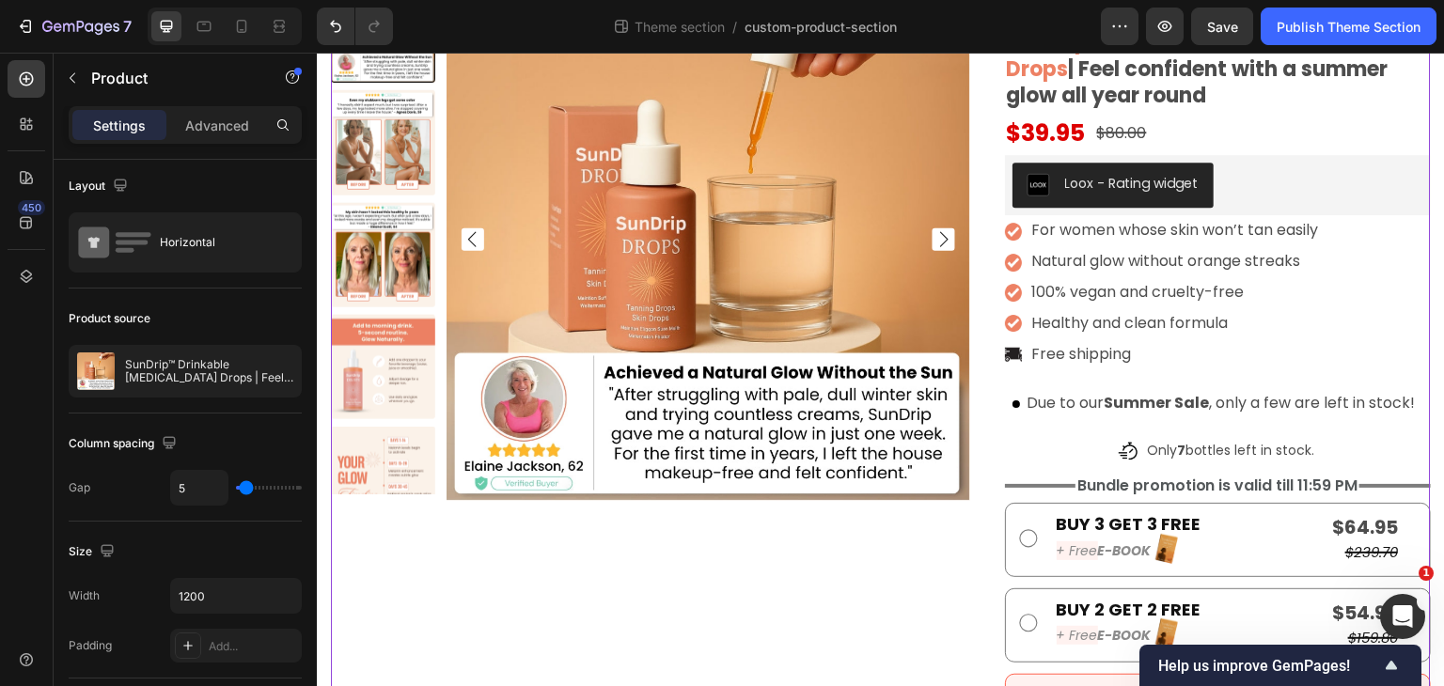
scroll to position [0, 0]
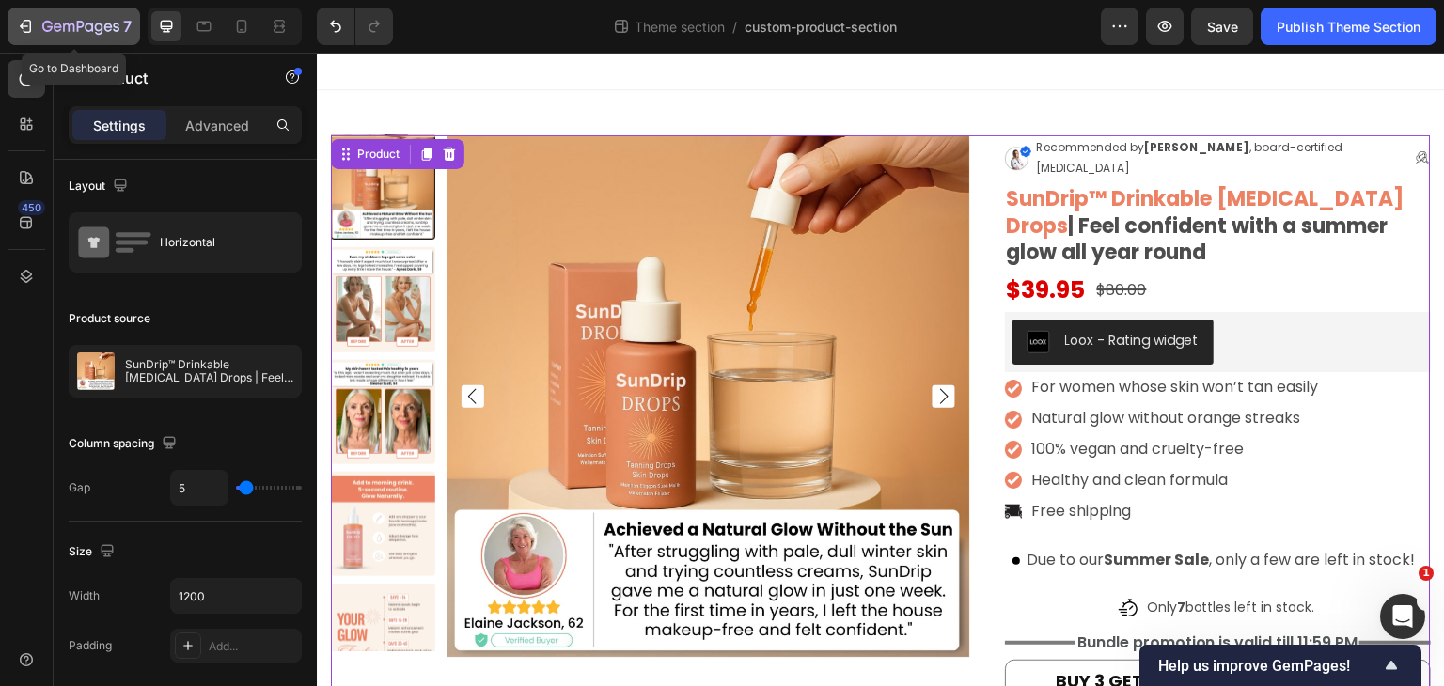
click at [64, 27] on icon "button" at bounding box center [80, 28] width 77 height 16
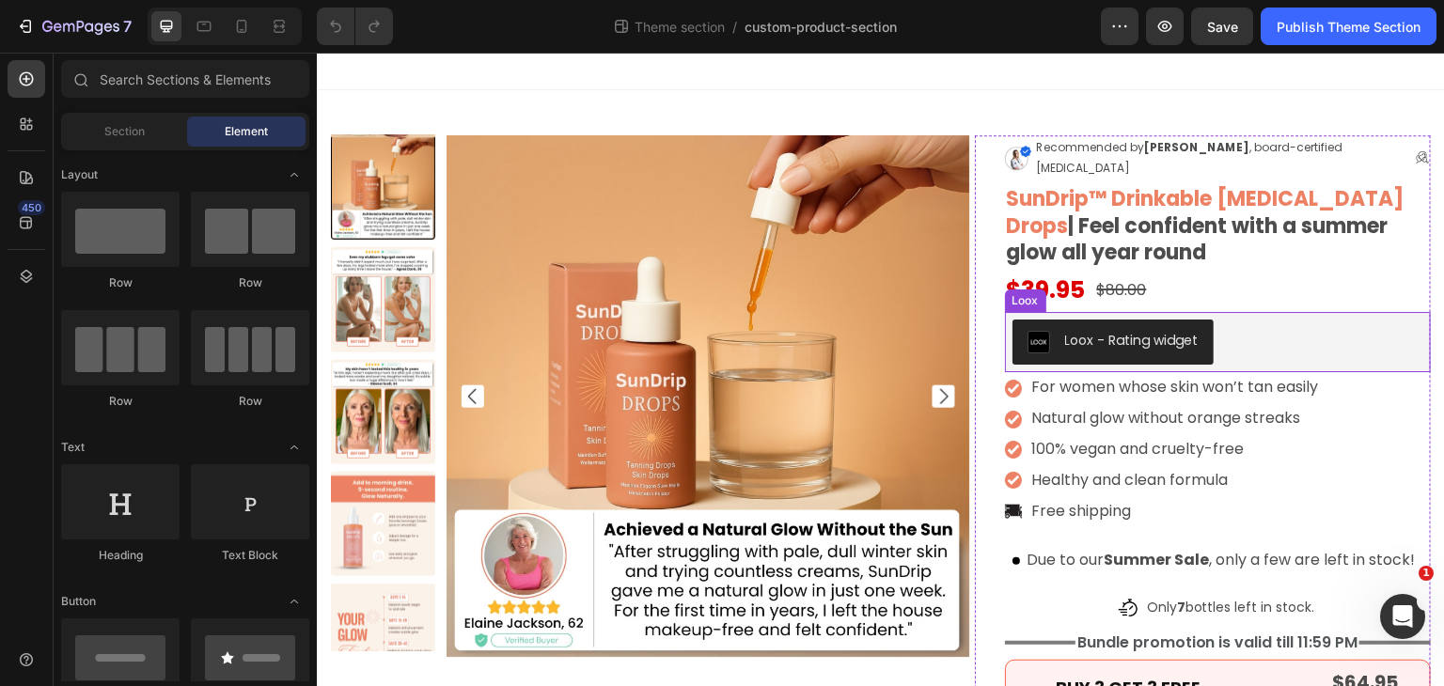
click at [1154, 374] on p "For women whose skin won’t tan easily" at bounding box center [1175, 387] width 289 height 27
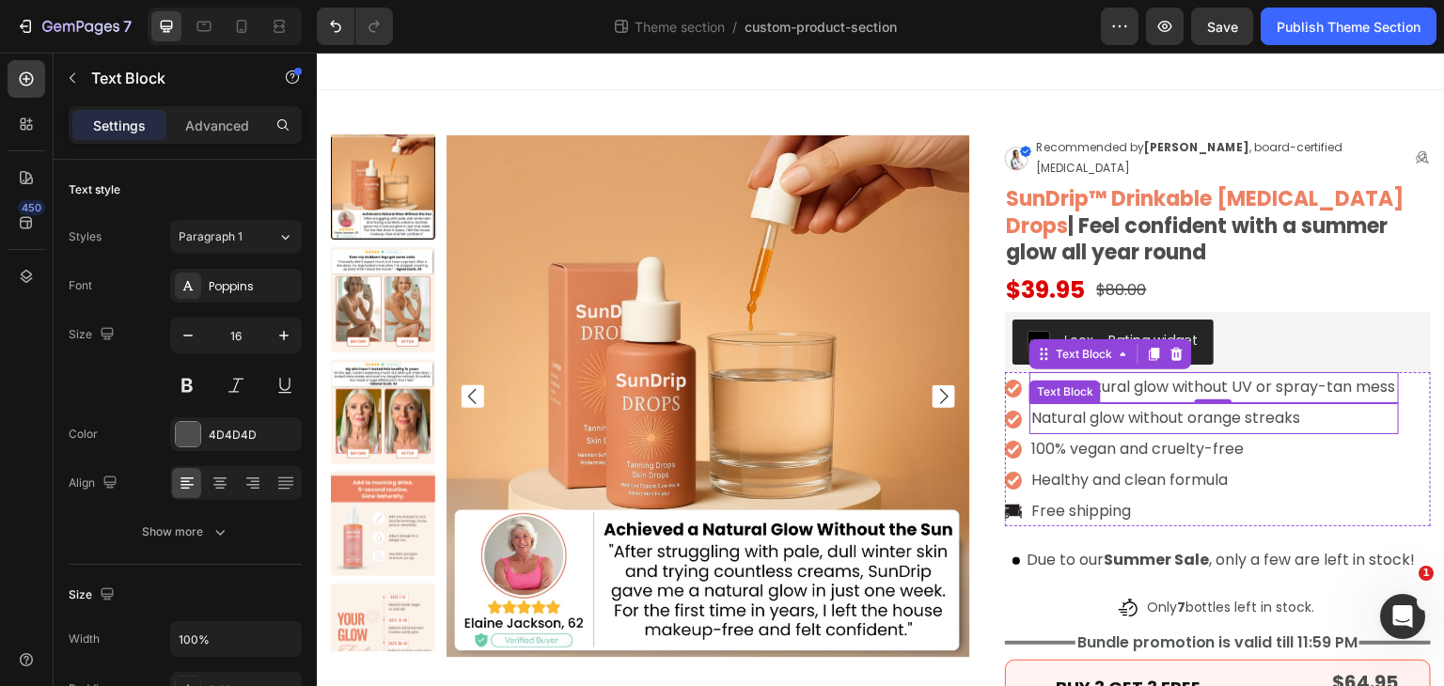
click at [1158, 405] on p "Natural glow without orange streaks" at bounding box center [1213, 418] width 365 height 27
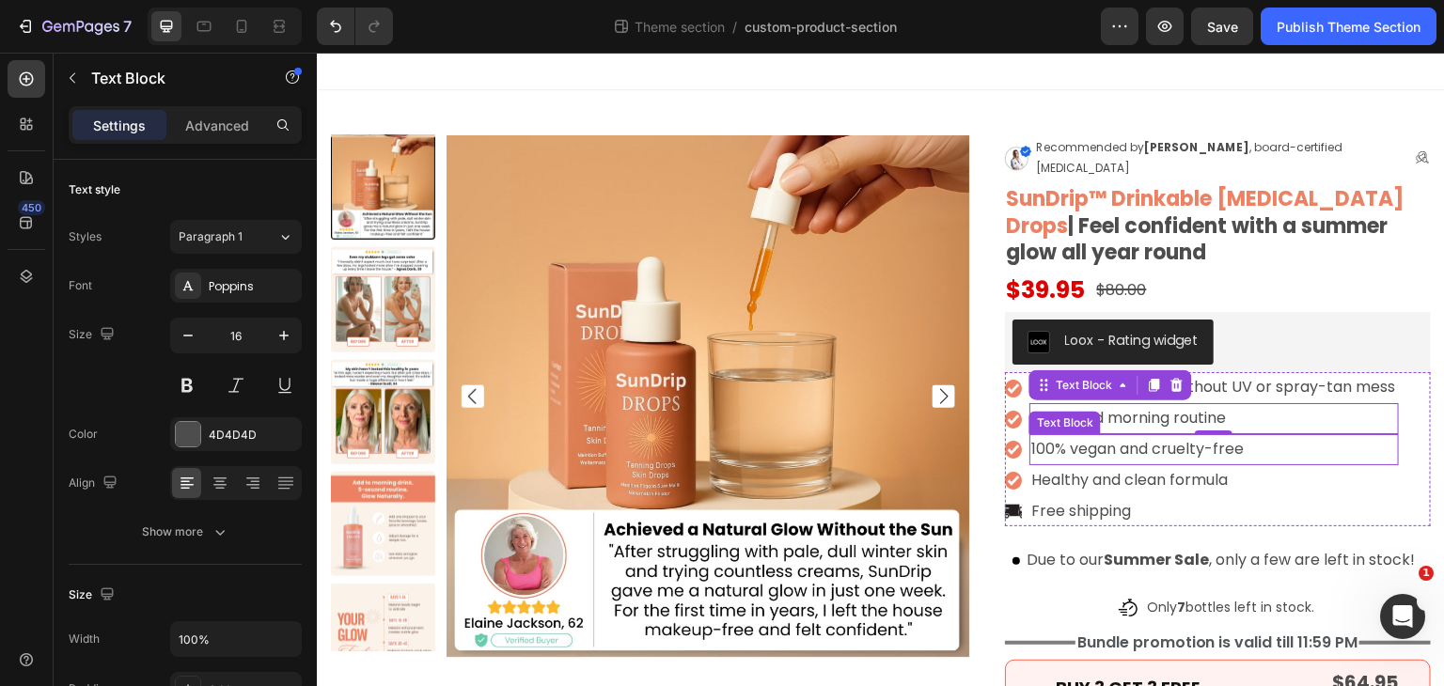
drag, startPoint x: 1191, startPoint y: 421, endPoint x: 1202, endPoint y: 421, distance: 10.3
click at [1191, 436] on p "100% vegan and cruelty-free" at bounding box center [1213, 449] width 365 height 27
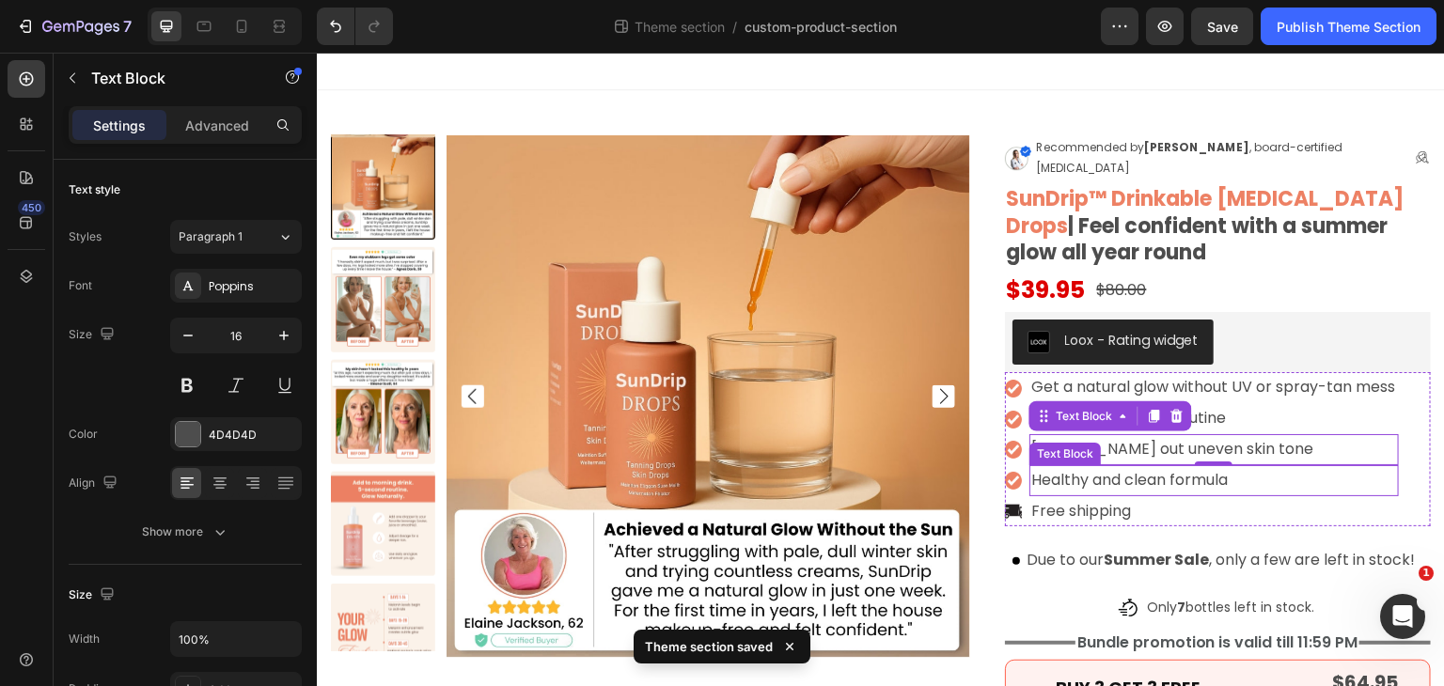
click at [1080, 467] on p "Healthy and clean formula" at bounding box center [1213, 480] width 365 height 27
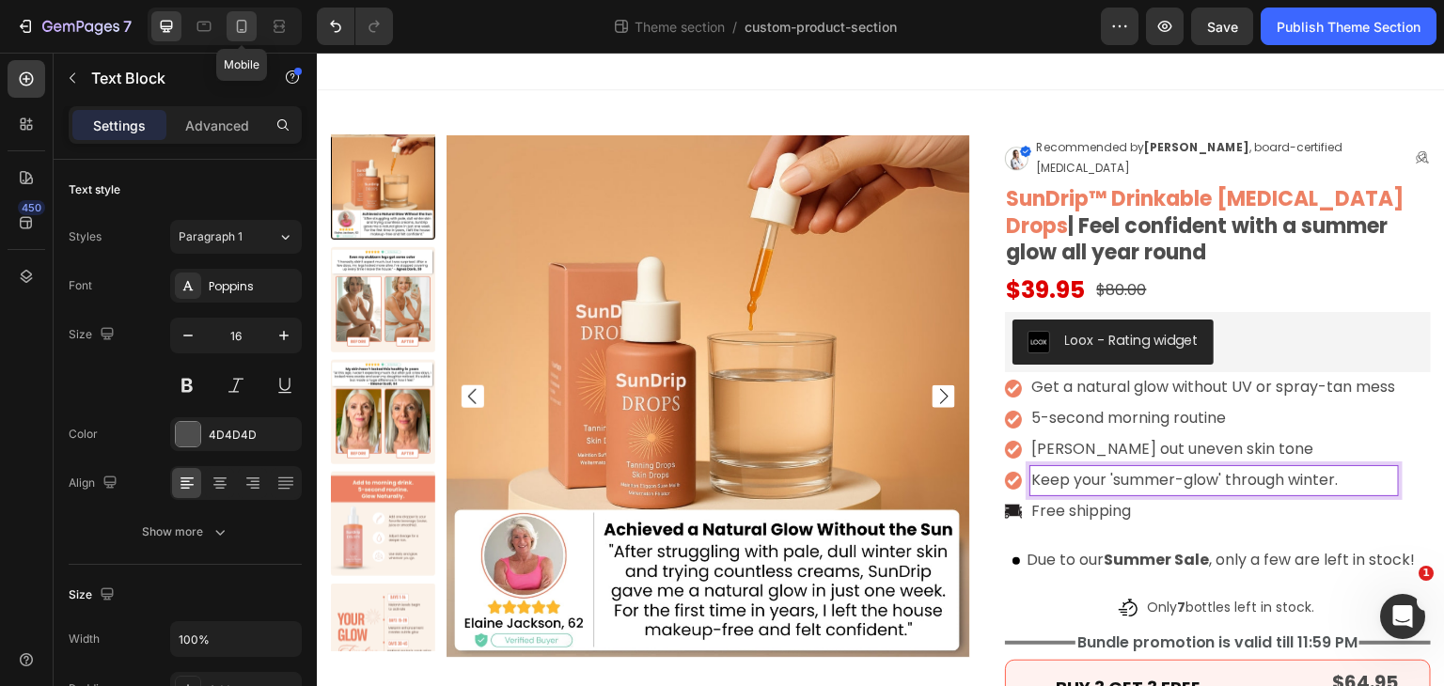
click at [244, 35] on icon at bounding box center [241, 26] width 19 height 19
type input "14"
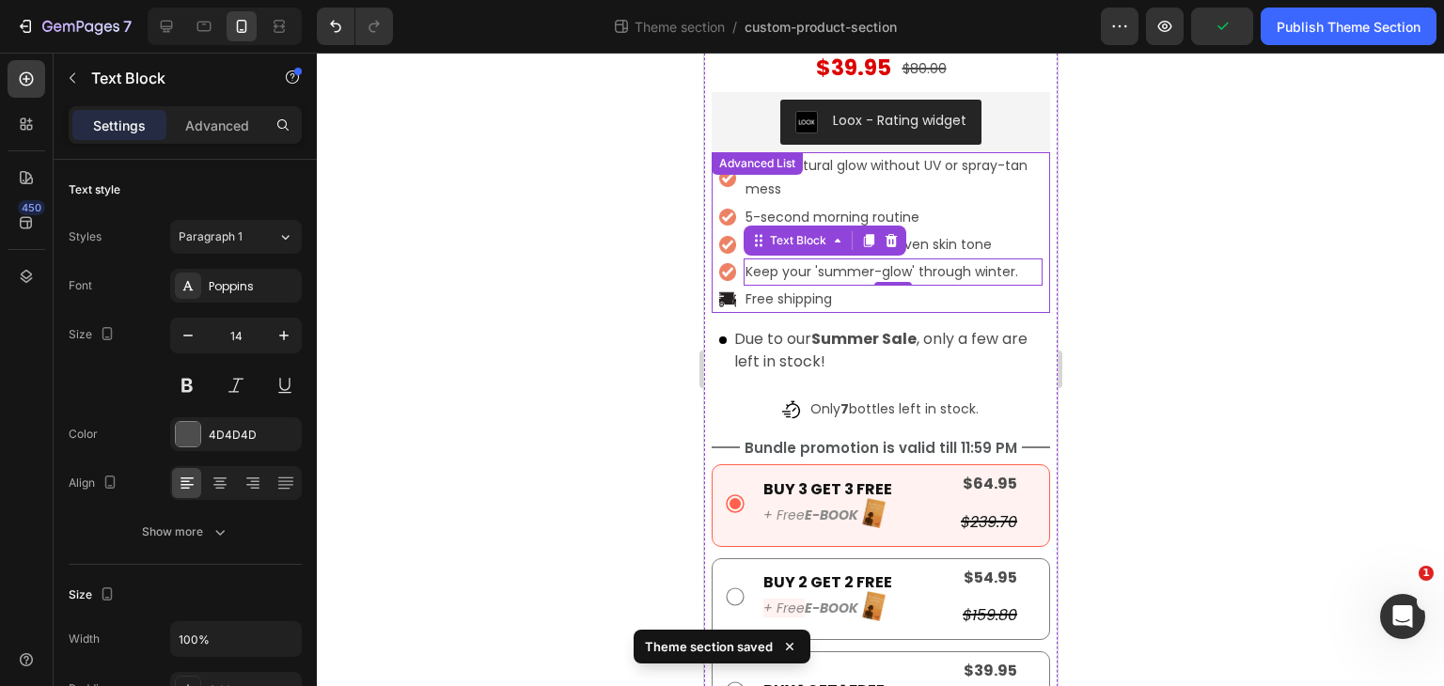
scroll to position [652, 0]
click at [731, 153] on li "Image Get a natural glow without UV or spray-tan mess Text Block" at bounding box center [879, 178] width 323 height 51
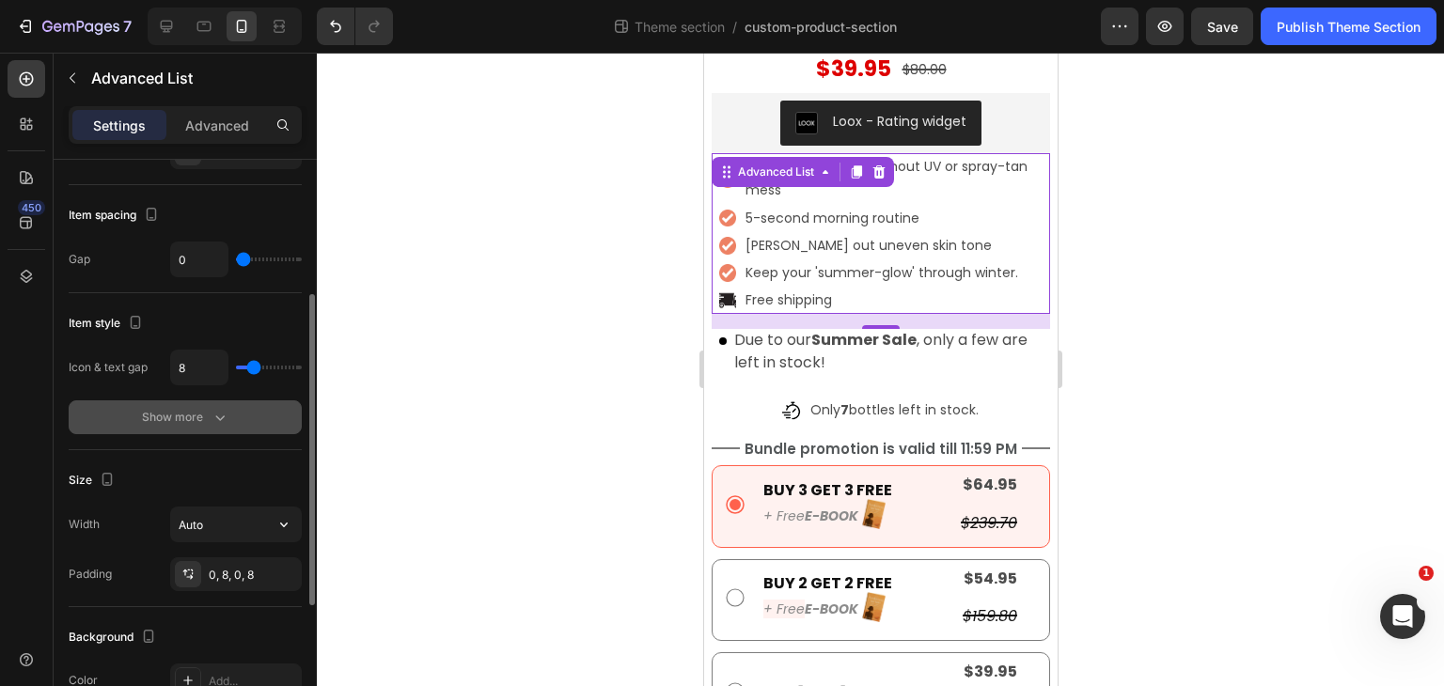
scroll to position [0, 0]
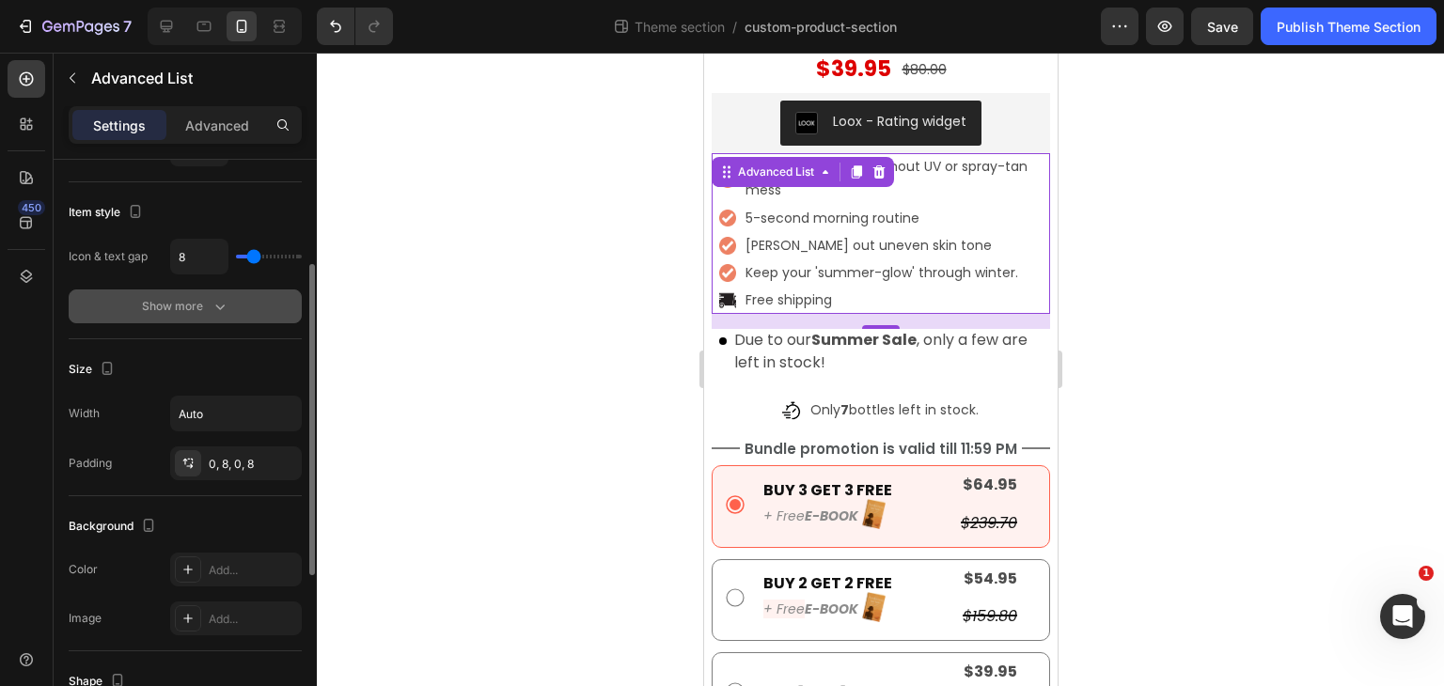
click at [178, 303] on div "Show more" at bounding box center [185, 306] width 87 height 19
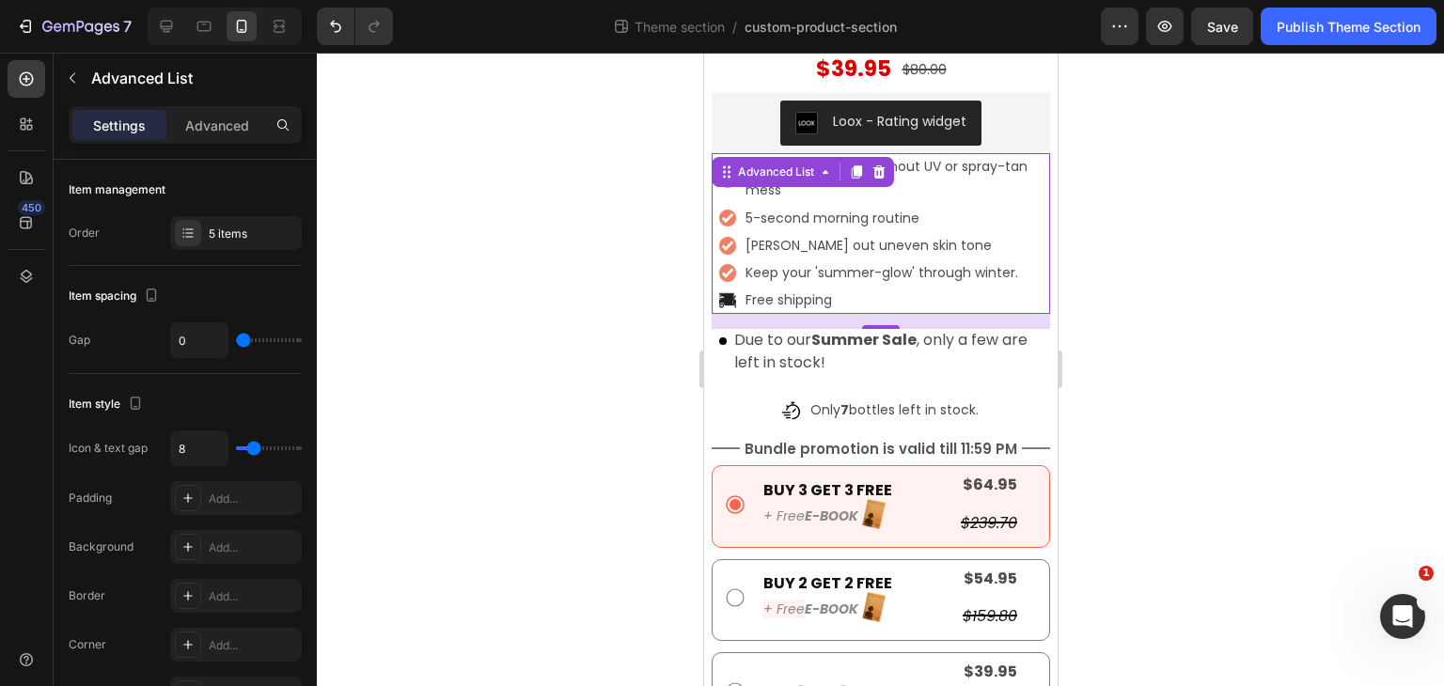
click at [623, 391] on div at bounding box center [880, 370] width 1127 height 634
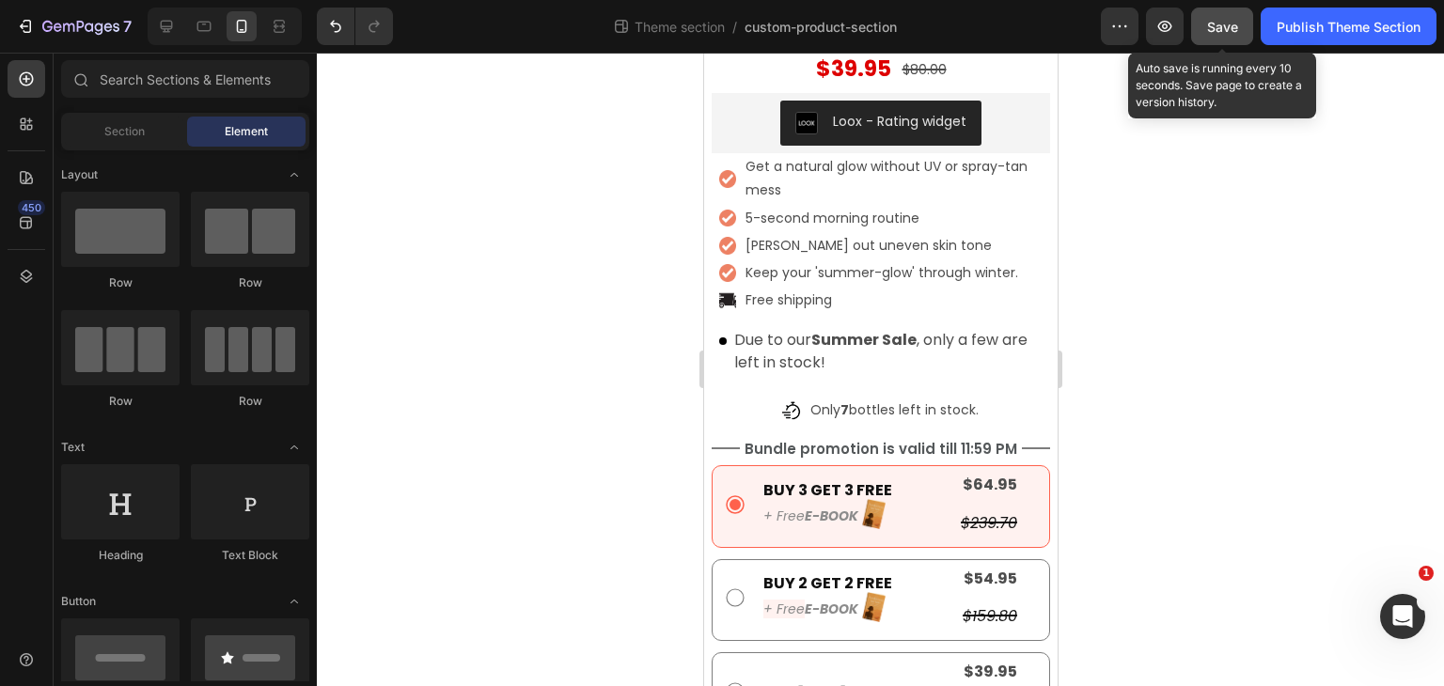
click at [1235, 39] on button "Save" at bounding box center [1222, 27] width 62 height 38
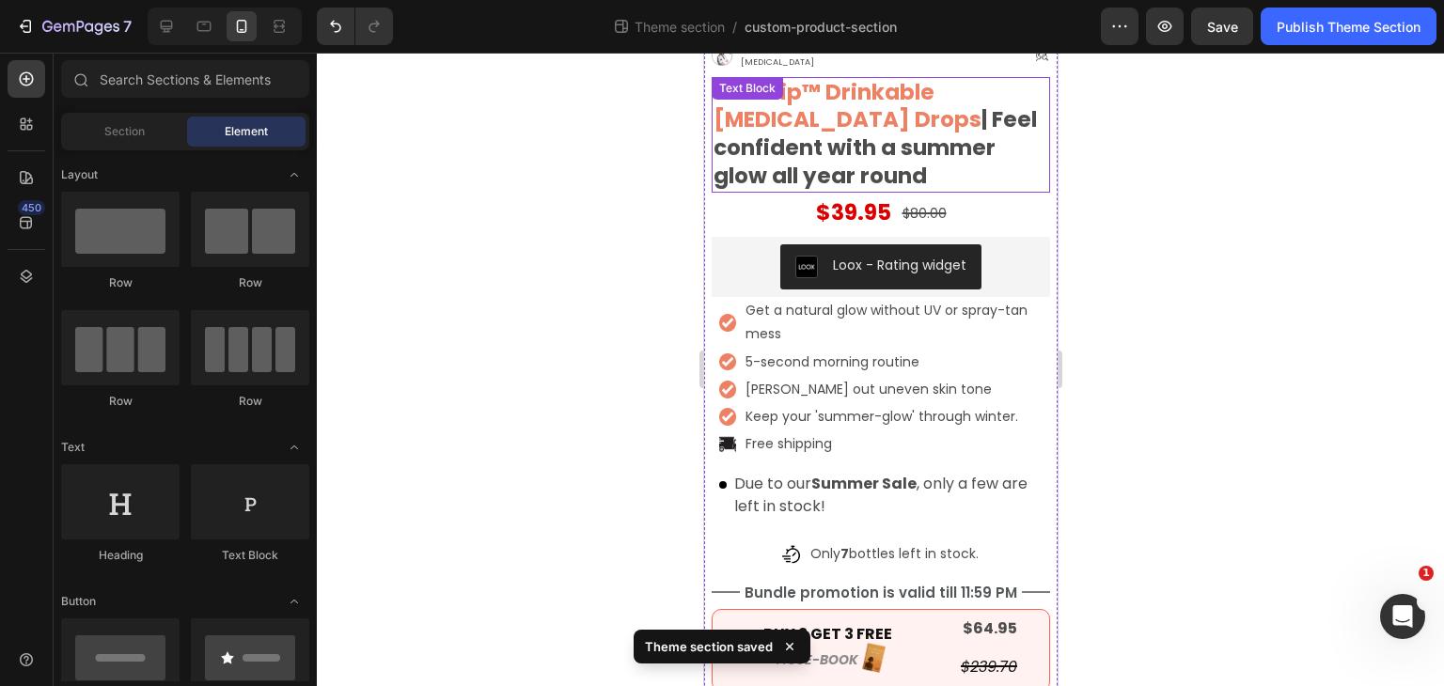
scroll to position [507, 0]
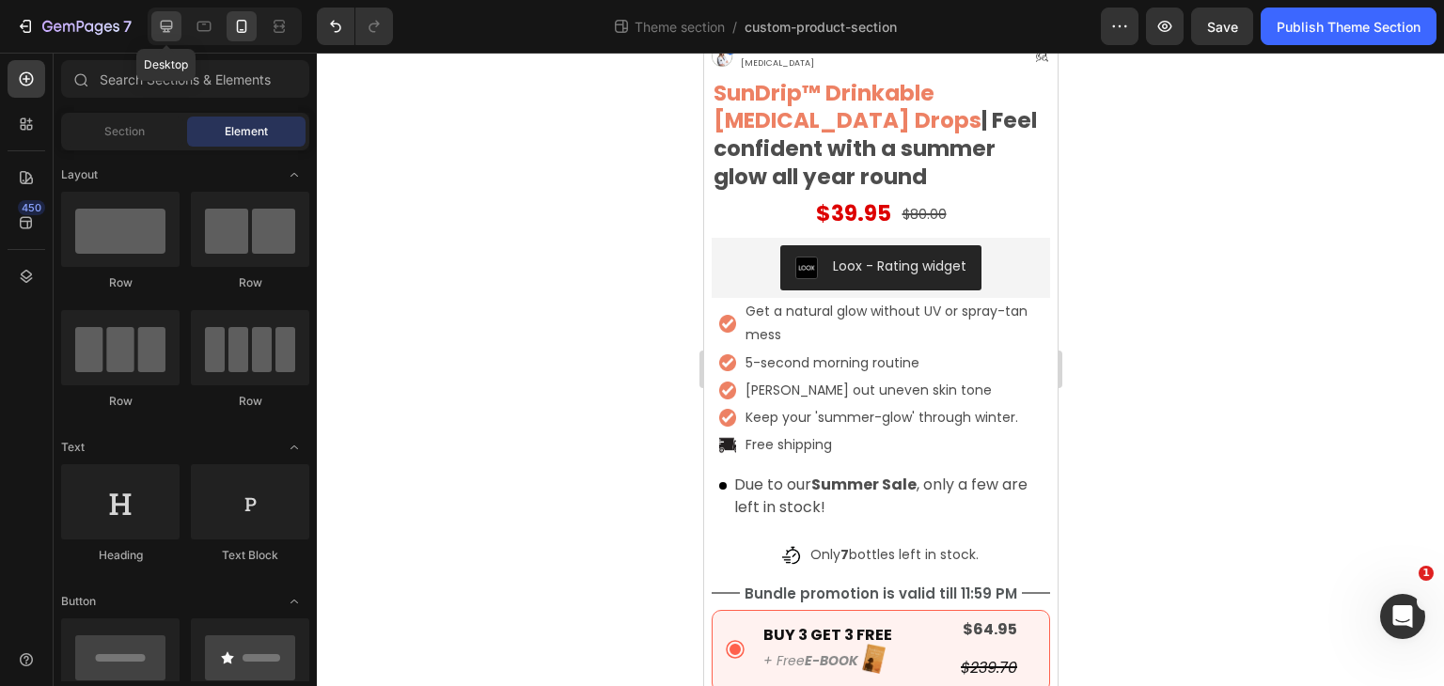
click at [177, 26] on div at bounding box center [166, 26] width 30 height 30
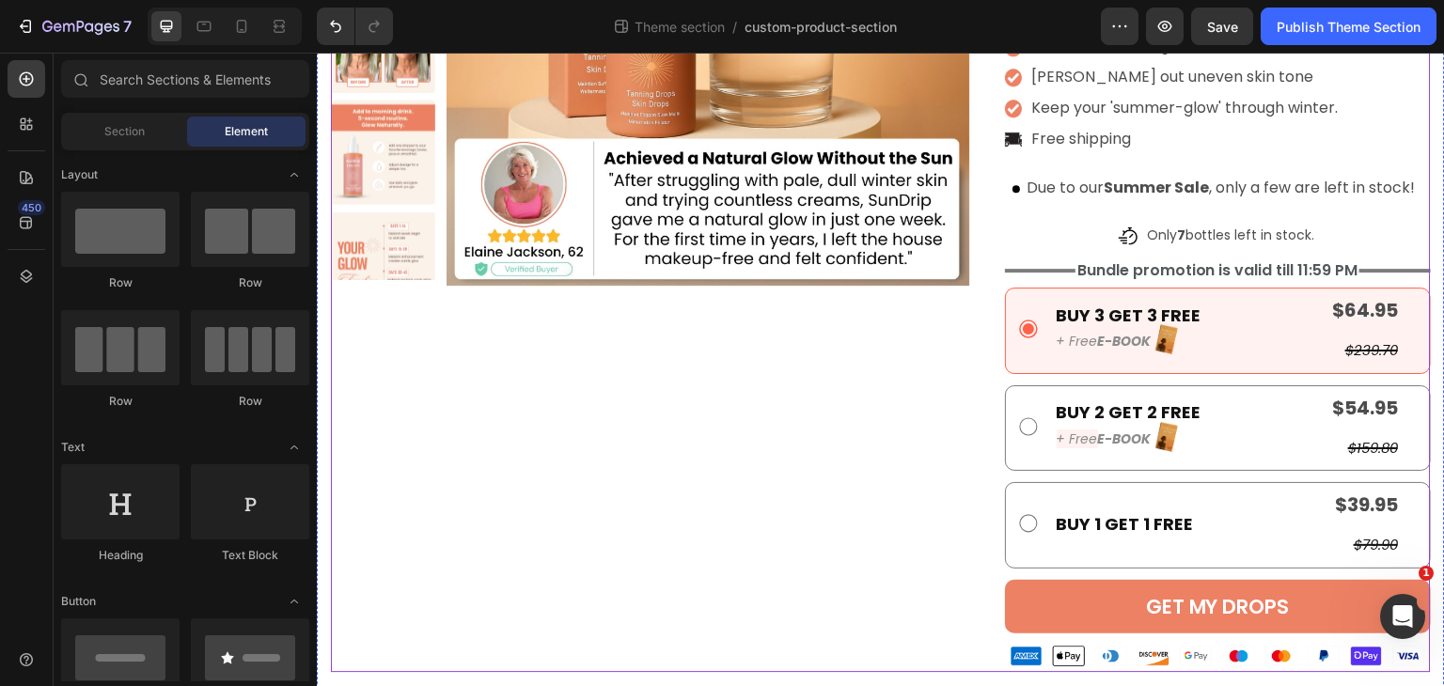
click at [831, 419] on div "Product Images" at bounding box center [650, 217] width 639 height 909
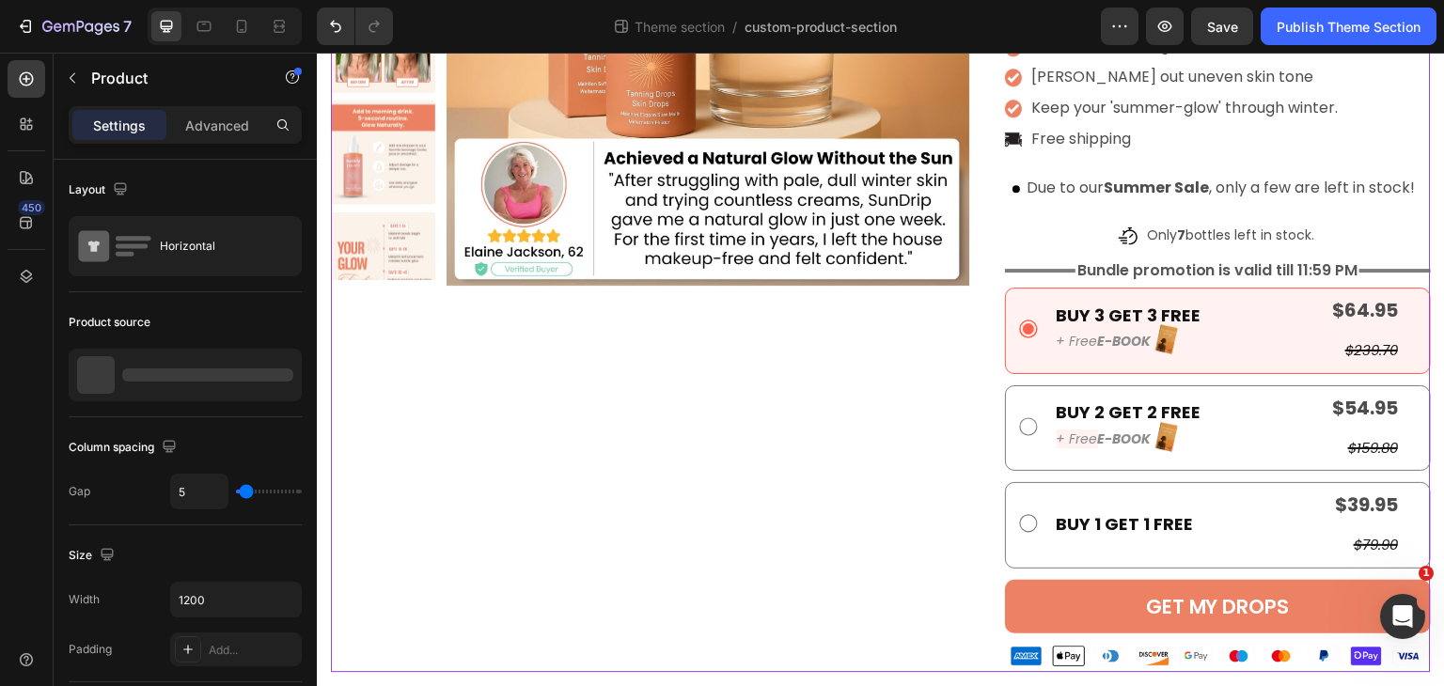
scroll to position [374, 0]
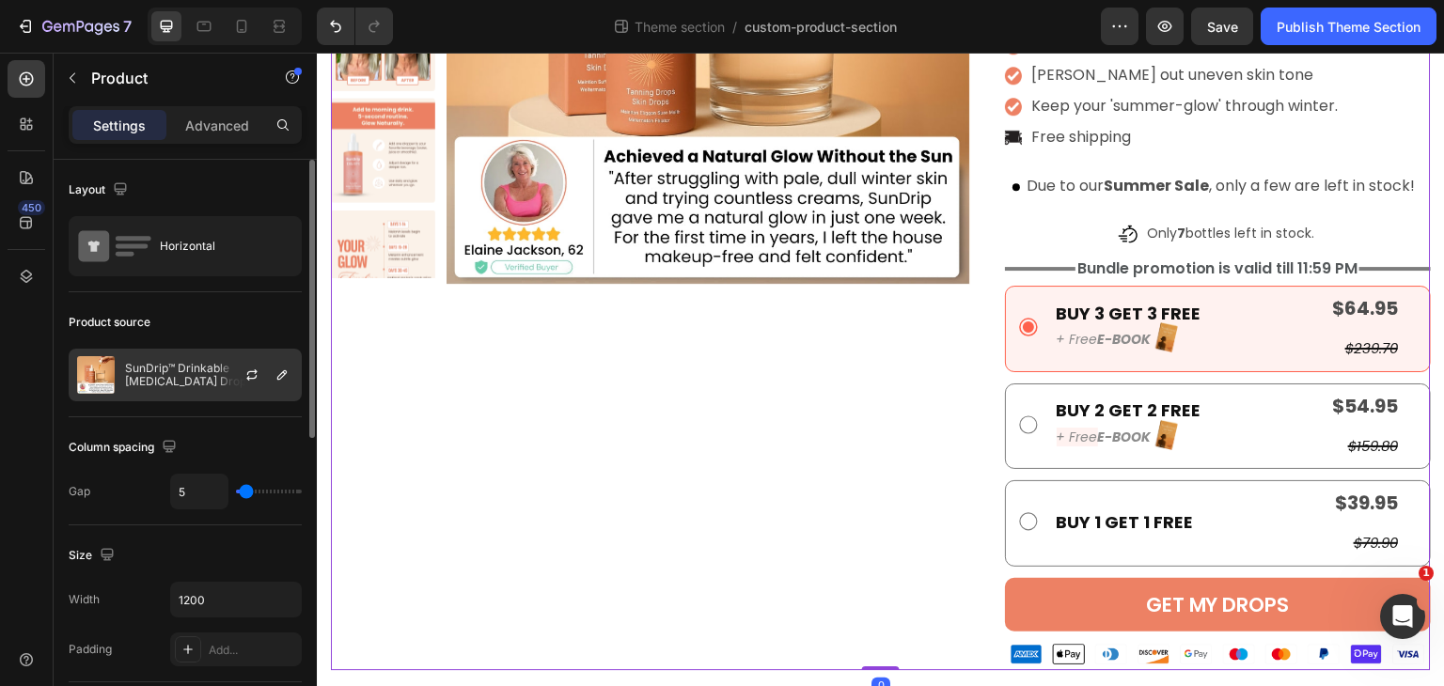
click at [198, 381] on p "SunDrip™ Drinkable [MEDICAL_DATA] Drops | Feel confident with a natural, sun-ki…" at bounding box center [209, 375] width 168 height 26
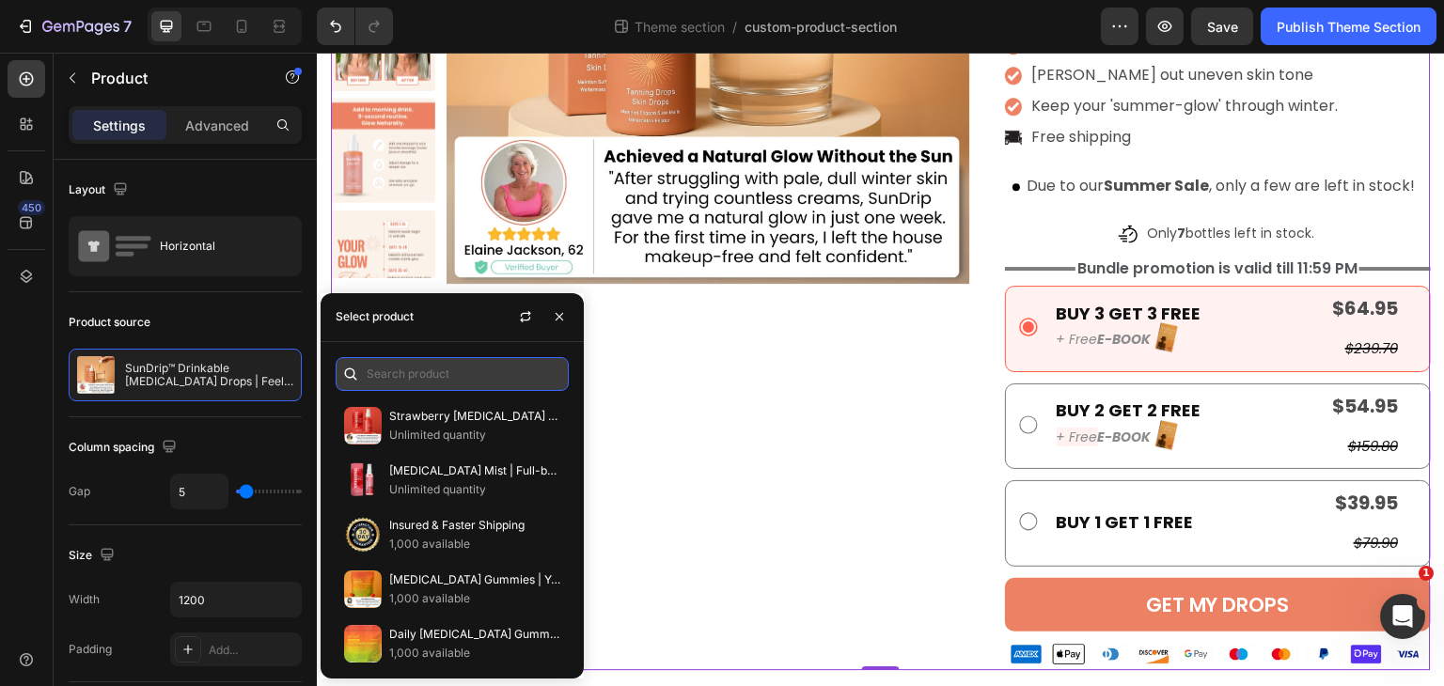
click at [401, 361] on input "text" at bounding box center [452, 374] width 233 height 34
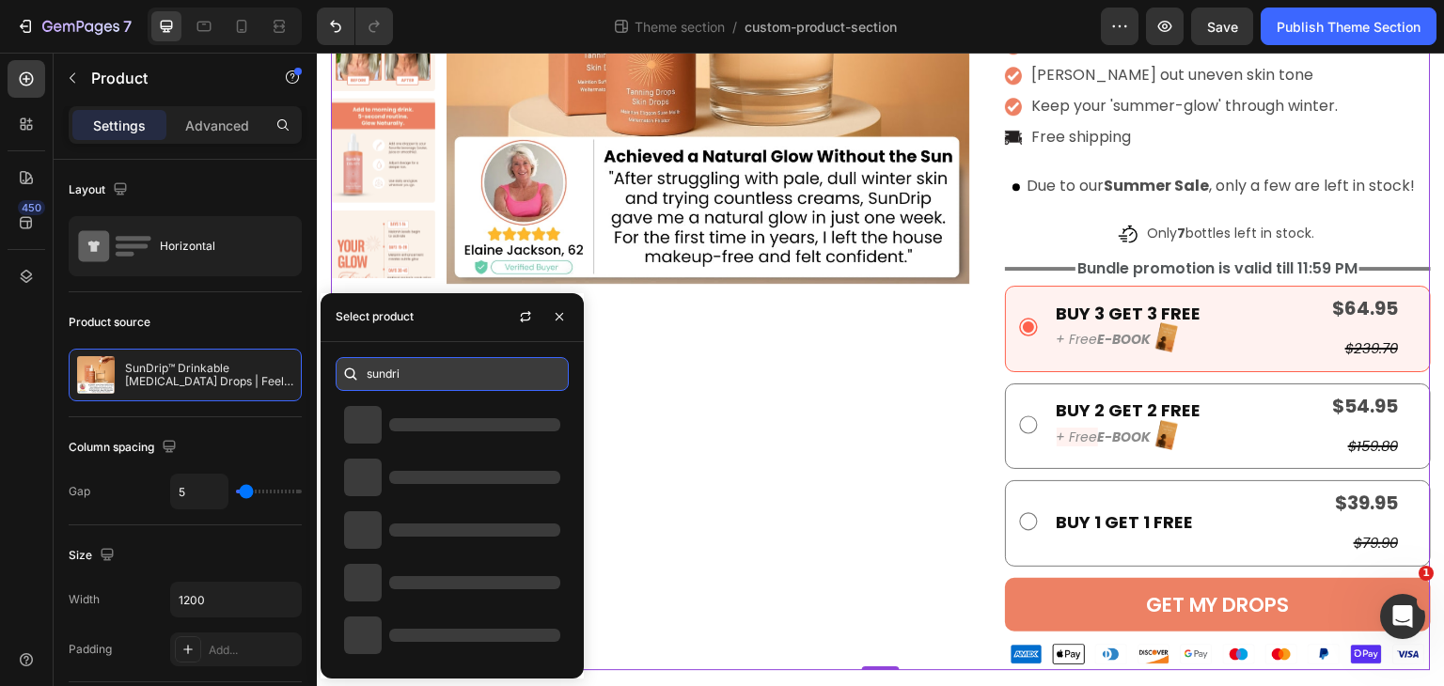
type input "sundrip"
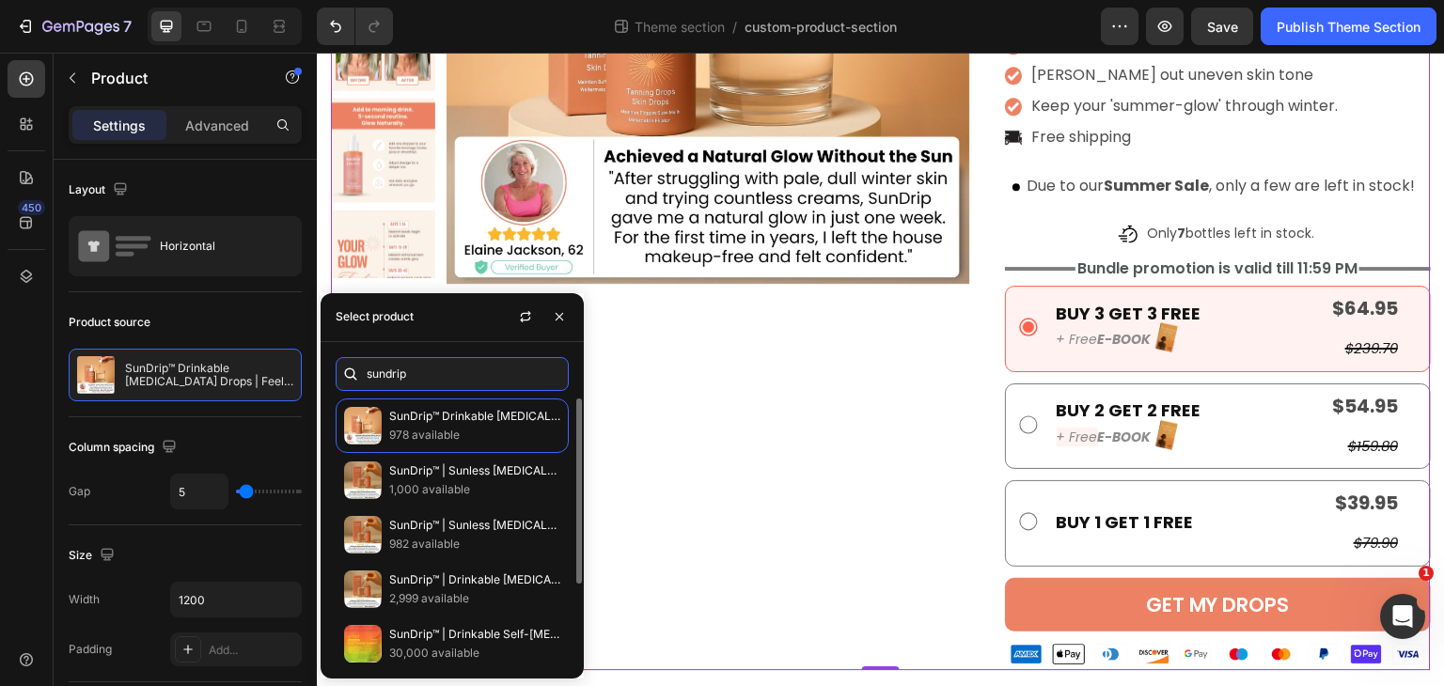
scroll to position [0, 0]
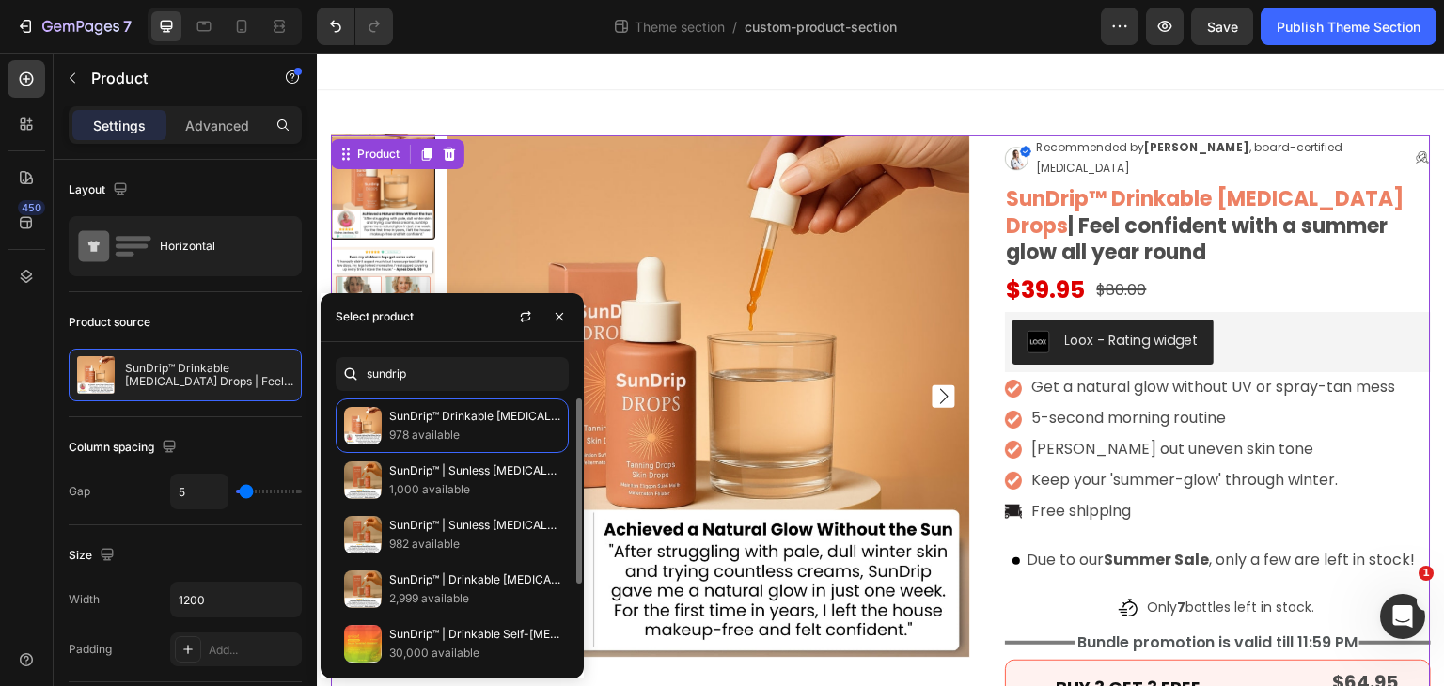
click at [728, 407] on img at bounding box center [708, 396] width 523 height 523
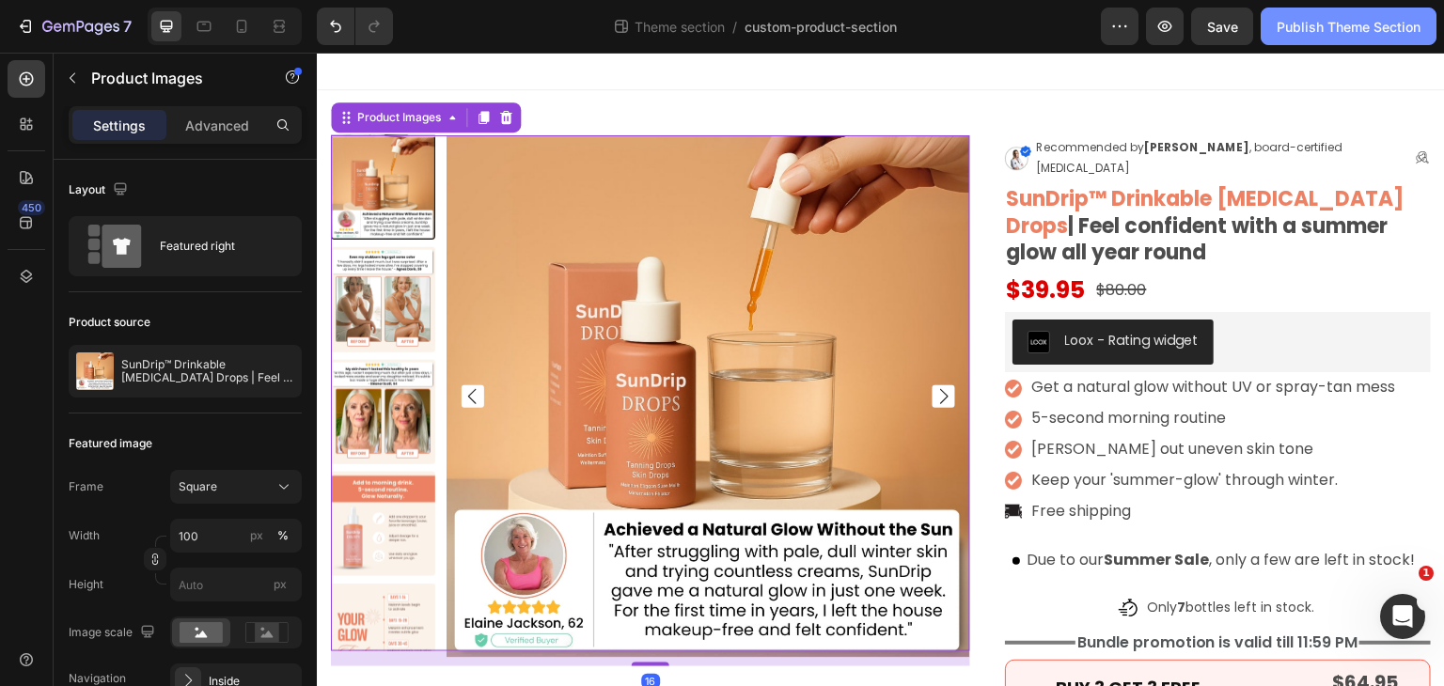
click at [1338, 24] on div "Publish Theme Section" at bounding box center [1349, 27] width 144 height 20
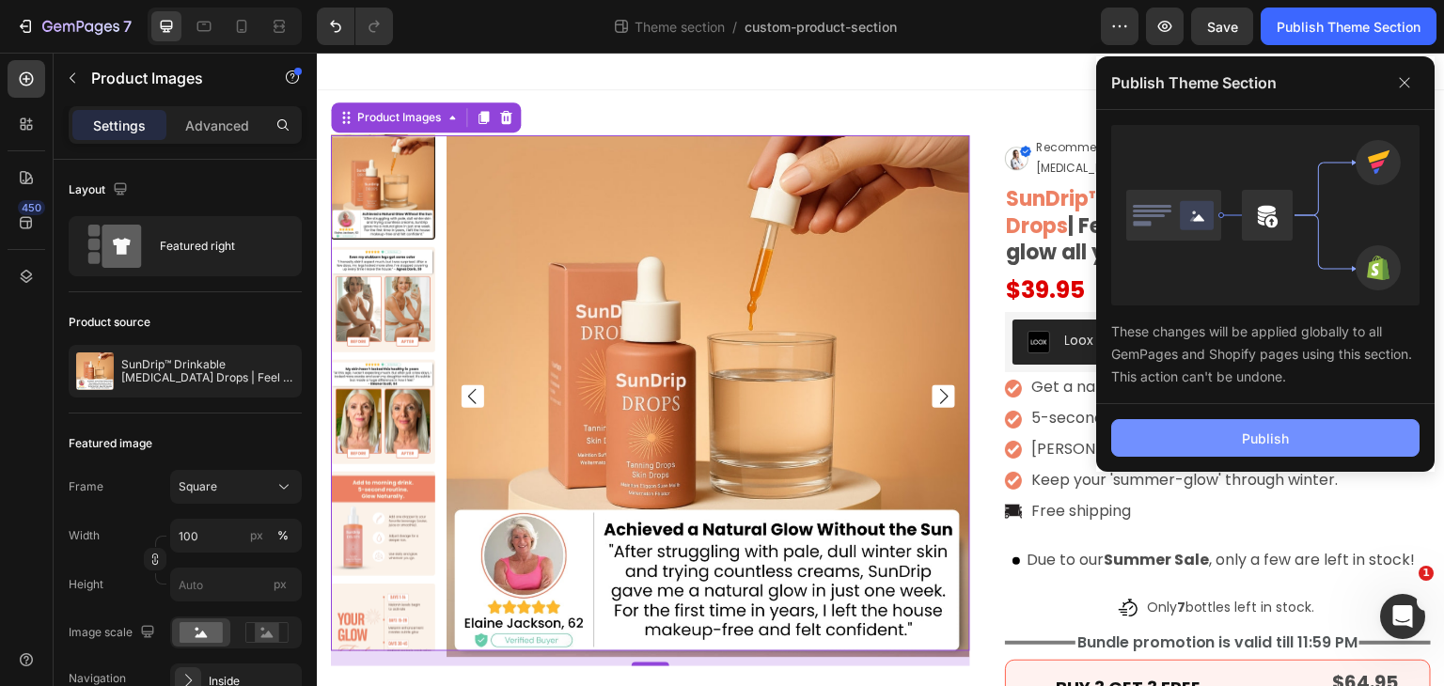
click at [1252, 430] on div "Publish" at bounding box center [1265, 439] width 47 height 20
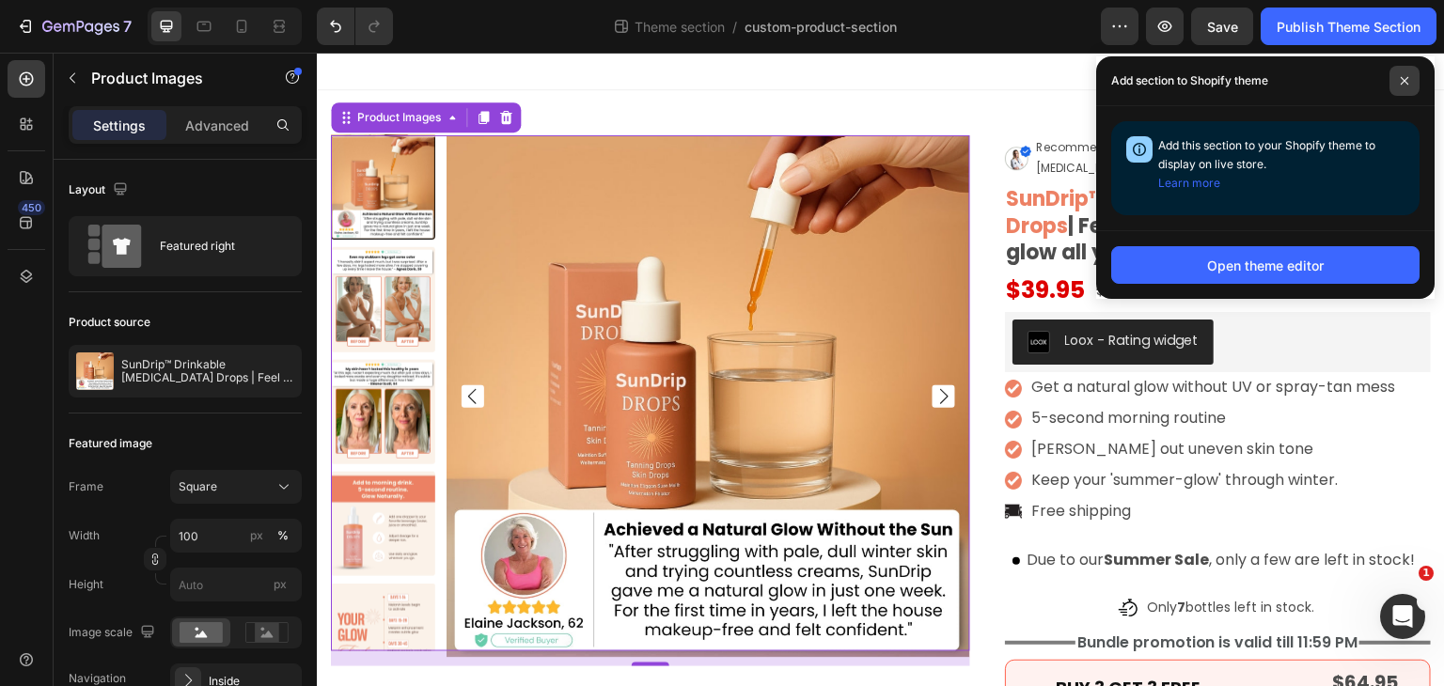
click at [1402, 81] on icon at bounding box center [1404, 80] width 9 height 9
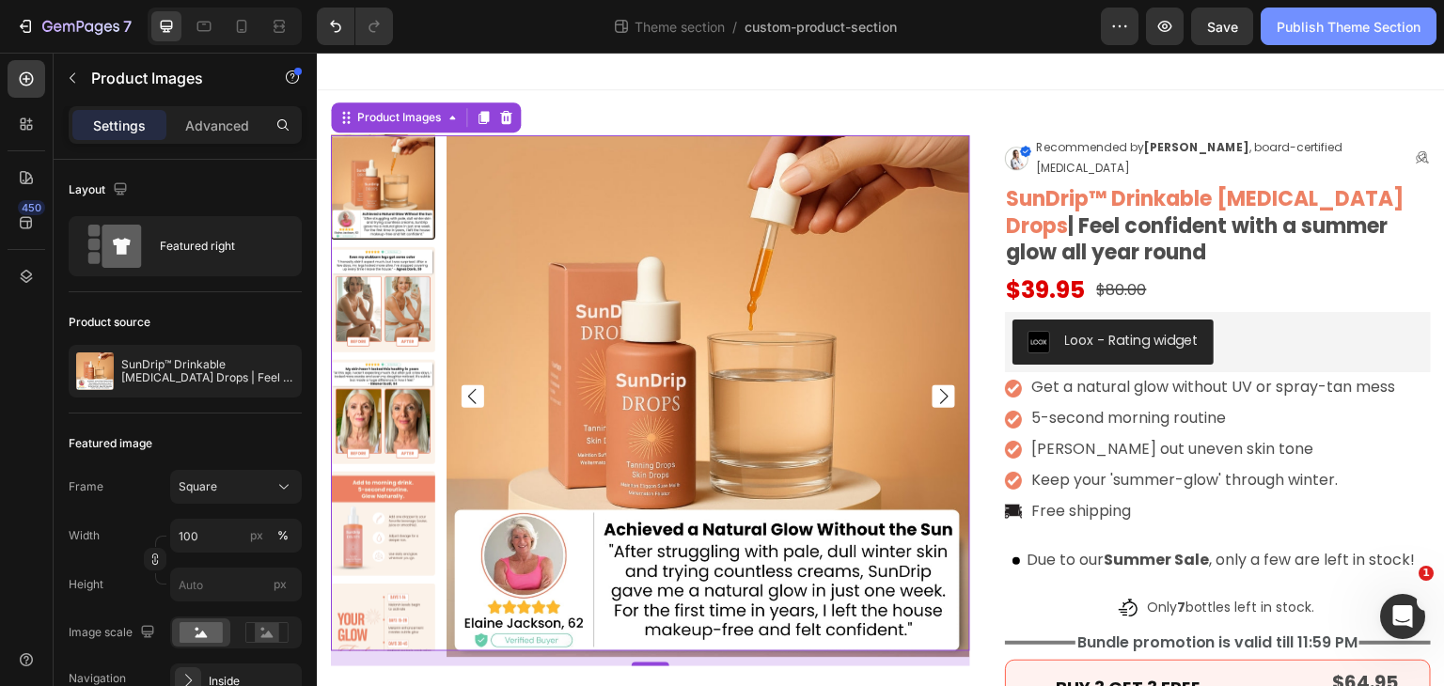
click at [1323, 23] on div "Publish Theme Section" at bounding box center [1349, 27] width 144 height 20
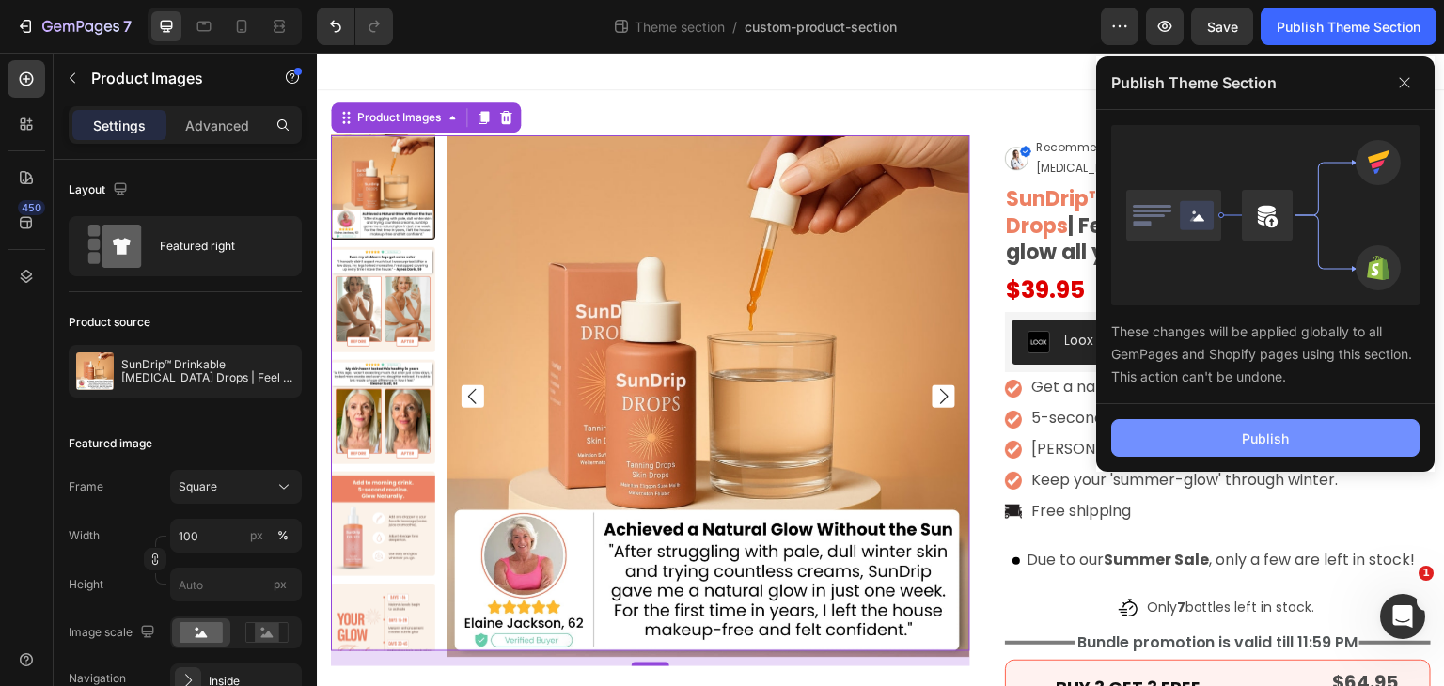
click at [1321, 450] on button "Publish" at bounding box center [1265, 438] width 308 height 38
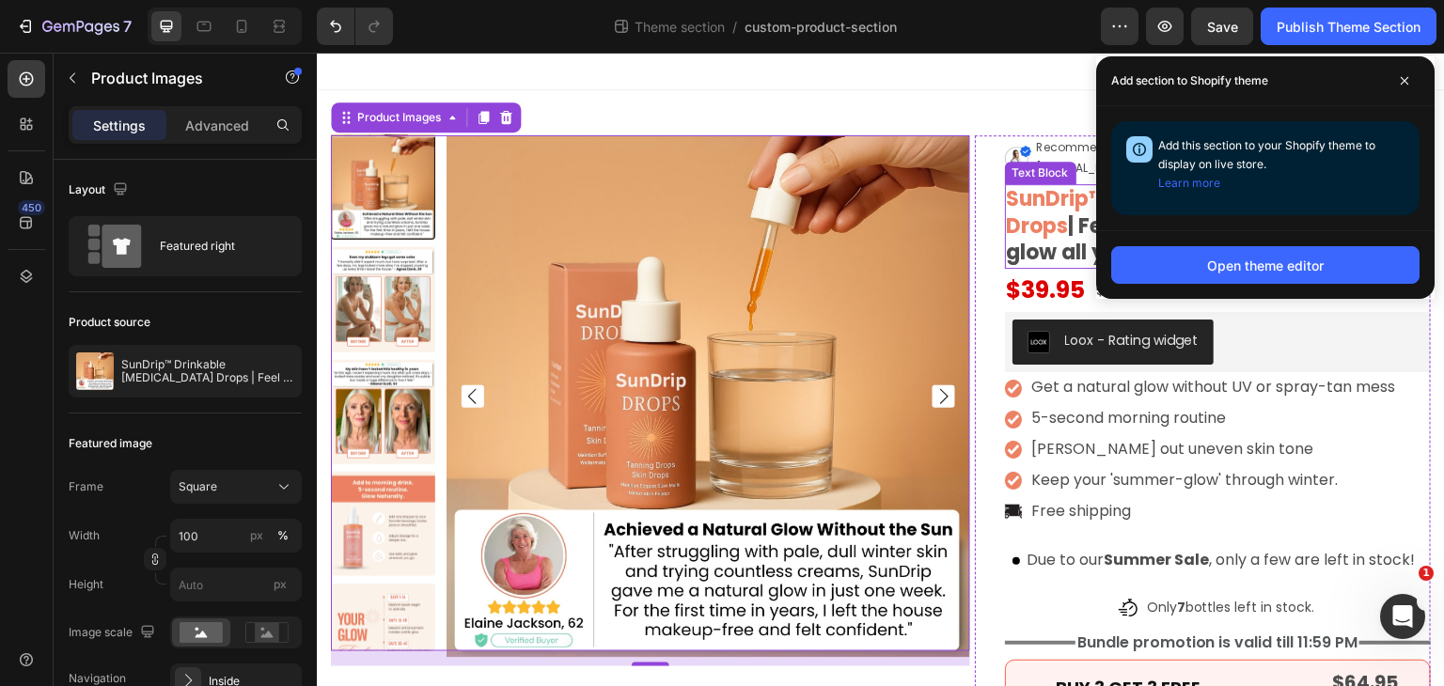
click at [1037, 218] on p "SunDrip™ Drinkable Tanning Drops | Feel confident with a summer glow all year r…" at bounding box center [1218, 226] width 422 height 81
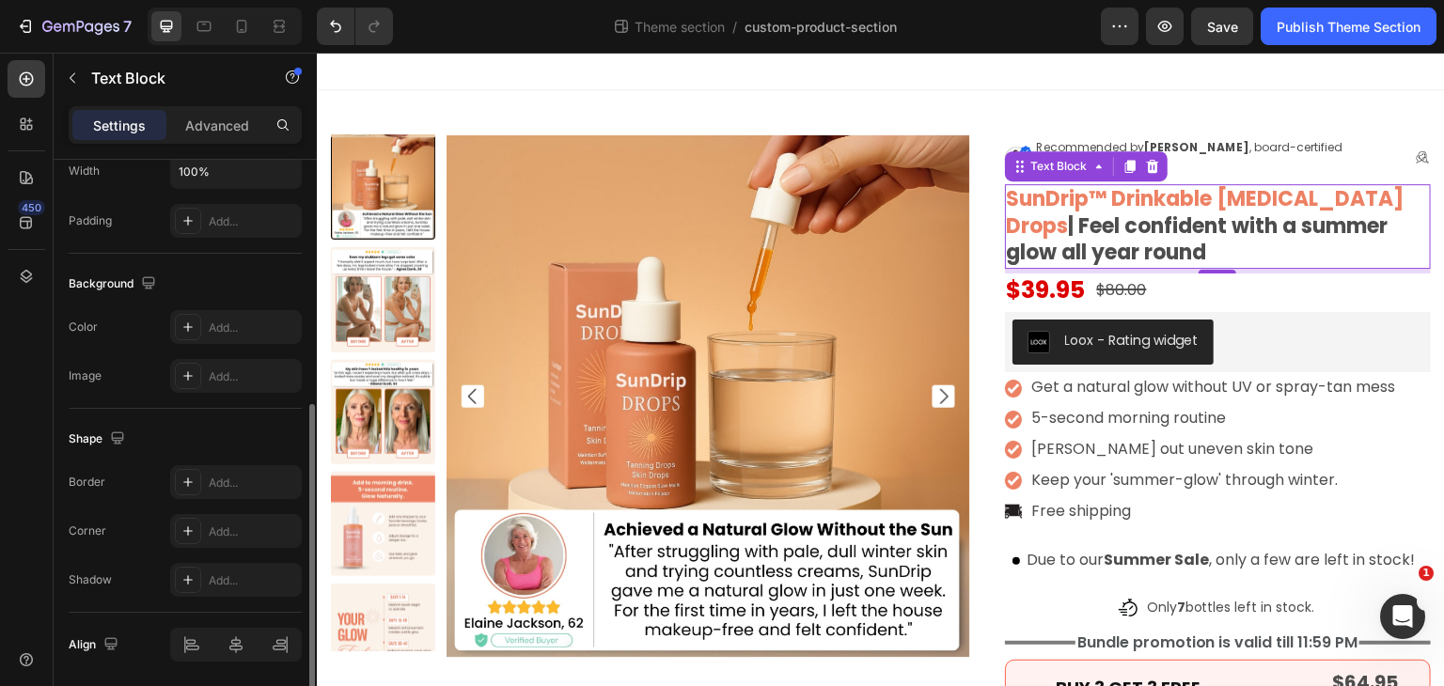
scroll to position [532, 0]
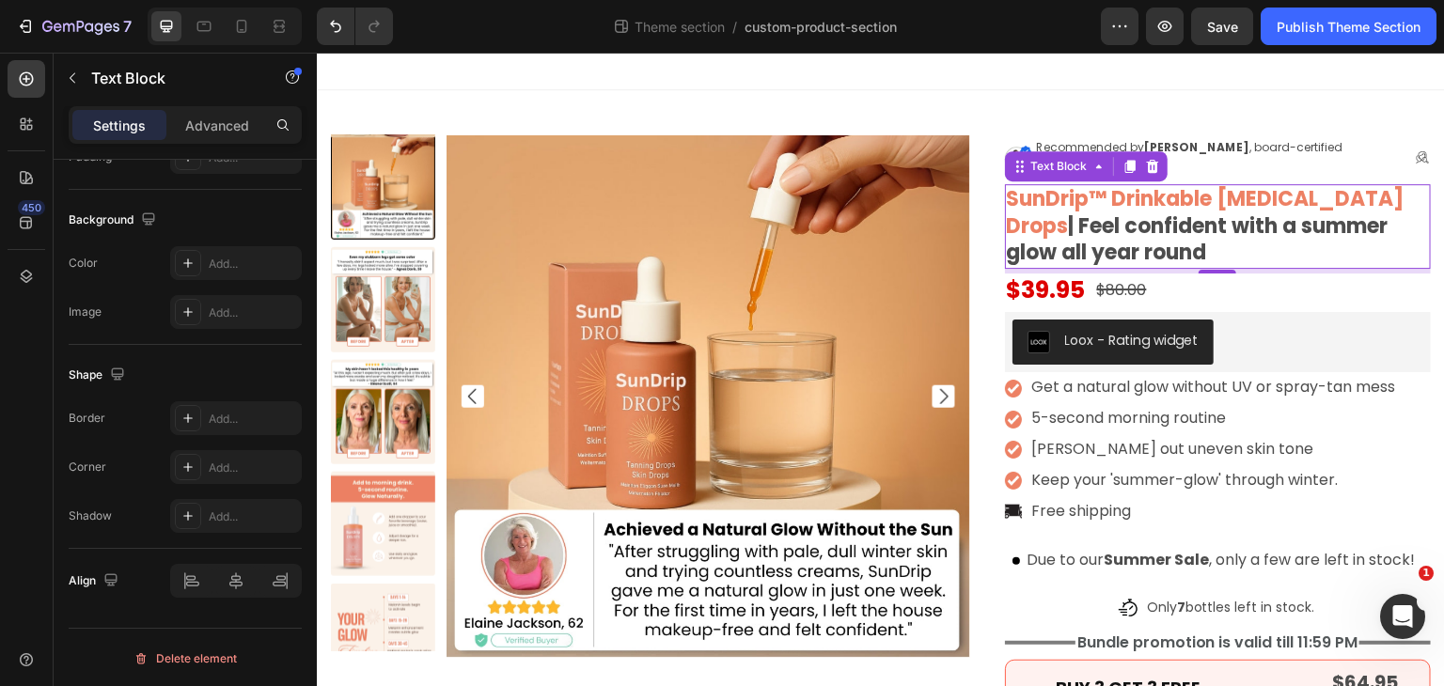
drag, startPoint x: 1090, startPoint y: 220, endPoint x: 1108, endPoint y: 220, distance: 17.9
click at [1090, 219] on p "SunDrip™ Drinkable Tanning Drops | Feel confident with a summer glow all year r…" at bounding box center [1218, 226] width 422 height 81
click at [1124, 227] on p "SunDrip™ Drinkable Tanning Drops | Feel confident with a summer glow all year r…" at bounding box center [1218, 226] width 422 height 81
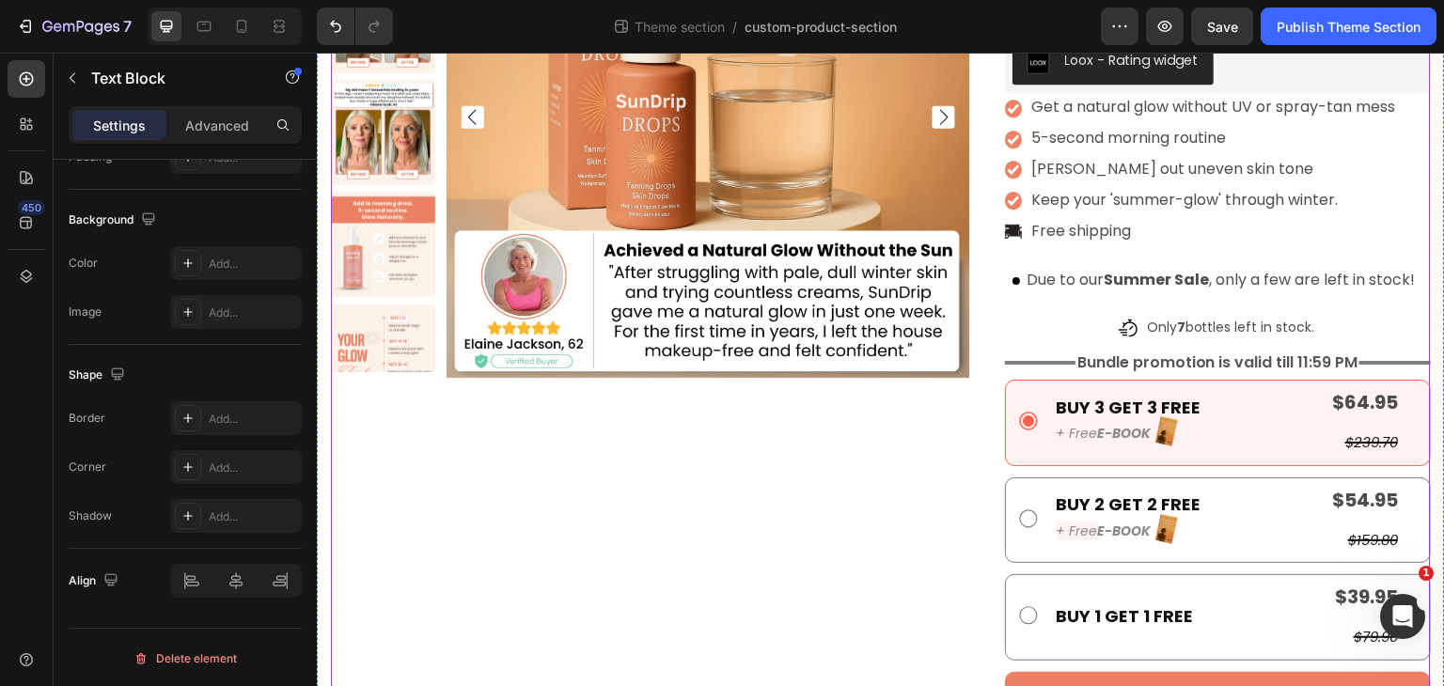
scroll to position [401, 0]
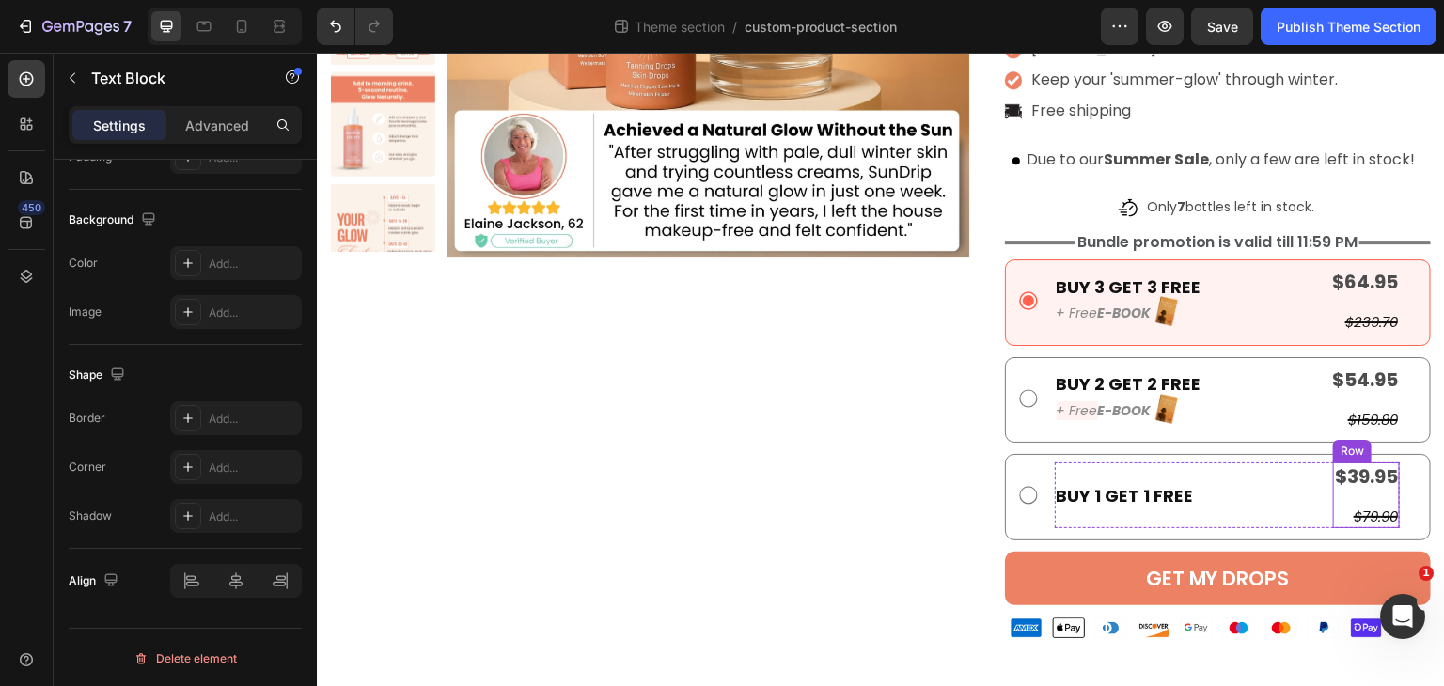
click at [1344, 495] on div "$39.95 Product Price Product Price $79.90 Product Price Product Price" at bounding box center [1366, 496] width 67 height 66
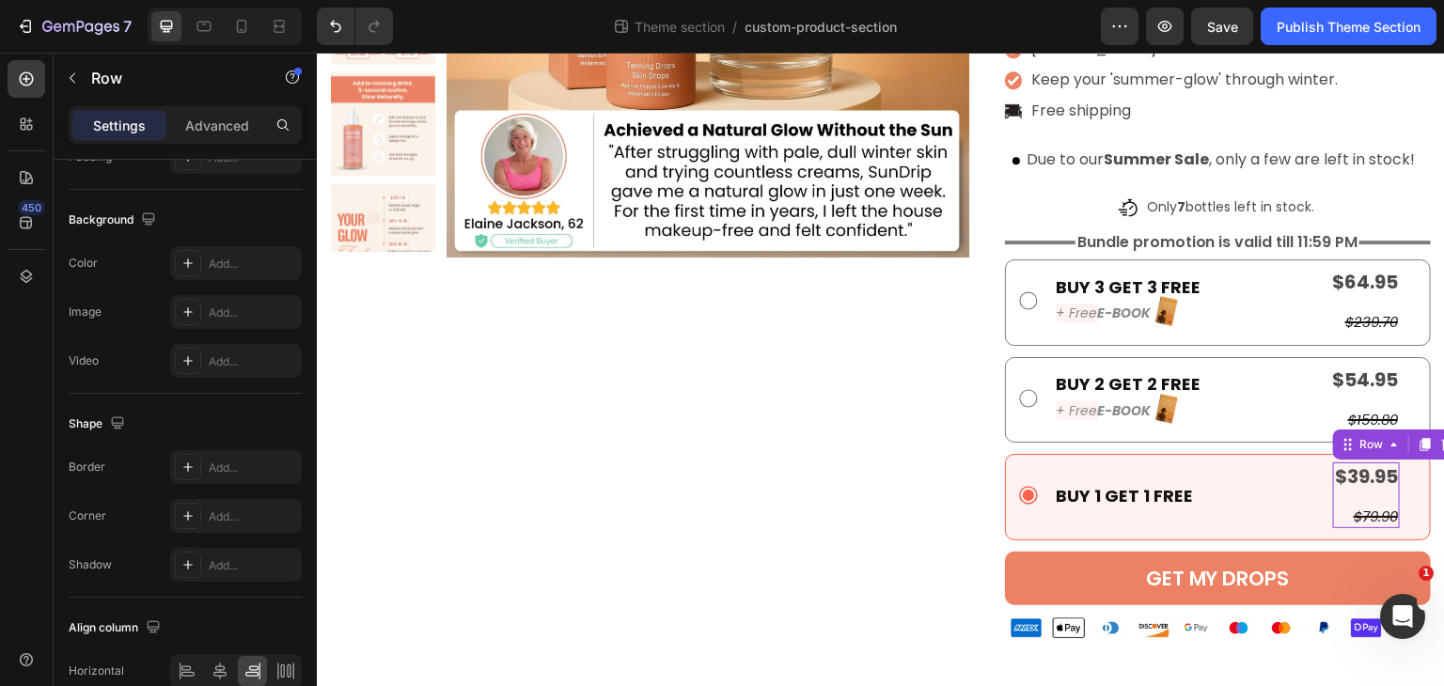
scroll to position [0, 0]
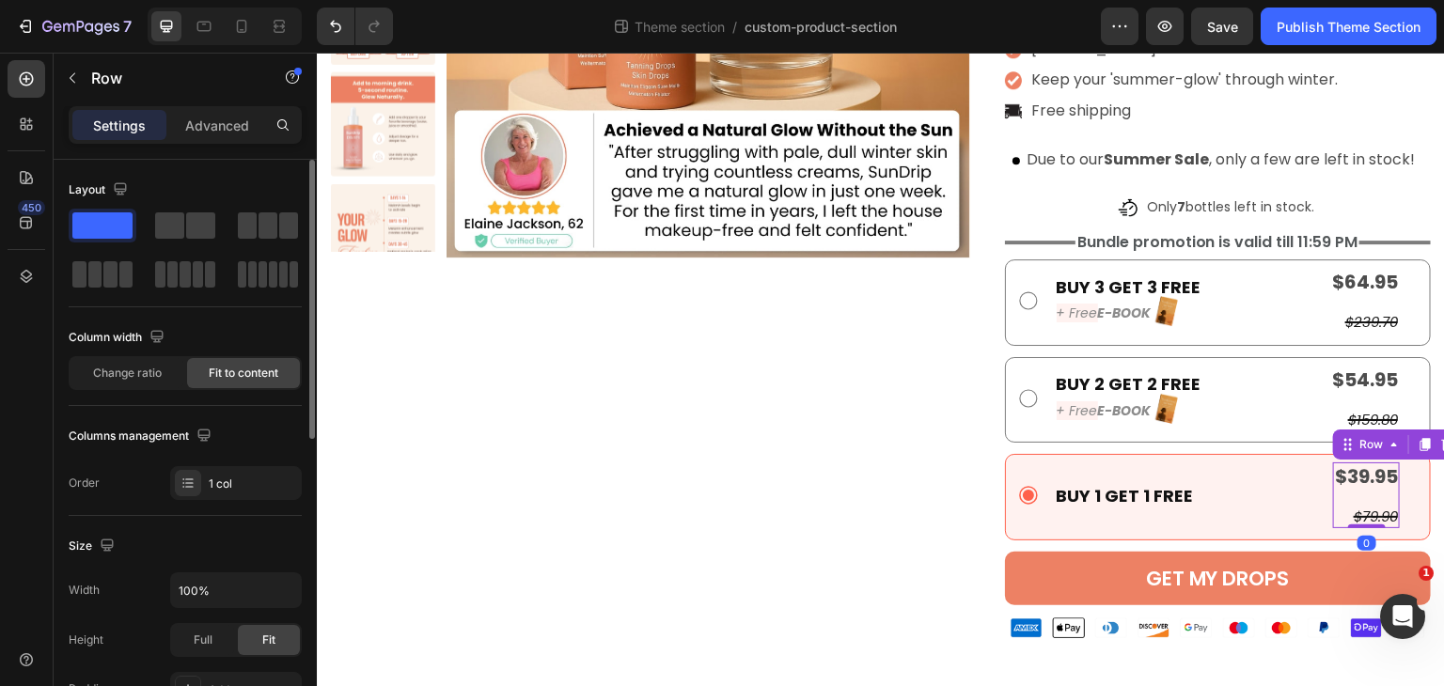
click at [265, 373] on span "Fit to content" at bounding box center [244, 373] width 70 height 17
click at [1365, 468] on div "$39.95" at bounding box center [1366, 477] width 67 height 28
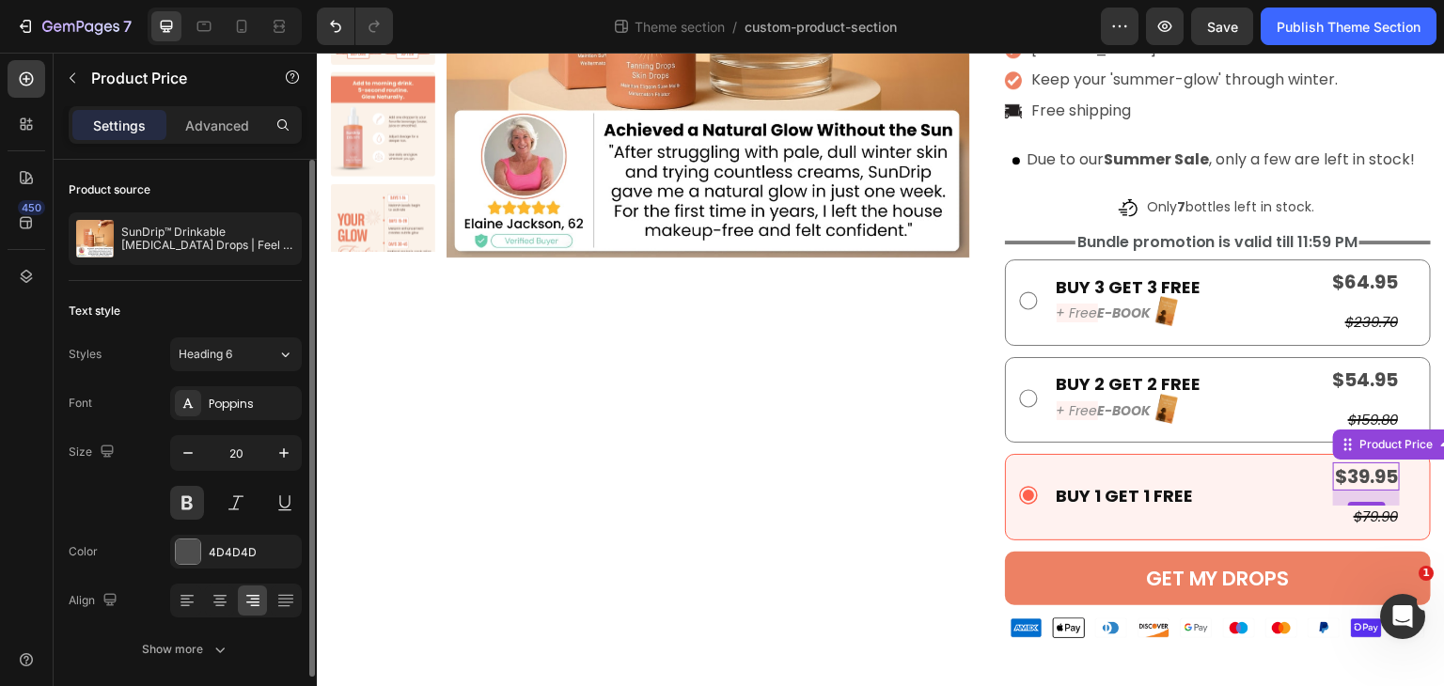
drag, startPoint x: 214, startPoint y: 132, endPoint x: 216, endPoint y: 204, distance: 72.4
click at [215, 132] on p "Advanced" at bounding box center [217, 126] width 64 height 20
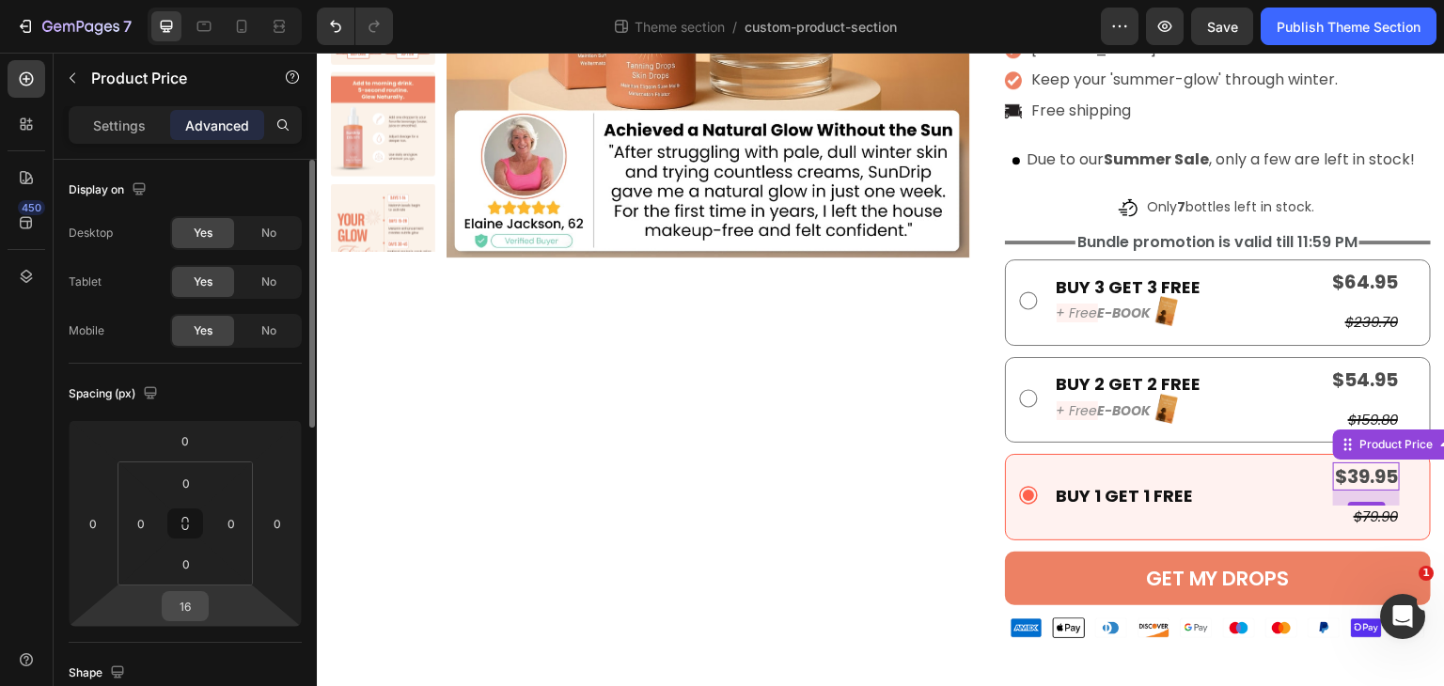
click at [206, 614] on div "16" at bounding box center [185, 606] width 47 height 30
click at [184, 606] on input "16" at bounding box center [185, 606] width 38 height 28
type input "0"
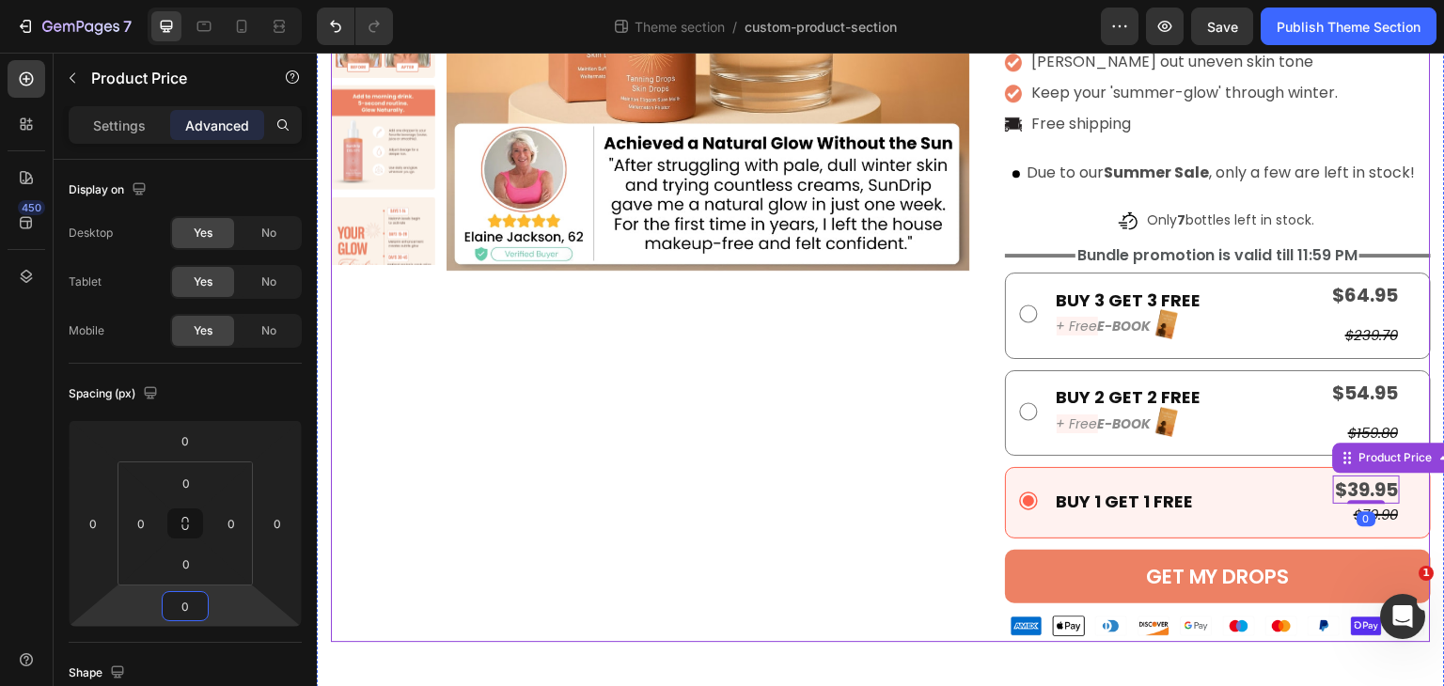
scroll to position [385, 0]
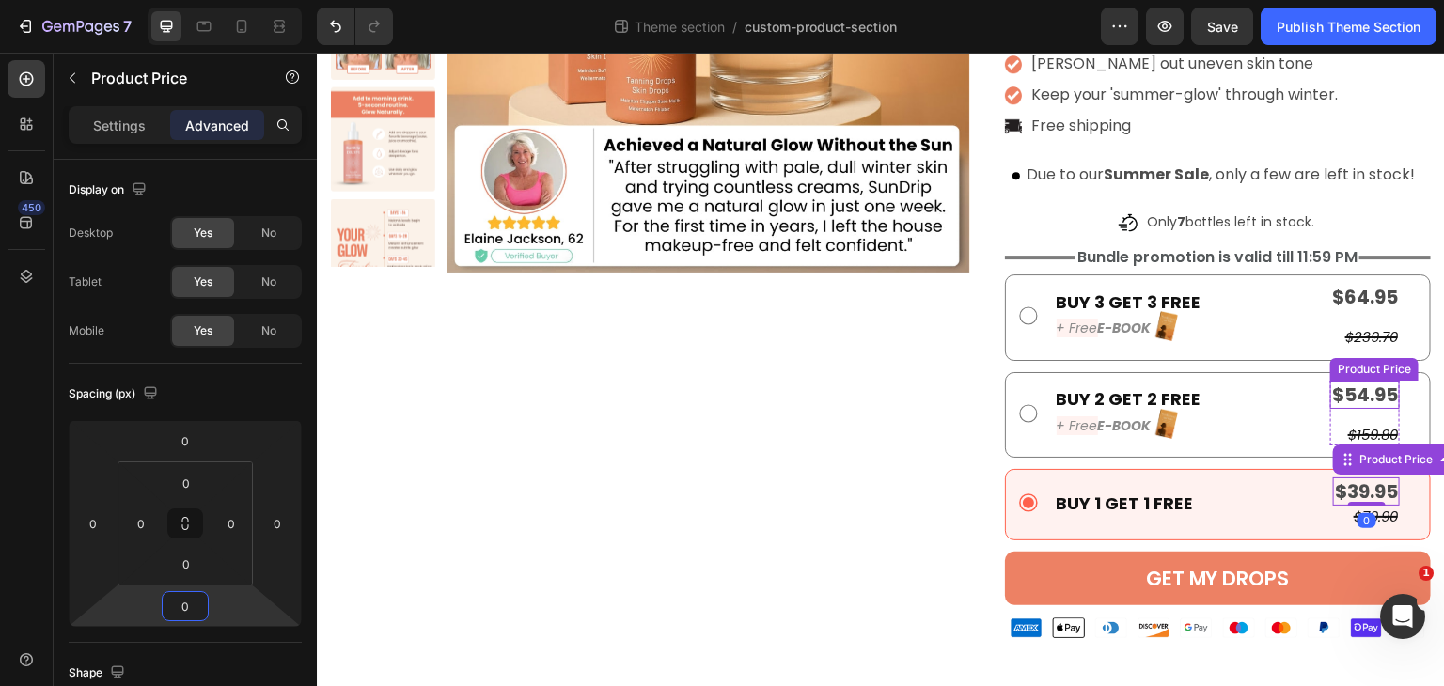
click at [1352, 404] on div "$54.95" at bounding box center [1365, 395] width 70 height 28
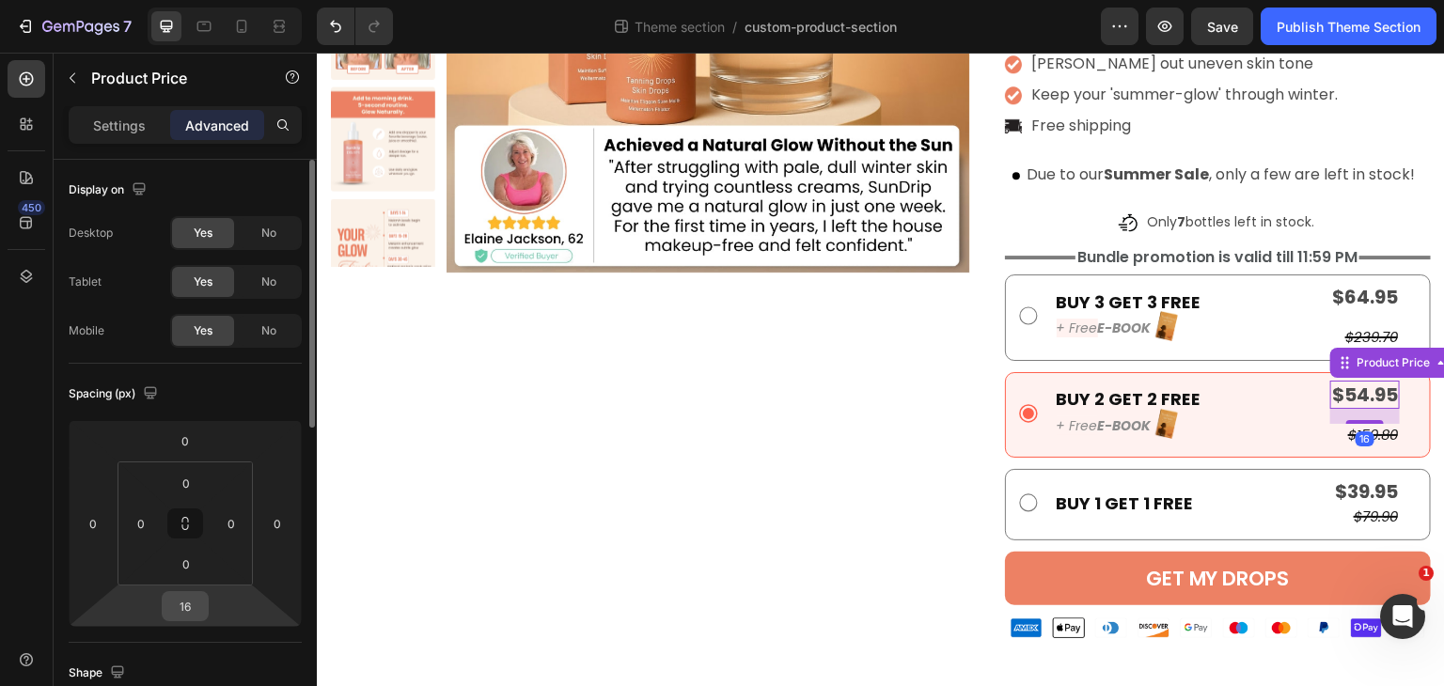
click at [184, 606] on input "16" at bounding box center [185, 606] width 38 height 28
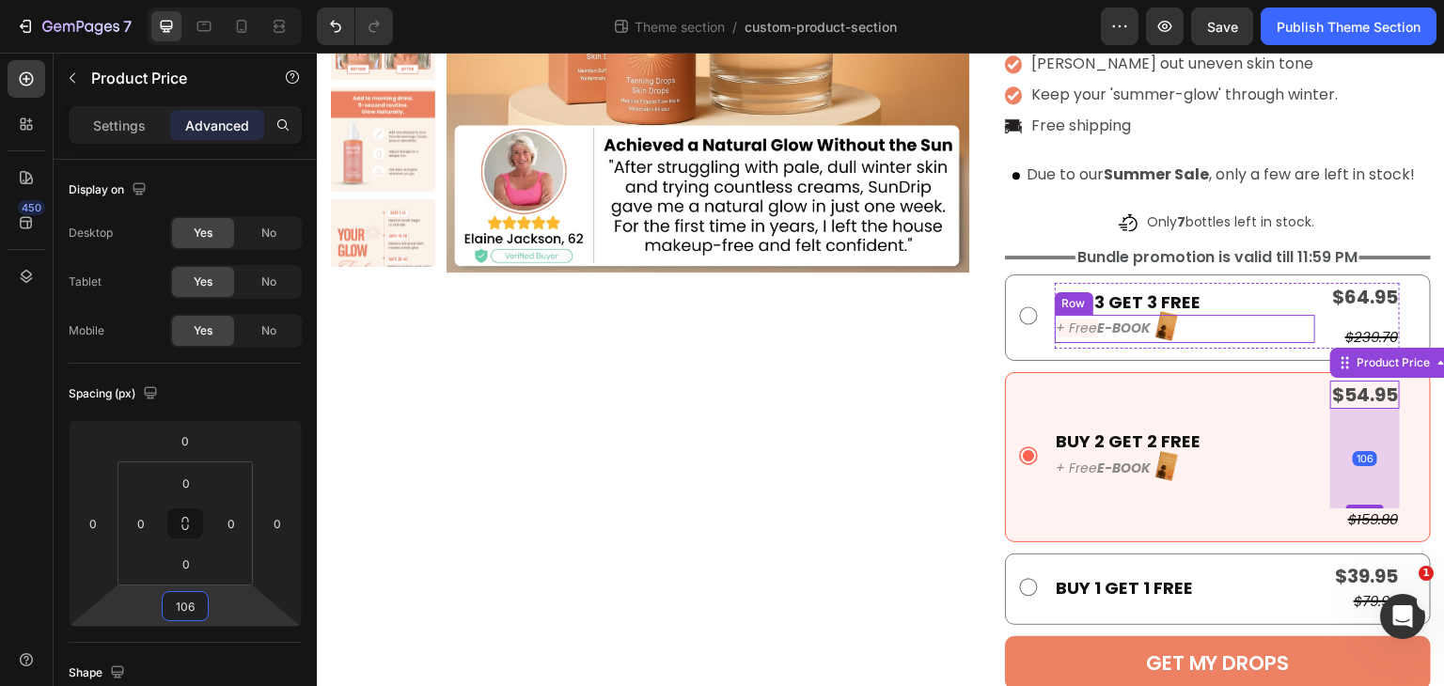
scroll to position [401, 0]
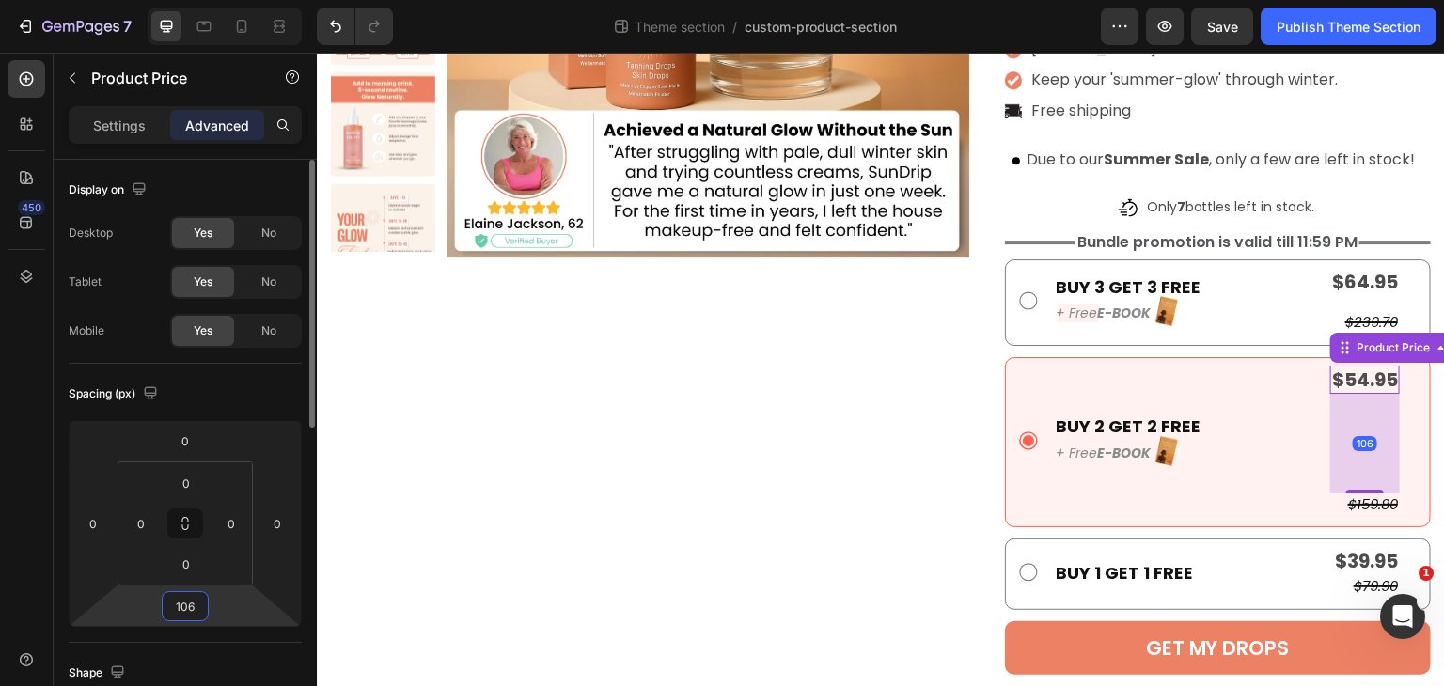
click at [188, 606] on input "106" at bounding box center [185, 606] width 38 height 28
drag, startPoint x: 196, startPoint y: 604, endPoint x: 161, endPoint y: 606, distance: 34.9
click at [161, 606] on div "0 0 106 0" at bounding box center [185, 523] width 233 height 207
type input "0"
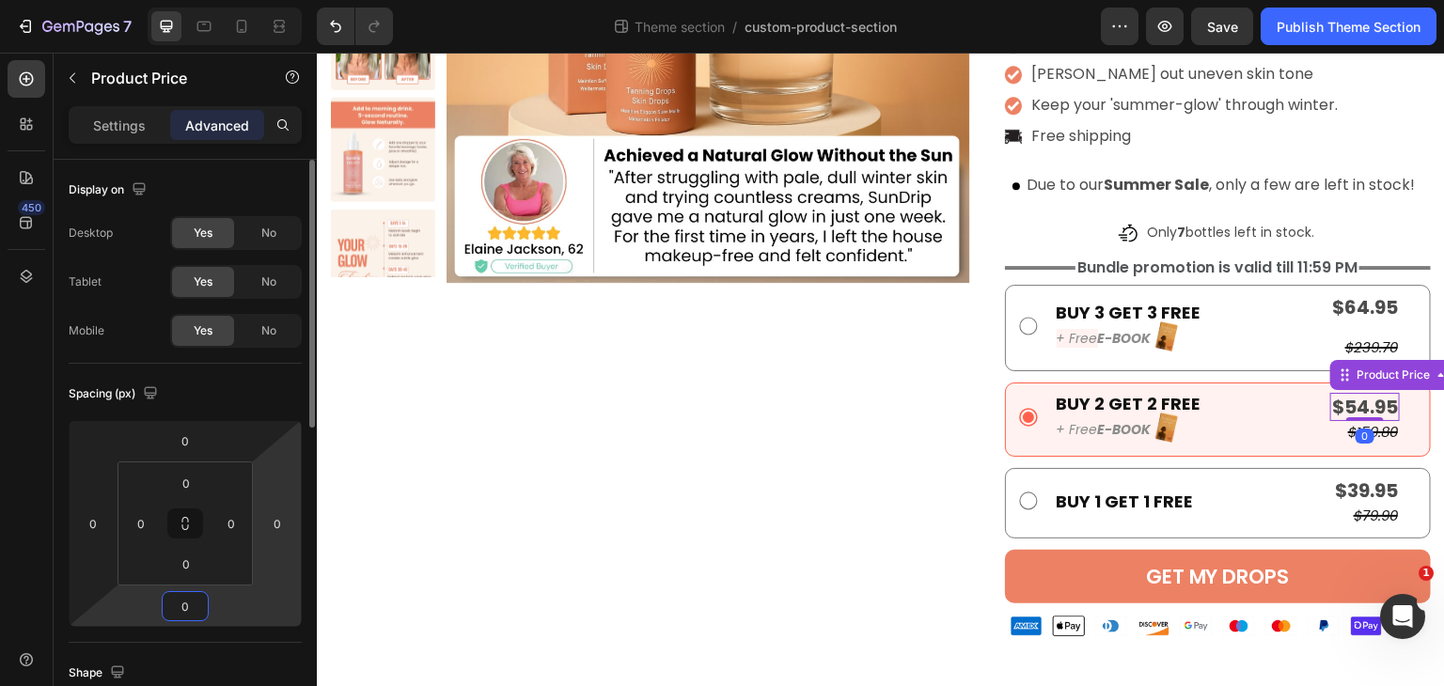
scroll to position [373, 0]
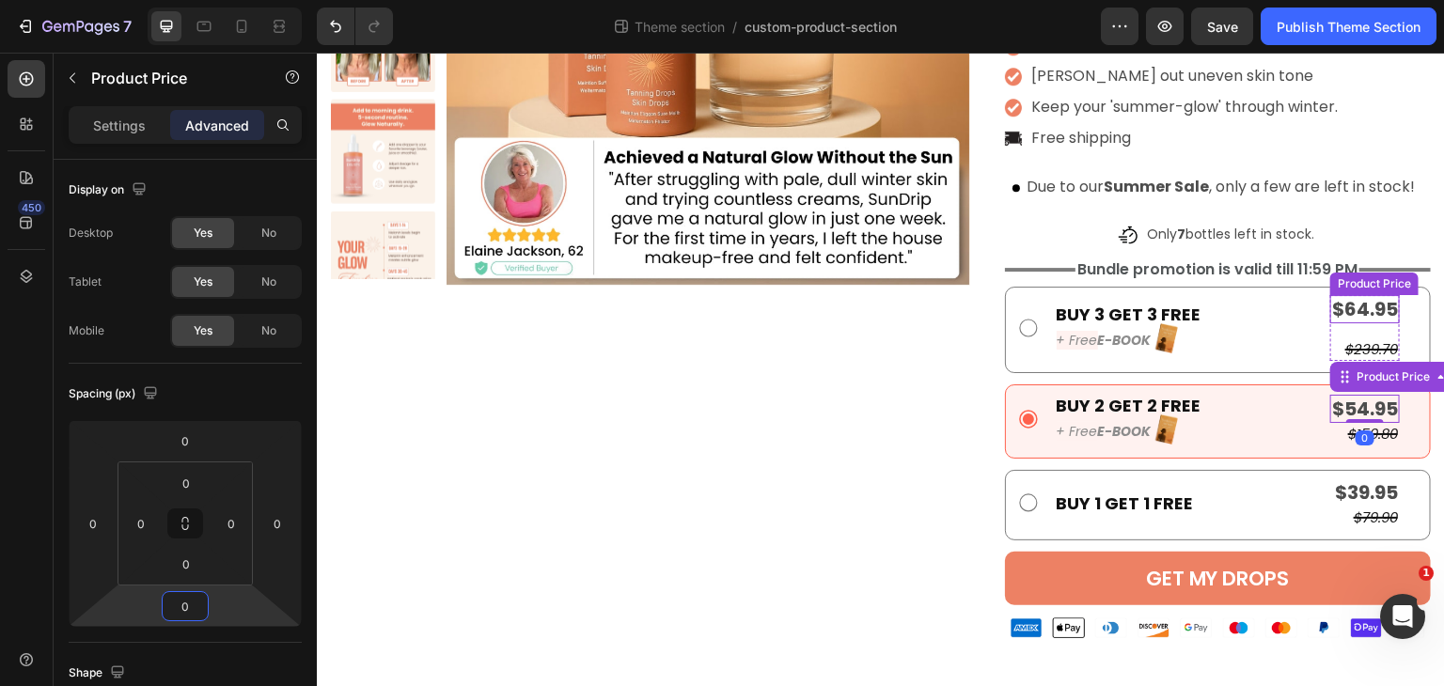
click at [1354, 312] on div "$64.95" at bounding box center [1365, 309] width 70 height 28
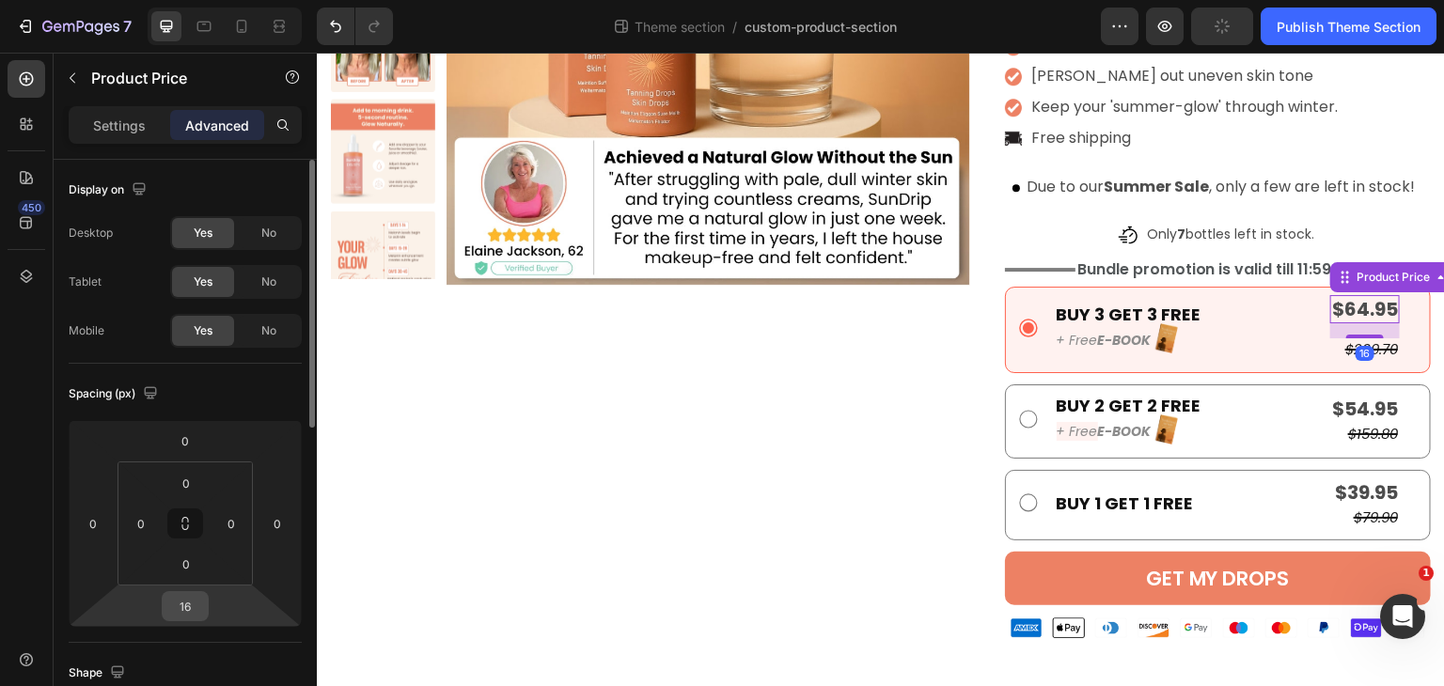
click at [172, 612] on input "16" at bounding box center [185, 606] width 38 height 28
click at [187, 608] on input "16" at bounding box center [185, 606] width 38 height 28
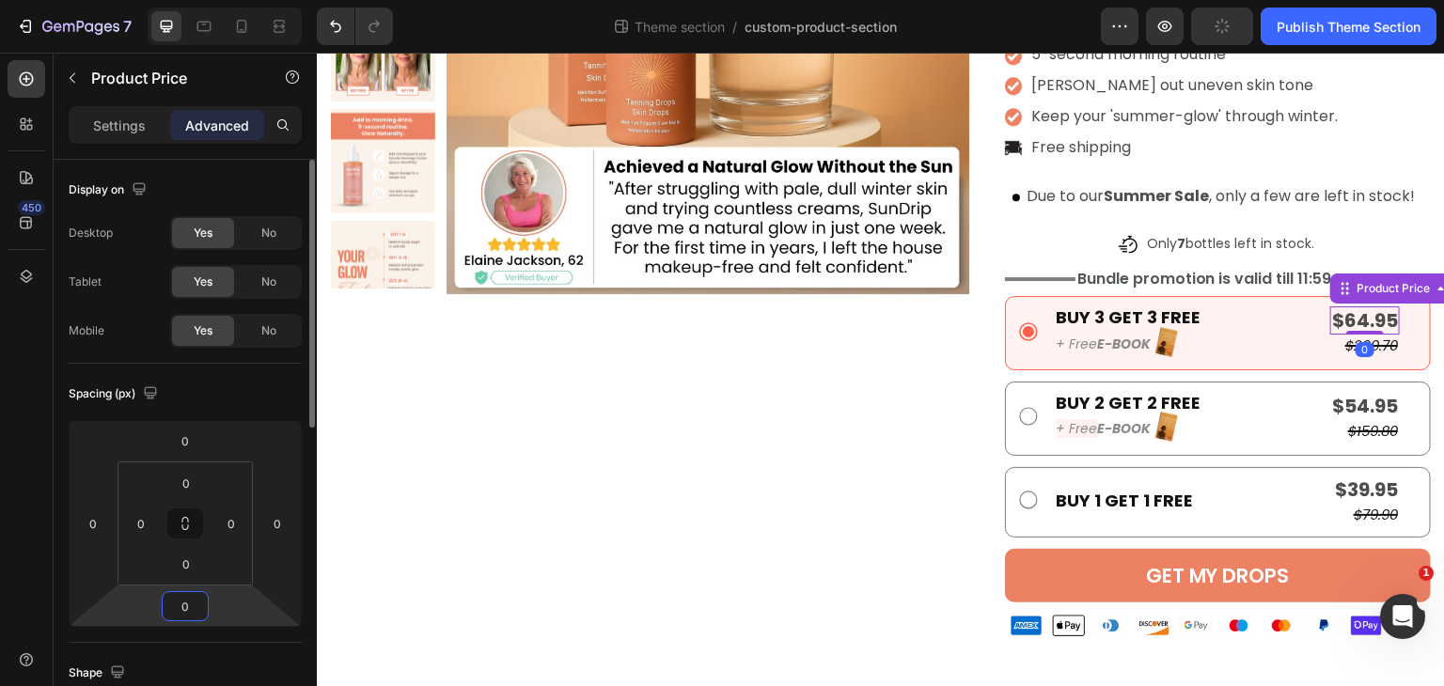
scroll to position [361, 0]
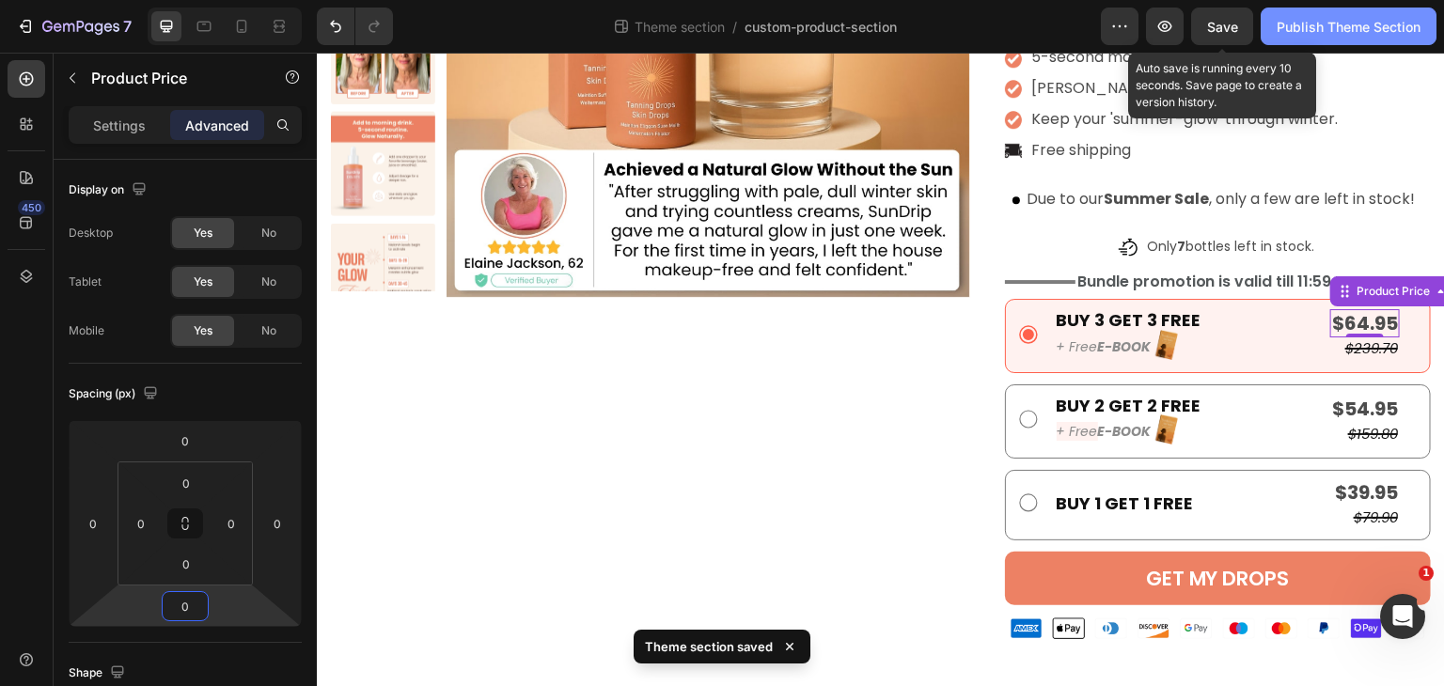
type input "0"
click at [1222, 30] on span "Save" at bounding box center [1222, 27] width 31 height 16
click at [1329, 32] on div "Publish Theme Section" at bounding box center [1349, 27] width 144 height 20
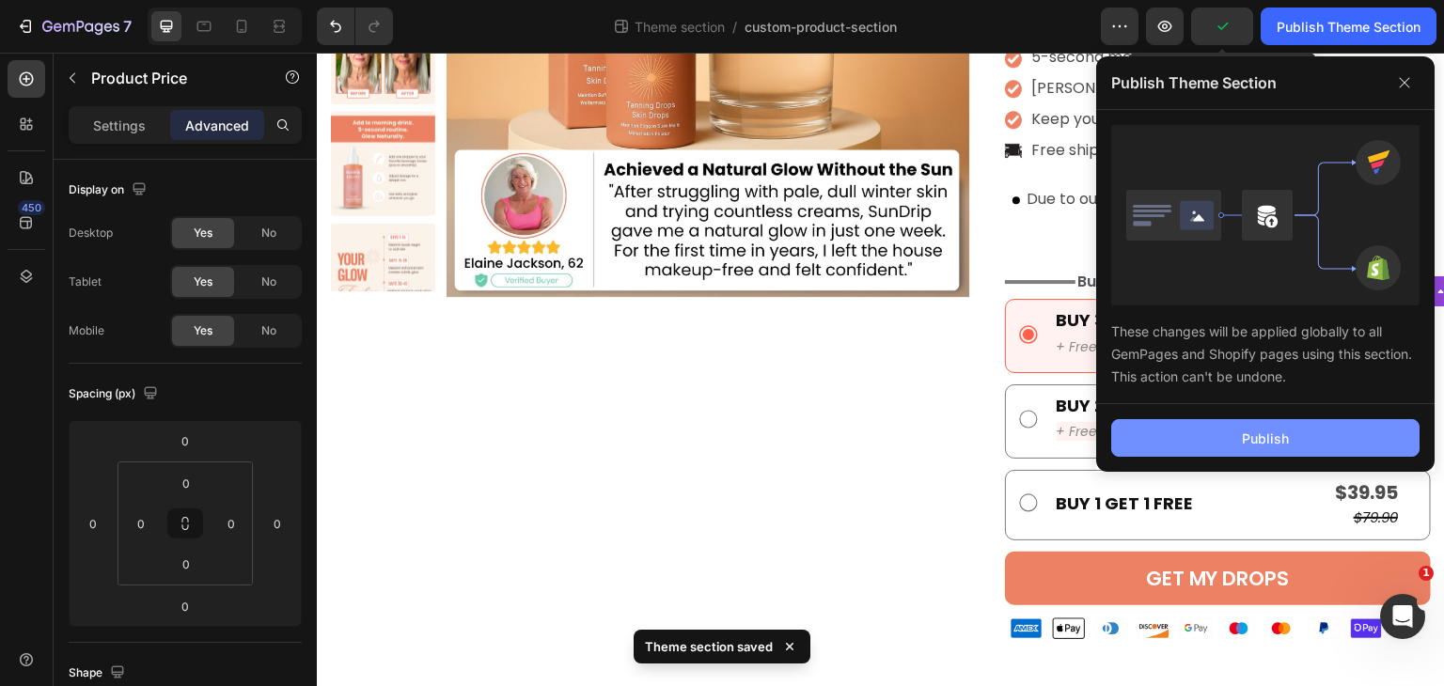
click at [1307, 441] on button "Publish" at bounding box center [1265, 438] width 308 height 38
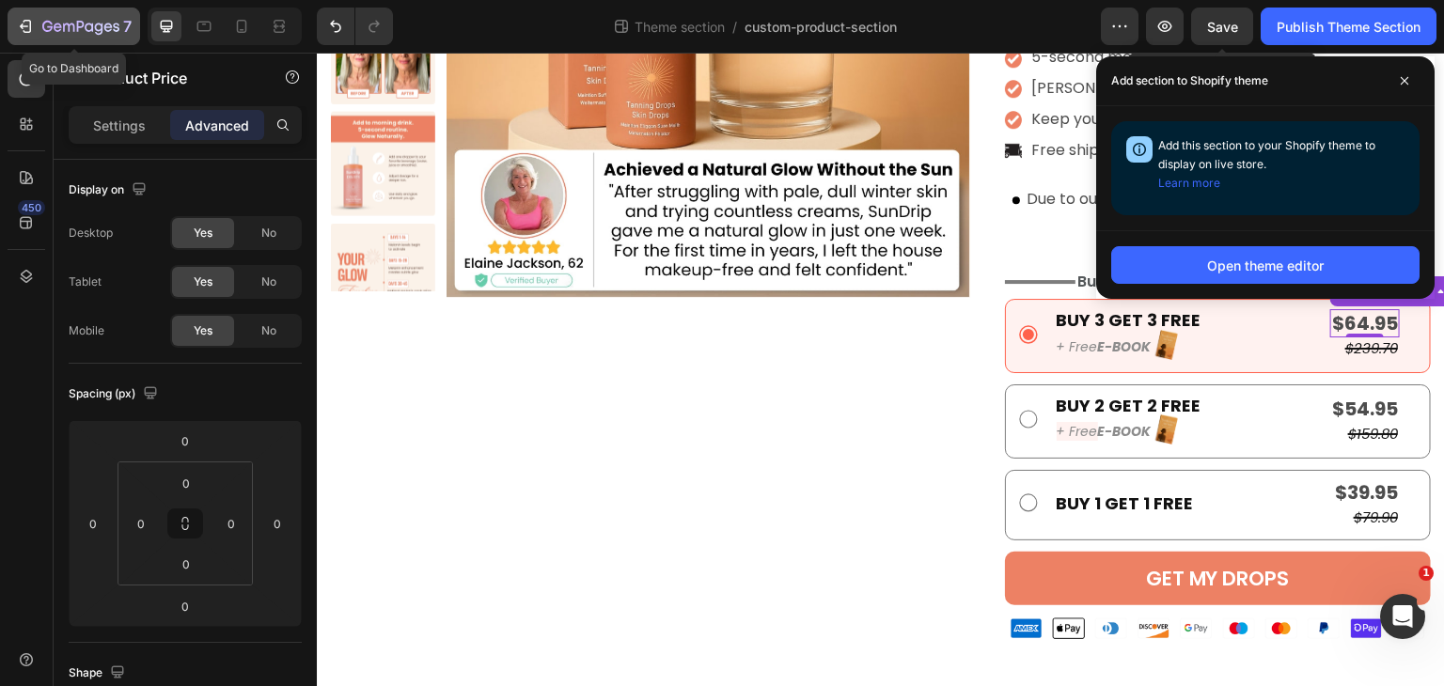
click at [76, 19] on div "7" at bounding box center [86, 26] width 89 height 23
